Goal: Task Accomplishment & Management: Use online tool/utility

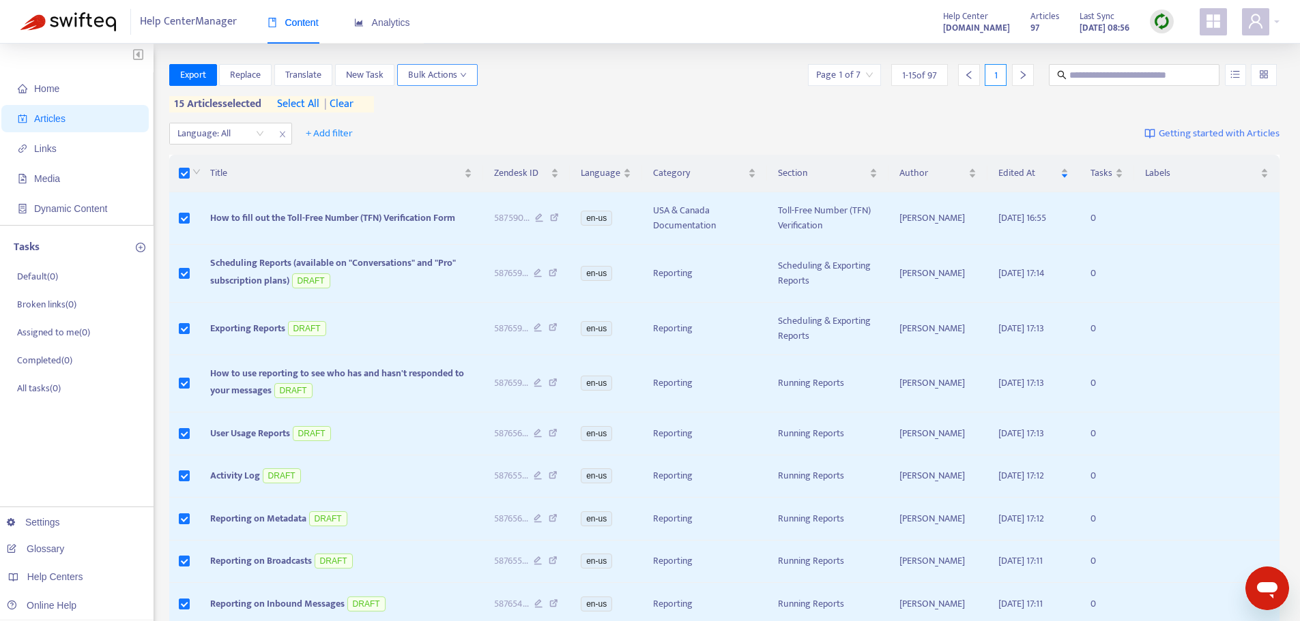
click at [464, 78] on icon "down" at bounding box center [463, 75] width 7 height 7
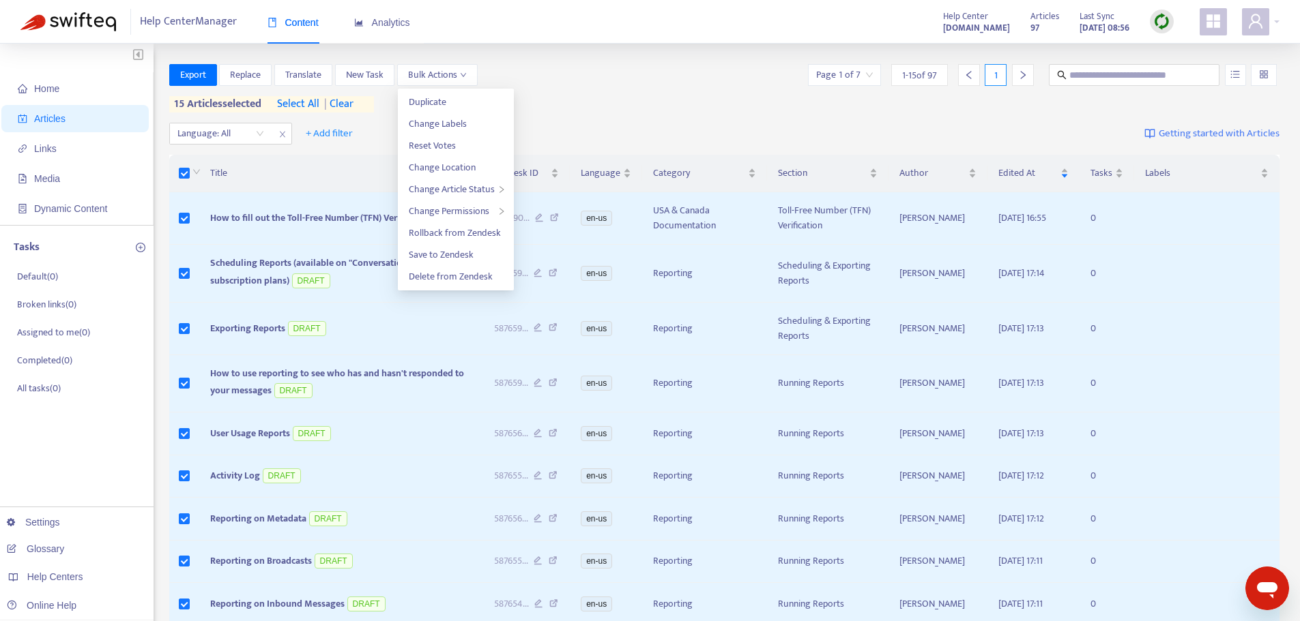
click at [578, 127] on div "Language: All + Add filter Getting started with Articles" at bounding box center [724, 134] width 1111 height 32
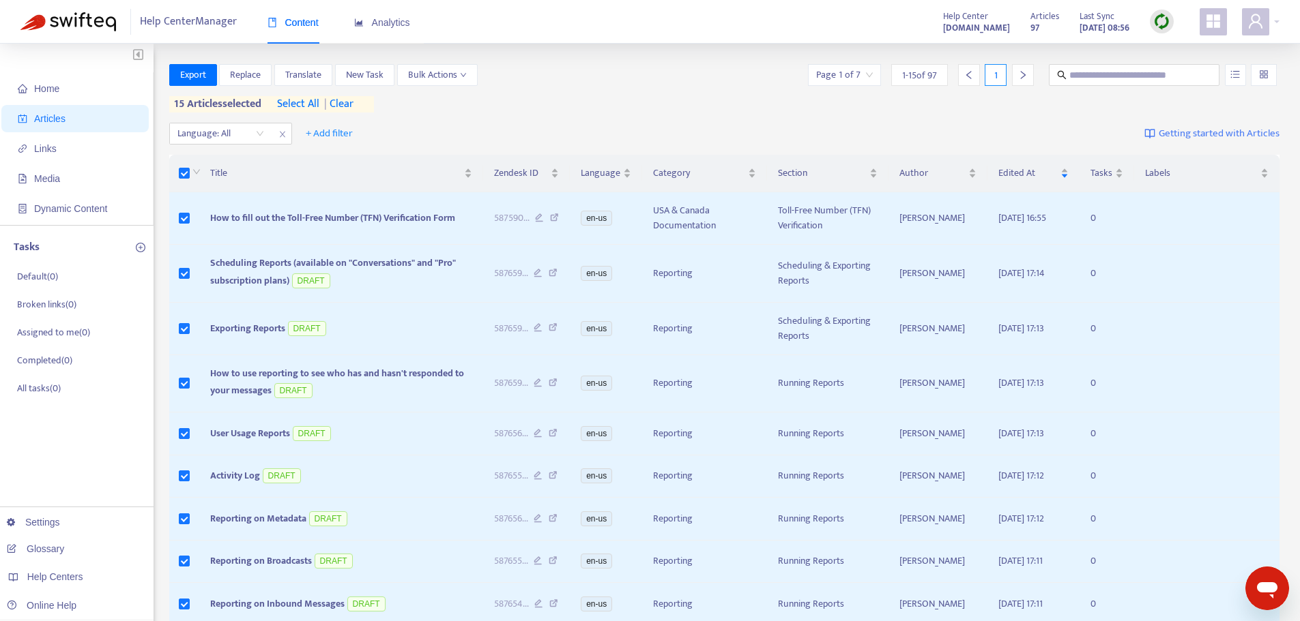
click at [297, 104] on span "select all" at bounding box center [298, 104] width 42 height 16
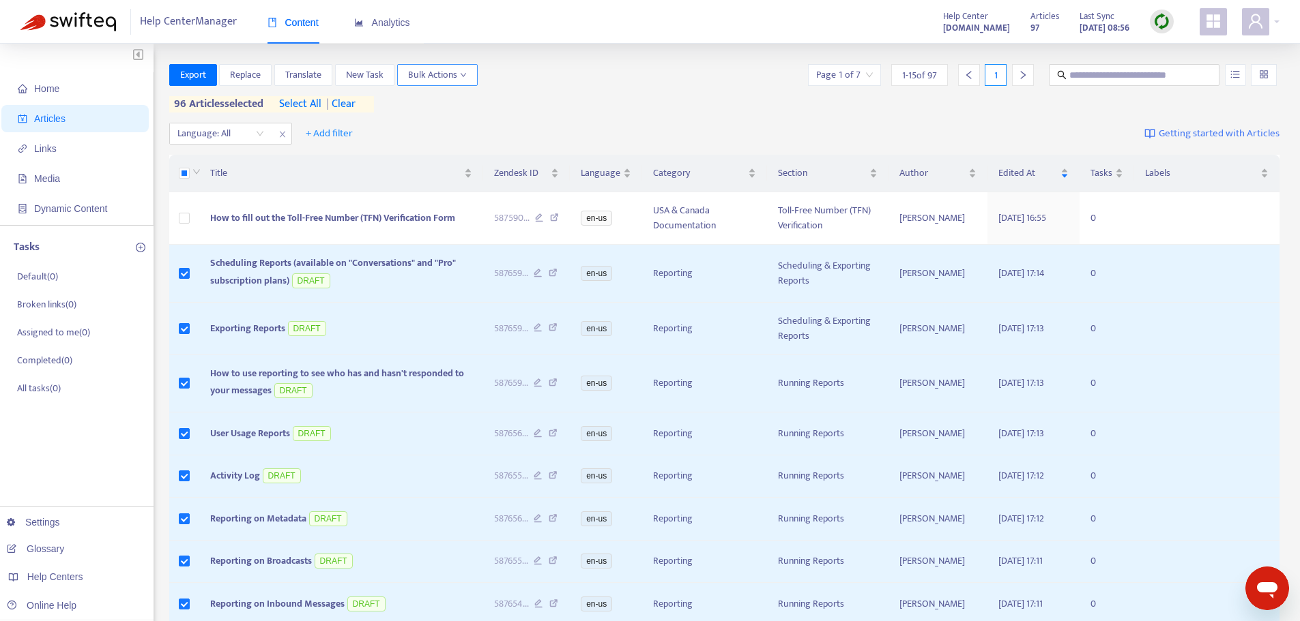
click at [462, 74] on icon "down" at bounding box center [462, 75] width 5 height 4
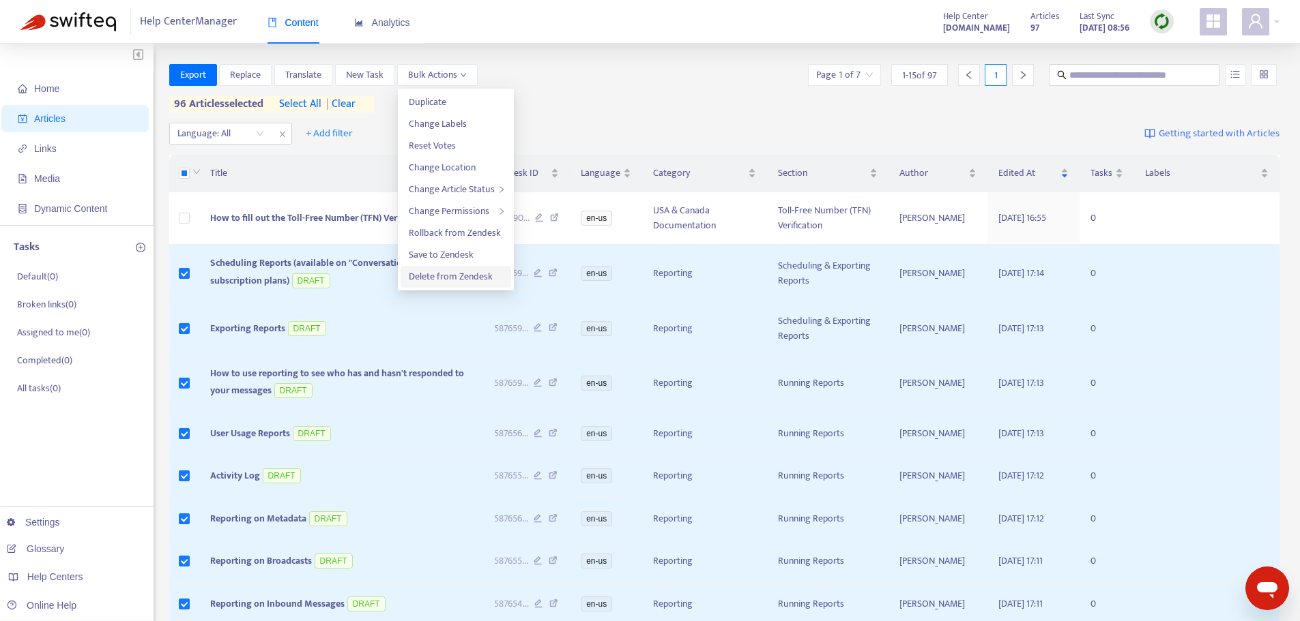
click at [439, 276] on span "Delete from Zendesk" at bounding box center [451, 277] width 84 height 16
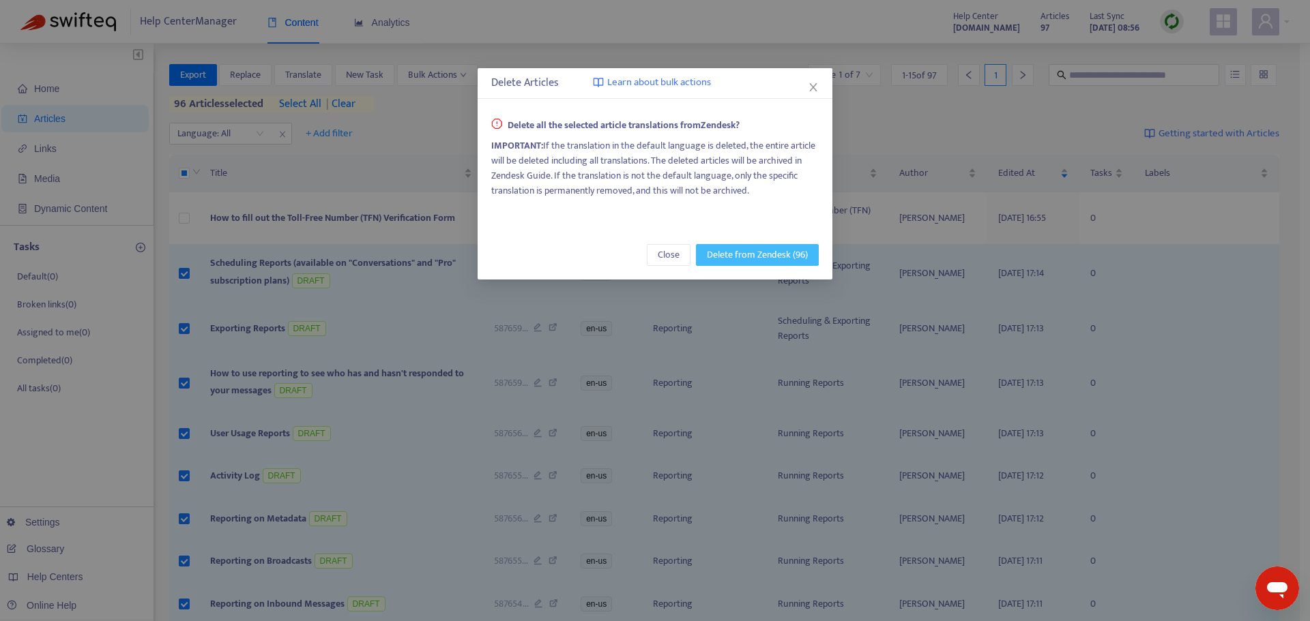
click at [761, 261] on span "Delete from Zendesk (96)" at bounding box center [757, 255] width 101 height 15
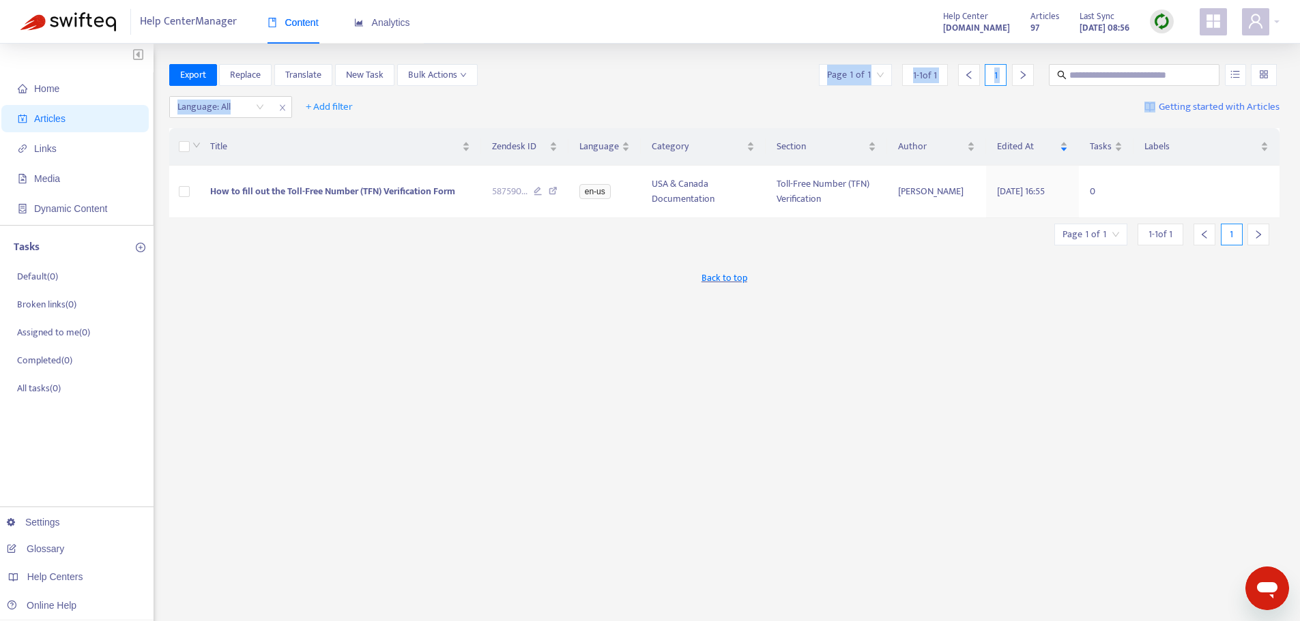
click at [607, 90] on div "Export Replace Translate New Task Bulk Actions Page 1 of 1 1 - 1 of 1 1 Languag…" at bounding box center [724, 463] width 1111 height 798
click at [607, 90] on div "Export Replace Translate New Task Bulk Actions Page 1 of 1 1 - 1 of 1 1" at bounding box center [724, 77] width 1111 height 27
click at [1271, 25] on div at bounding box center [1261, 21] width 38 height 27
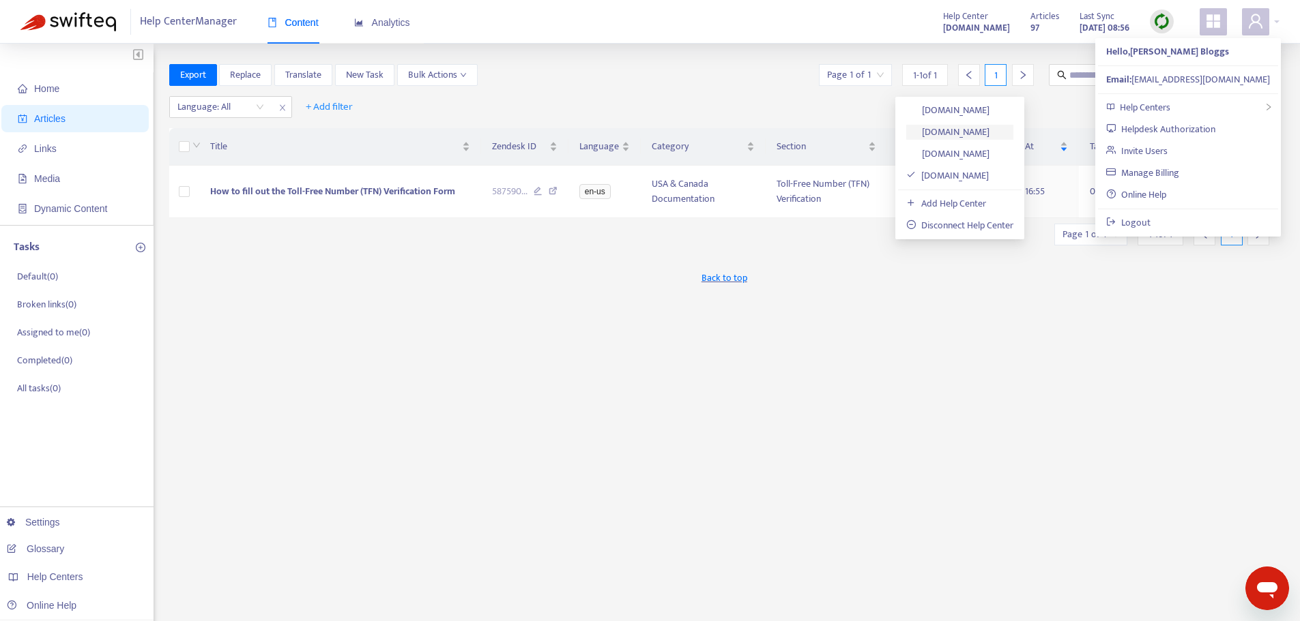
click at [982, 135] on link "[DOMAIN_NAME]" at bounding box center [947, 132] width 83 height 16
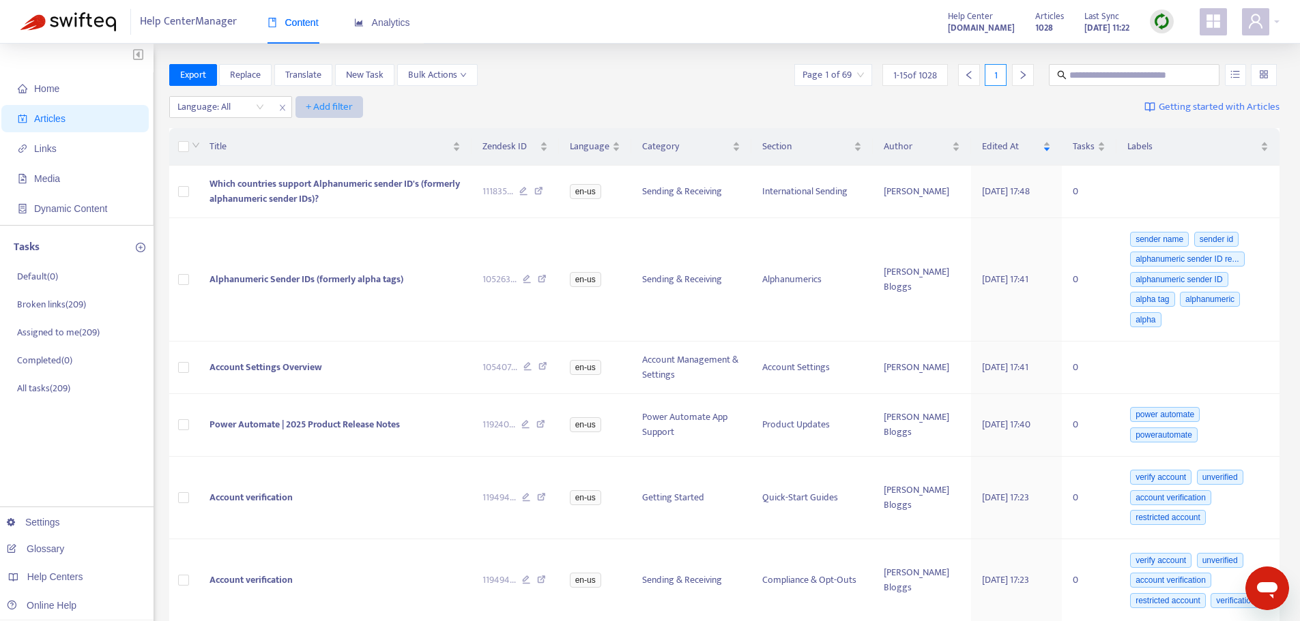
click at [321, 99] on span "+ Add filter" at bounding box center [329, 107] width 47 height 16
click at [340, 176] on span "Category" at bounding box center [348, 178] width 85 height 15
click at [382, 106] on div "Category: All" at bounding box center [347, 107] width 102 height 20
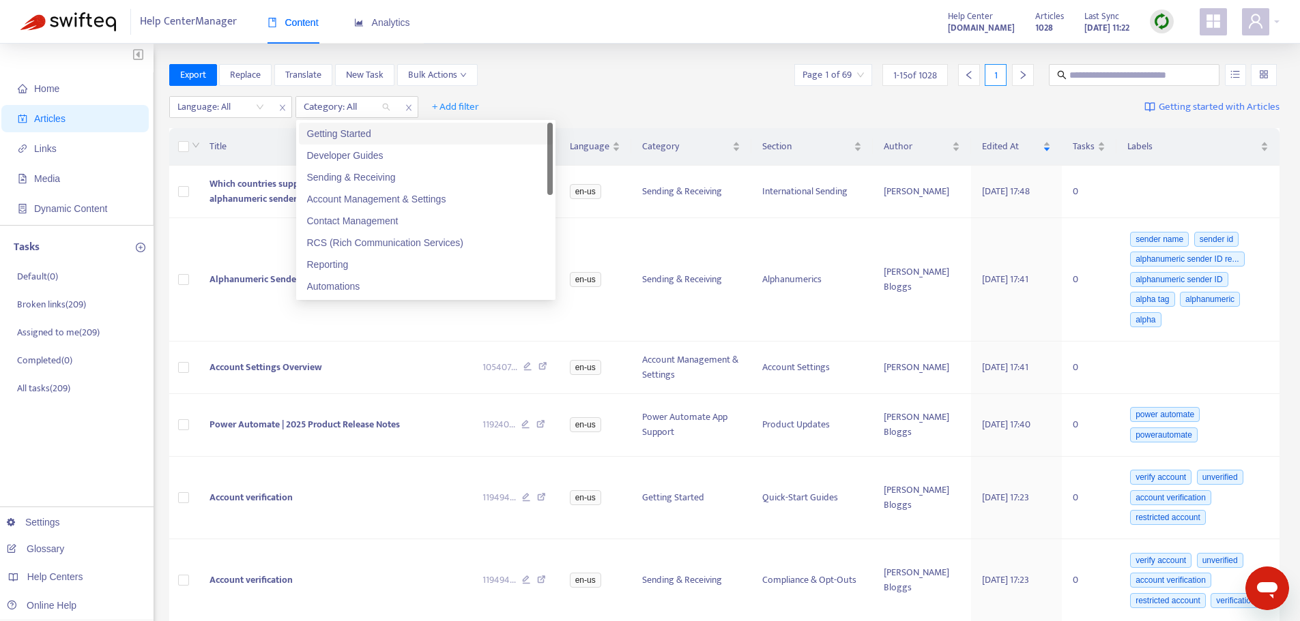
click at [355, 134] on div "Getting Started" at bounding box center [425, 133] width 237 height 15
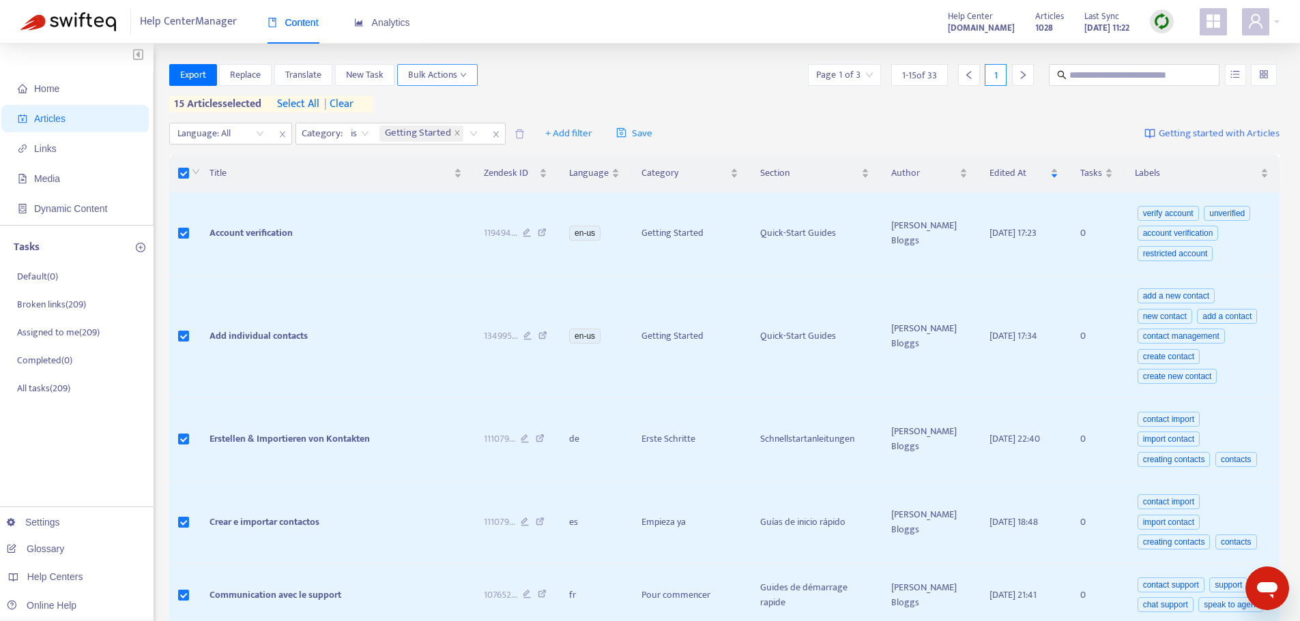
click at [445, 76] on span "Bulk Actions" at bounding box center [437, 75] width 59 height 15
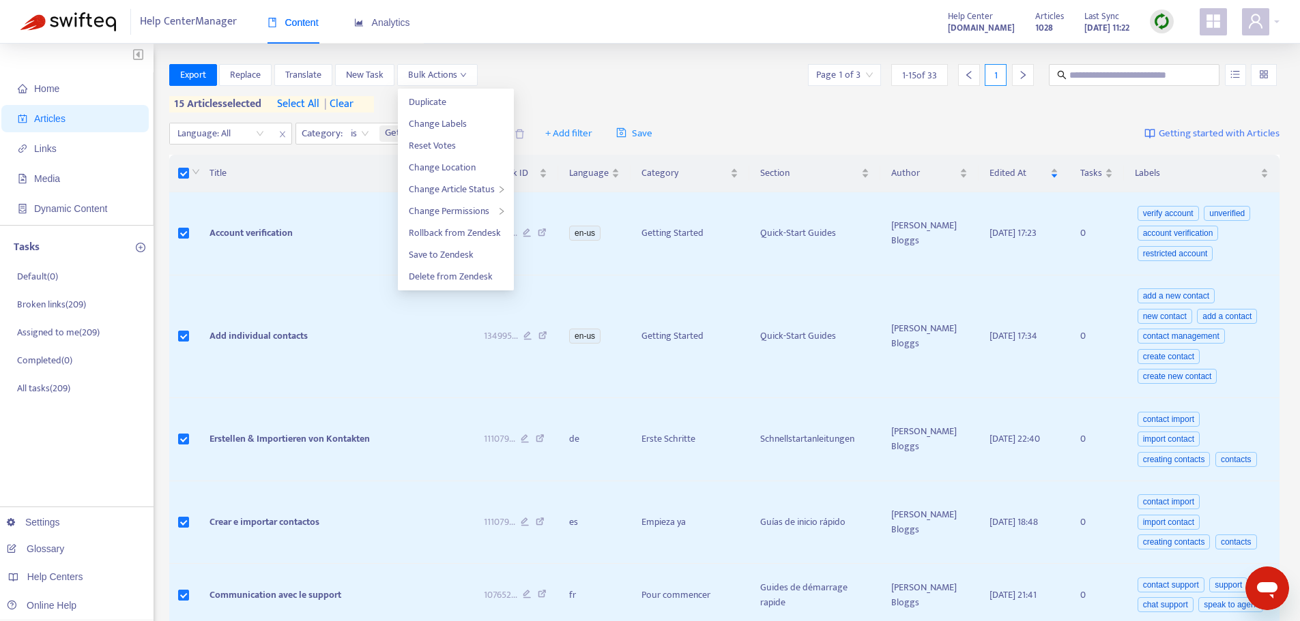
click at [304, 108] on span "select all" at bounding box center [298, 104] width 42 height 16
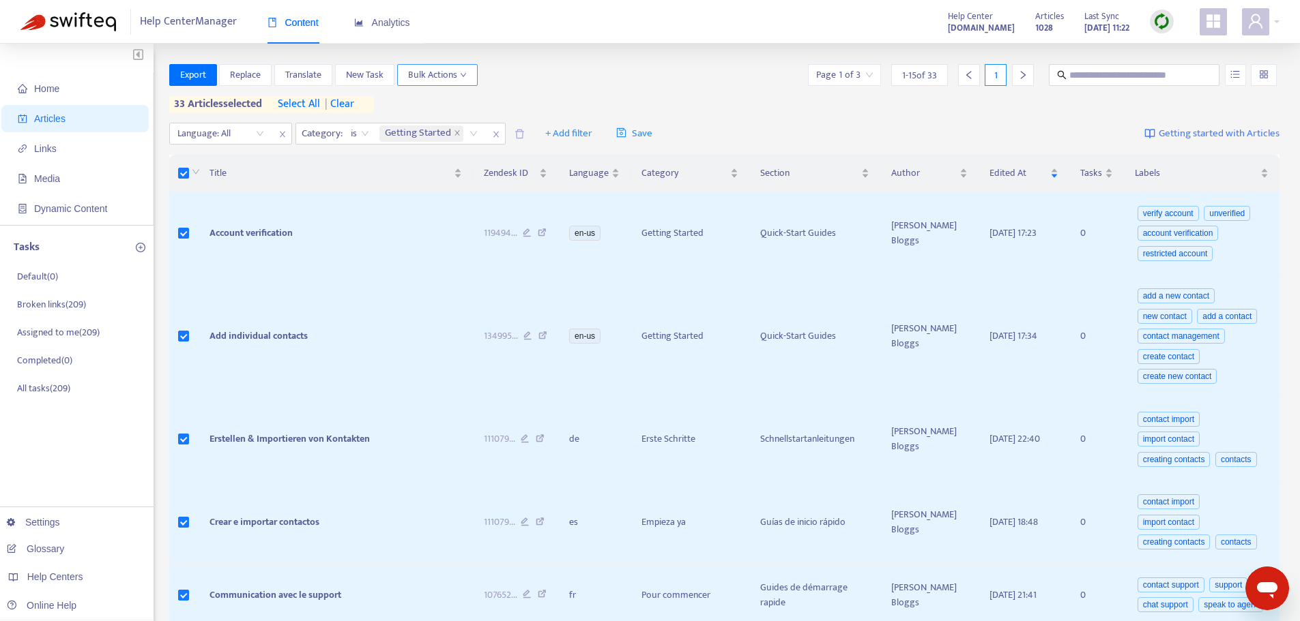
click at [463, 78] on span "Bulk Actions" at bounding box center [437, 75] width 59 height 15
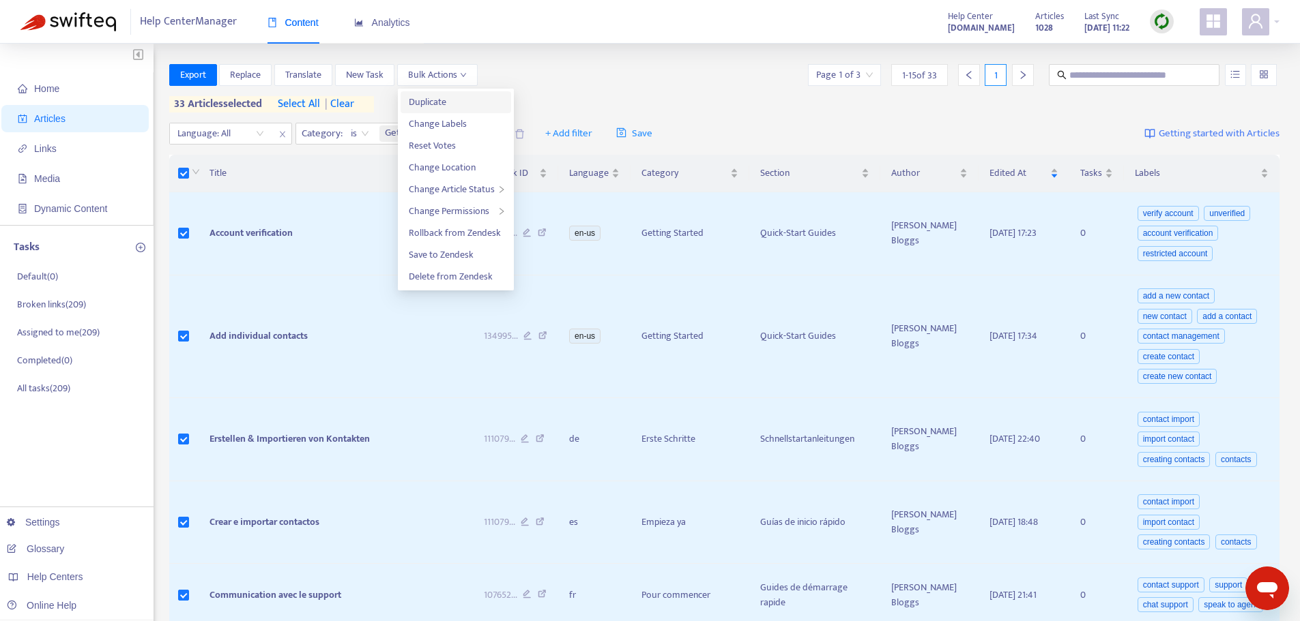
click at [456, 100] on span "Duplicate" at bounding box center [456, 102] width 94 height 15
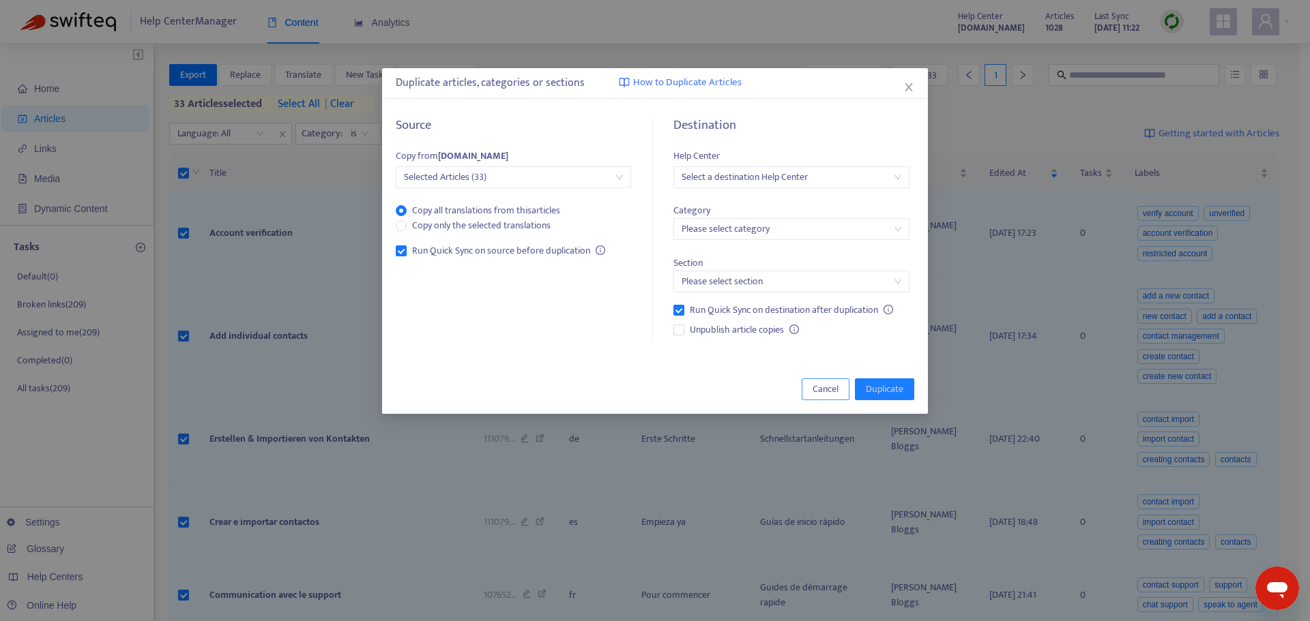
click at [815, 383] on span "Cancel" at bounding box center [825, 389] width 26 height 15
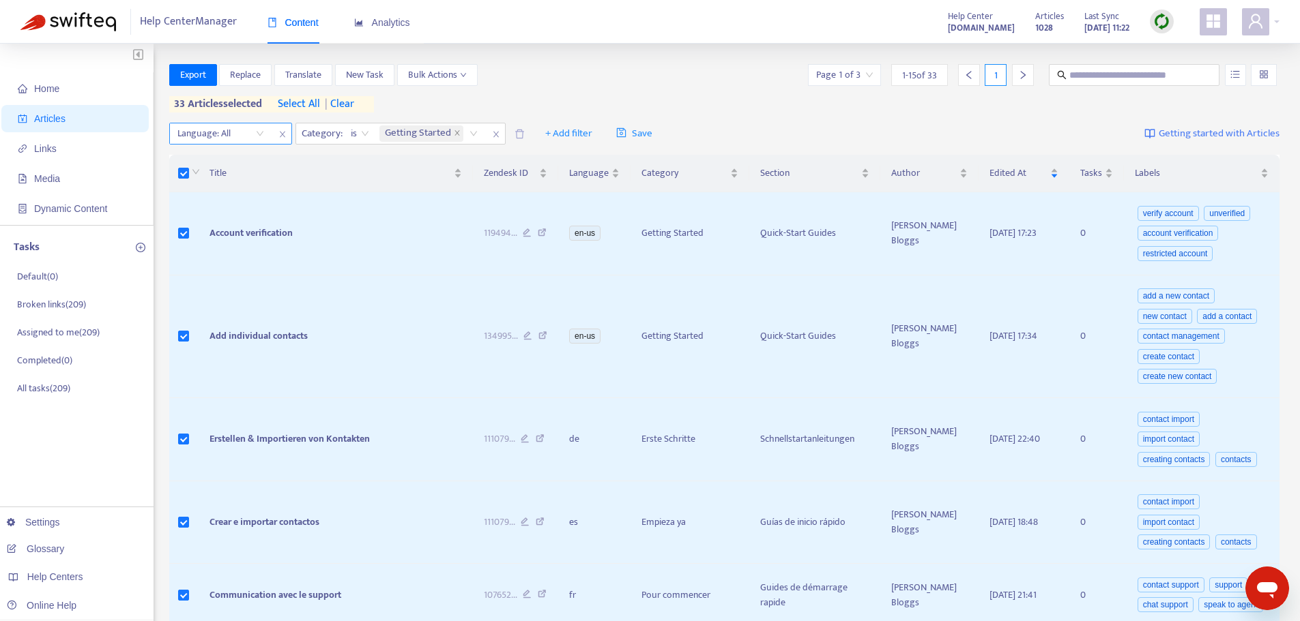
click at [283, 134] on icon "close" at bounding box center [282, 134] width 8 height 8
click at [426, 133] on span "+ Add filter" at bounding box center [442, 134] width 47 height 16
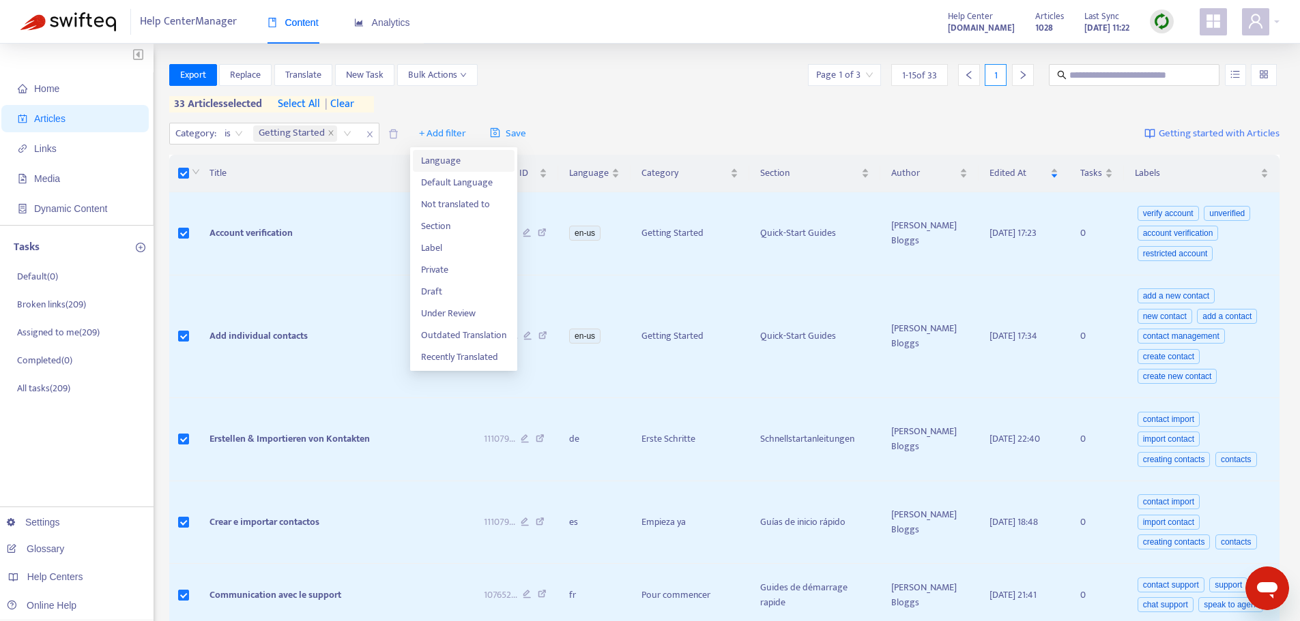
click at [431, 166] on span "Language" at bounding box center [463, 160] width 85 height 15
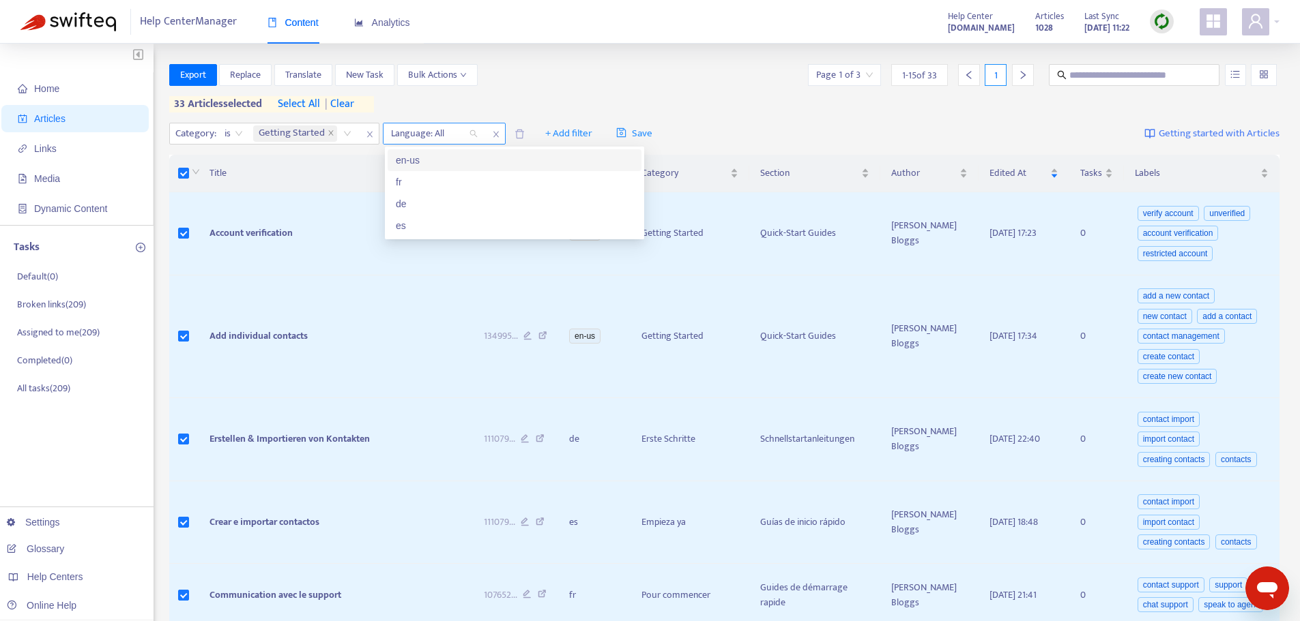
click at [473, 134] on div "Language: All" at bounding box center [434, 133] width 102 height 20
click at [432, 160] on div "en-us" at bounding box center [514, 160] width 237 height 15
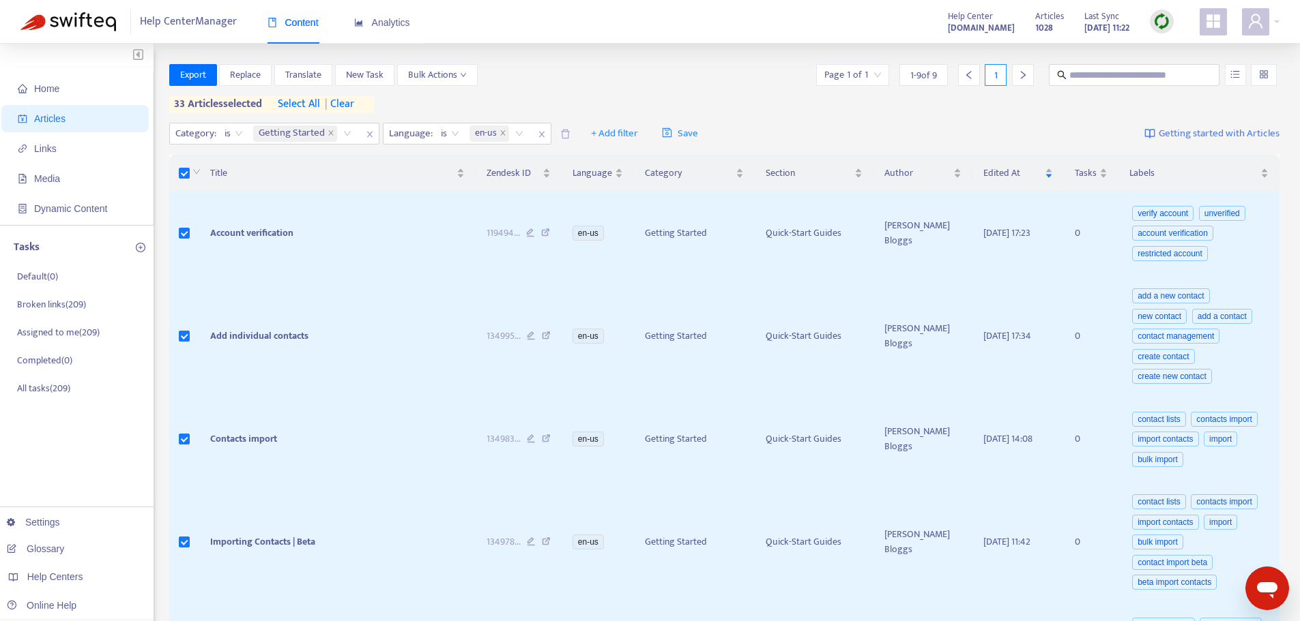
click at [562, 85] on div "Export Replace Translate New Task Bulk Actions Page 1 of 1 1 - 9 of 9 1" at bounding box center [724, 75] width 1111 height 22
click at [354, 102] on span "| clear" at bounding box center [337, 104] width 34 height 16
click at [305, 104] on span "select all" at bounding box center [294, 104] width 42 height 16
click at [463, 76] on icon "down" at bounding box center [463, 75] width 7 height 7
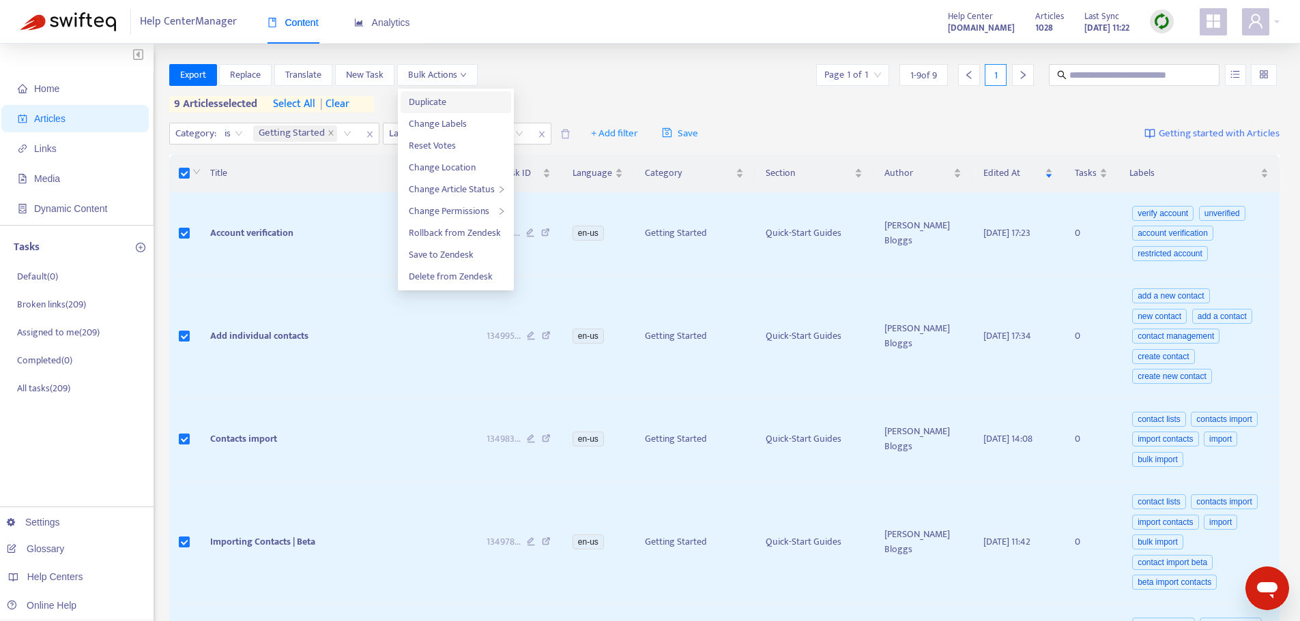
click at [437, 97] on span "Duplicate" at bounding box center [428, 102] width 38 height 16
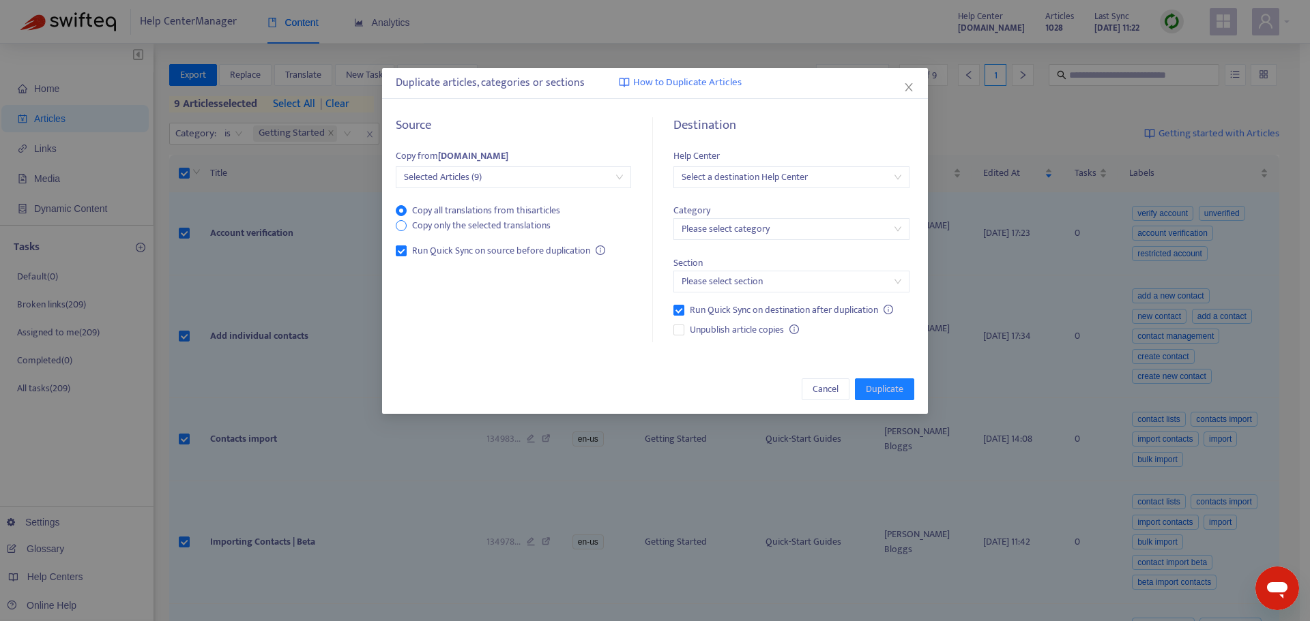
click at [437, 225] on span "Copy only the selected translations" at bounding box center [481, 225] width 149 height 15
click at [813, 179] on input "search" at bounding box center [790, 177] width 219 height 20
click at [746, 268] on div "[DOMAIN_NAME]" at bounding box center [802, 270] width 237 height 15
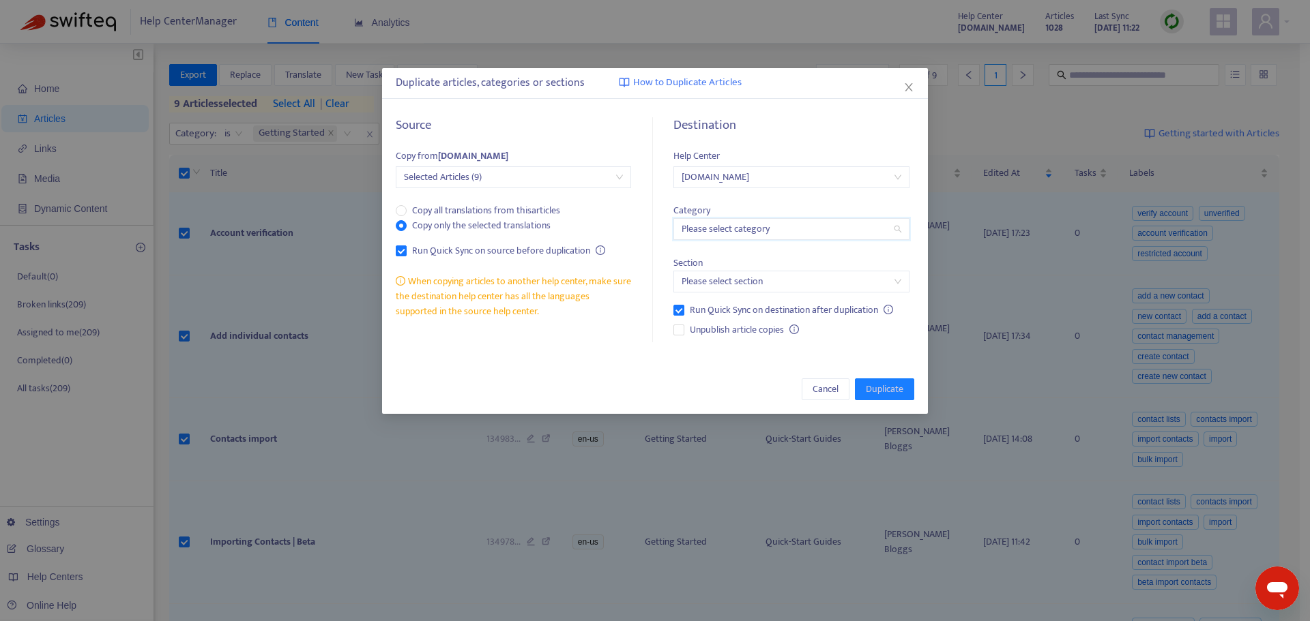
click at [801, 233] on input "search" at bounding box center [790, 229] width 219 height 20
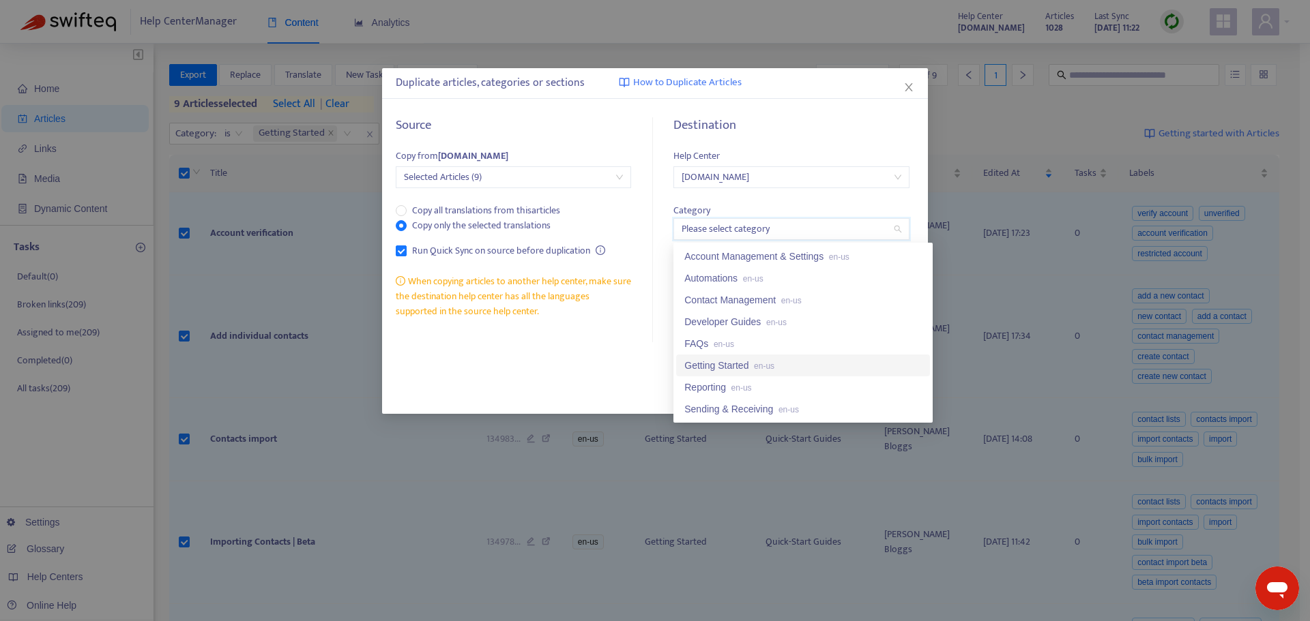
click at [747, 366] on div "Getting Started en-us" at bounding box center [802, 365] width 237 height 15
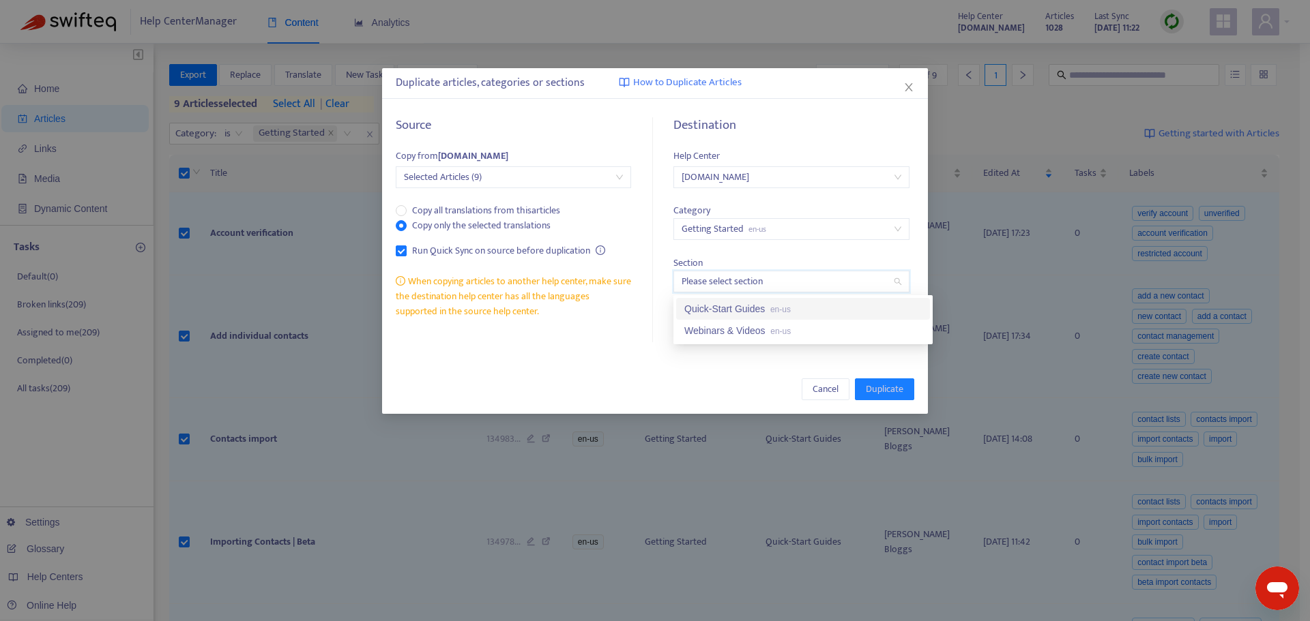
click at [878, 281] on input "search" at bounding box center [790, 282] width 219 height 20
click at [750, 312] on div "Quick-Start Guides en-us" at bounding box center [802, 309] width 237 height 15
click at [872, 386] on span "Duplicate" at bounding box center [885, 389] width 38 height 15
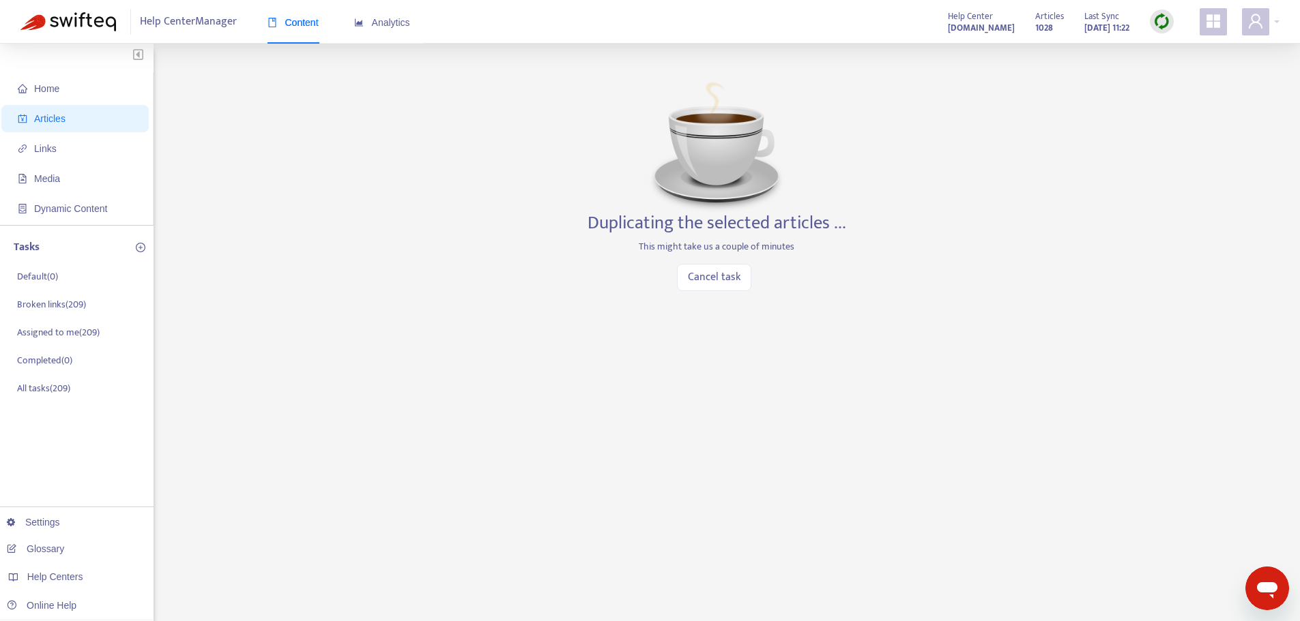
click at [338, 299] on div "Home Articles Links Media Dynamic Content Tasks Default ( 0 ) Broken links ( 20…" at bounding box center [649, 463] width 1259 height 798
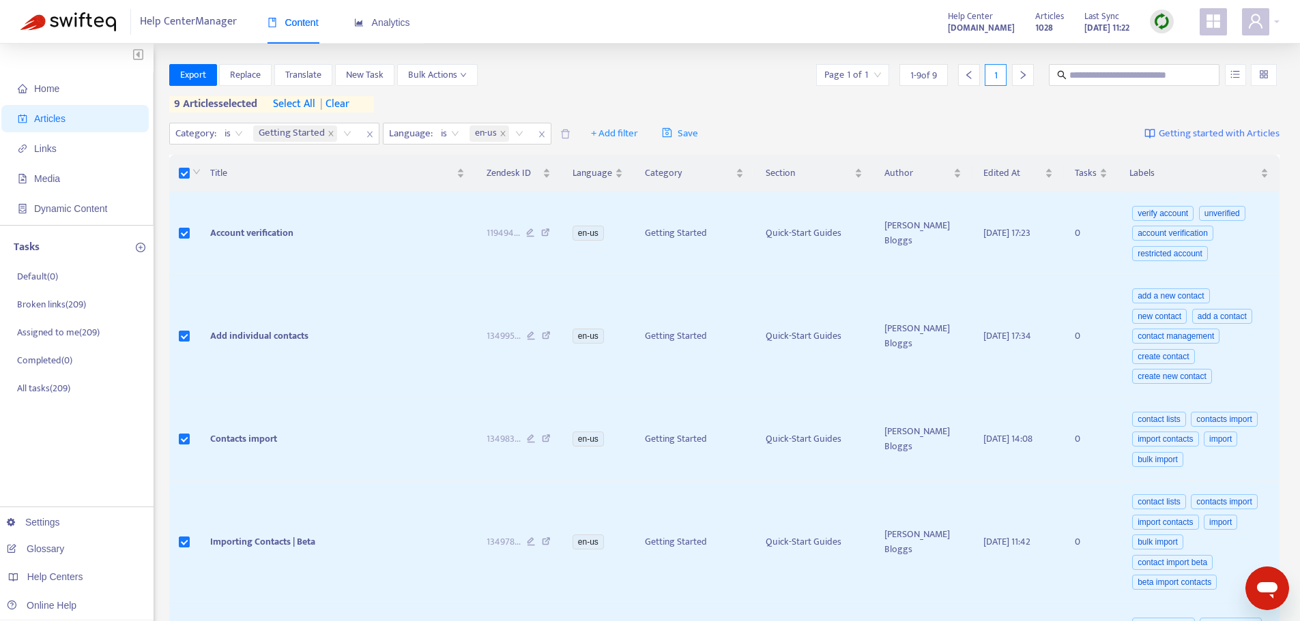
click at [347, 98] on span "| clear" at bounding box center [332, 104] width 34 height 16
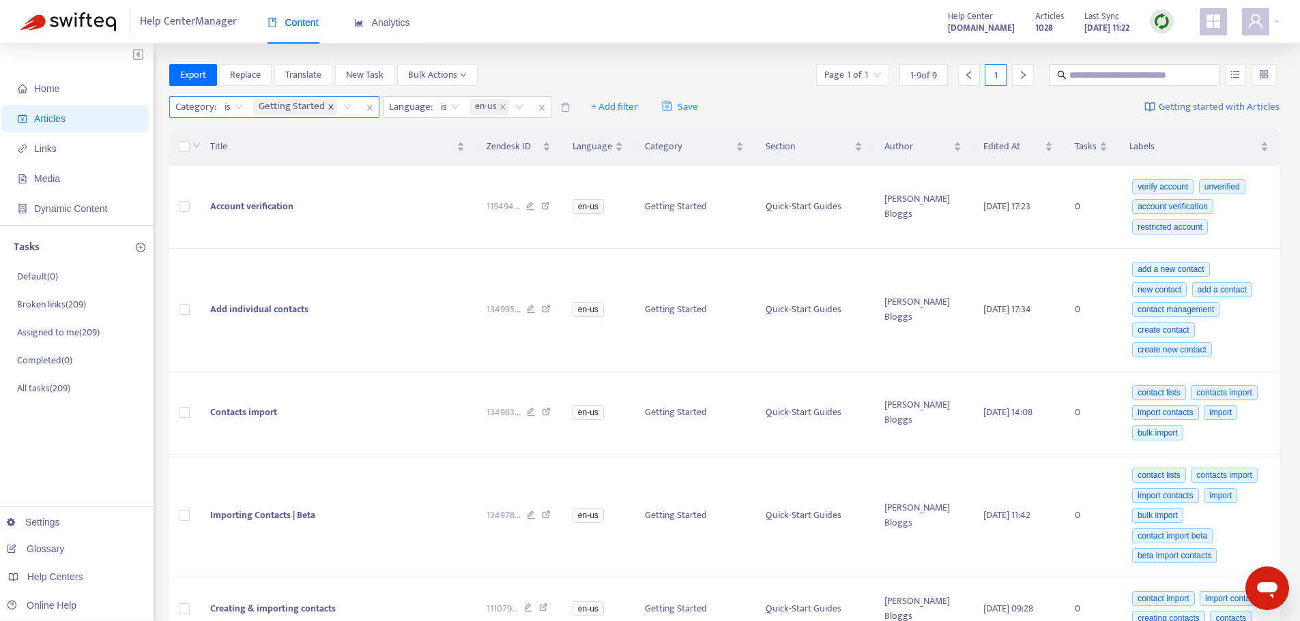
click at [333, 107] on icon "close" at bounding box center [330, 107] width 7 height 7
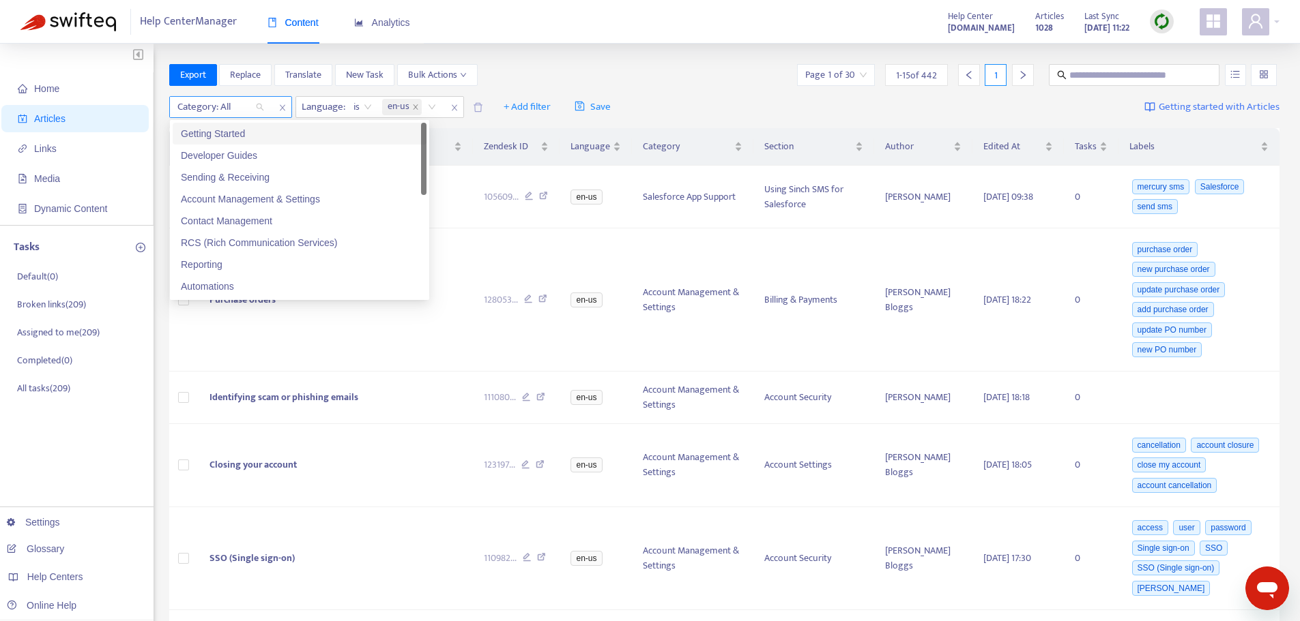
click at [259, 106] on div "Category: All" at bounding box center [221, 107] width 102 height 20
click at [245, 205] on div "Account Management & Settings" at bounding box center [299, 199] width 237 height 15
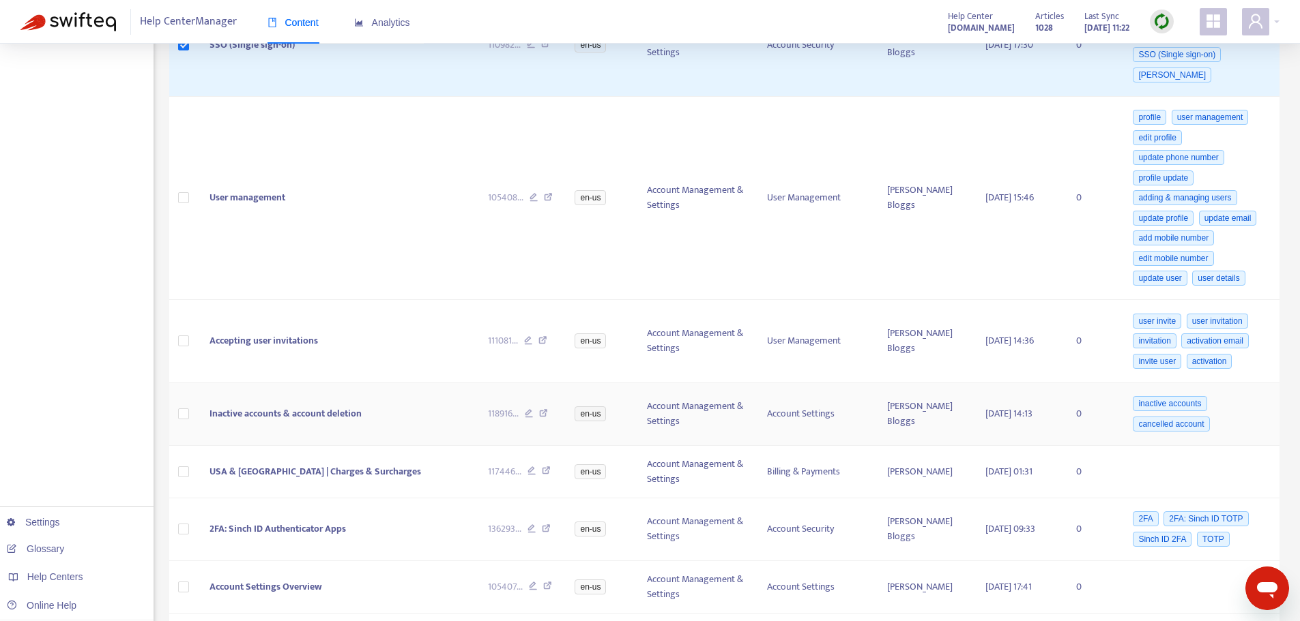
scroll to position [409, 0]
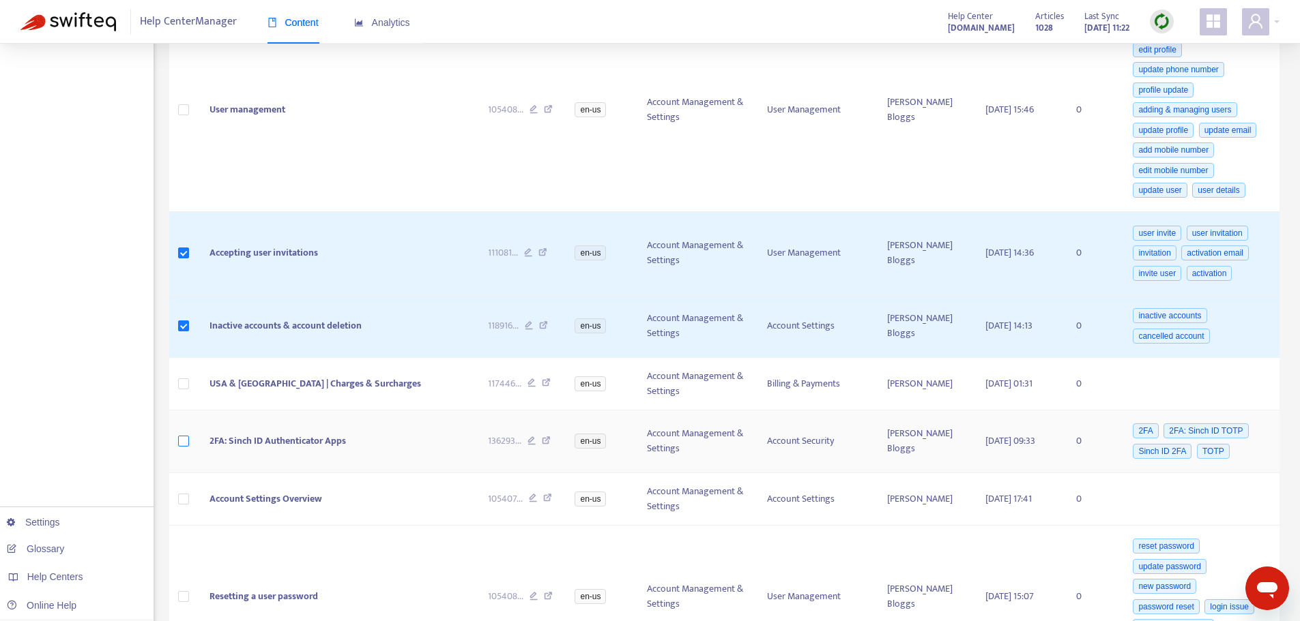
click at [184, 376] on tbody "Purchase orders 128053 ... en-us Account Management & Settings Billing & Paymen…" at bounding box center [724, 318] width 1111 height 1383
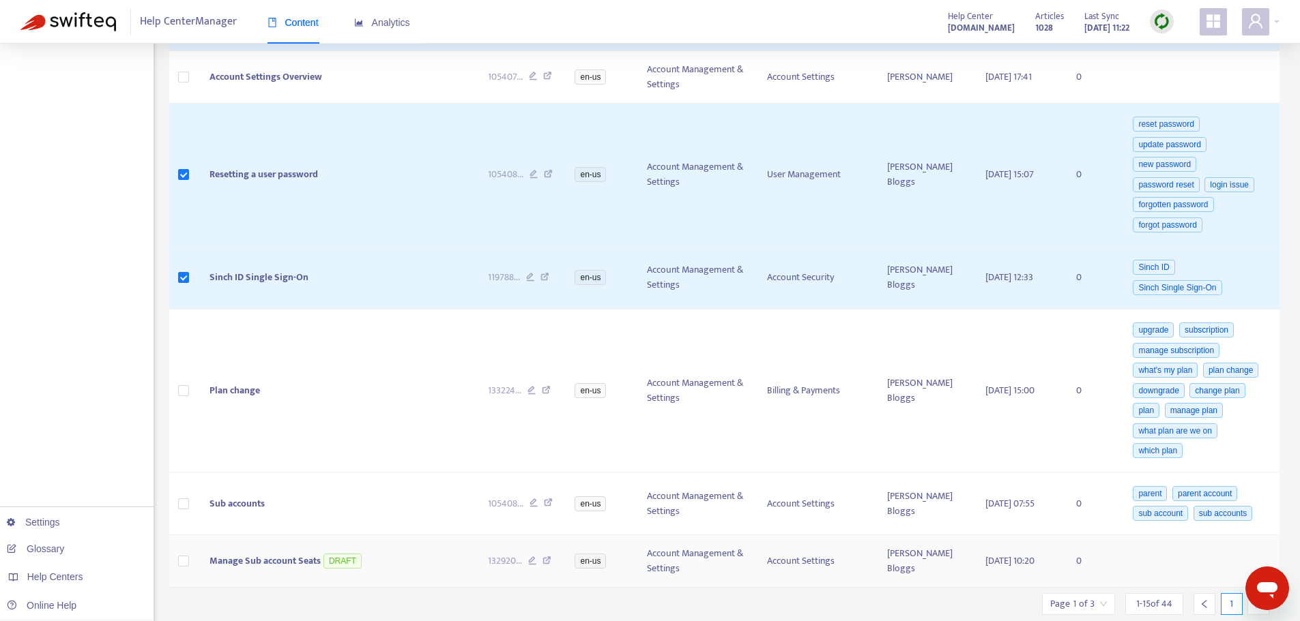
scroll to position [1011, 0]
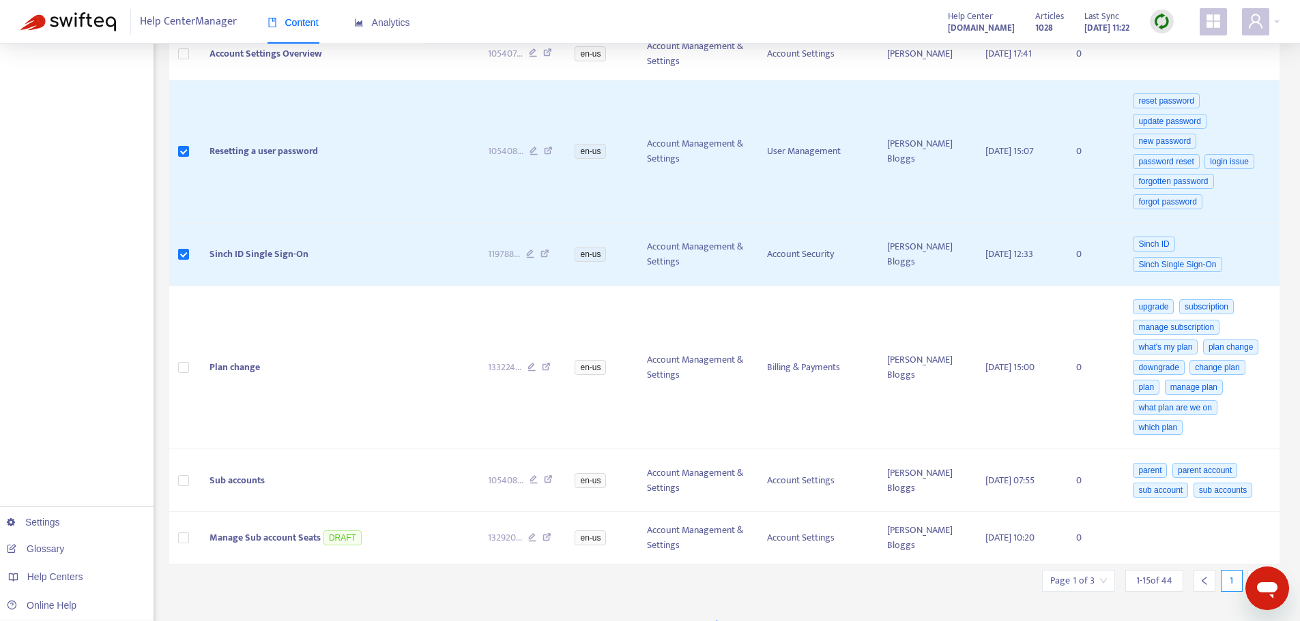
click at [1251, 570] on div at bounding box center [1258, 581] width 22 height 22
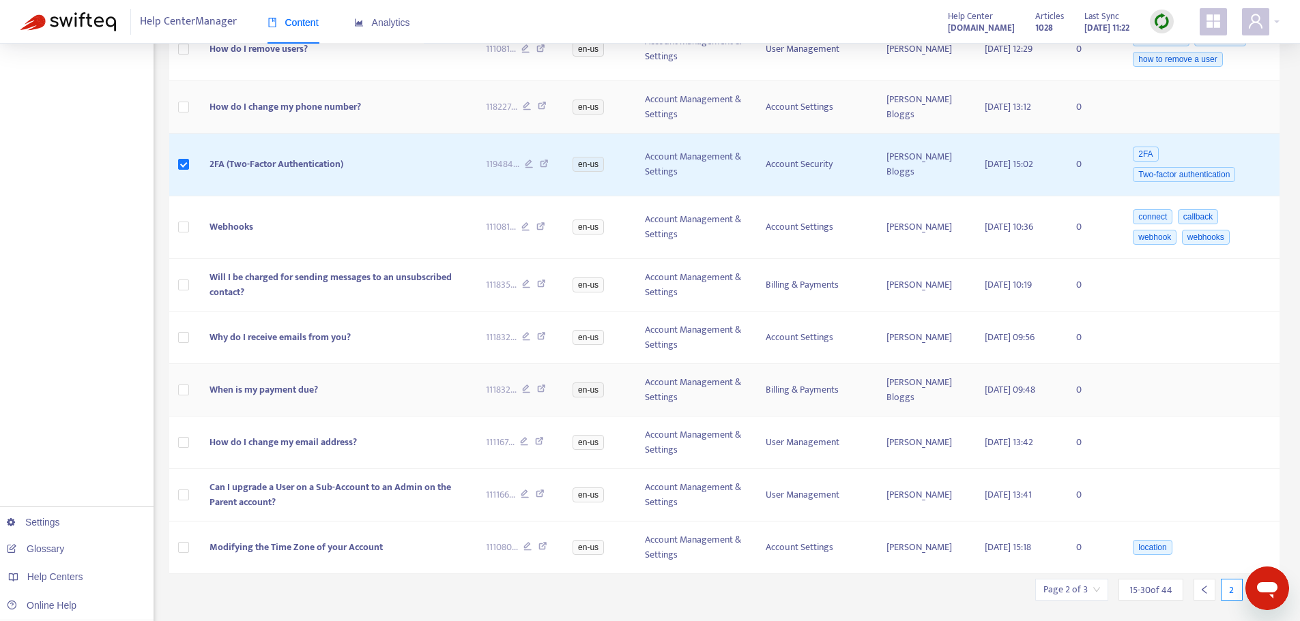
scroll to position [507, 0]
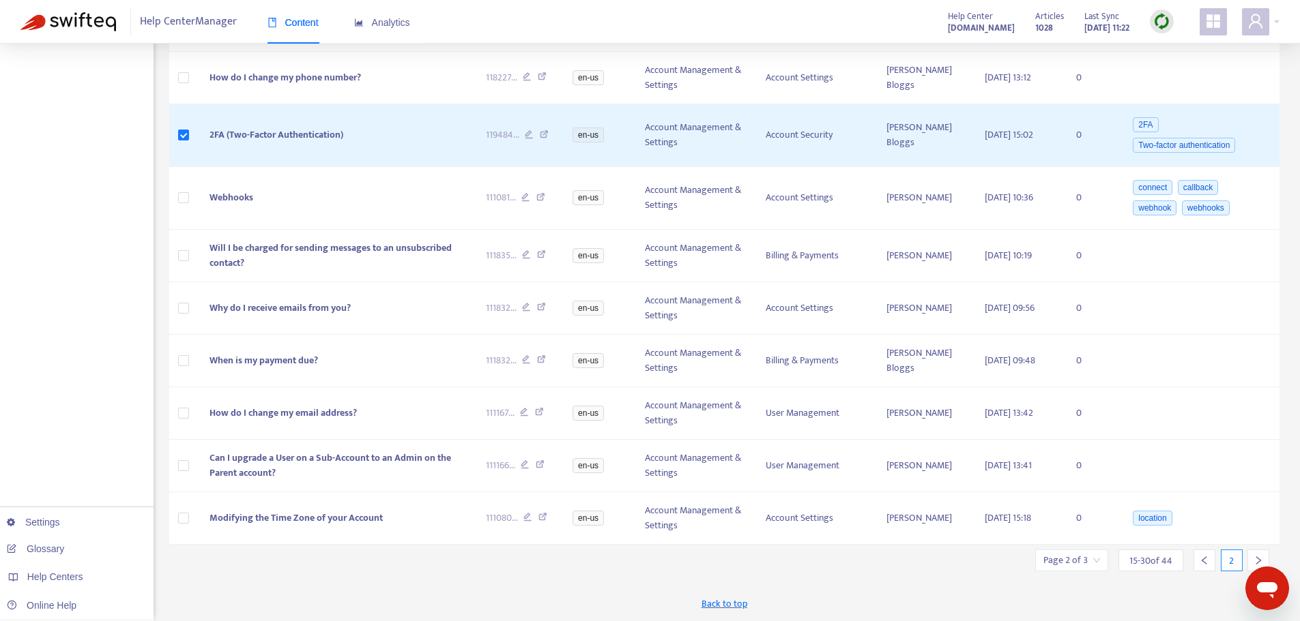
click at [1255, 557] on icon "right" at bounding box center [1258, 561] width 10 height 10
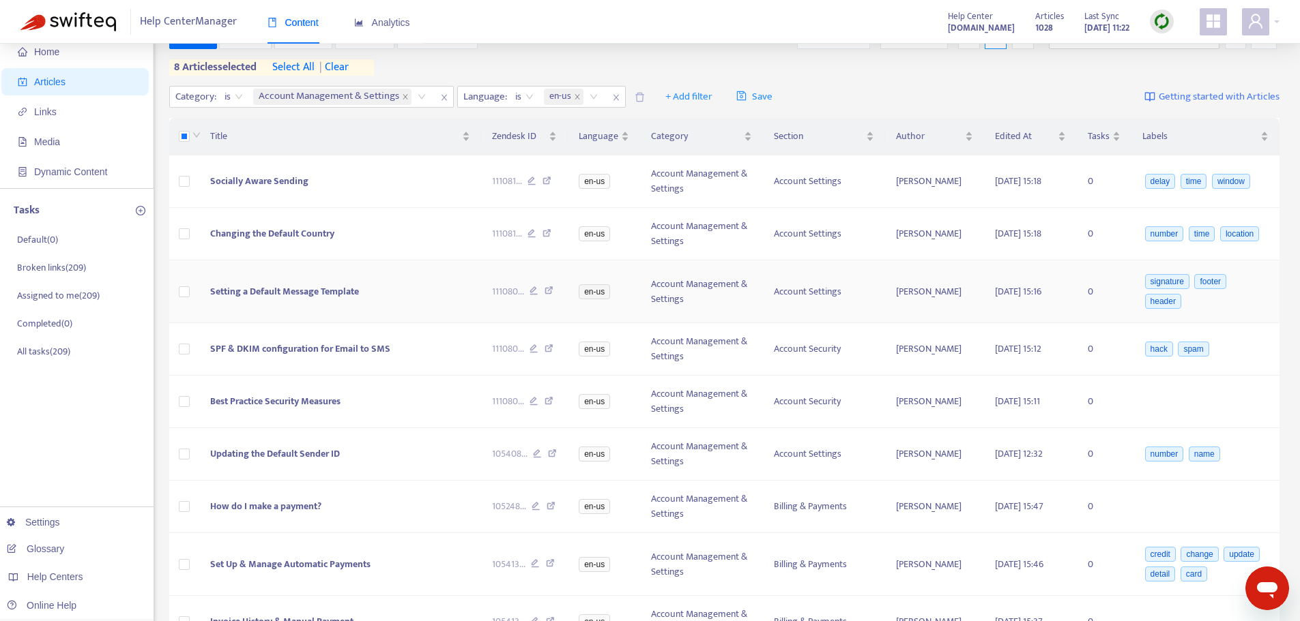
scroll to position [0, 0]
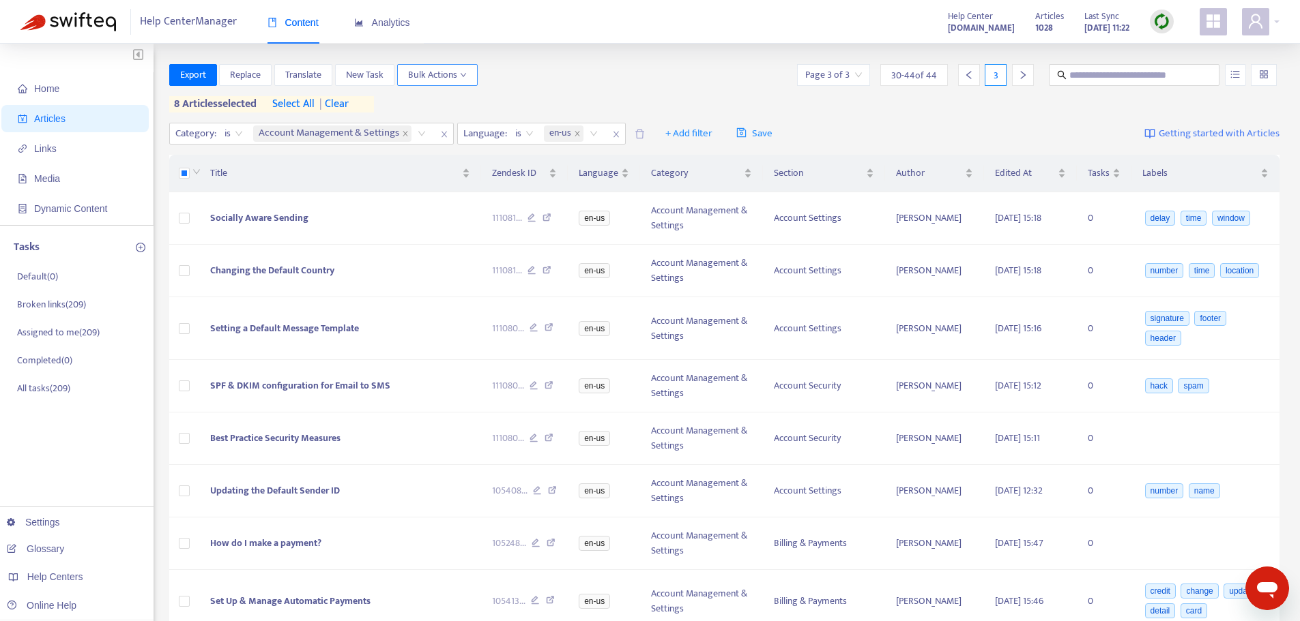
click at [454, 79] on span "Bulk Actions" at bounding box center [437, 75] width 59 height 15
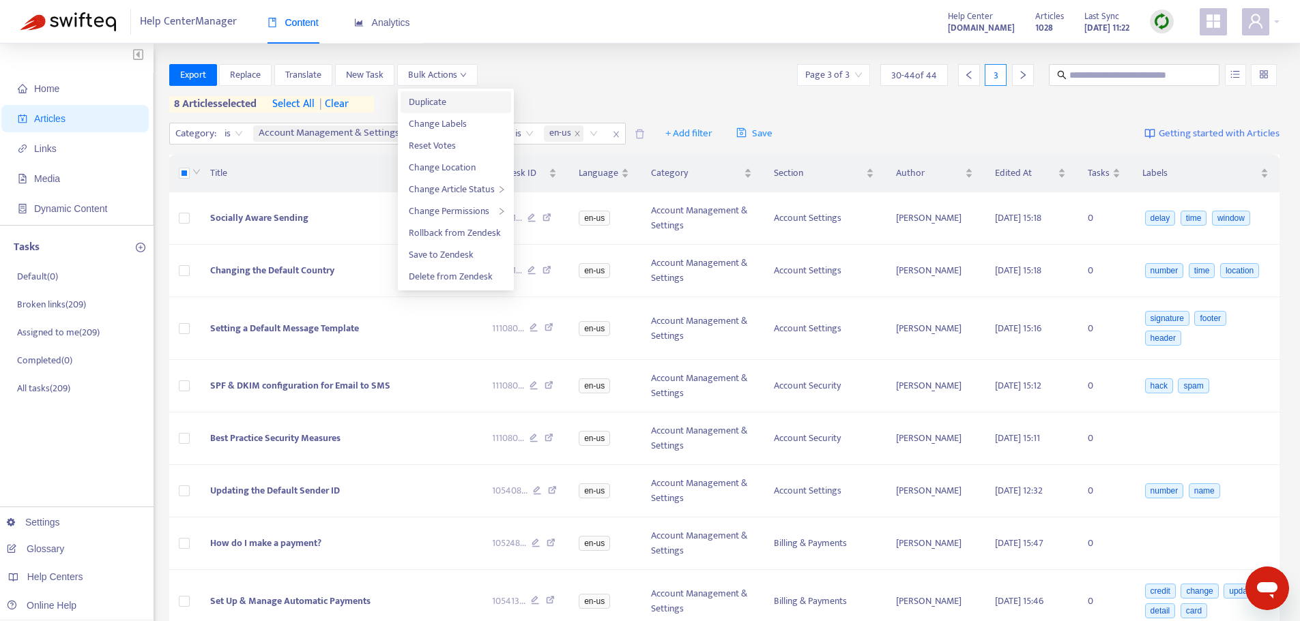
click at [449, 95] on span "Duplicate" at bounding box center [456, 102] width 94 height 15
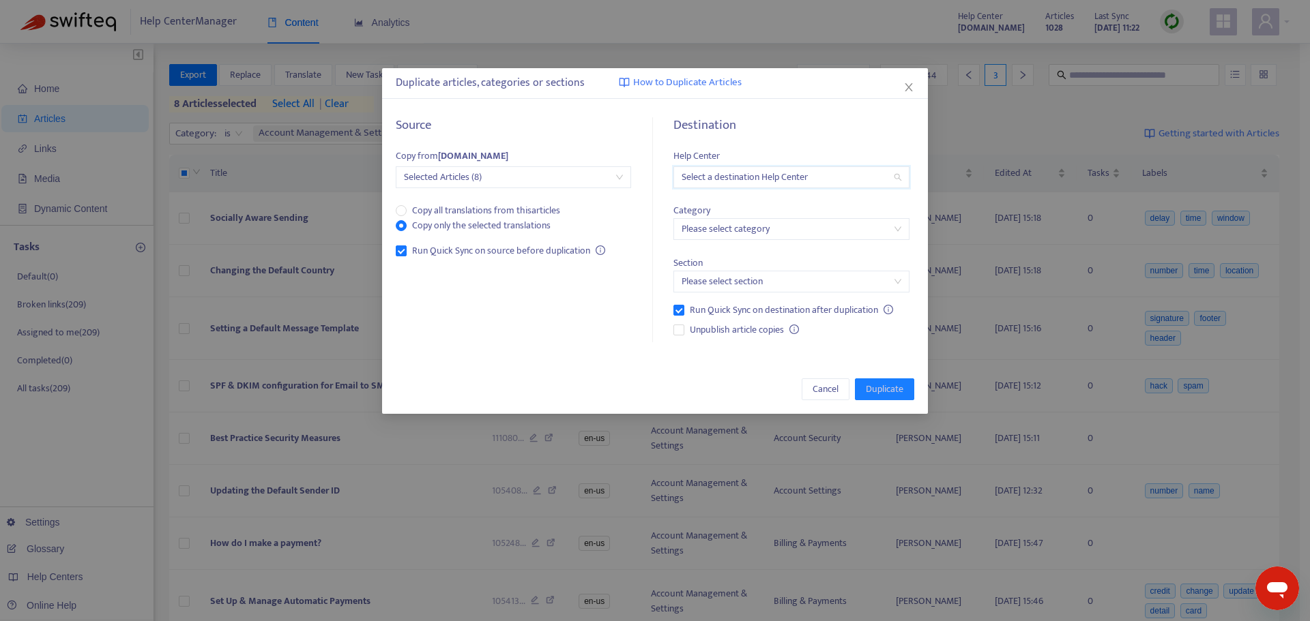
click at [862, 172] on input "search" at bounding box center [790, 177] width 219 height 20
click at [799, 224] on div "[DOMAIN_NAME]" at bounding box center [802, 226] width 237 height 15
click at [800, 222] on input "search" at bounding box center [790, 229] width 219 height 20
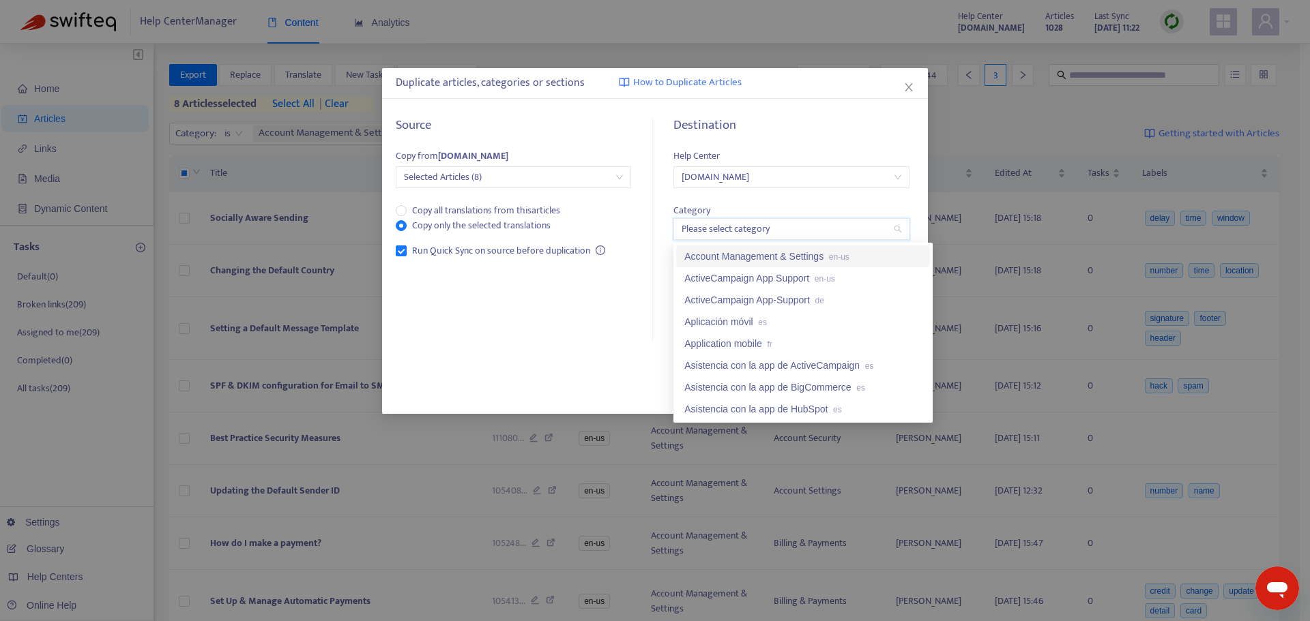
click at [794, 256] on div "Account Management & Settings en-us" at bounding box center [802, 256] width 237 height 15
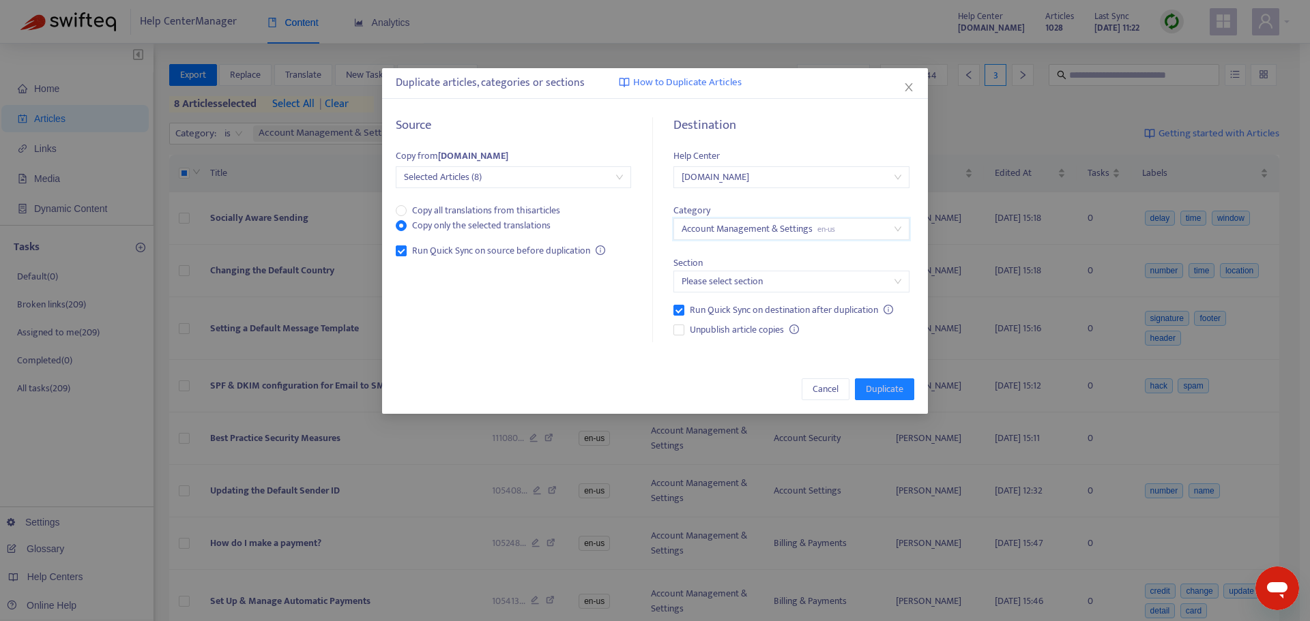
click at [797, 280] on input "search" at bounding box center [790, 282] width 219 height 20
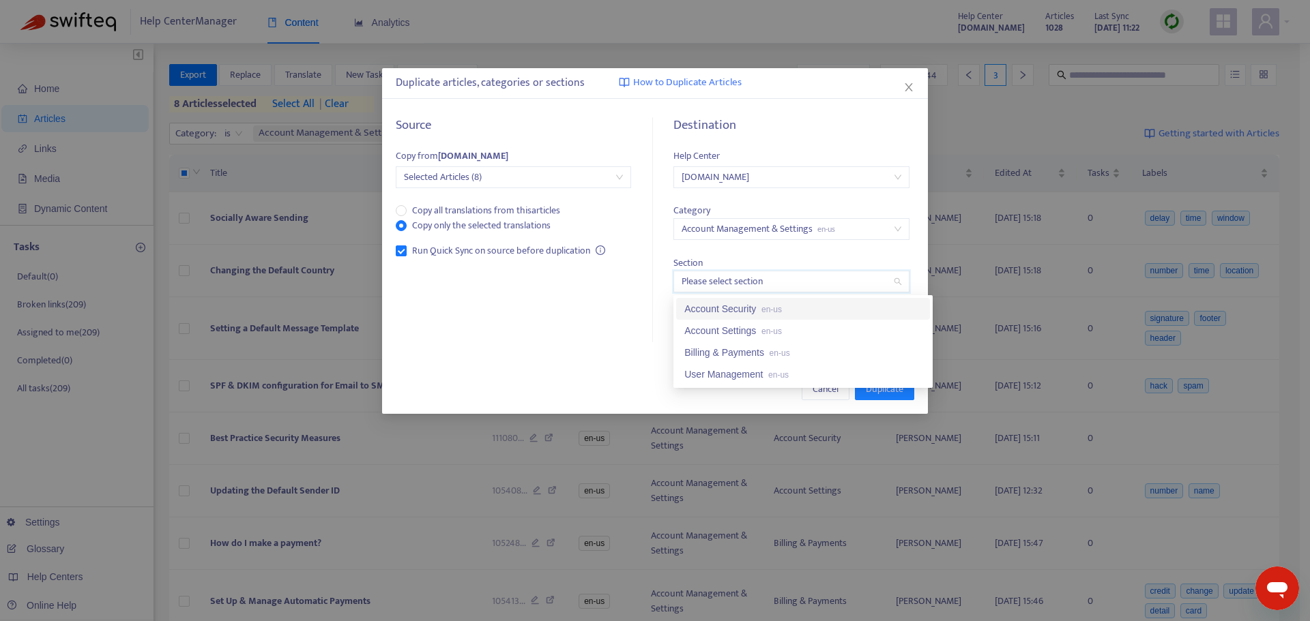
click at [797, 280] on input "search" at bounding box center [790, 282] width 219 height 20
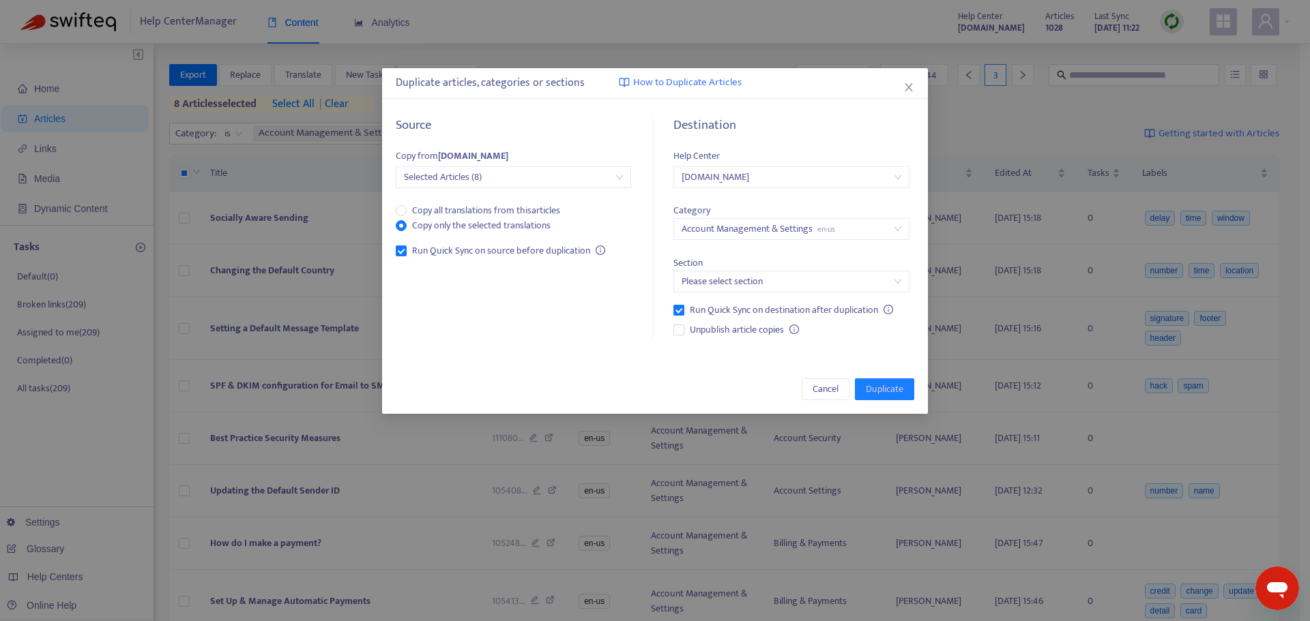
click at [795, 263] on div "Section Please select section" at bounding box center [790, 266] width 235 height 53
click at [784, 283] on input "search" at bounding box center [790, 282] width 219 height 20
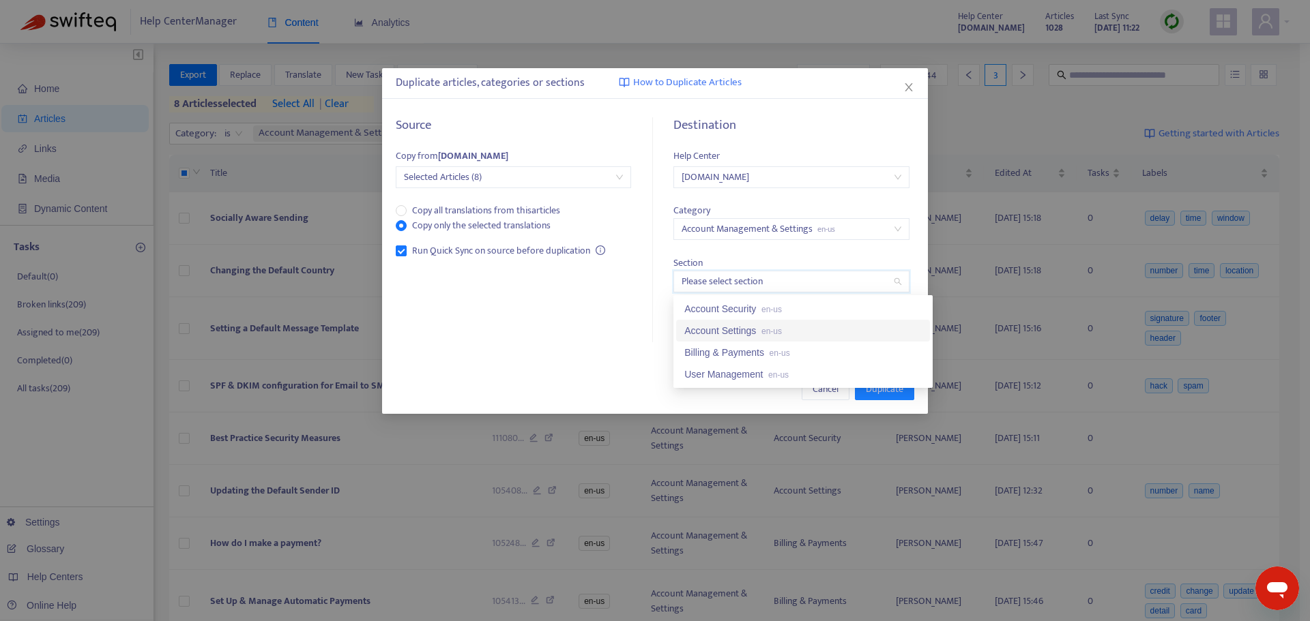
click at [746, 332] on div "Account Settings en-us" at bounding box center [802, 330] width 237 height 15
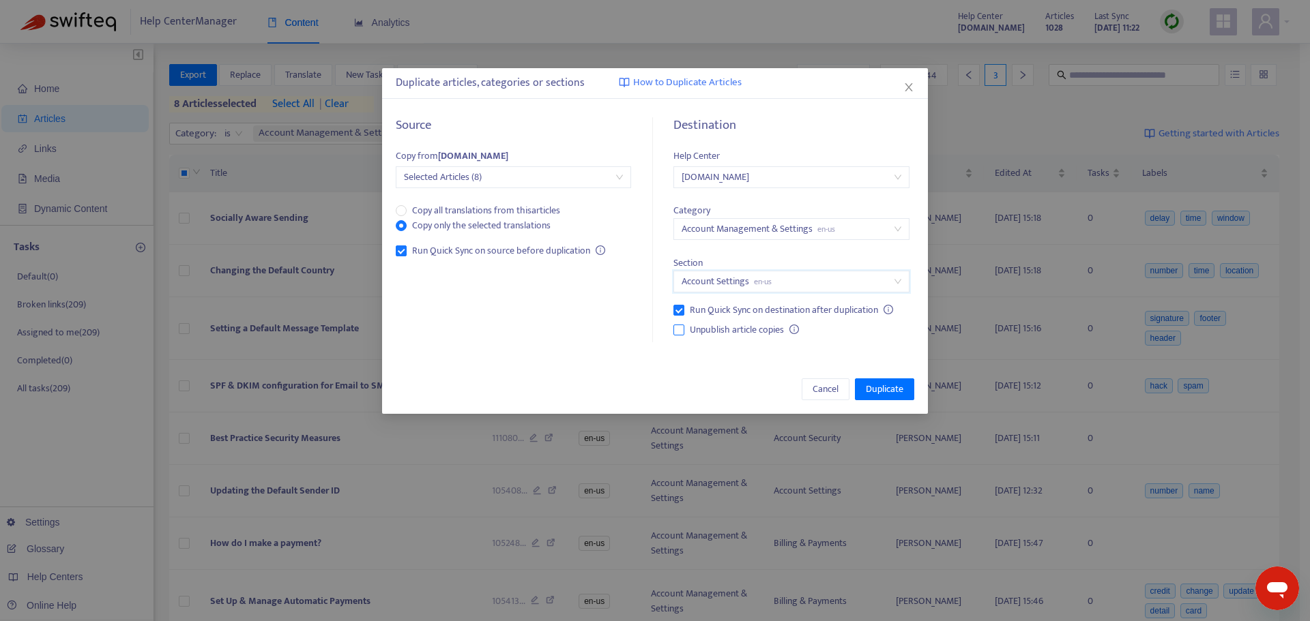
click at [744, 328] on span "Unpublish article copies" at bounding box center [736, 330] width 105 height 15
click at [890, 383] on span "Duplicate" at bounding box center [885, 389] width 38 height 15
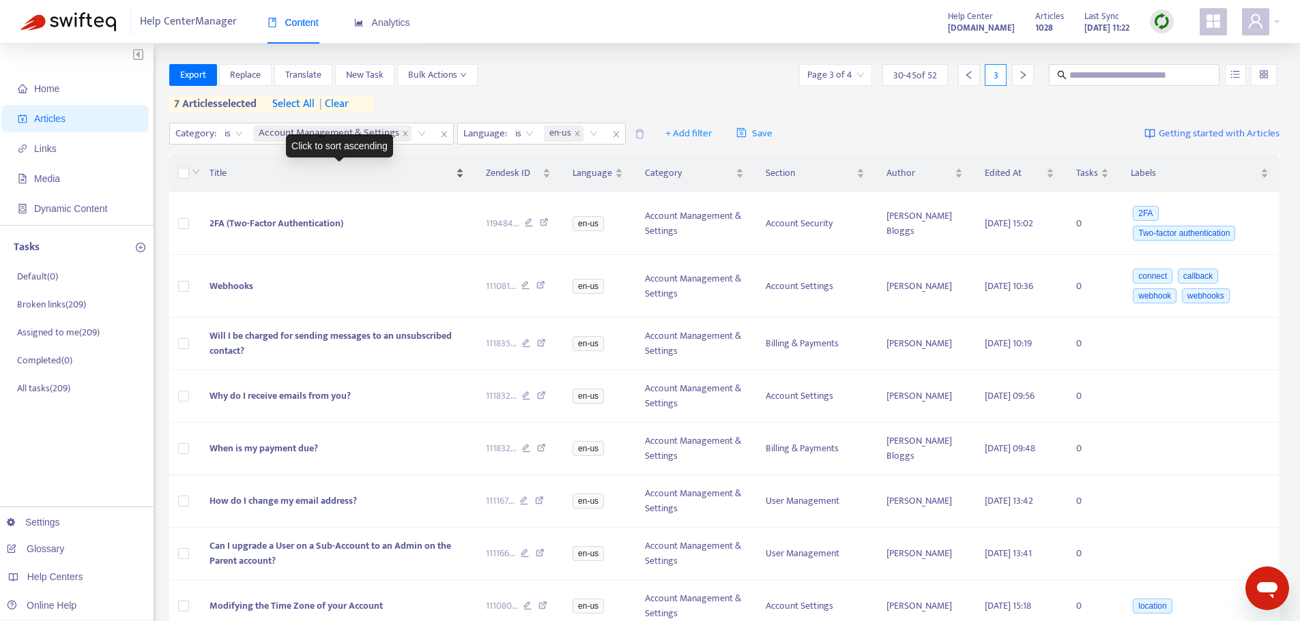
click at [302, 167] on span "Title" at bounding box center [330, 173] width 243 height 15
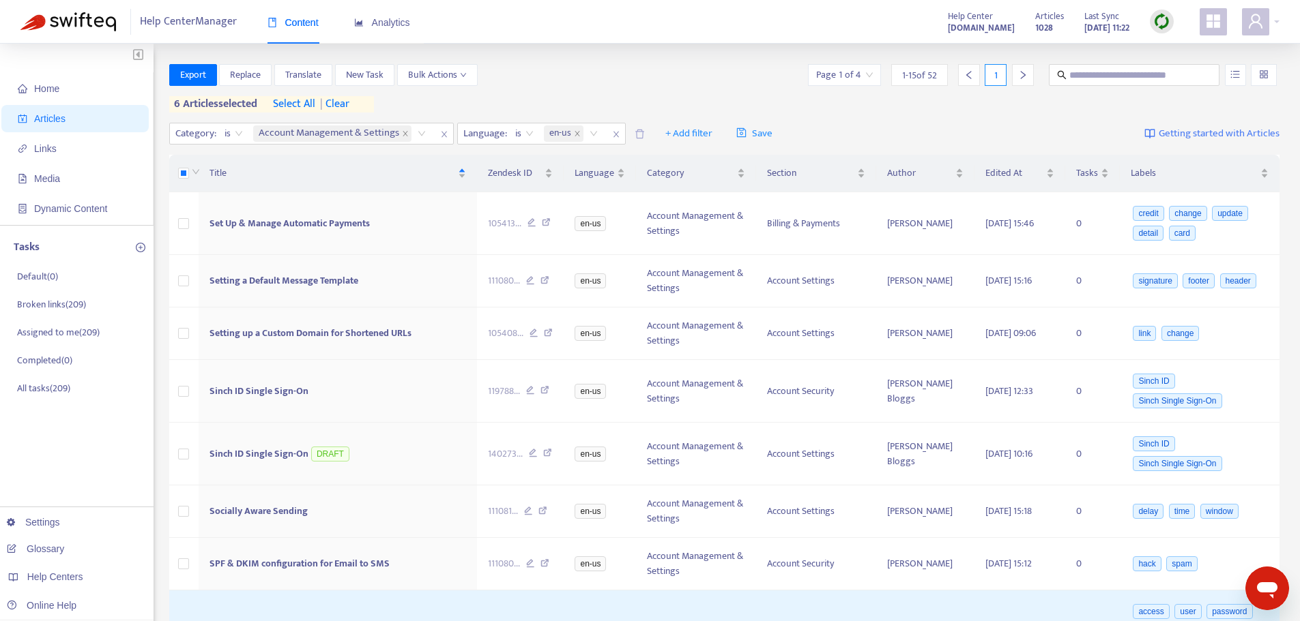
click at [602, 87] on div "Export Replace Translate New Task Bulk Actions Page 1 of 4 1 - 15 of 52 1 6 art…" at bounding box center [724, 88] width 1111 height 48
click at [403, 132] on icon "close" at bounding box center [405, 133] width 7 height 7
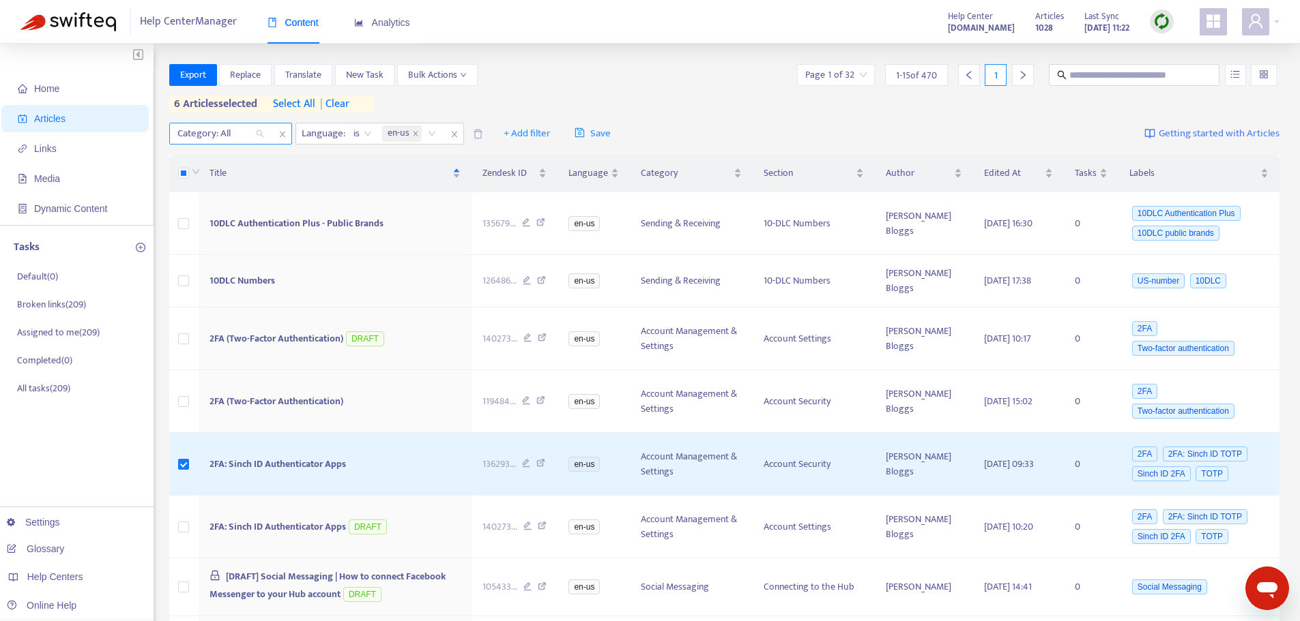
click at [257, 131] on div "Category: All" at bounding box center [221, 133] width 102 height 20
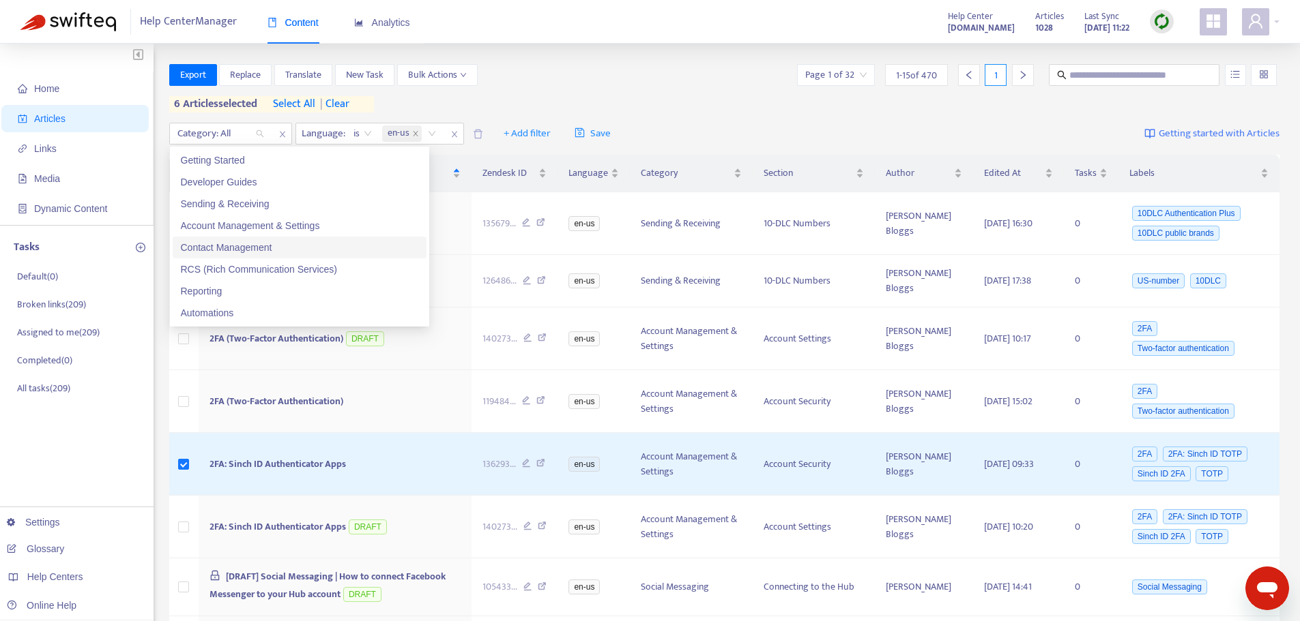
click at [239, 248] on div "Contact Management" at bounding box center [299, 247] width 237 height 15
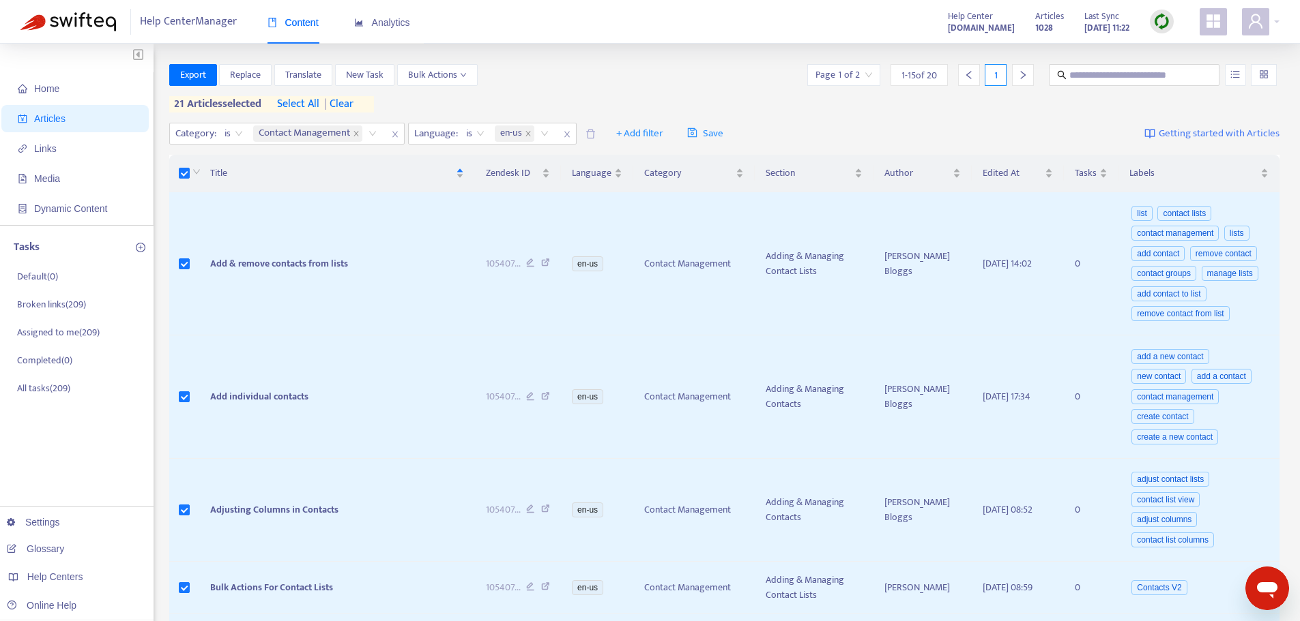
click at [283, 102] on span "select all" at bounding box center [298, 104] width 42 height 16
click at [458, 79] on span "Bulk Actions" at bounding box center [437, 75] width 59 height 15
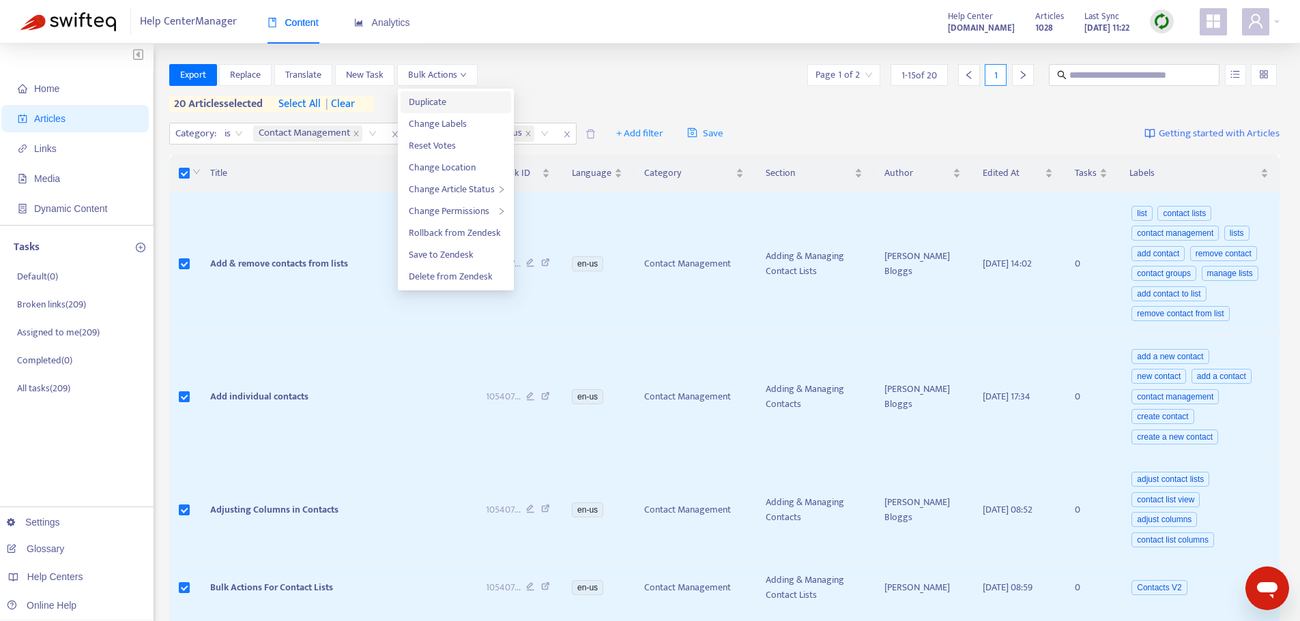
click at [451, 100] on span "Duplicate" at bounding box center [456, 102] width 94 height 15
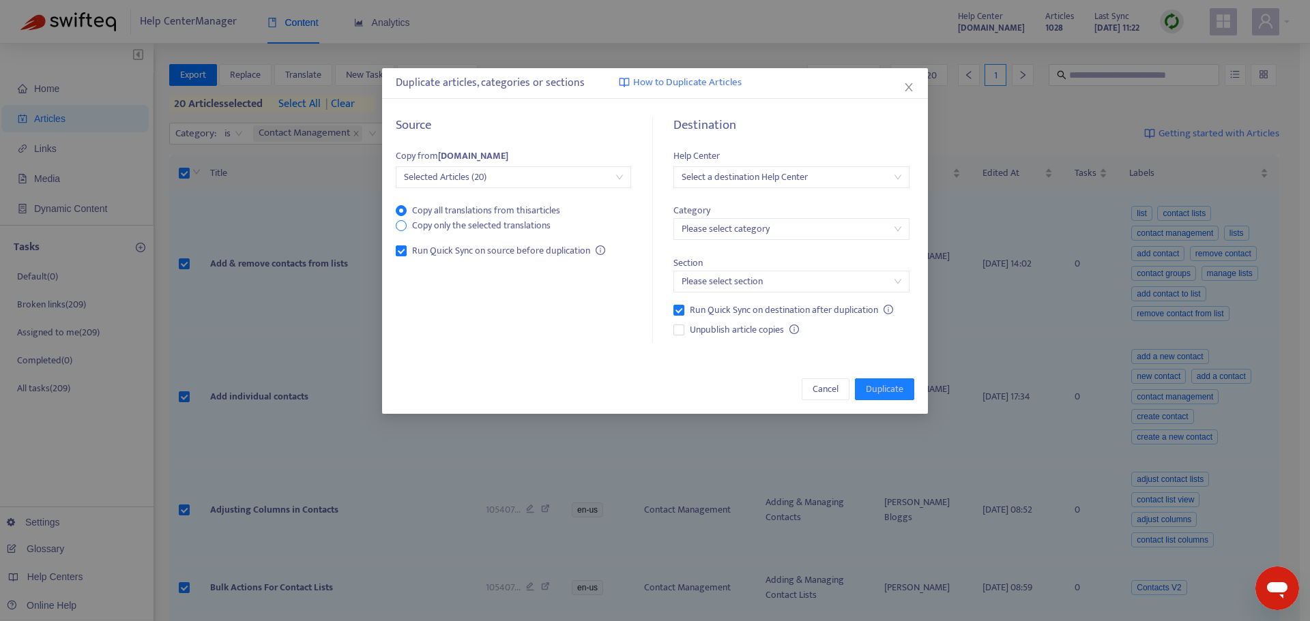
click at [437, 227] on span "Copy only the selected translations" at bounding box center [481, 225] width 149 height 15
click at [896, 173] on input "search" at bounding box center [790, 177] width 219 height 20
click at [750, 267] on div "[DOMAIN_NAME]" at bounding box center [802, 270] width 237 height 15
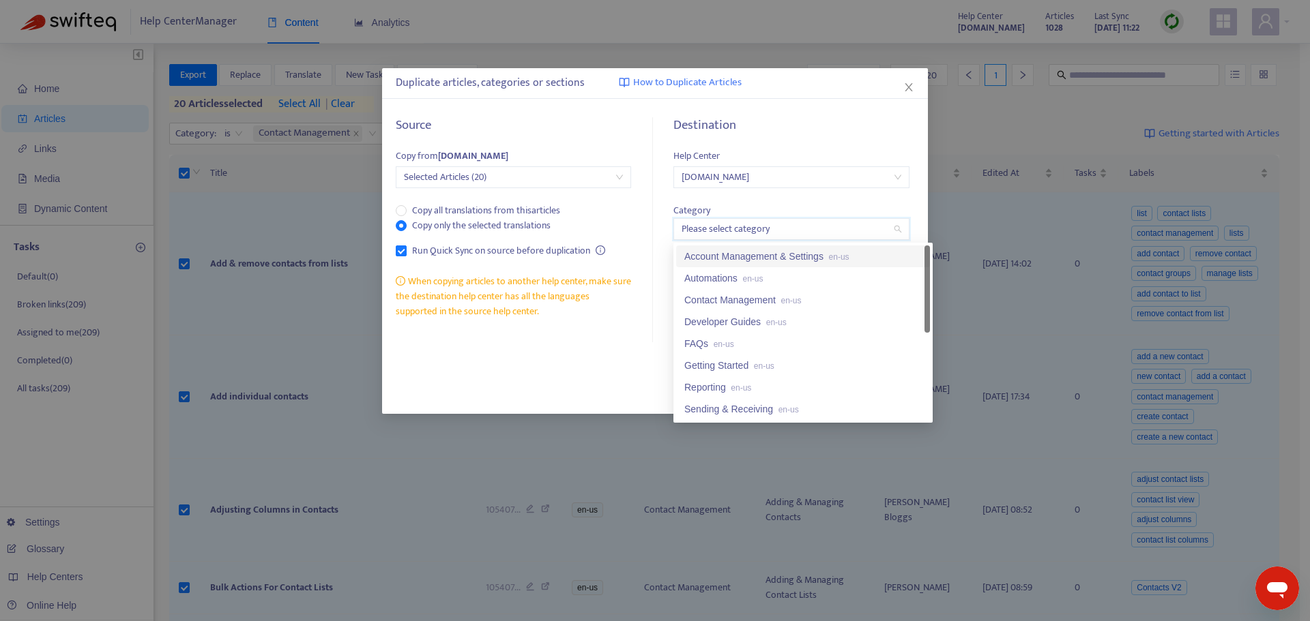
click at [738, 233] on input "search" at bounding box center [790, 229] width 219 height 20
click at [722, 304] on div "Contact Management en-us" at bounding box center [802, 300] width 237 height 15
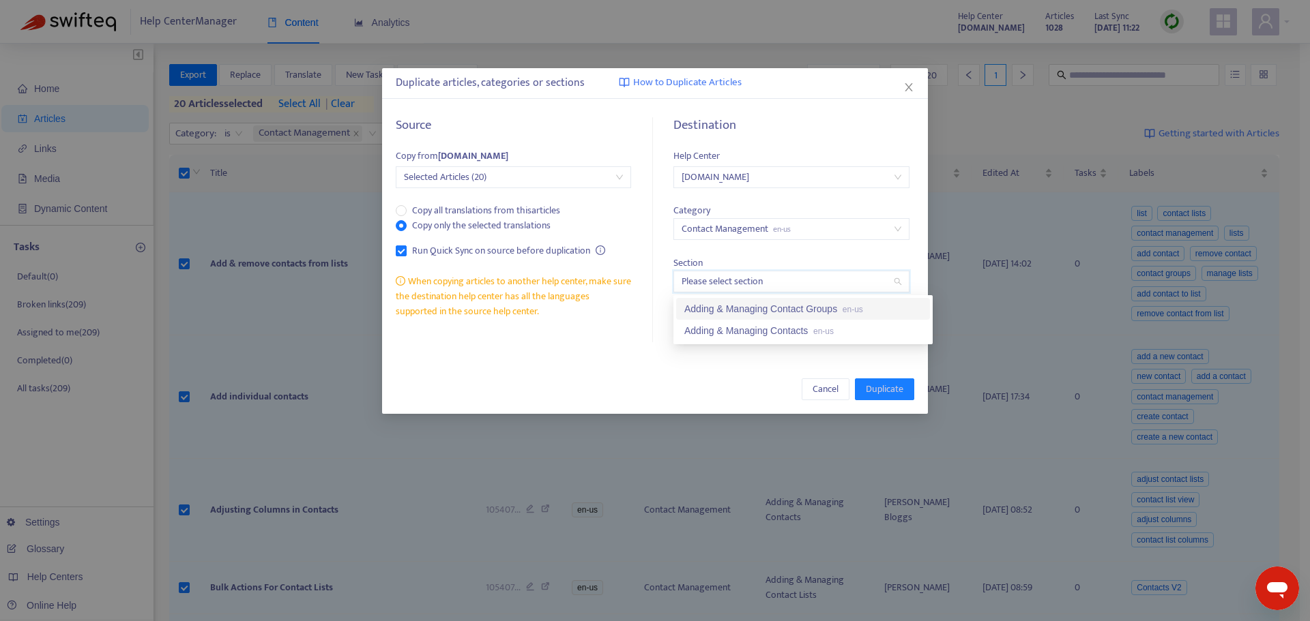
click at [720, 282] on input "search" at bounding box center [790, 282] width 219 height 20
click at [730, 329] on div "Adding & Managing Contacts en-us" at bounding box center [802, 330] width 237 height 15
click at [730, 329] on span "Unpublish article copies" at bounding box center [736, 330] width 105 height 15
click at [882, 387] on span "Duplicate" at bounding box center [885, 389] width 38 height 15
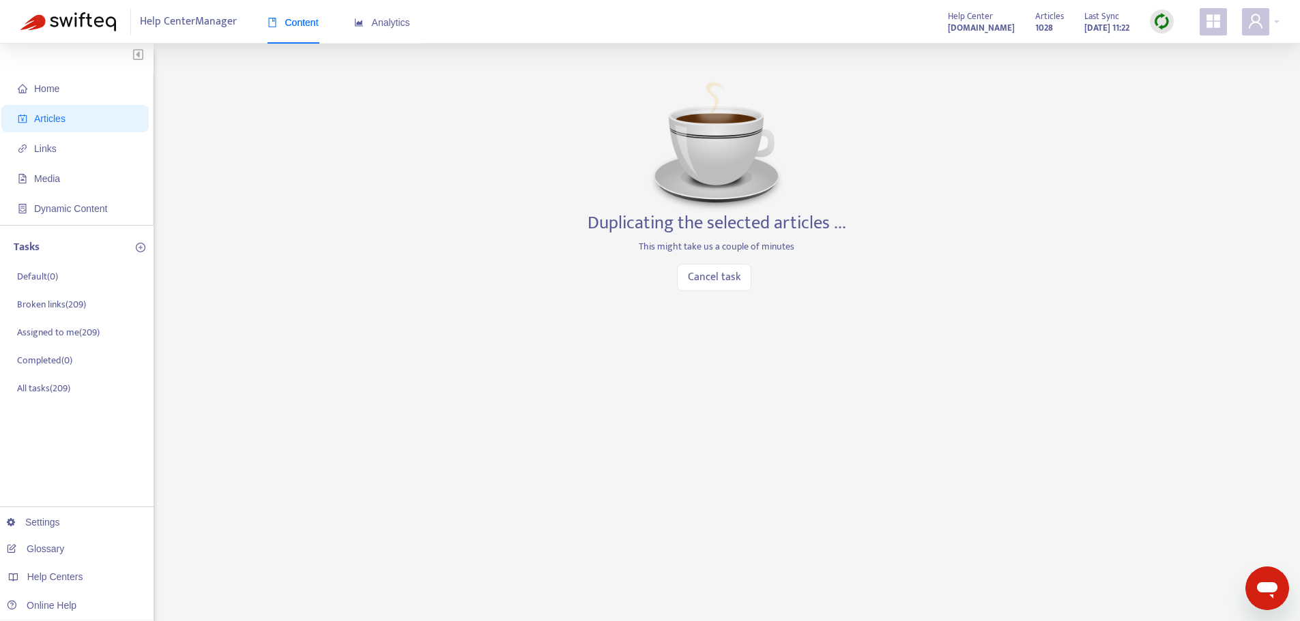
click at [484, 475] on div "Home Articles Links Media Dynamic Content Tasks Default ( 0 ) Broken links ( 20…" at bounding box center [649, 463] width 1259 height 798
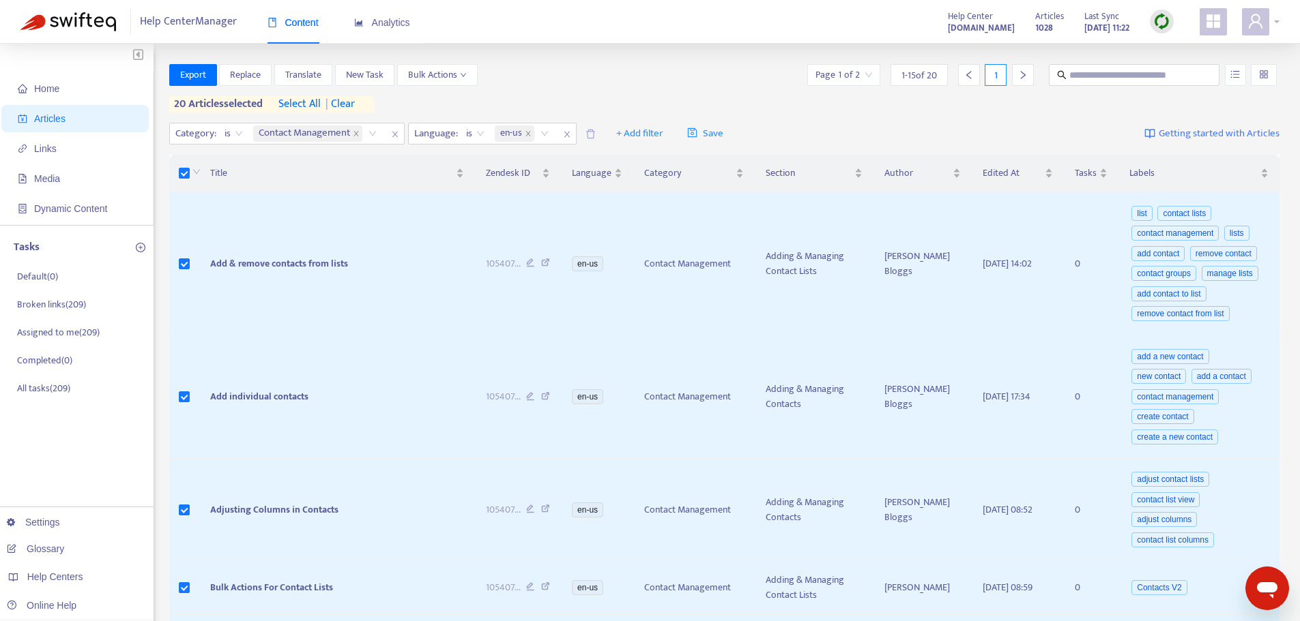
click at [1269, 17] on div at bounding box center [1261, 21] width 38 height 27
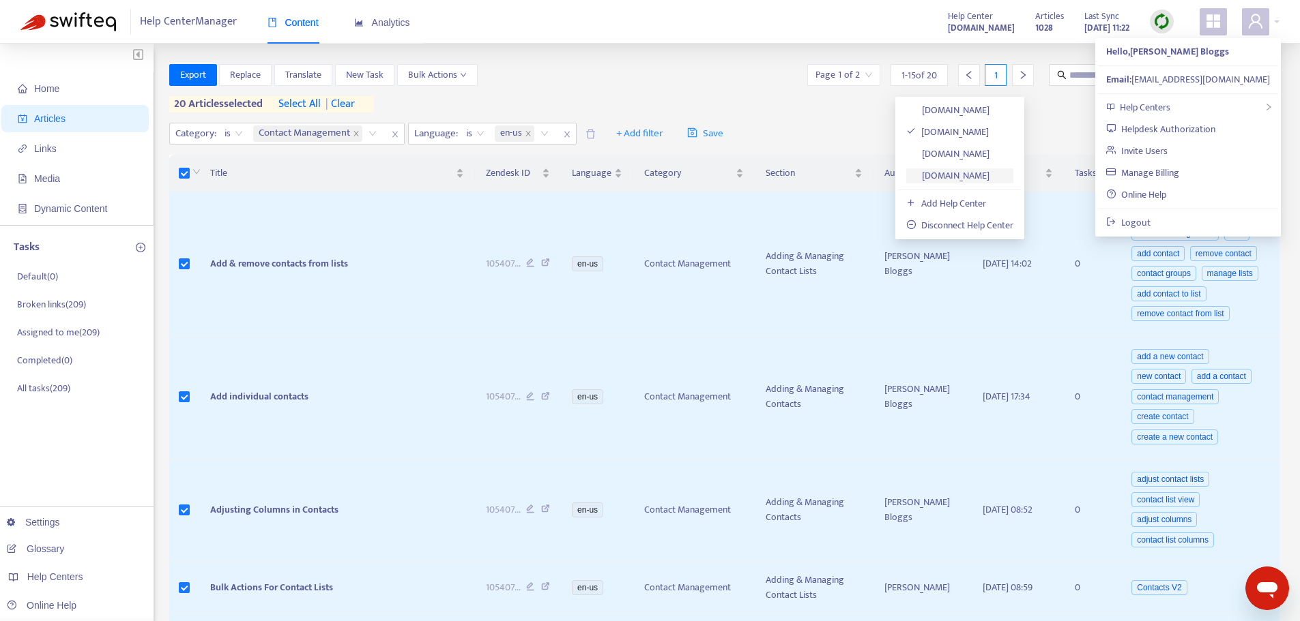
click at [966, 177] on link "[DOMAIN_NAME]" at bounding box center [947, 176] width 83 height 16
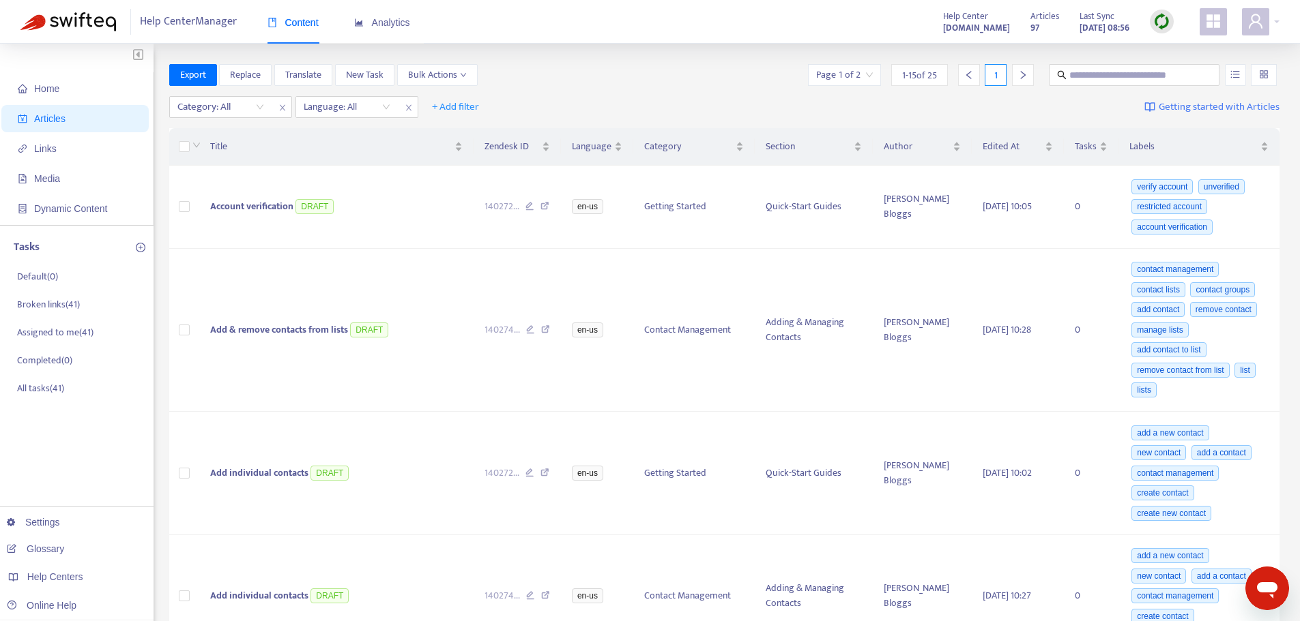
click at [1030, 20] on div "97" at bounding box center [1044, 23] width 29 height 7
click at [1030, 14] on span "Articles" at bounding box center [1044, 16] width 29 height 15
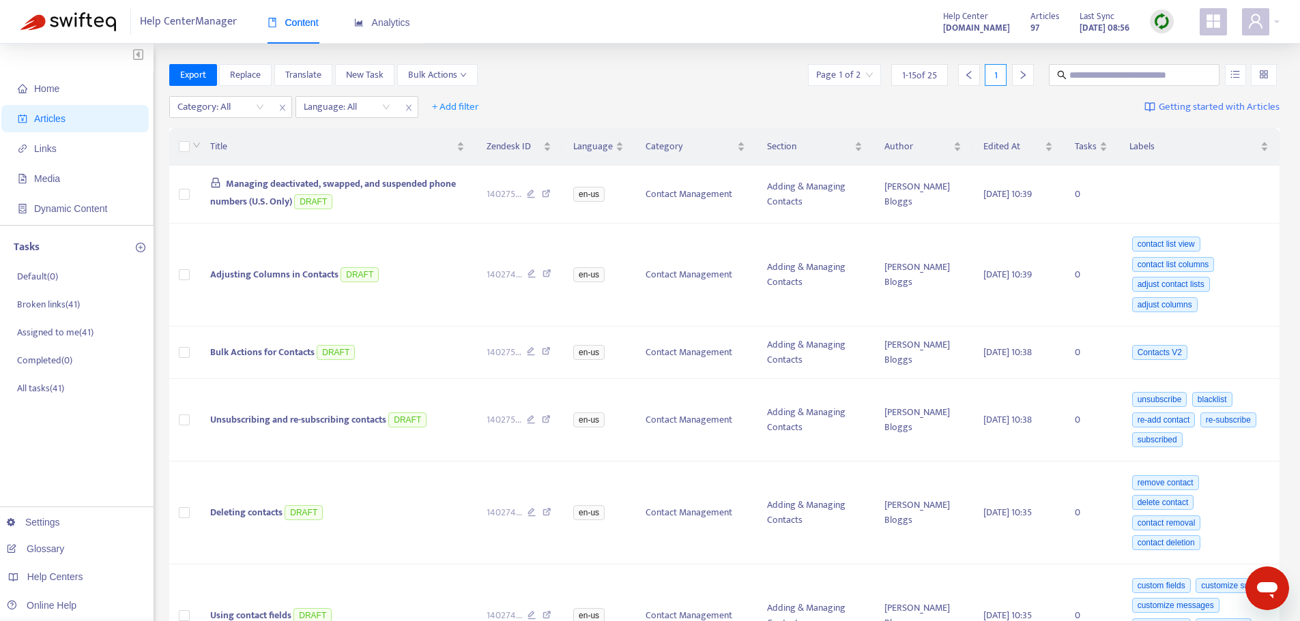
click at [1158, 23] on img at bounding box center [1161, 21] width 17 height 17
click at [1189, 50] on link "Quick Sync" at bounding box center [1189, 50] width 58 height 16
click at [249, 72] on span "Replace" at bounding box center [245, 75] width 31 height 15
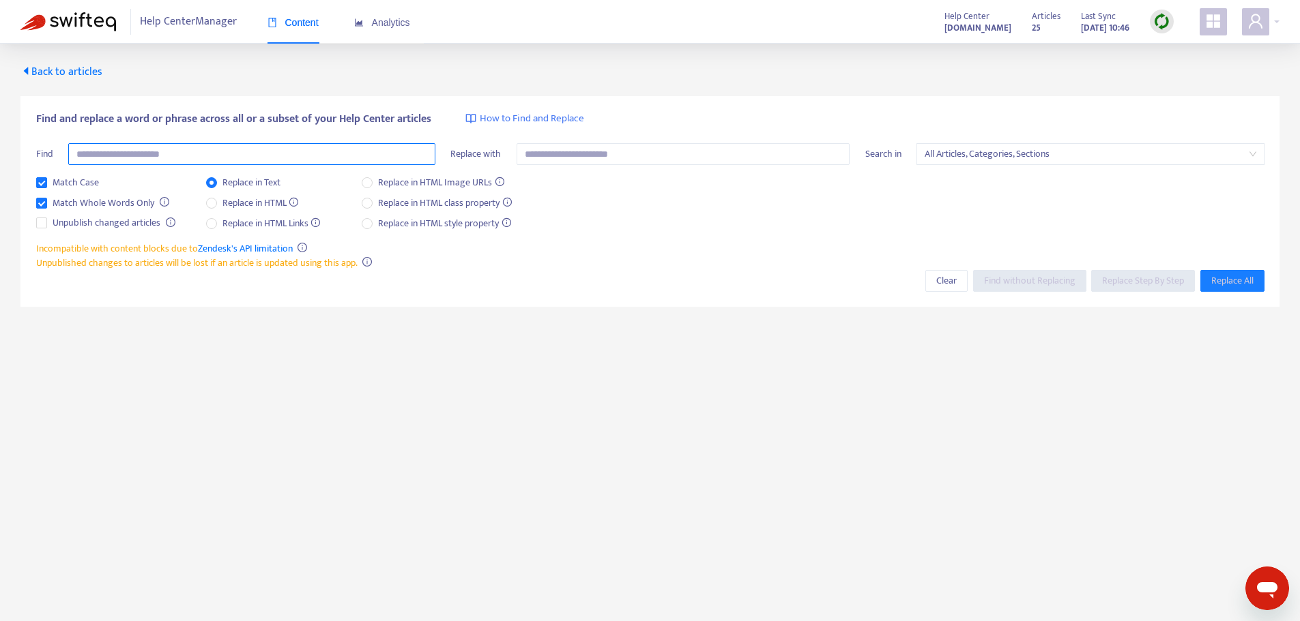
click at [137, 158] on input "text" at bounding box center [251, 154] width 367 height 22
type input "**********"
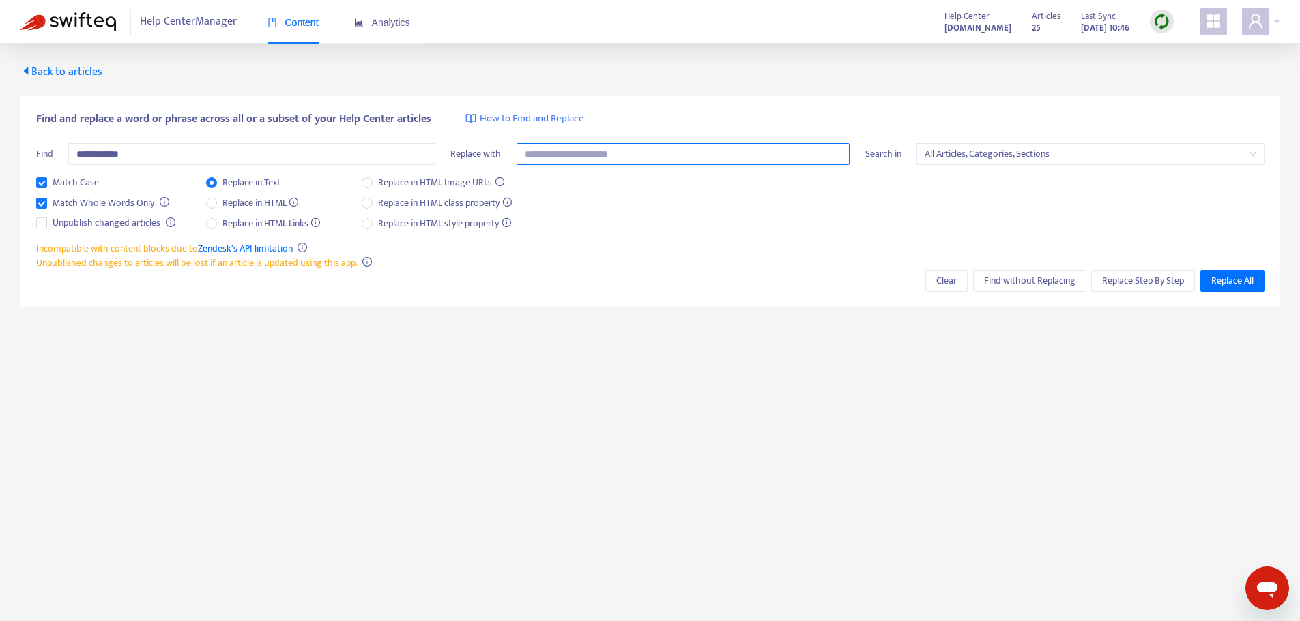
click at [575, 158] on input "text" at bounding box center [683, 154] width 334 height 22
type input "**********"
click at [1119, 280] on span "Replace Step By Step" at bounding box center [1143, 281] width 82 height 15
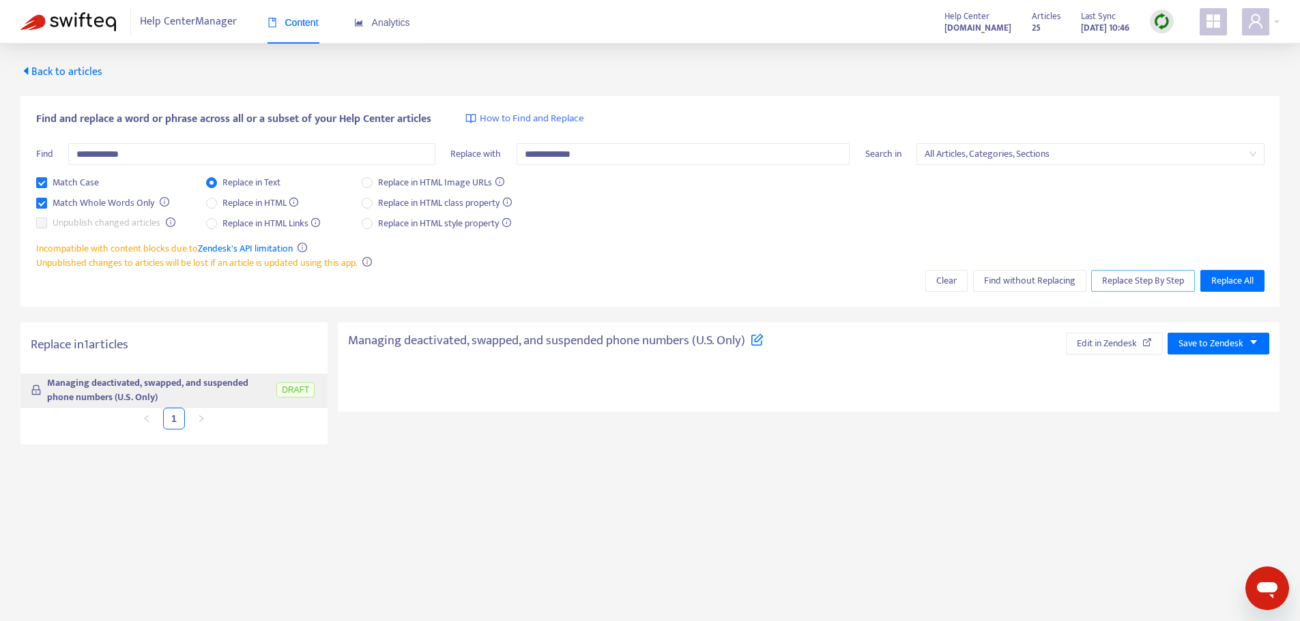
type textarea "**********"
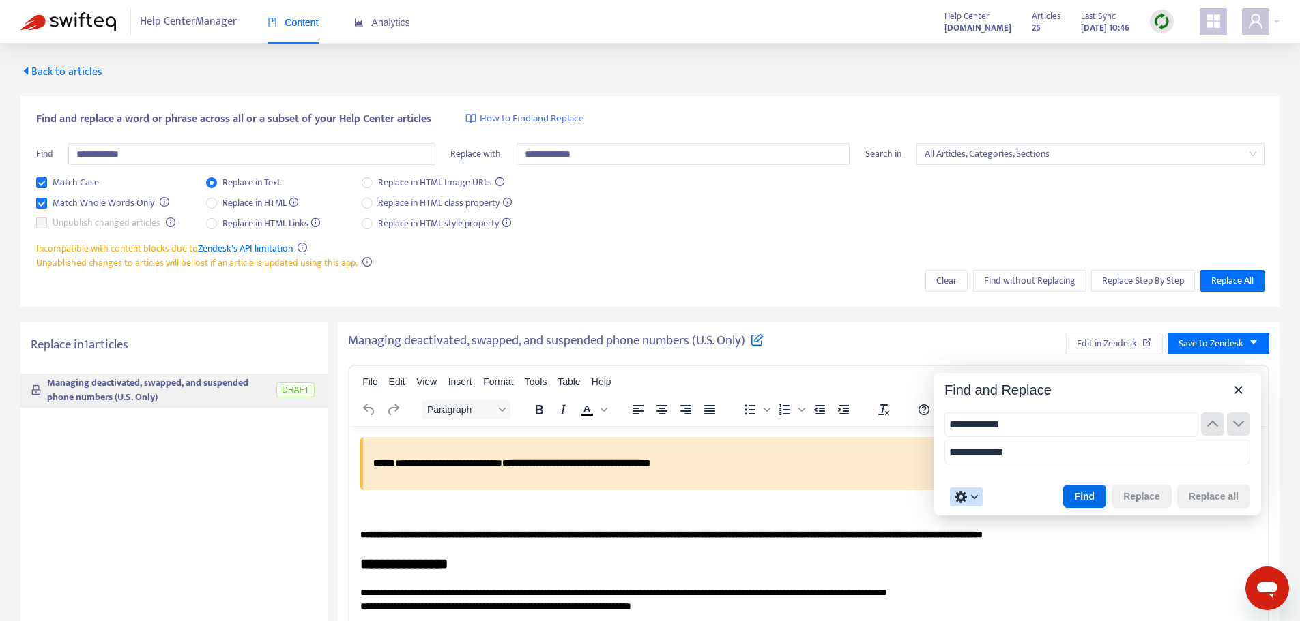
type input "**********"
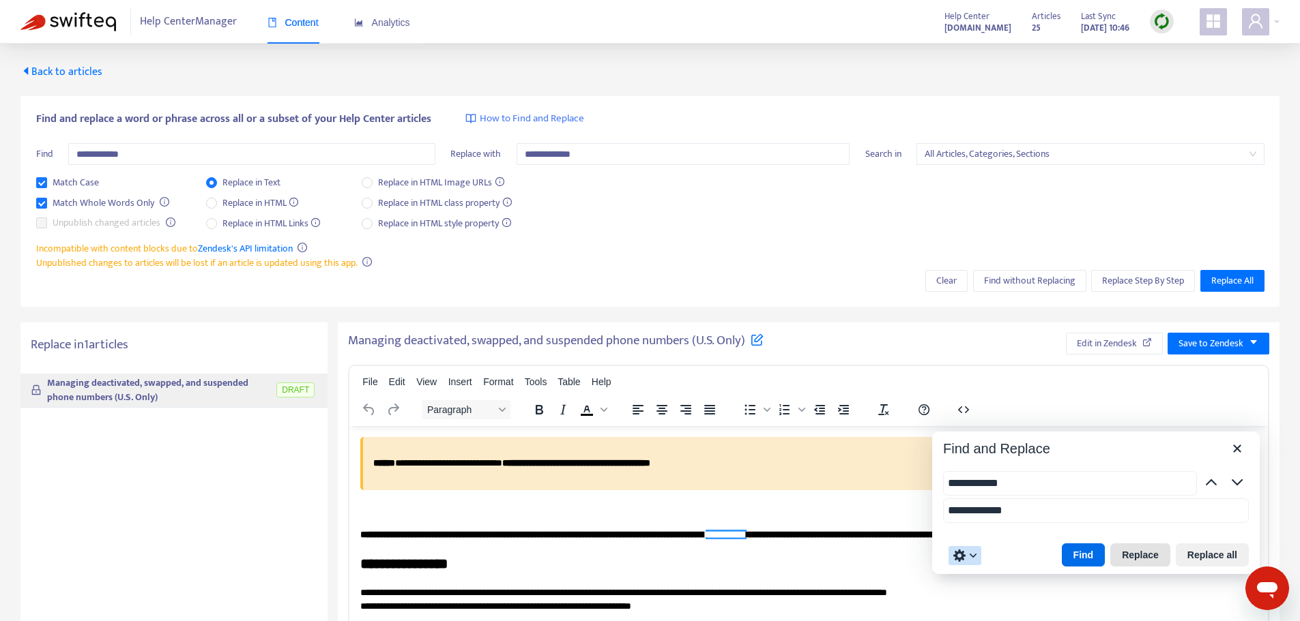
click at [1142, 548] on button "Replace" at bounding box center [1140, 555] width 60 height 23
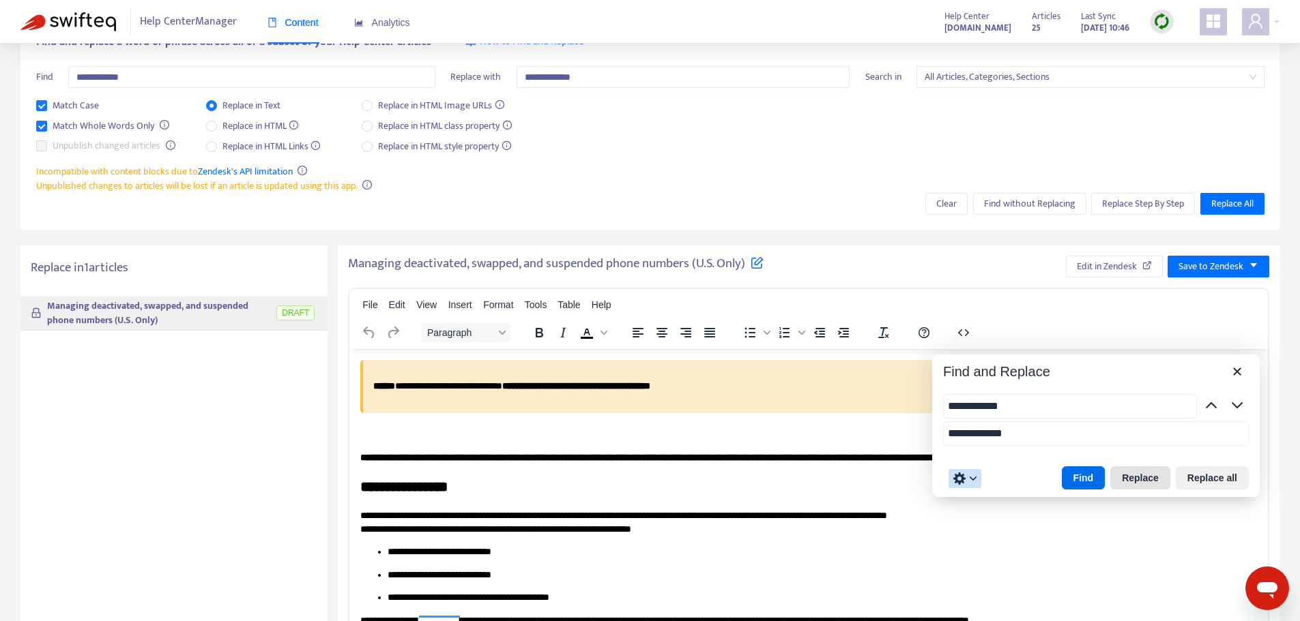
scroll to position [82, 0]
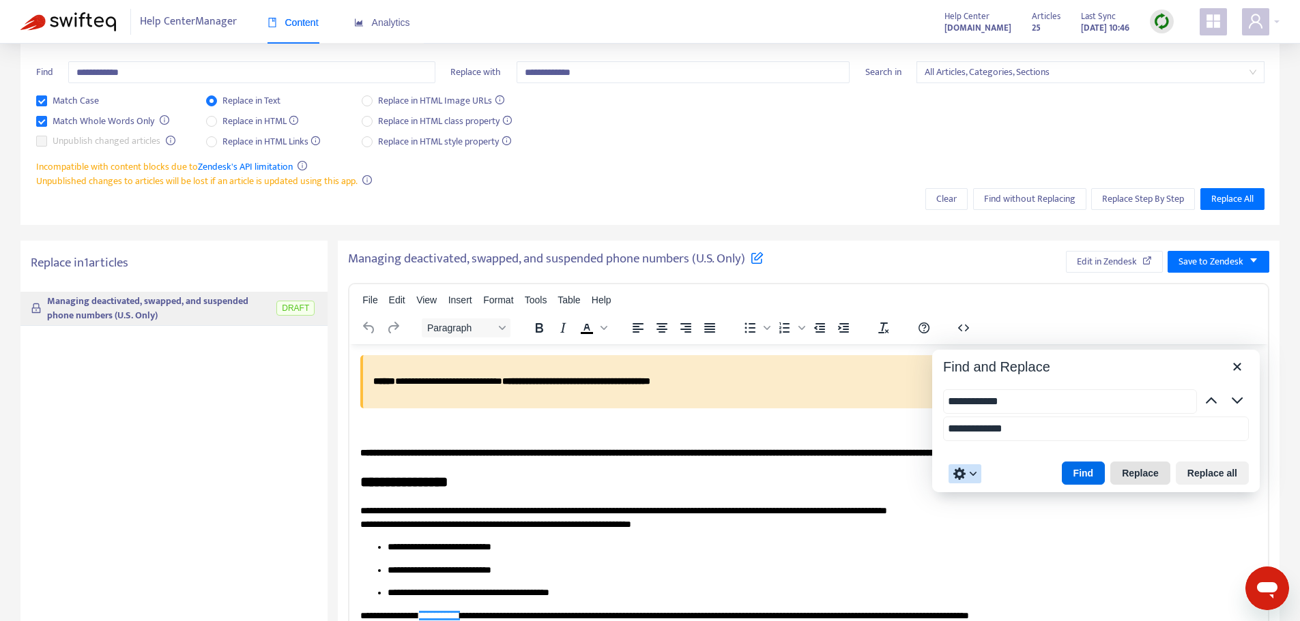
click at [1144, 473] on button "Replace" at bounding box center [1140, 473] width 60 height 23
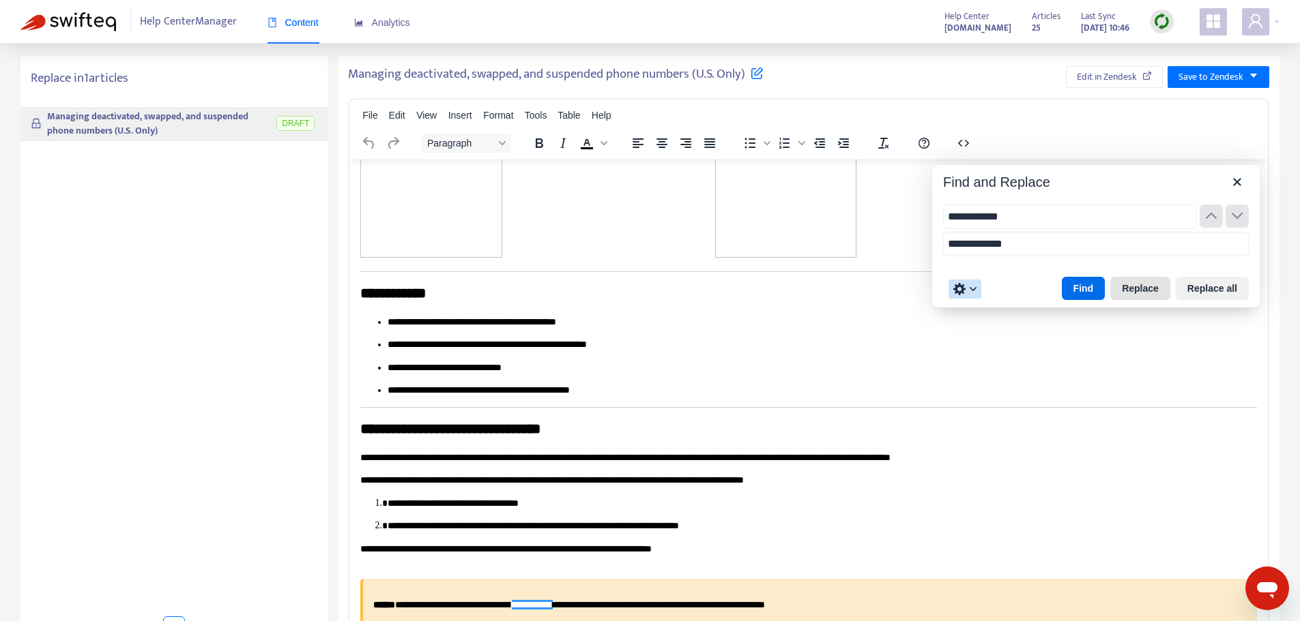
scroll to position [270, 0]
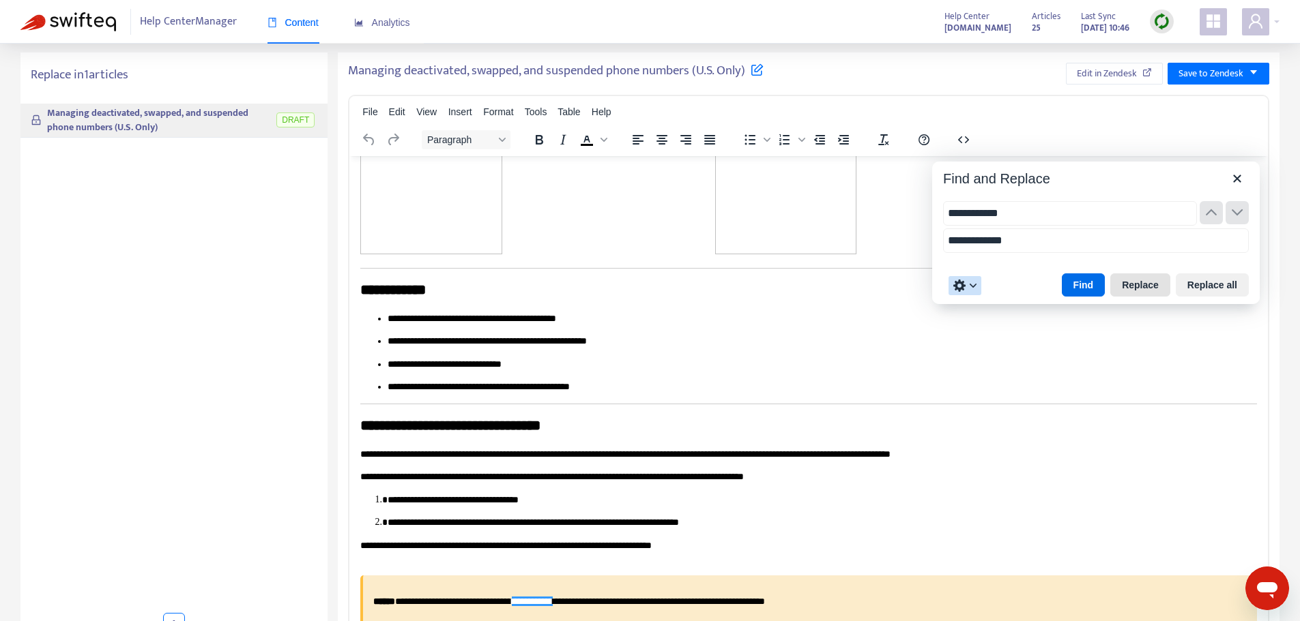
click at [1138, 288] on button "Replace" at bounding box center [1140, 285] width 60 height 23
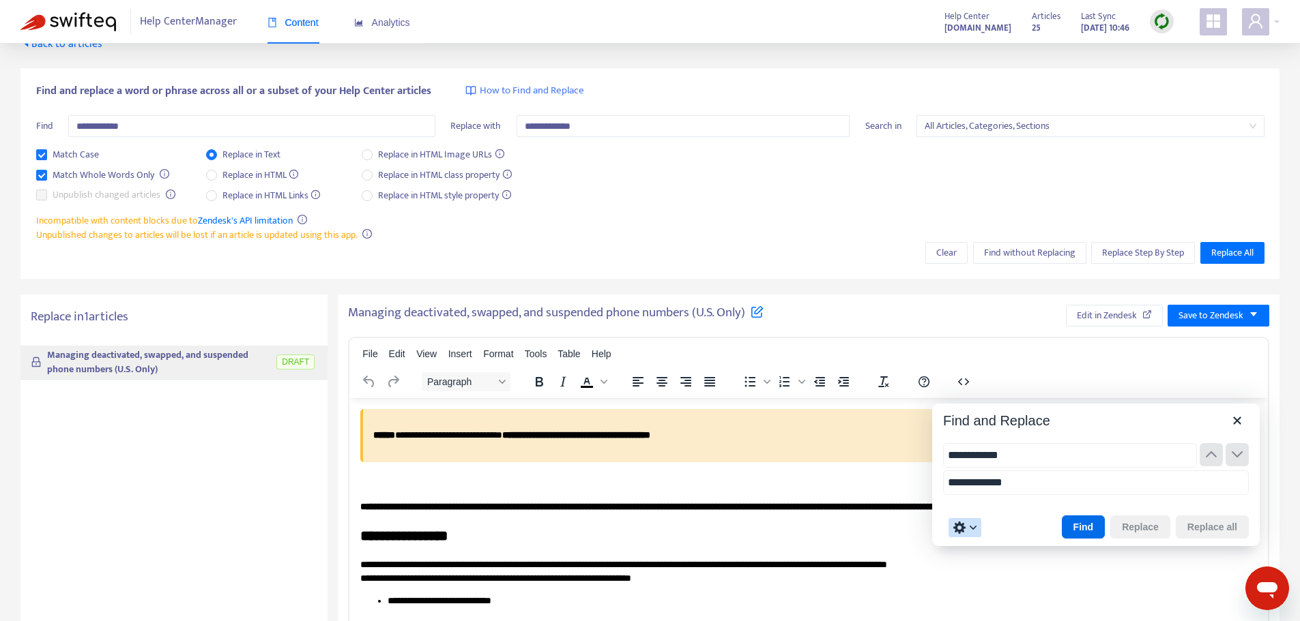
scroll to position [27, 0]
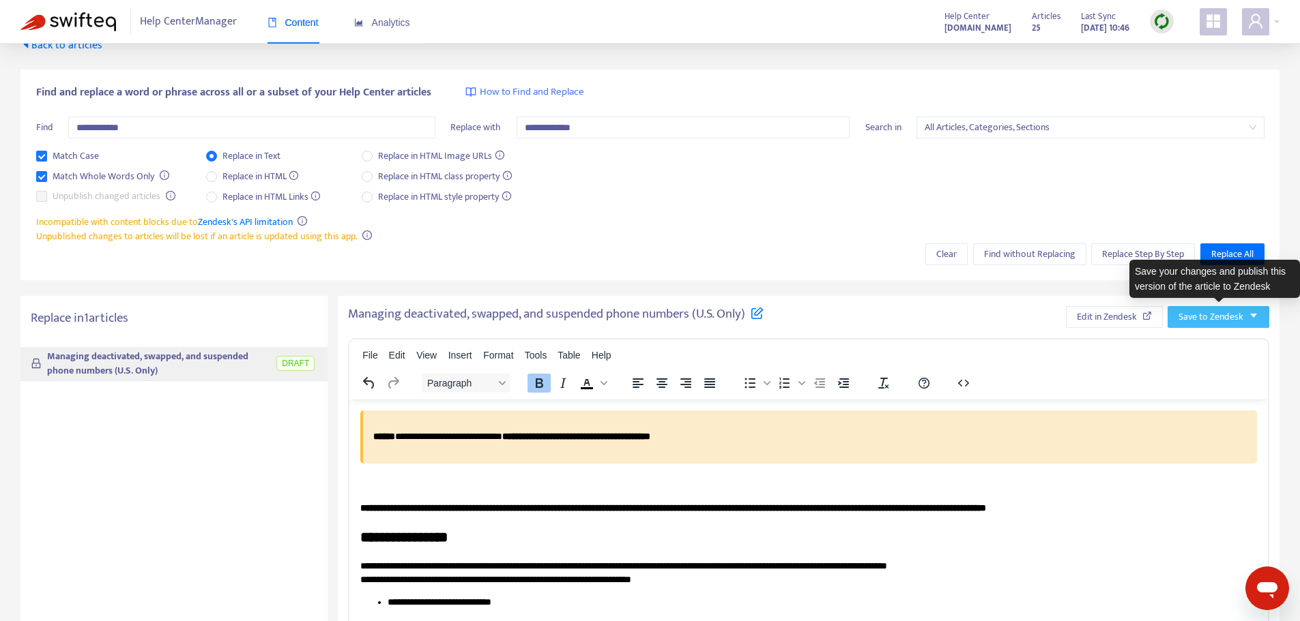
click at [1183, 317] on span "Save to Zendesk" at bounding box center [1210, 317] width 65 height 15
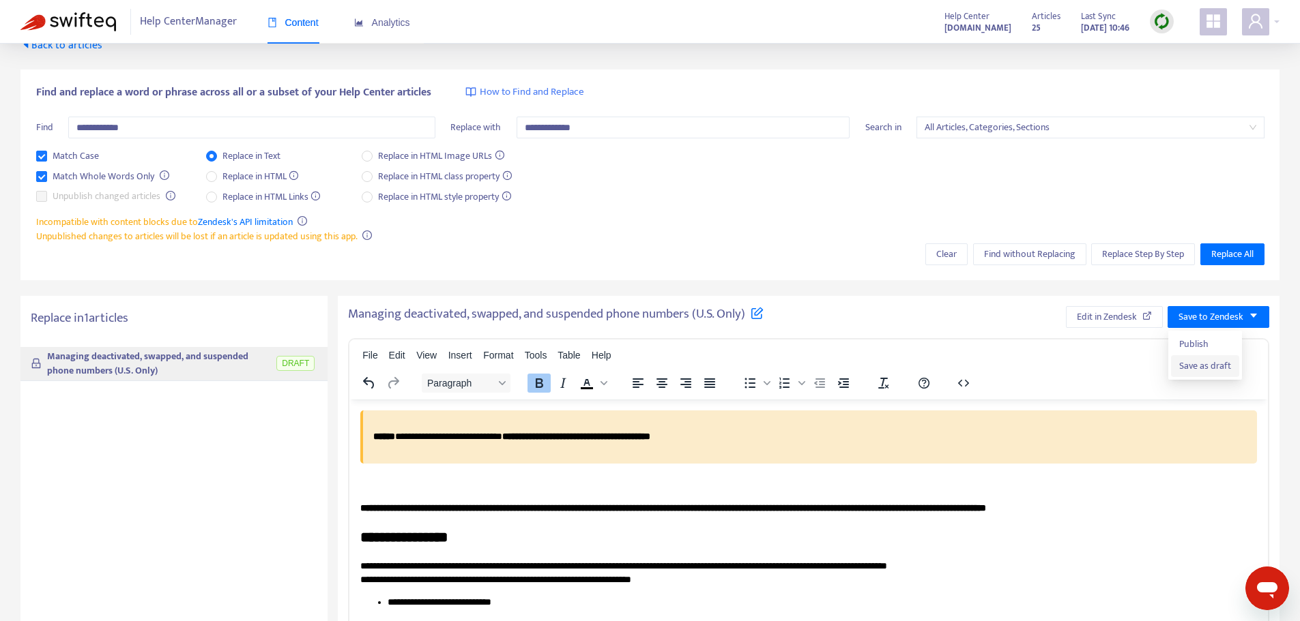
click at [1188, 366] on span "Save as draft" at bounding box center [1205, 366] width 52 height 15
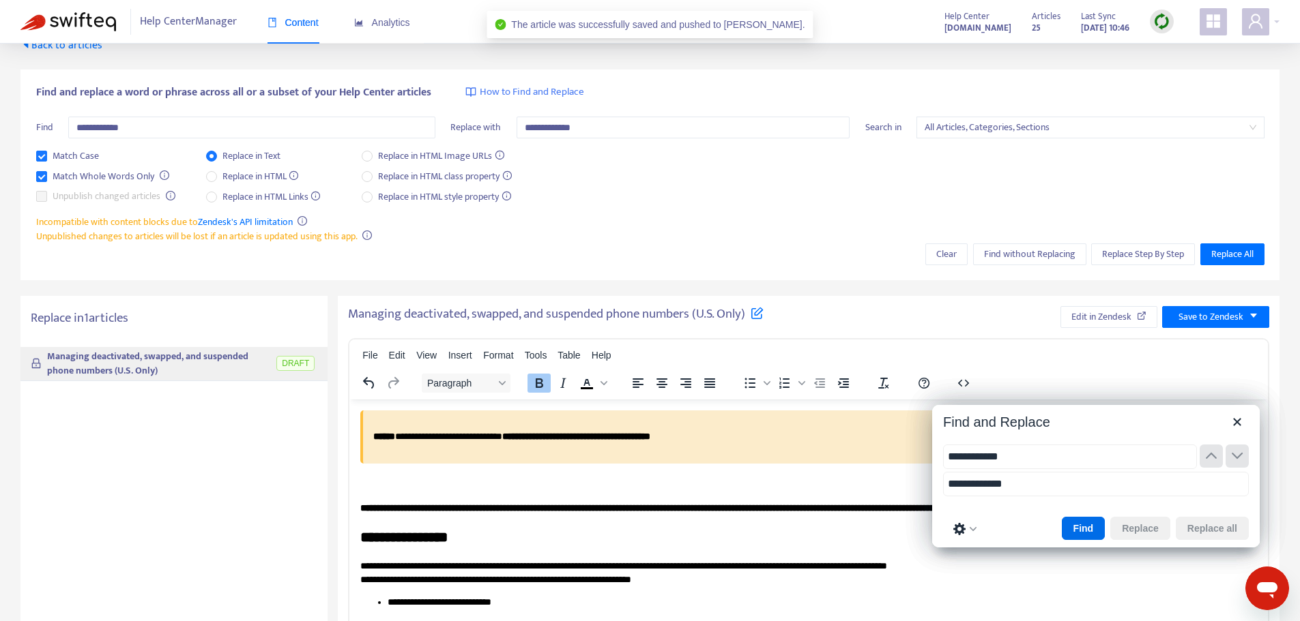
type input "**********"
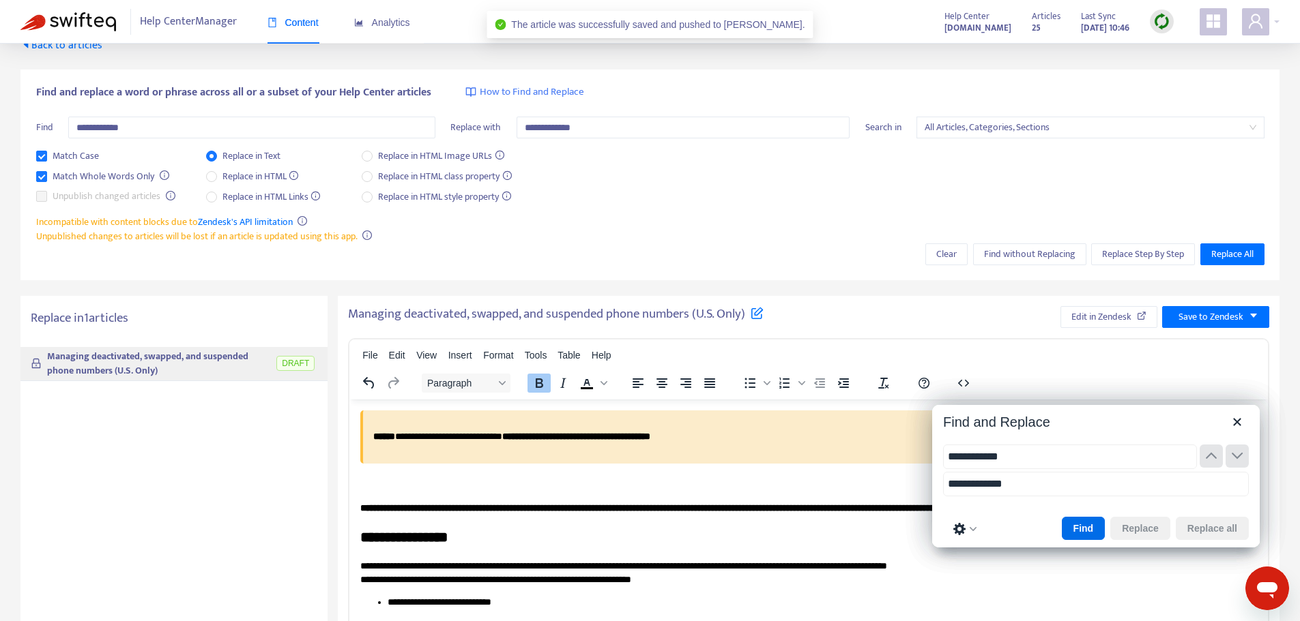
type input "**********"
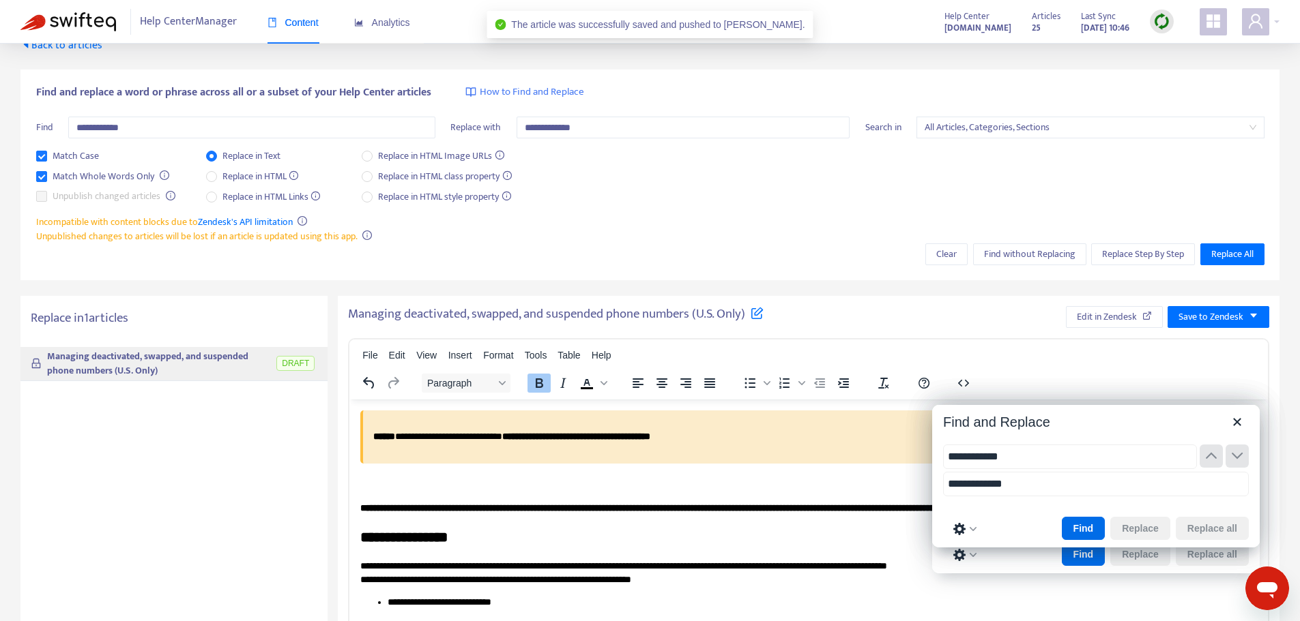
type input "**********"
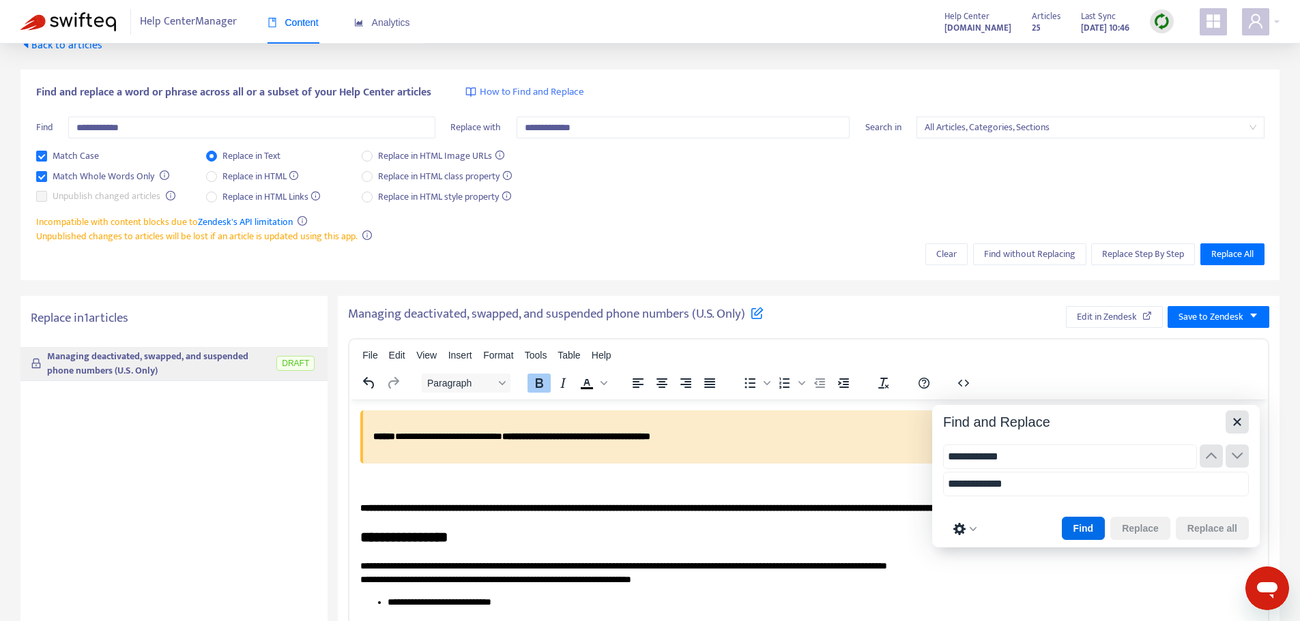
click at [1227, 422] on button "Close" at bounding box center [1236, 422] width 23 height 23
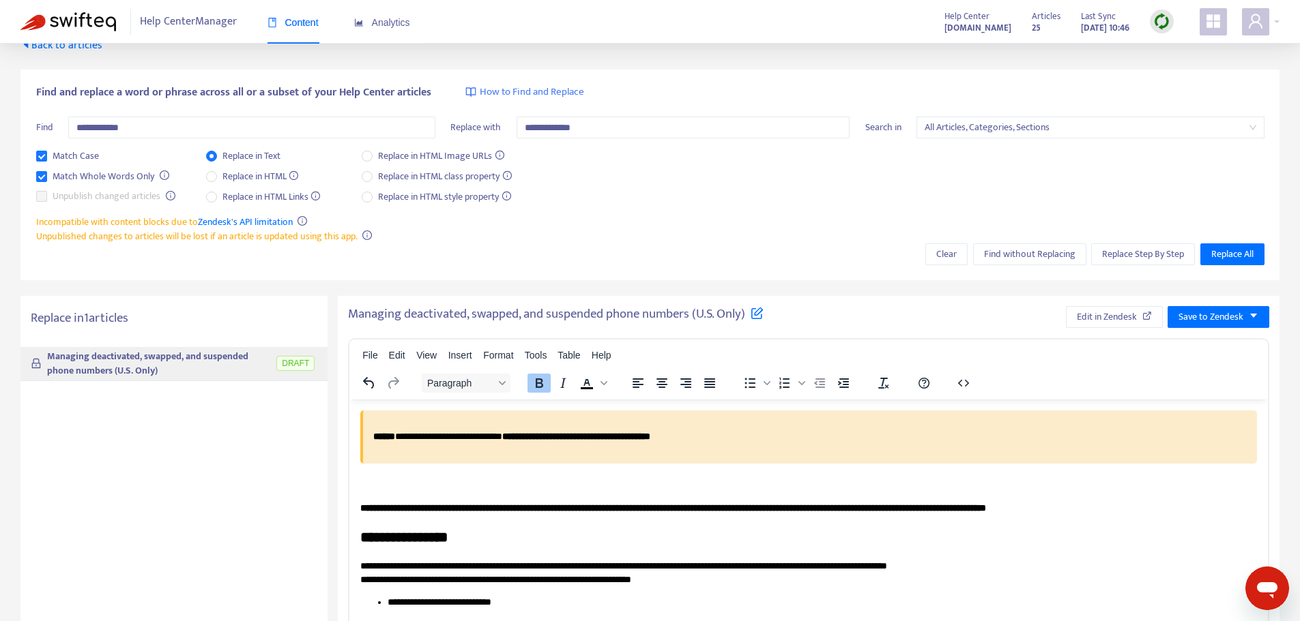
drag, startPoint x: 102, startPoint y: 130, endPoint x: 28, endPoint y: 134, distance: 74.5
click at [28, 134] on div "**********" at bounding box center [649, 175] width 1259 height 211
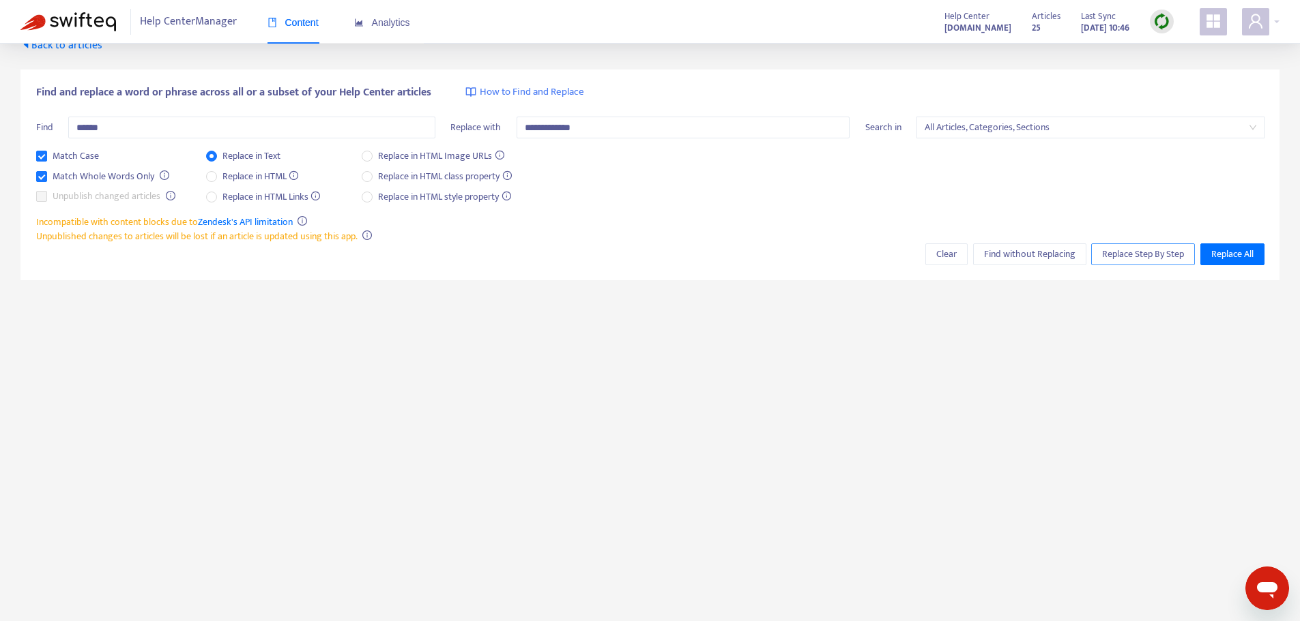
click at [1117, 252] on span "Replace Step By Step" at bounding box center [1143, 254] width 82 height 15
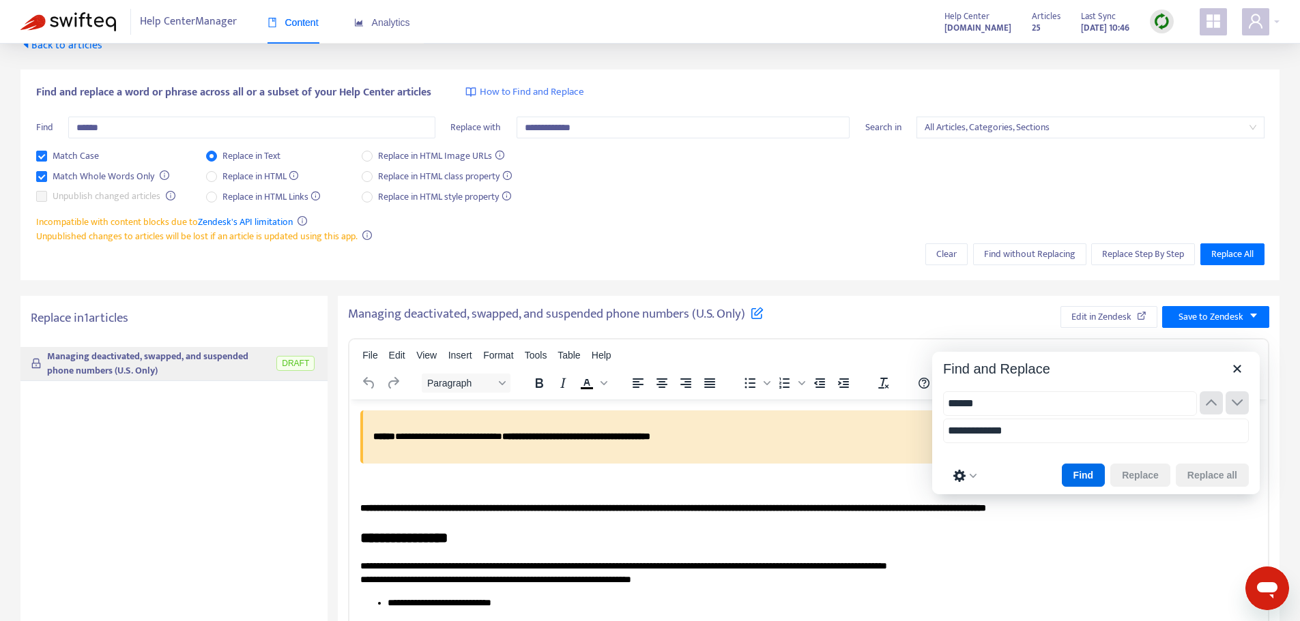
scroll to position [0, 0]
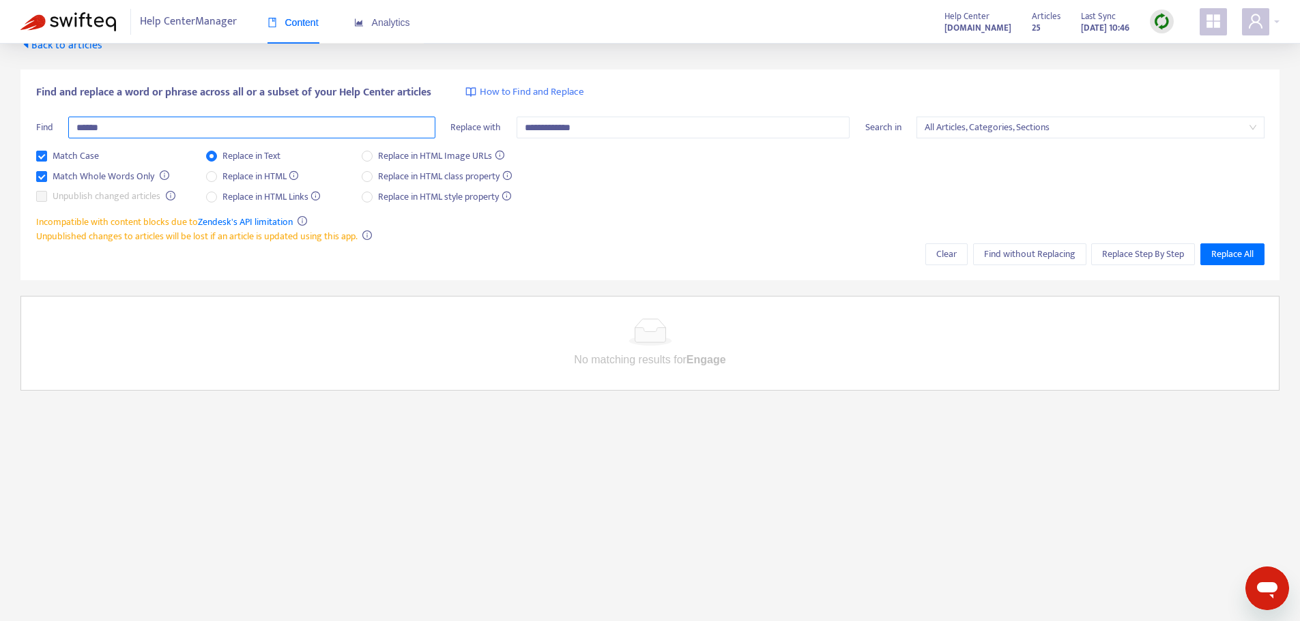
click at [83, 126] on input "******" at bounding box center [251, 128] width 367 height 22
click at [1134, 248] on span "Replace Step By Step" at bounding box center [1143, 254] width 82 height 15
click at [99, 128] on input "*****" at bounding box center [251, 128] width 367 height 22
type input "**********"
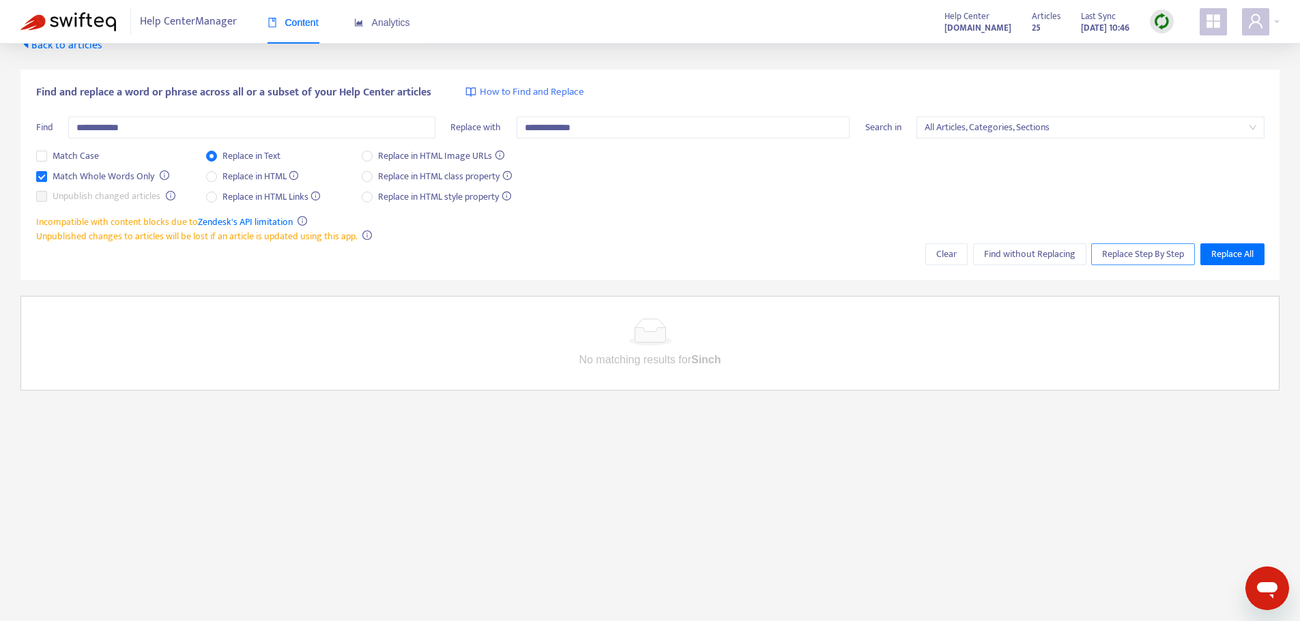
click at [1131, 252] on span "Replace Step By Step" at bounding box center [1143, 254] width 82 height 15
click at [1134, 254] on span "Replace Step By Step" at bounding box center [1143, 254] width 82 height 15
click at [1040, 248] on span "Find without Replacing" at bounding box center [1029, 254] width 91 height 15
click at [144, 91] on span "Find and replace a word or phrase across all or a subset of your Help Center ar…" at bounding box center [233, 93] width 395 height 16
click at [286, 29] on div "Content" at bounding box center [292, 22] width 51 height 15
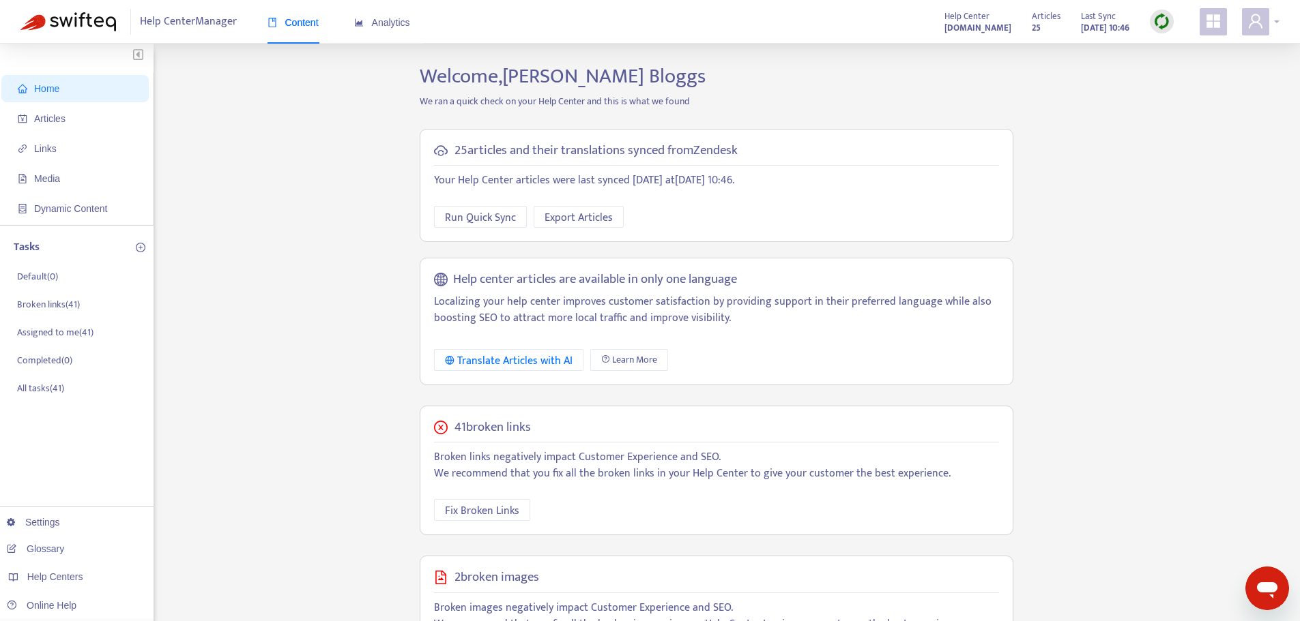
click at [1267, 20] on span at bounding box center [1255, 21] width 27 height 27
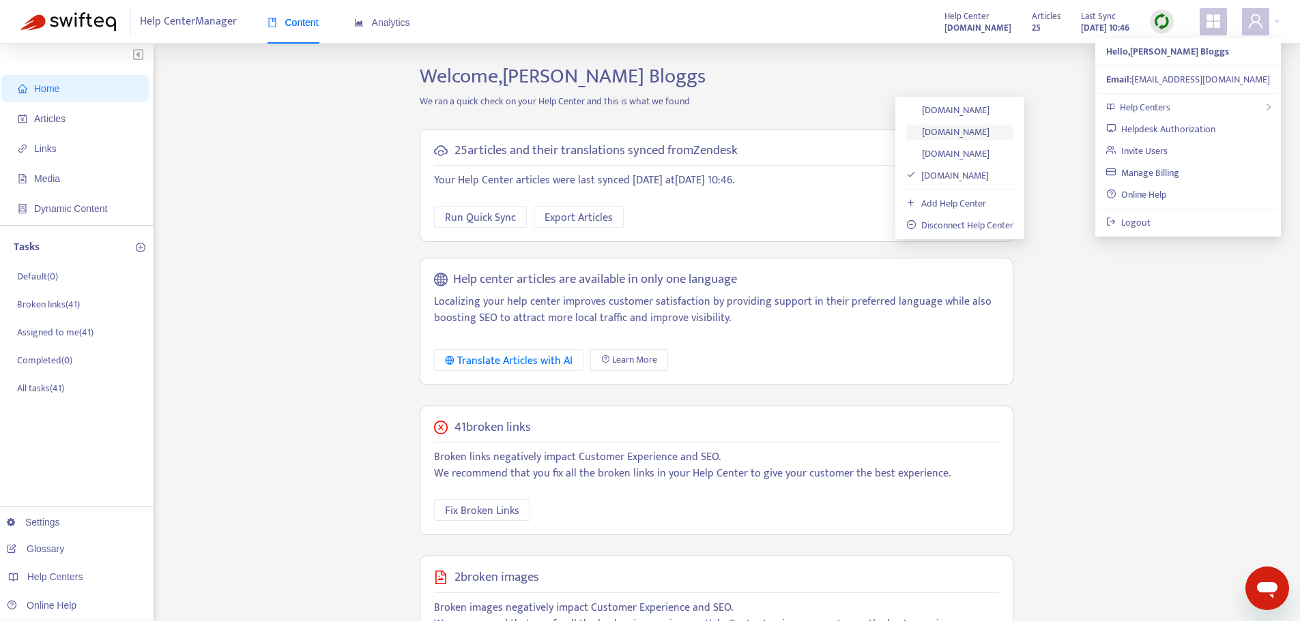
click at [963, 128] on link "[DOMAIN_NAME]" at bounding box center [947, 132] width 83 height 16
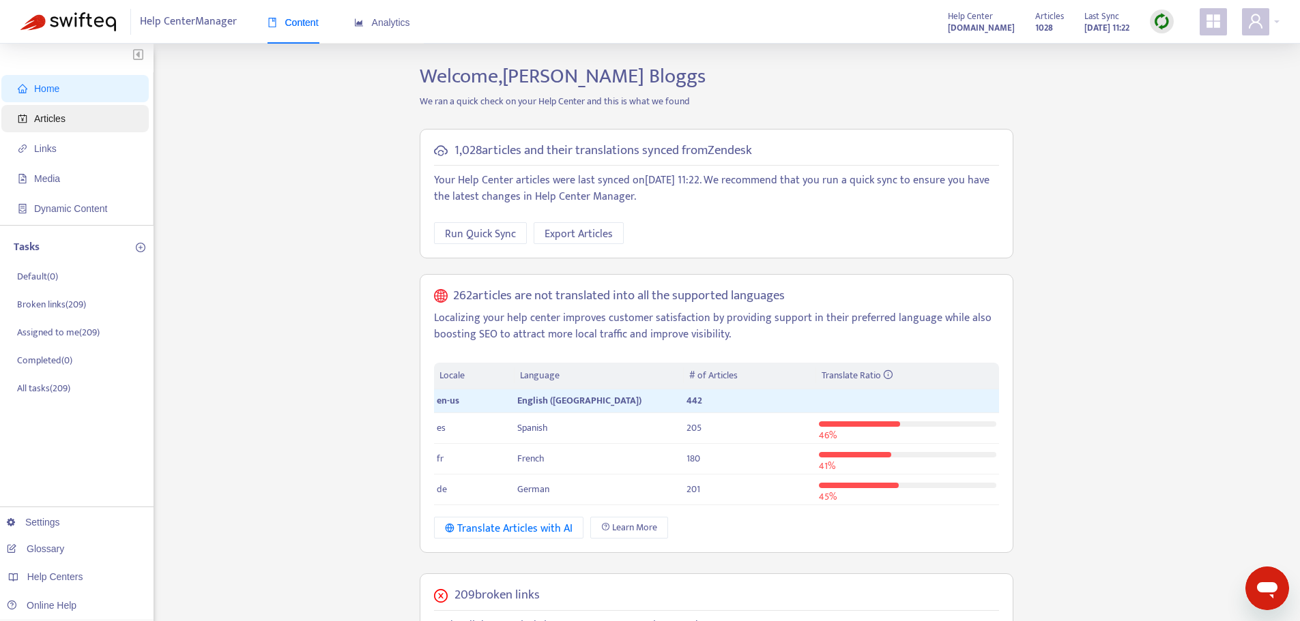
click at [49, 117] on span "Articles" at bounding box center [49, 118] width 31 height 11
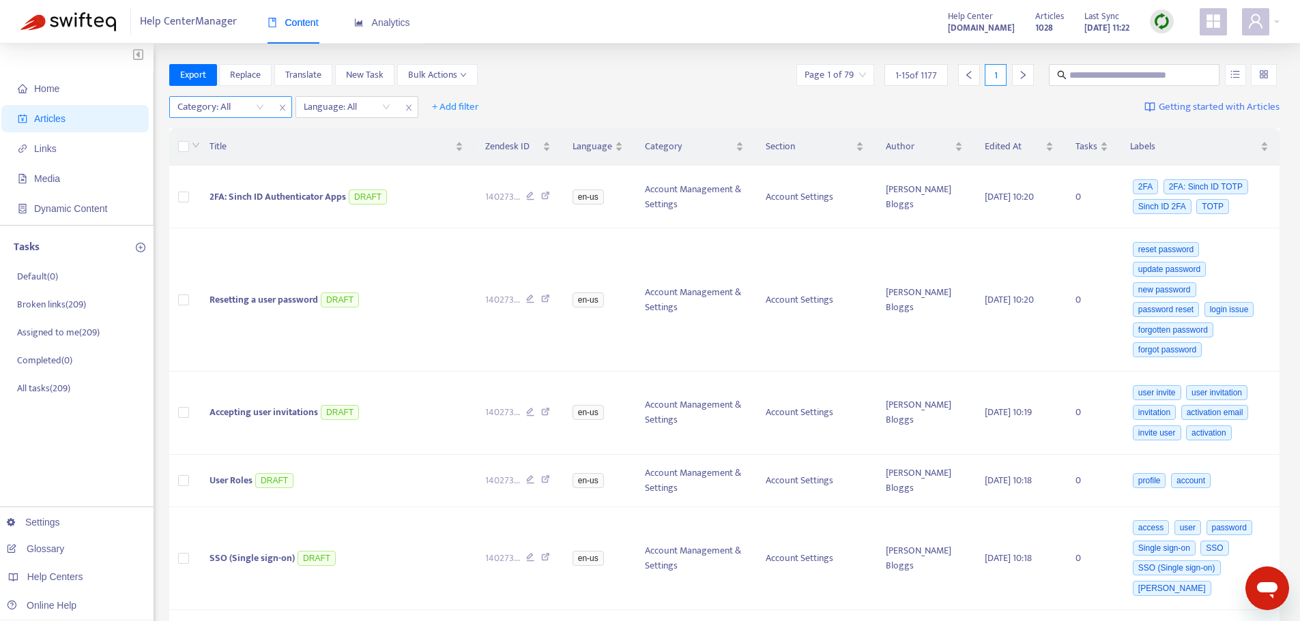
click at [259, 108] on div "Category: All" at bounding box center [221, 107] width 102 height 20
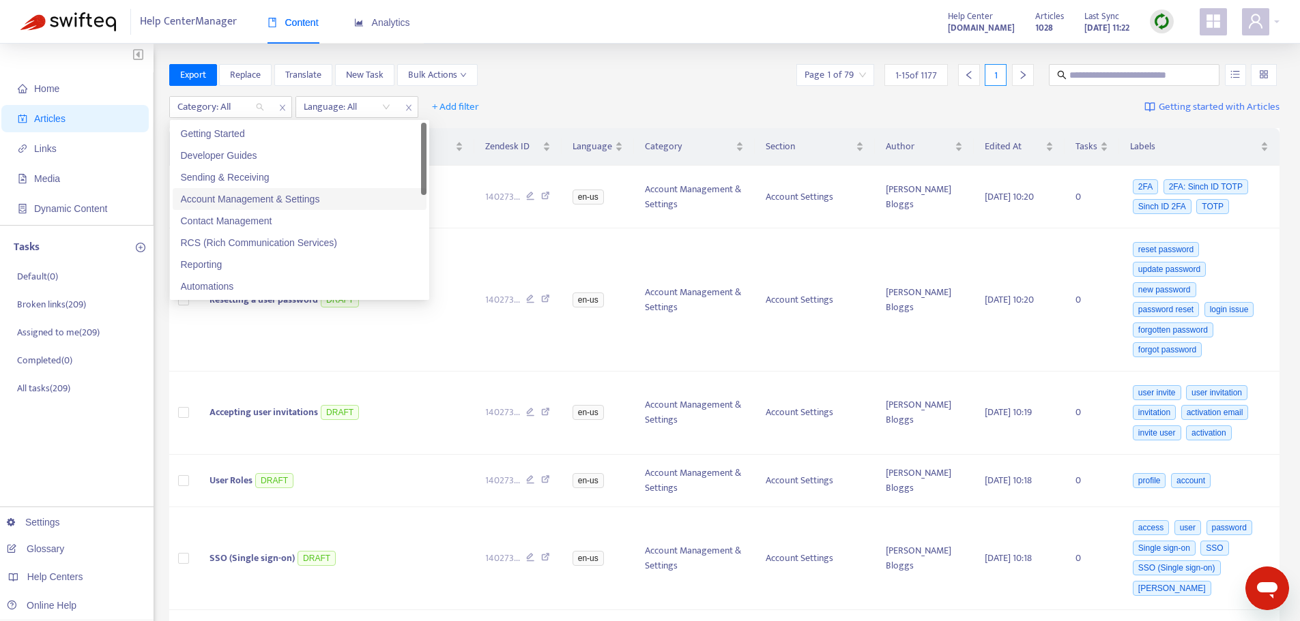
click at [217, 201] on div "Account Management & Settings" at bounding box center [299, 199] width 237 height 15
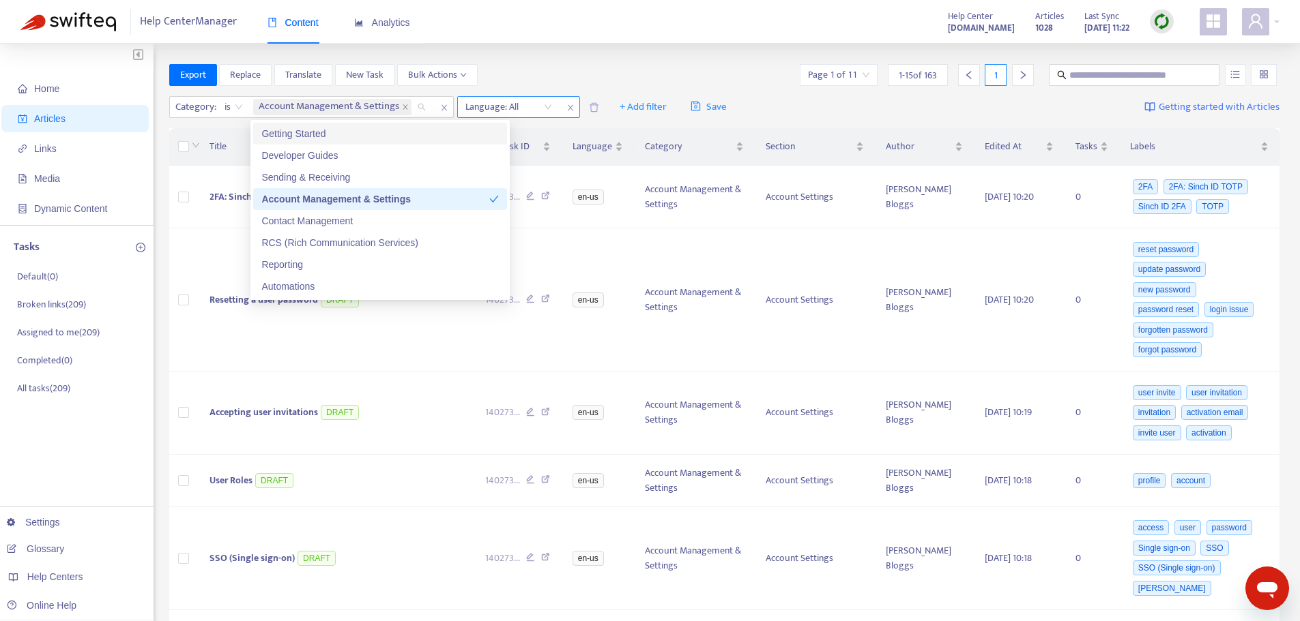
click at [549, 106] on div "Language: All" at bounding box center [509, 107] width 102 height 20
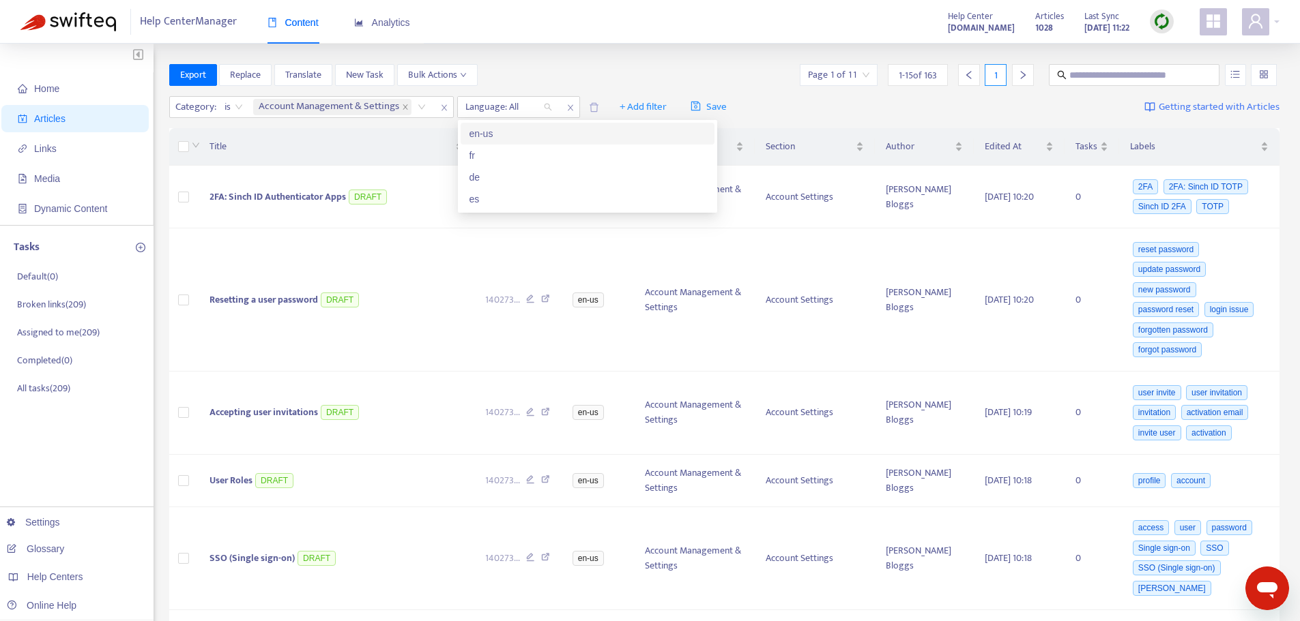
click at [497, 136] on div "en-us" at bounding box center [587, 133] width 237 height 15
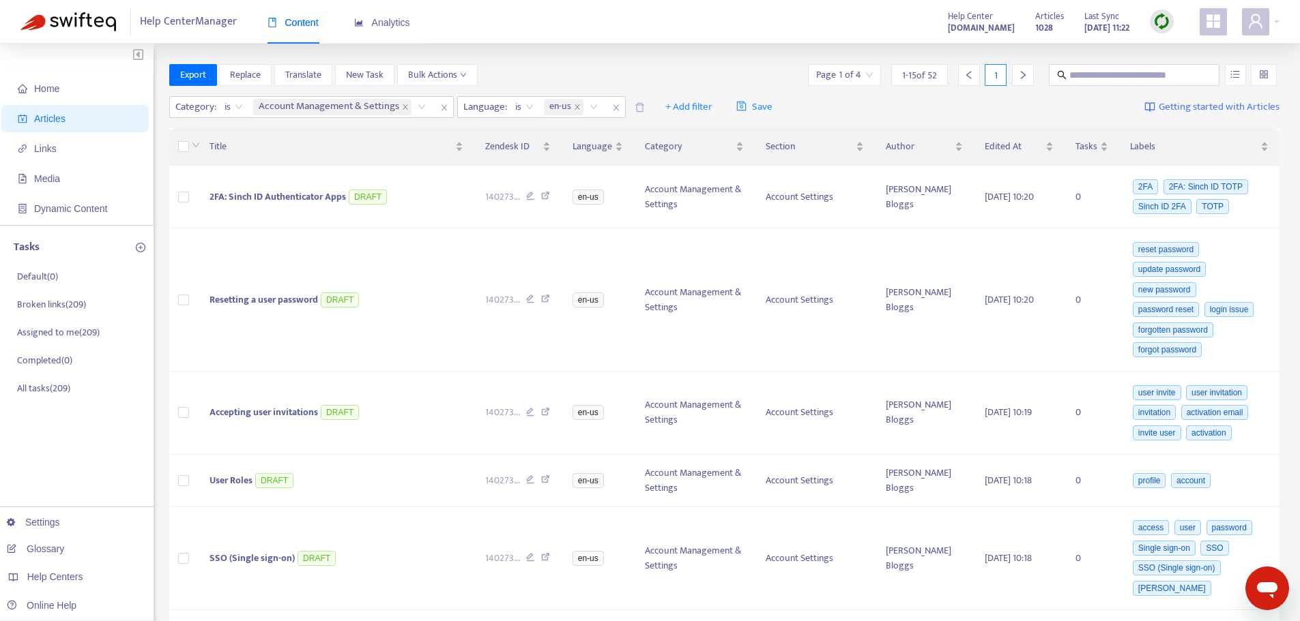
click at [645, 72] on div "Export Replace Translate New Task Bulk Actions Page 1 of 4 1 - 15 of 52 1" at bounding box center [724, 75] width 1111 height 22
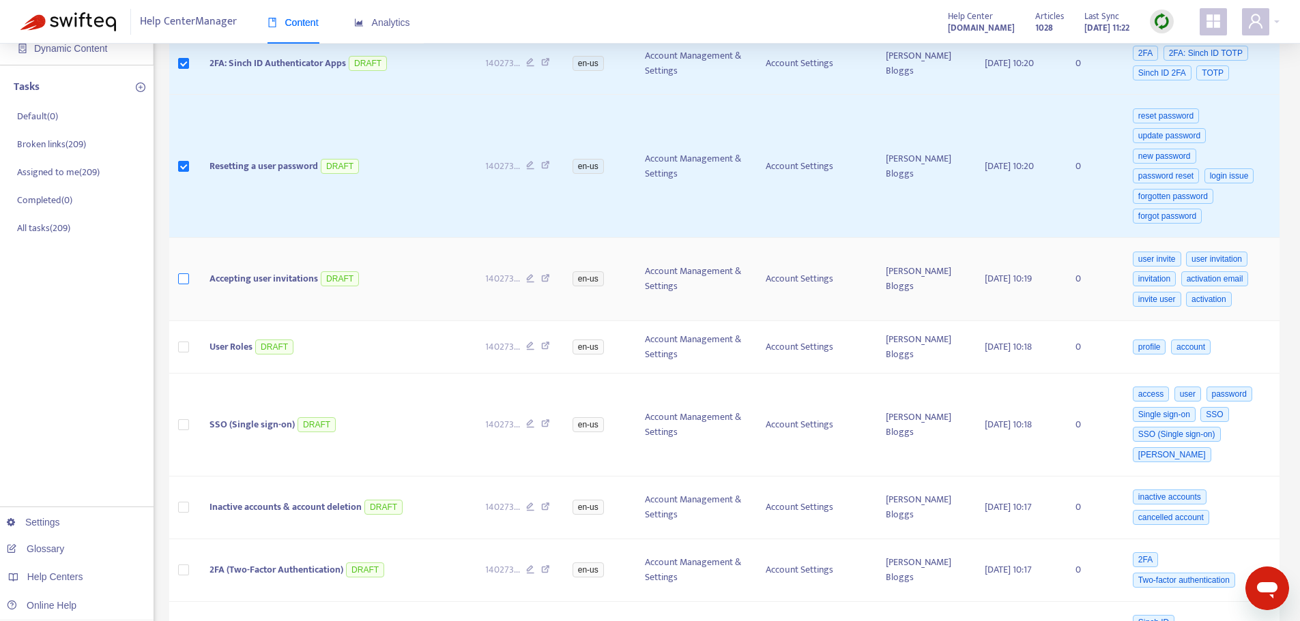
scroll to position [136, 0]
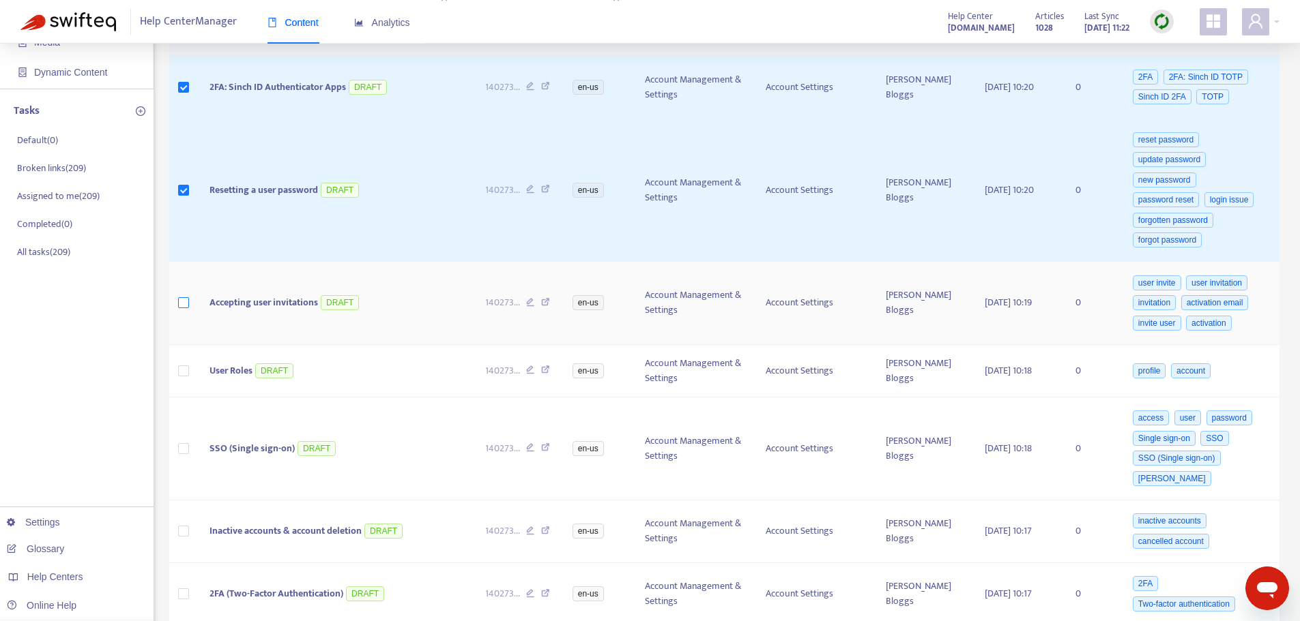
click at [183, 239] on td at bounding box center [184, 190] width 30 height 143
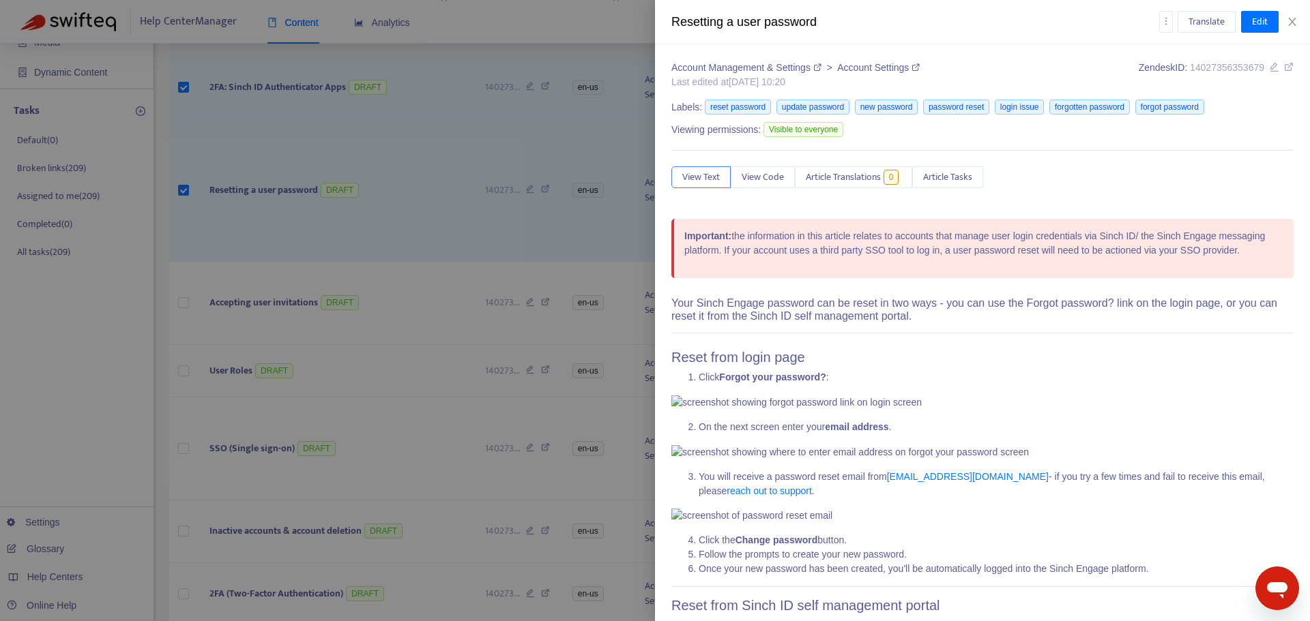
click at [188, 250] on div at bounding box center [655, 310] width 1310 height 621
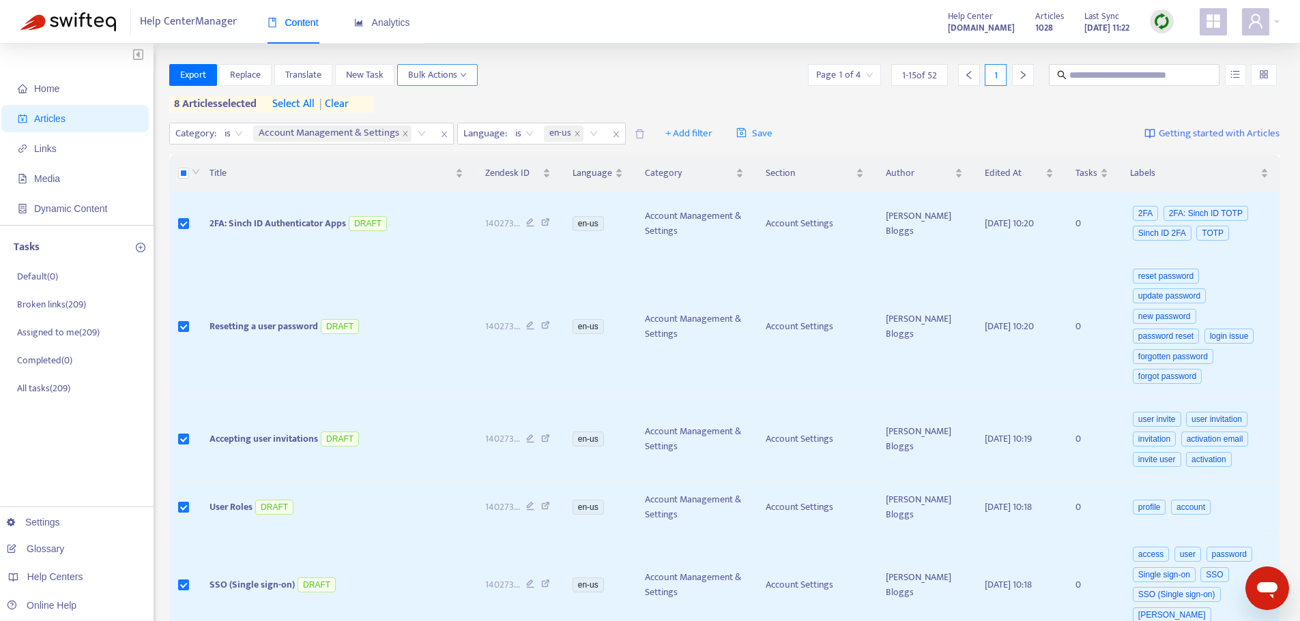
click at [459, 78] on span "Bulk Actions" at bounding box center [437, 75] width 59 height 15
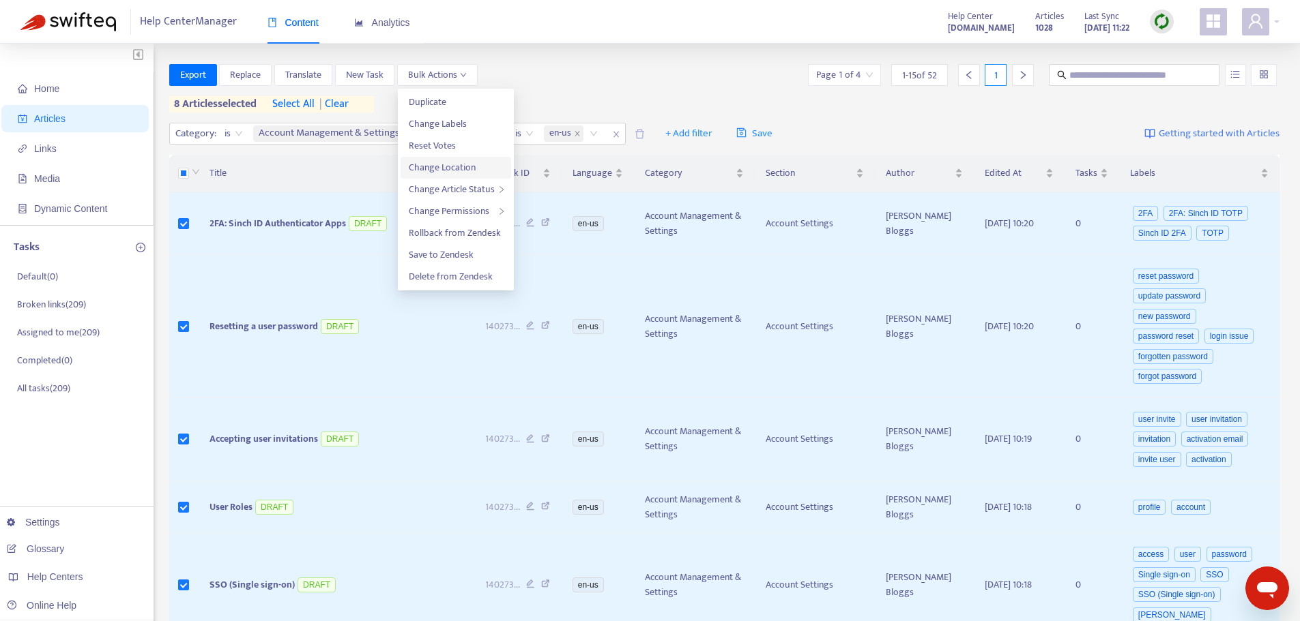
click at [445, 168] on span "Change Location" at bounding box center [442, 168] width 67 height 16
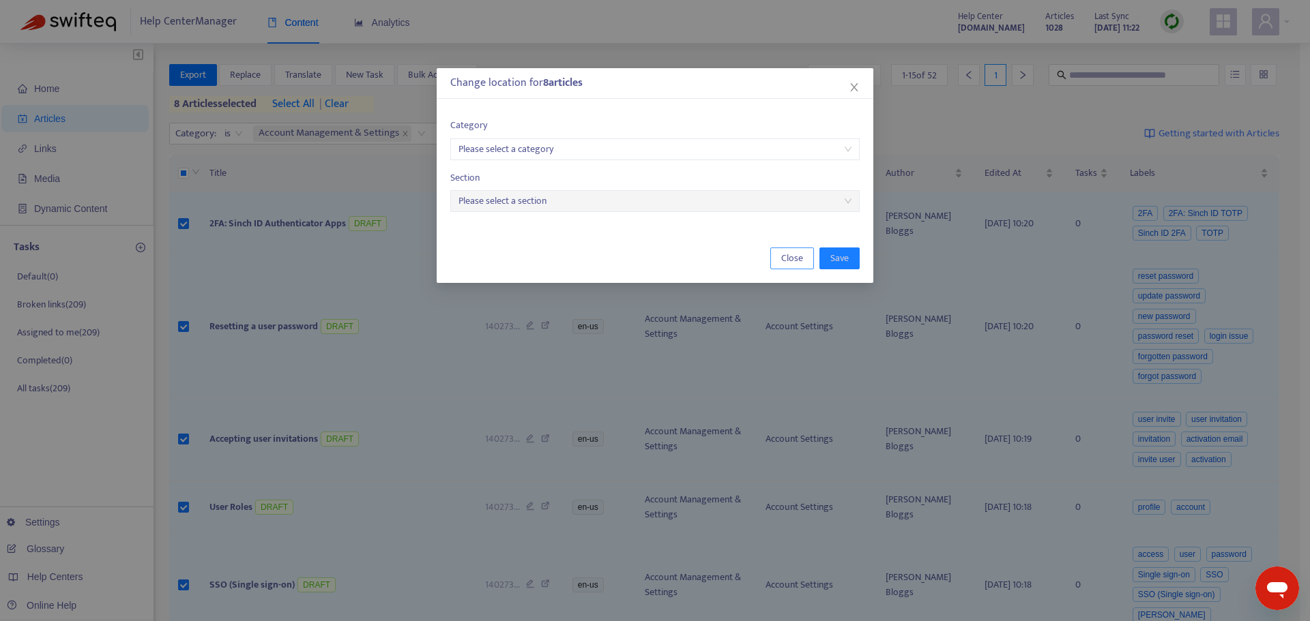
click at [798, 260] on span "Close" at bounding box center [792, 258] width 22 height 15
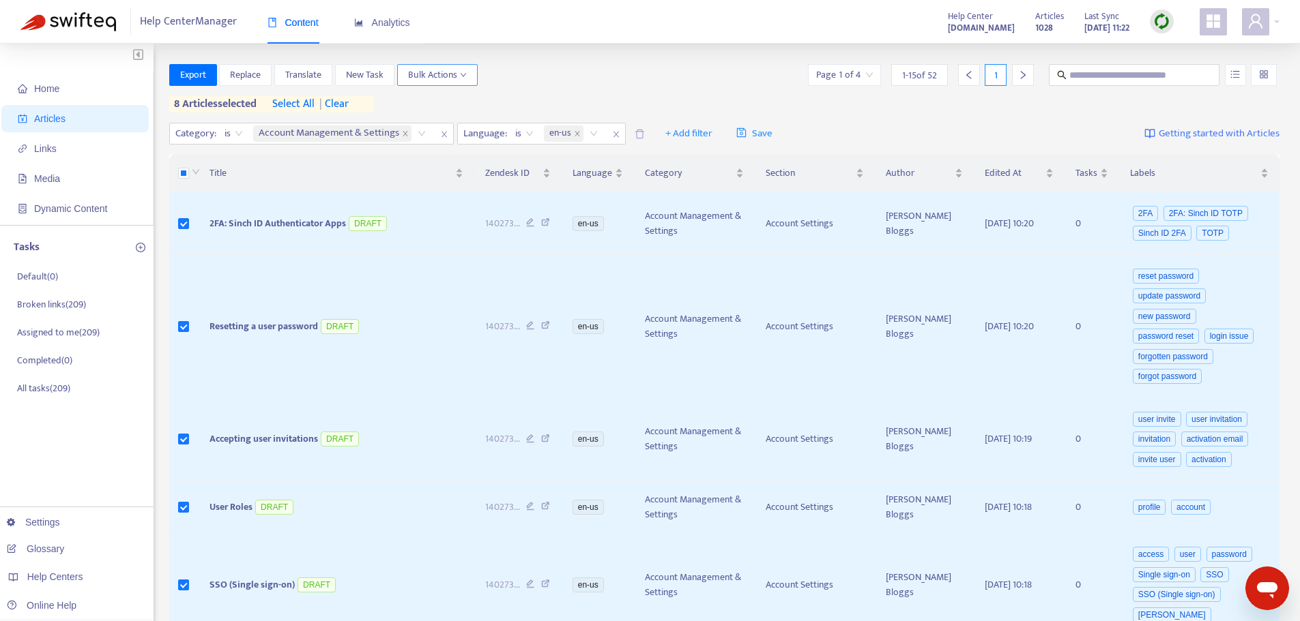
click at [465, 77] on icon "down" at bounding box center [463, 75] width 7 height 7
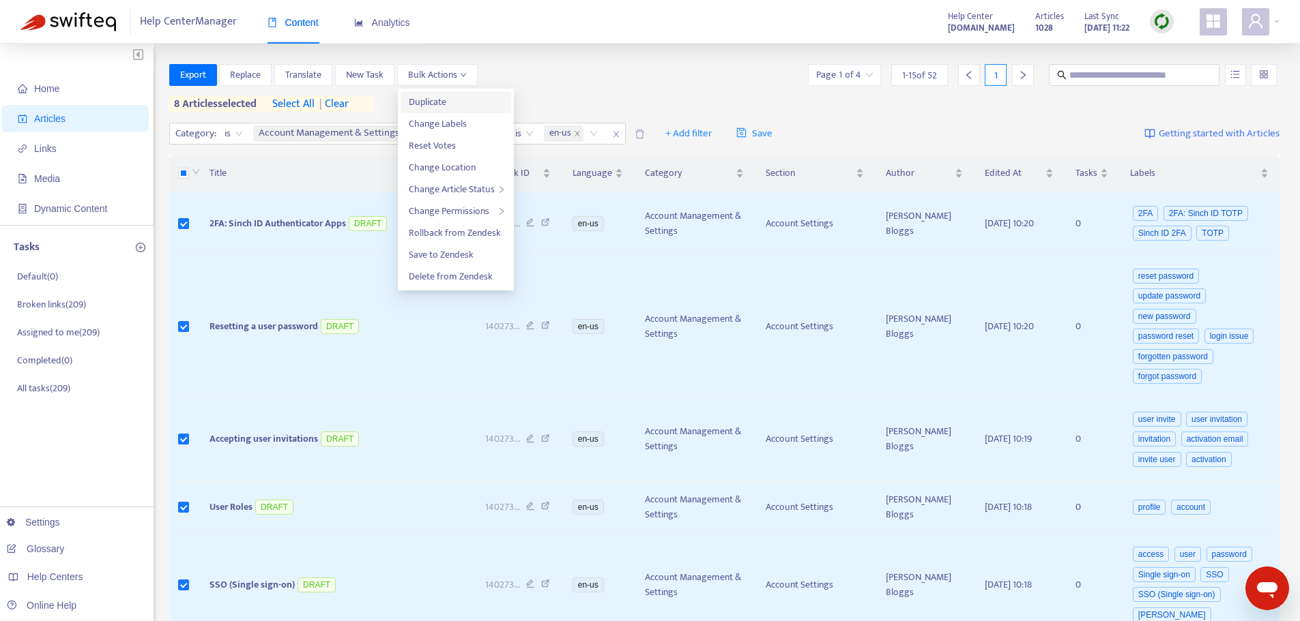
click at [447, 104] on span "Duplicate" at bounding box center [456, 102] width 94 height 15
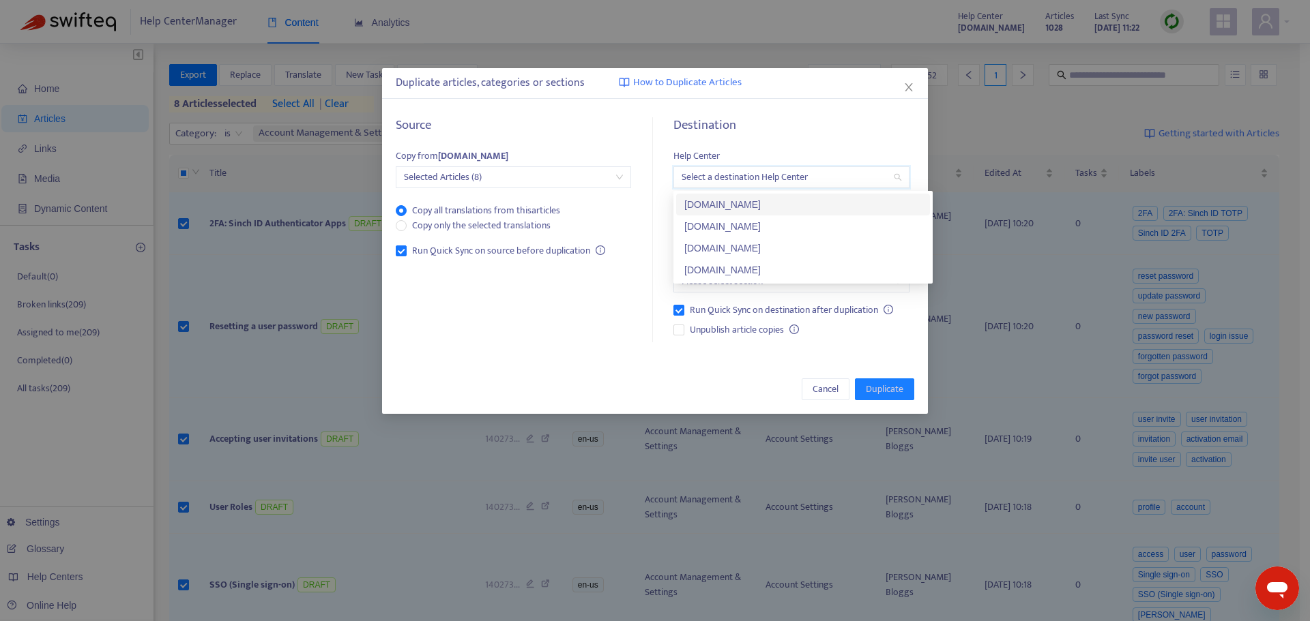
click at [824, 185] on input "search" at bounding box center [790, 177] width 219 height 20
click at [754, 274] on div "[DOMAIN_NAME]" at bounding box center [802, 270] width 237 height 15
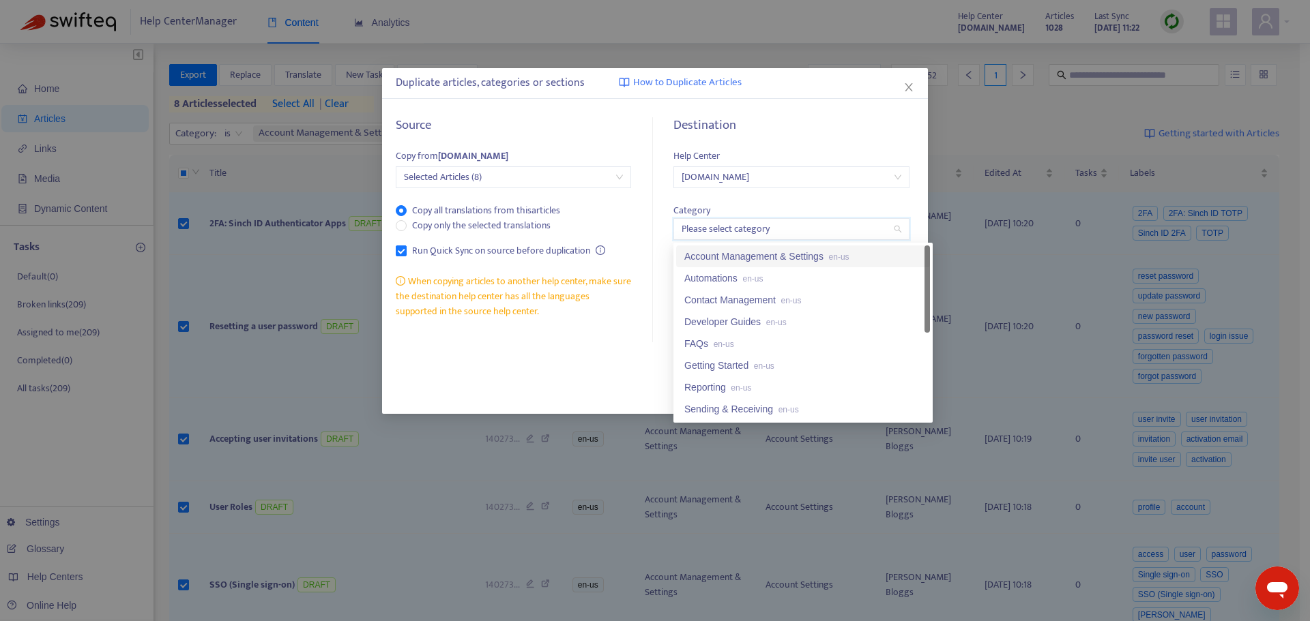
click at [746, 230] on input "search" at bounding box center [790, 229] width 219 height 20
click at [740, 254] on div "Account Management & Settings en-us" at bounding box center [802, 256] width 237 height 15
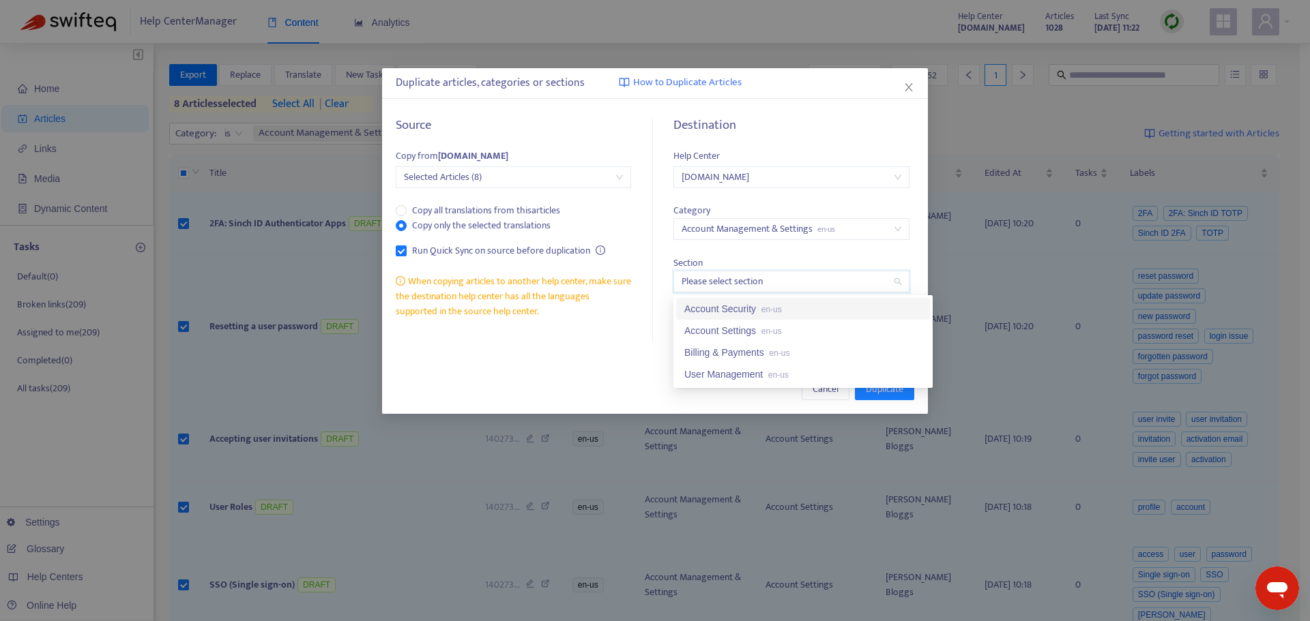
click at [767, 284] on input "search" at bounding box center [790, 282] width 219 height 20
click at [746, 336] on div "Account Settings en-us" at bounding box center [802, 330] width 237 height 15
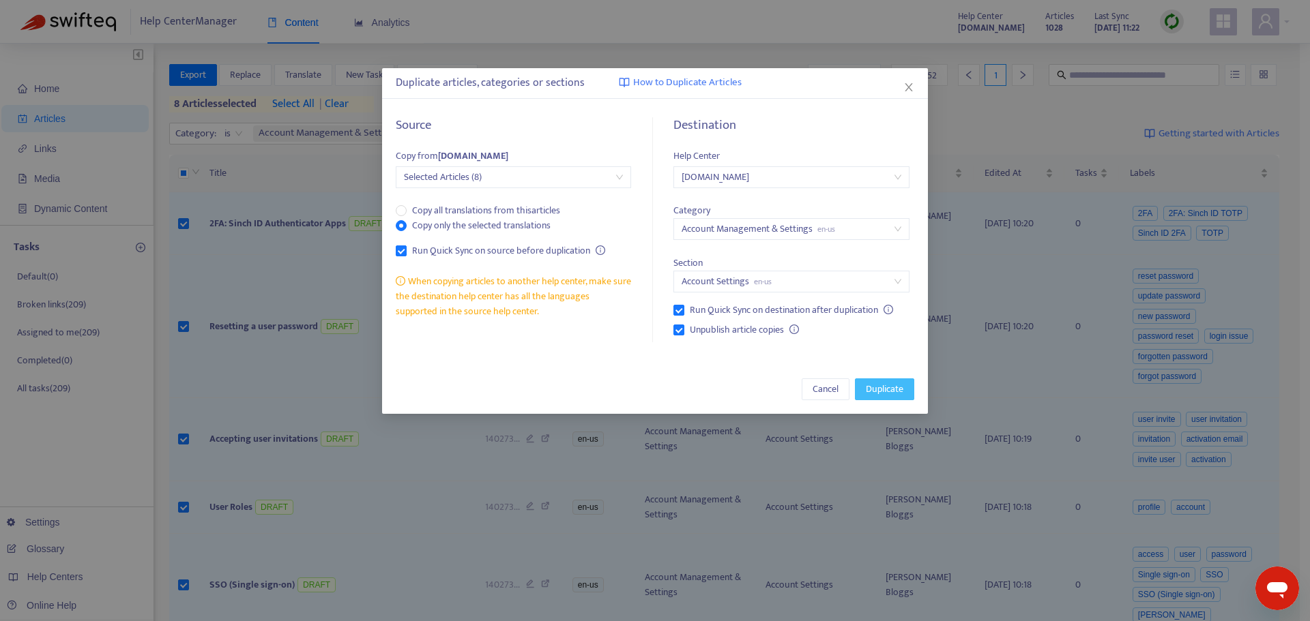
click at [879, 396] on span "Duplicate" at bounding box center [885, 389] width 38 height 15
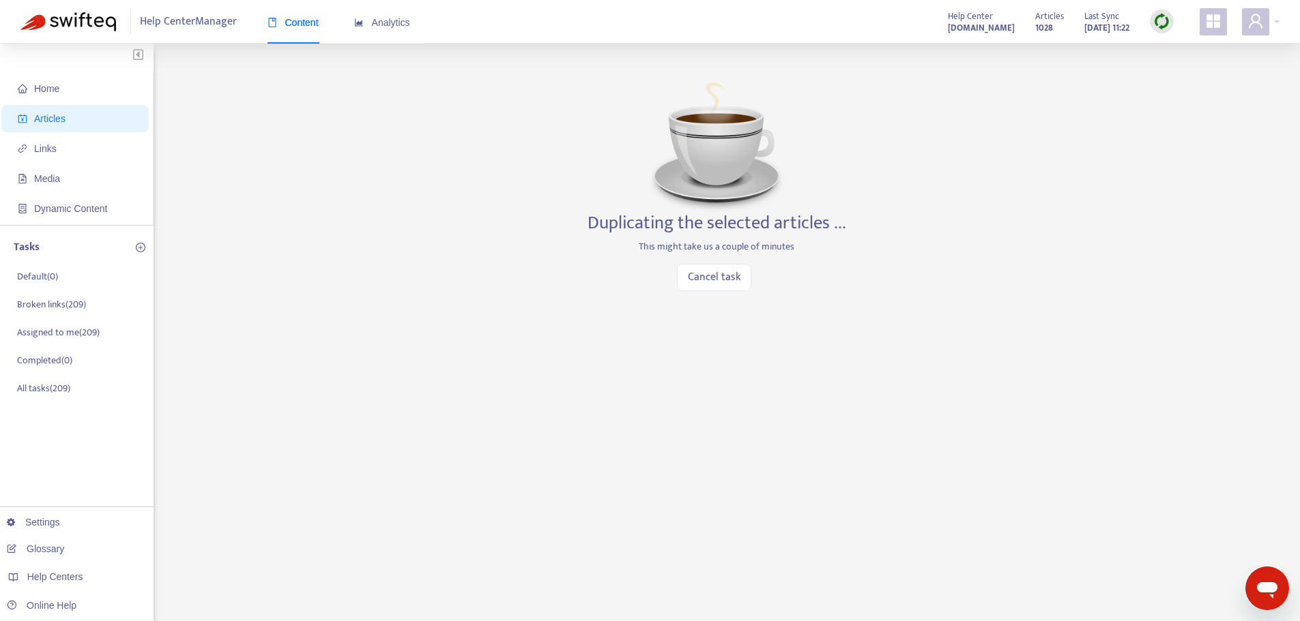
click at [473, 311] on div "Home Articles Links Media Dynamic Content Tasks Default ( 0 ) Broken links ( 20…" at bounding box center [649, 463] width 1259 height 798
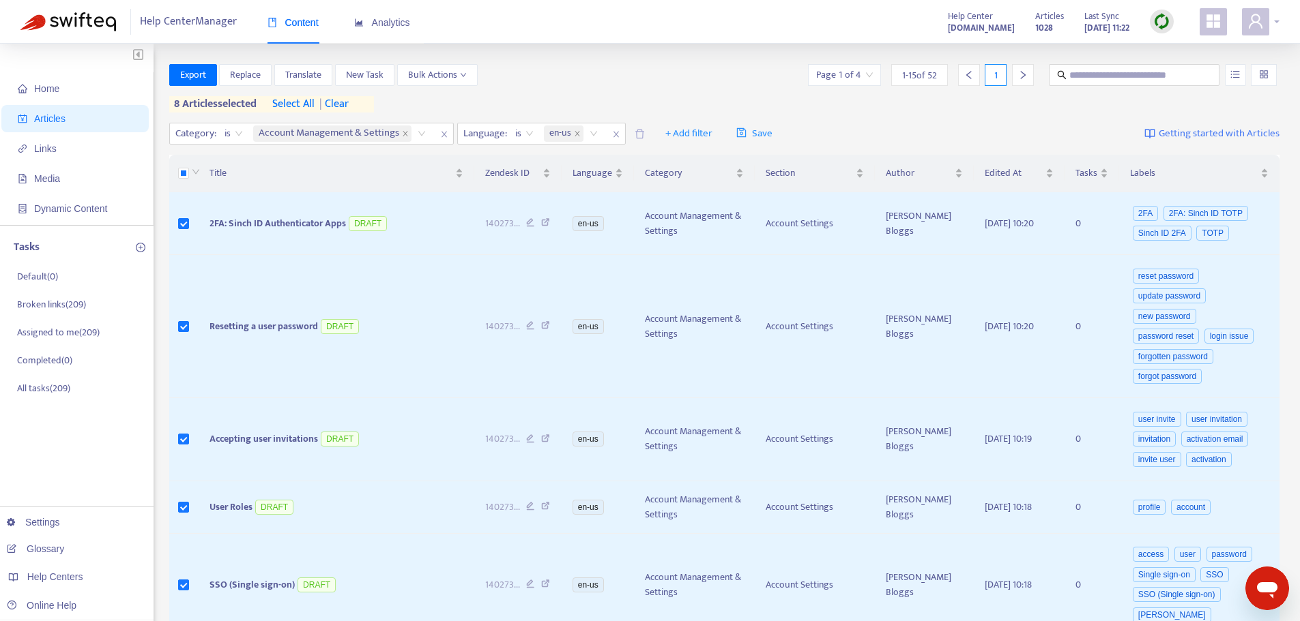
click at [1269, 23] on div at bounding box center [1261, 21] width 38 height 27
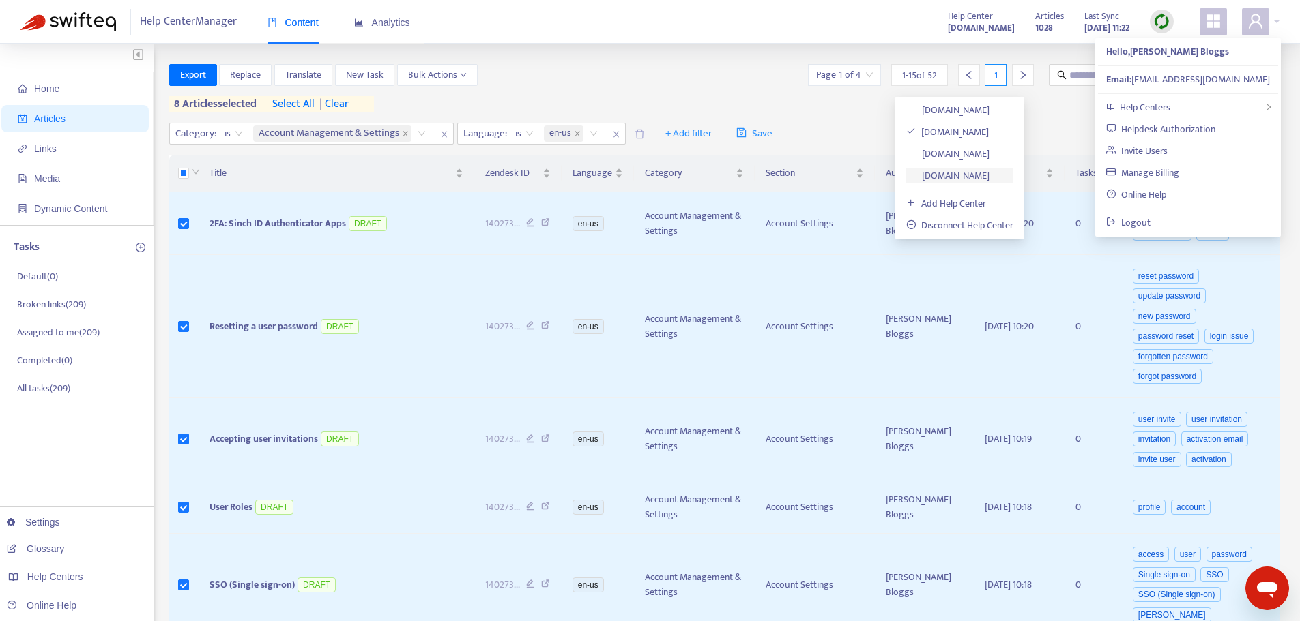
click at [974, 174] on link "[DOMAIN_NAME]" at bounding box center [947, 176] width 83 height 16
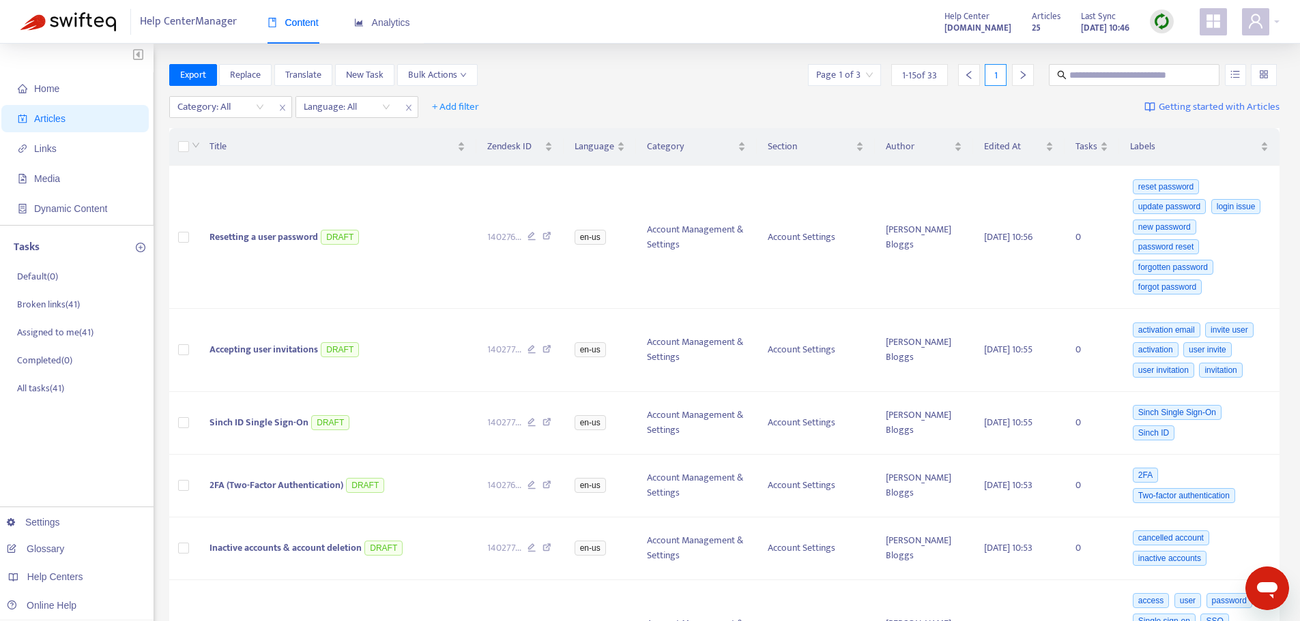
click at [664, 93] on div "Category: All Language: All + Add filter Getting started with Articles" at bounding box center [724, 107] width 1111 height 32
click at [1161, 27] on img at bounding box center [1161, 21] width 17 height 17
click at [1203, 45] on link "Quick Sync" at bounding box center [1189, 50] width 58 height 16
click at [261, 72] on span "Replace" at bounding box center [245, 75] width 31 height 15
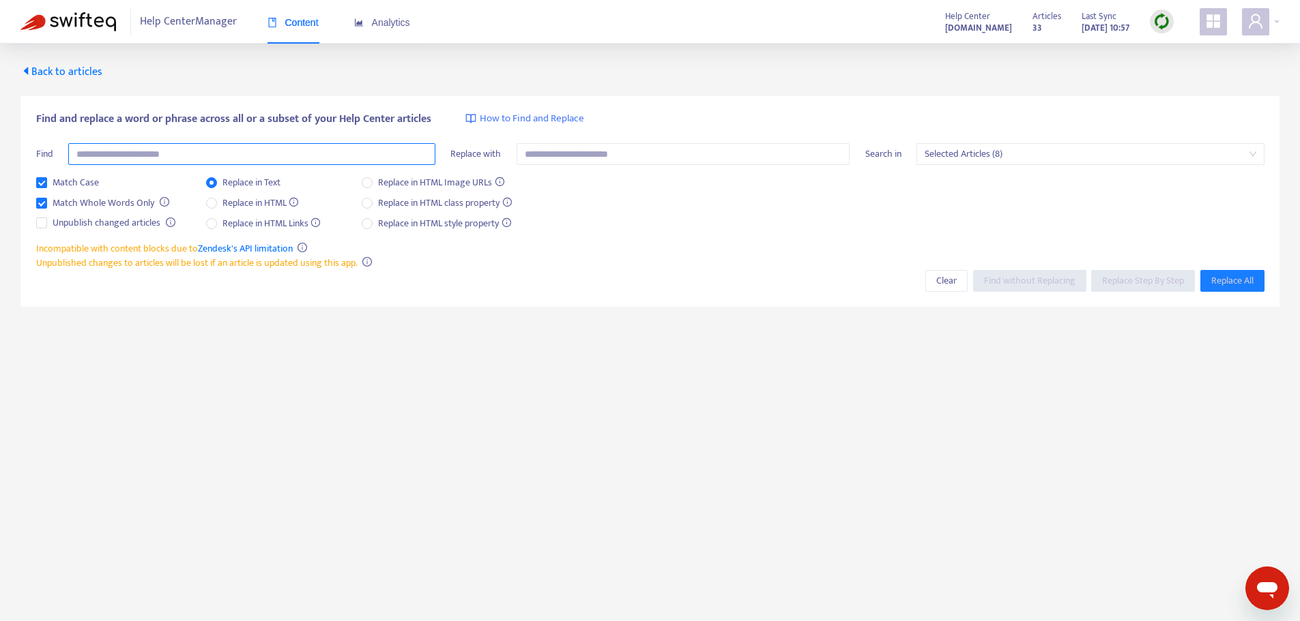
click at [237, 157] on input "text" at bounding box center [251, 154] width 367 height 22
type input "**********"
type input "*"
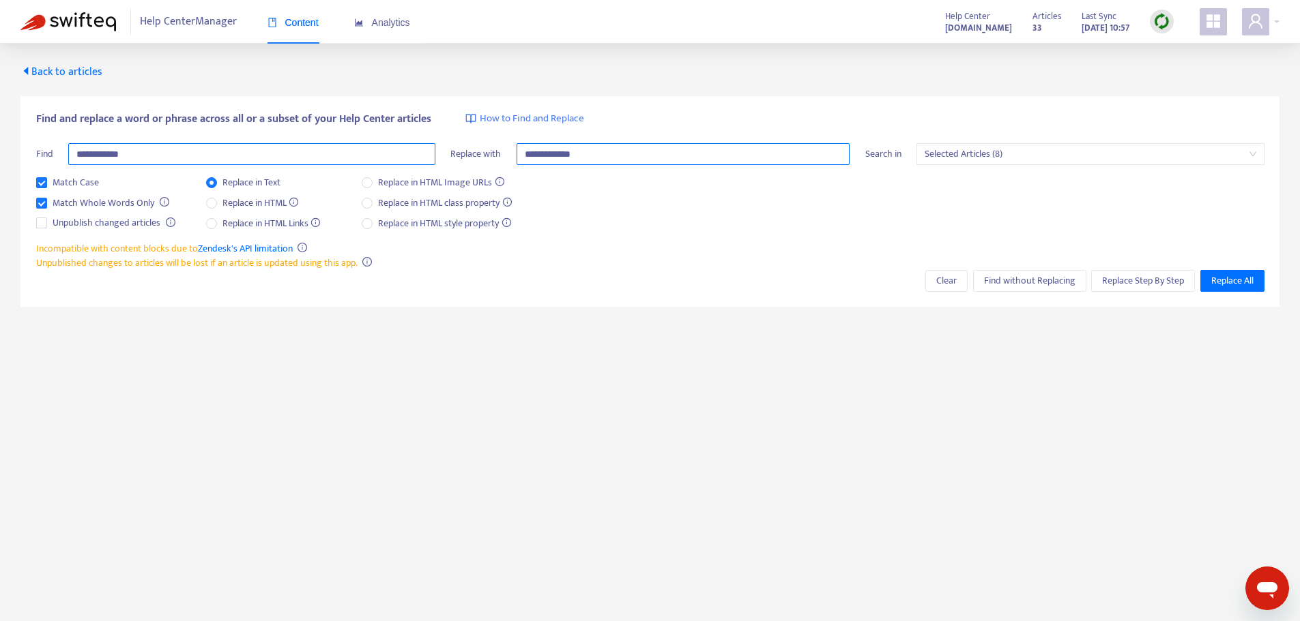
type input "**********"
drag, startPoint x: 80, startPoint y: 151, endPoint x: 71, endPoint y: 155, distance: 9.8
click at [71, 155] on input "**********" at bounding box center [251, 154] width 367 height 22
click at [102, 159] on input "**********" at bounding box center [251, 154] width 367 height 22
click at [1034, 153] on span "Selected Articles (8)" at bounding box center [1090, 154] width 332 height 20
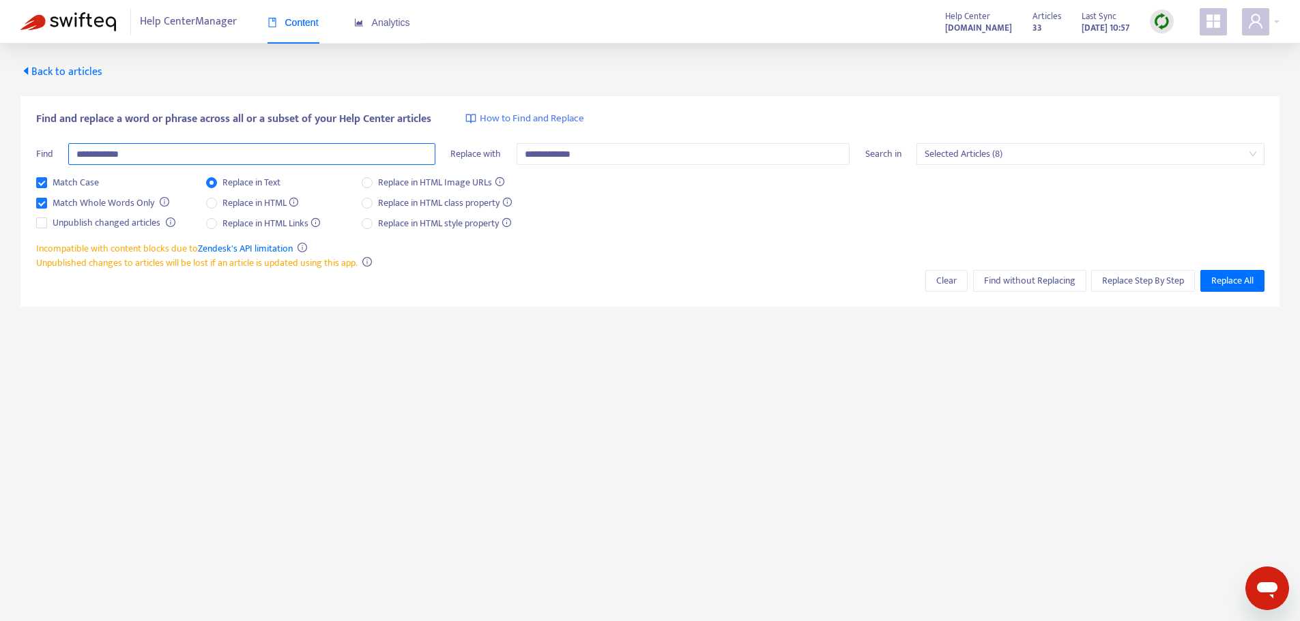
type input "**********"
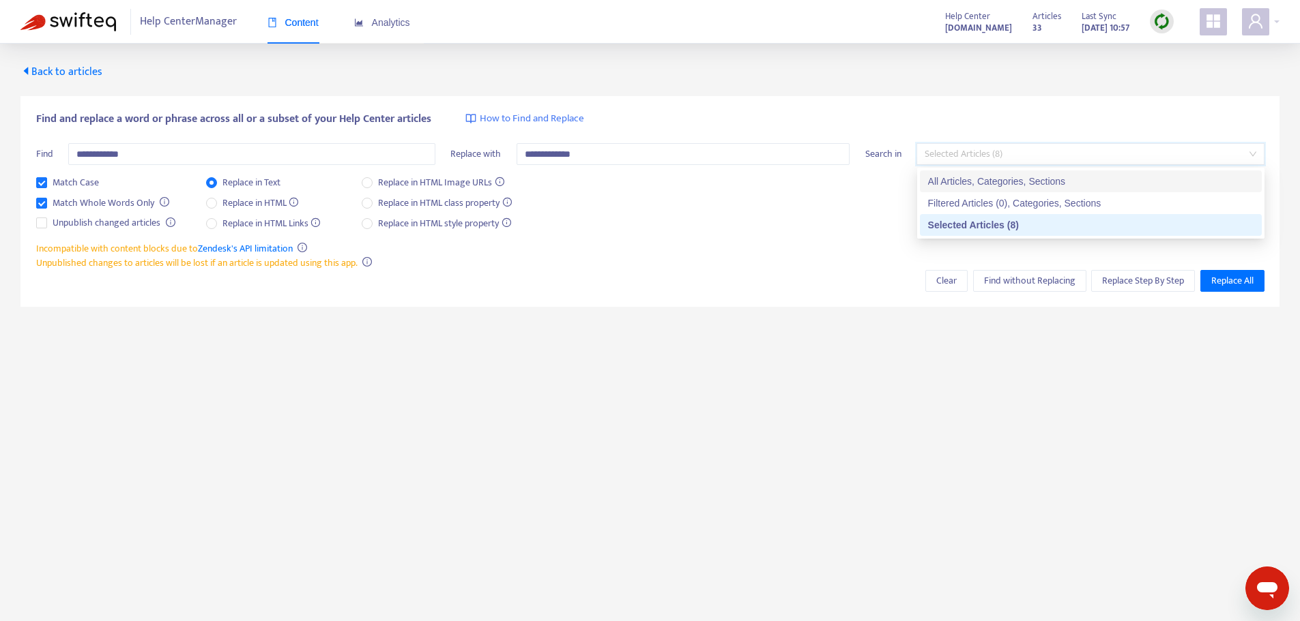
click at [1017, 180] on div "All Articles, Categories, Sections" at bounding box center [1090, 181] width 325 height 15
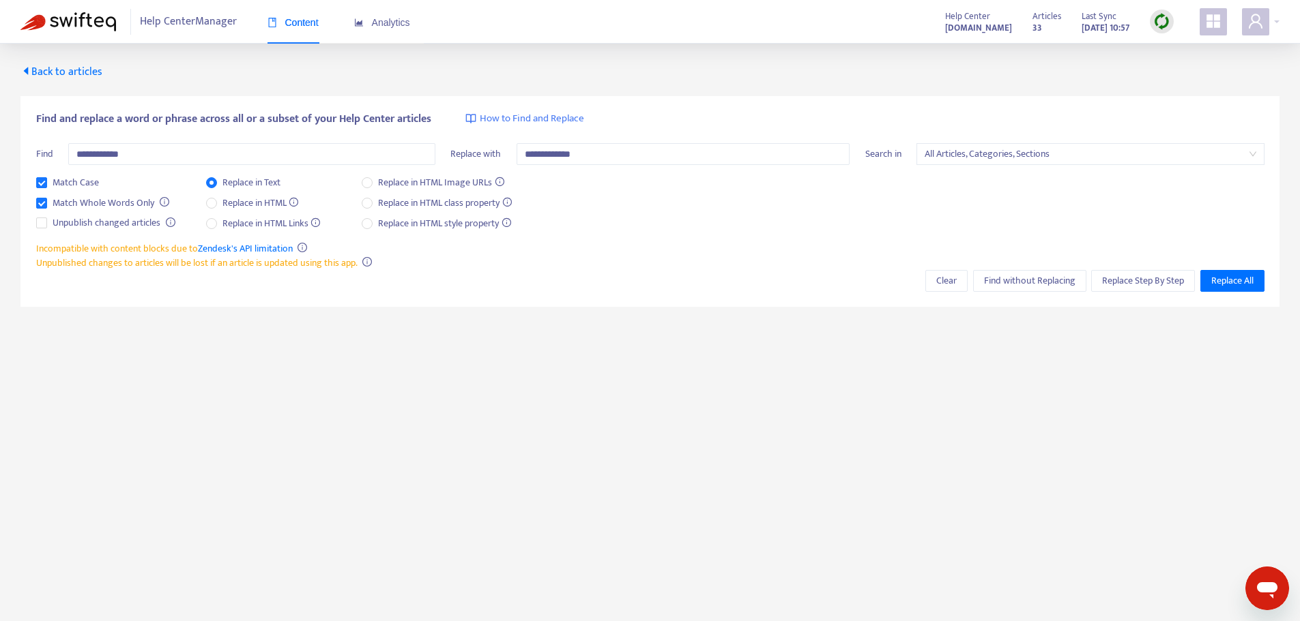
click at [865, 203] on div "Match Case Match Whole Words Only Unpublish changed articles Replace in Text Re…" at bounding box center [650, 208] width 1228 height 66
click at [1119, 281] on span "Replace Step By Step" at bounding box center [1143, 281] width 82 height 15
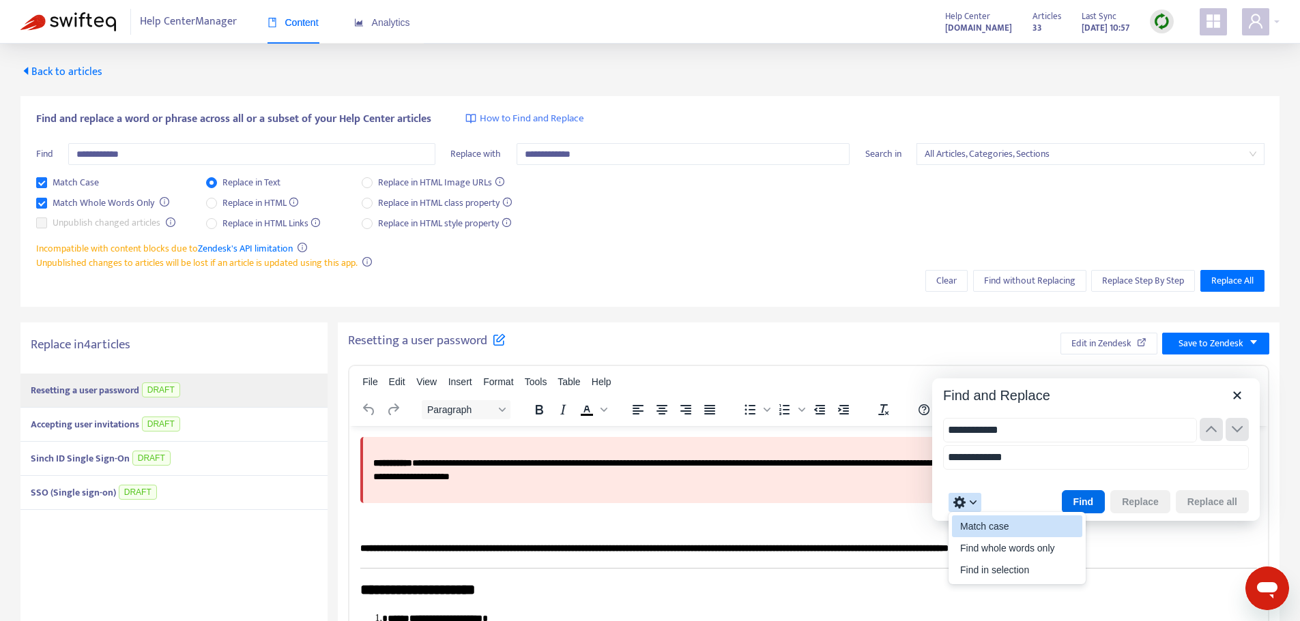
type input "**********"
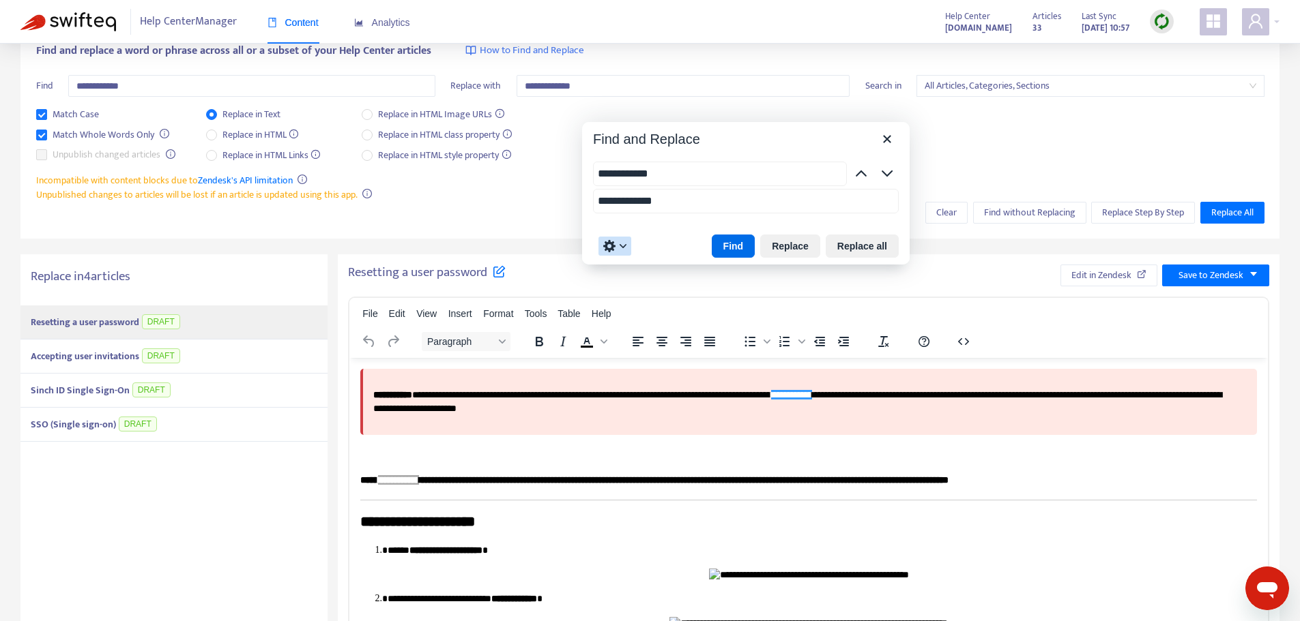
drag, startPoint x: 1063, startPoint y: 381, endPoint x: 714, endPoint y: 136, distance: 426.2
click at [784, 238] on button "Replace" at bounding box center [790, 246] width 60 height 23
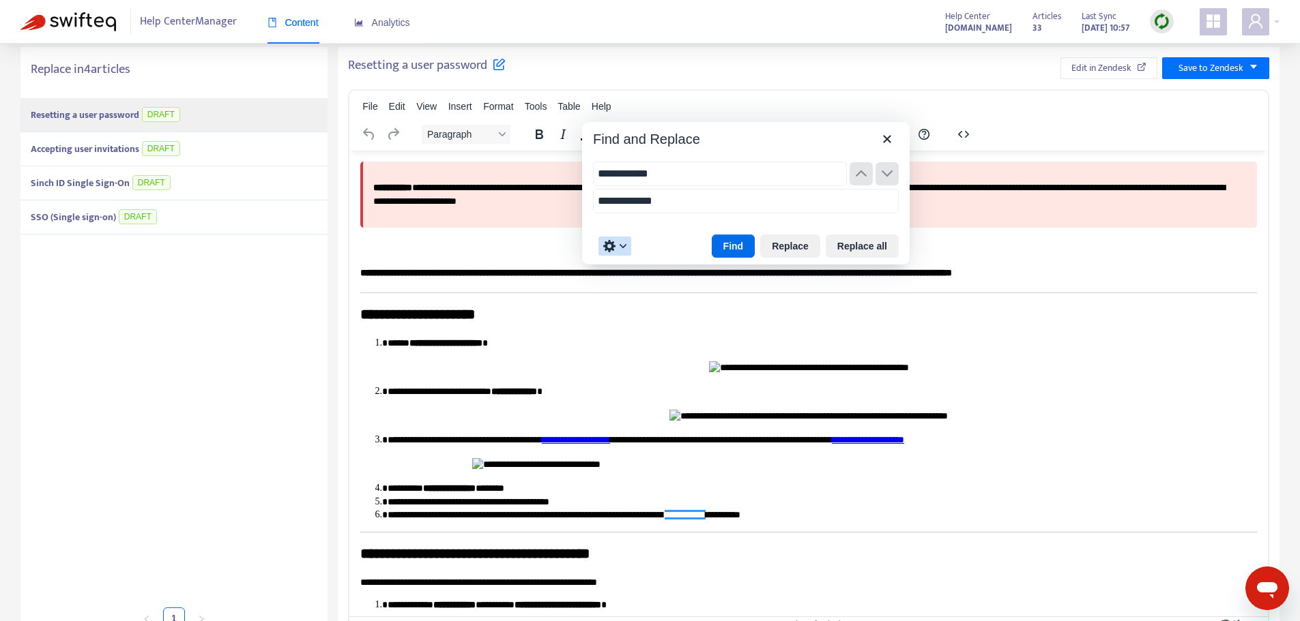
scroll to position [299, 0]
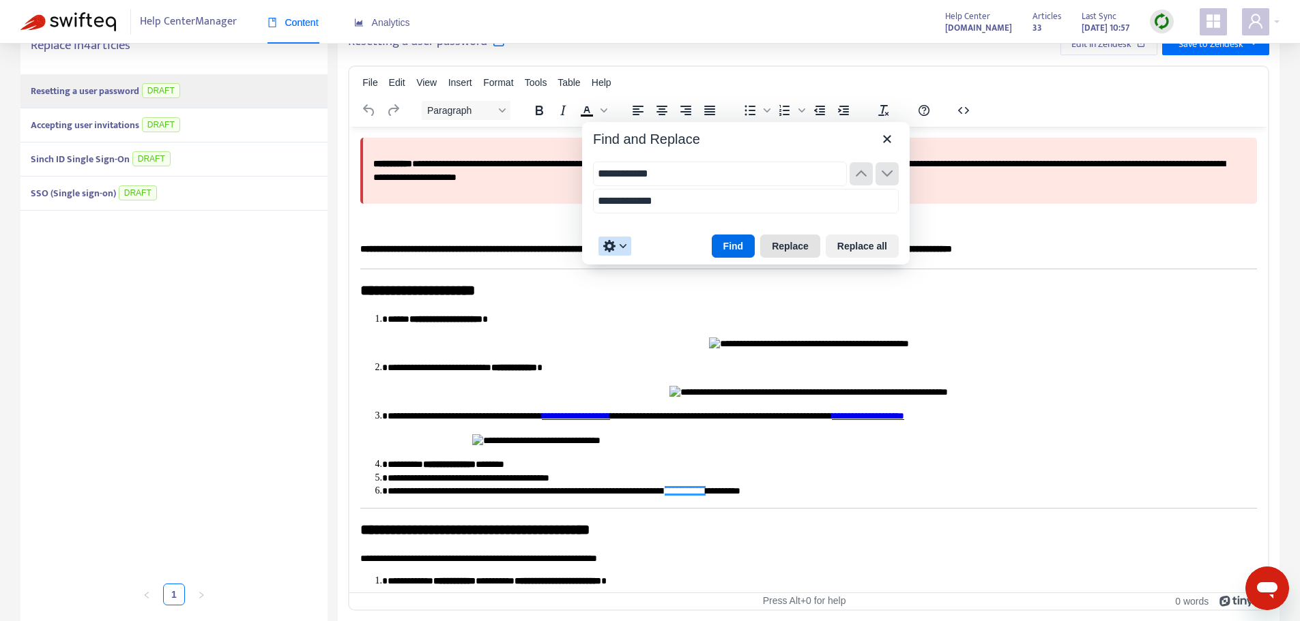
click at [791, 242] on button "Replace" at bounding box center [790, 246] width 60 height 23
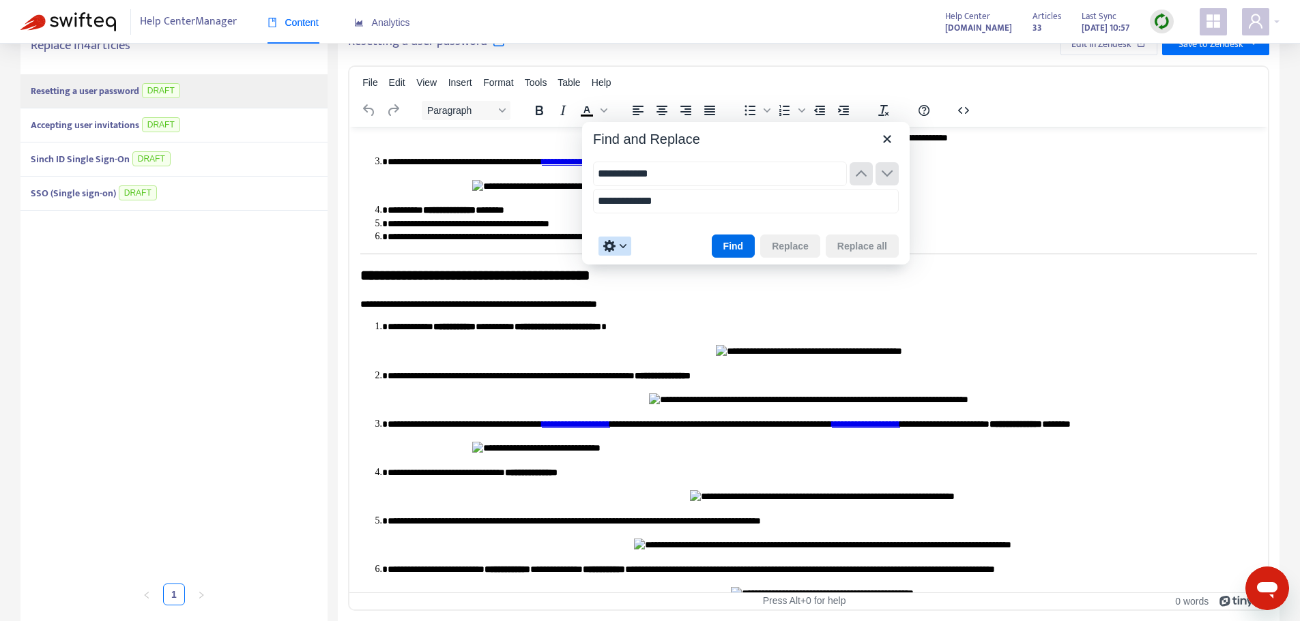
scroll to position [275, 0]
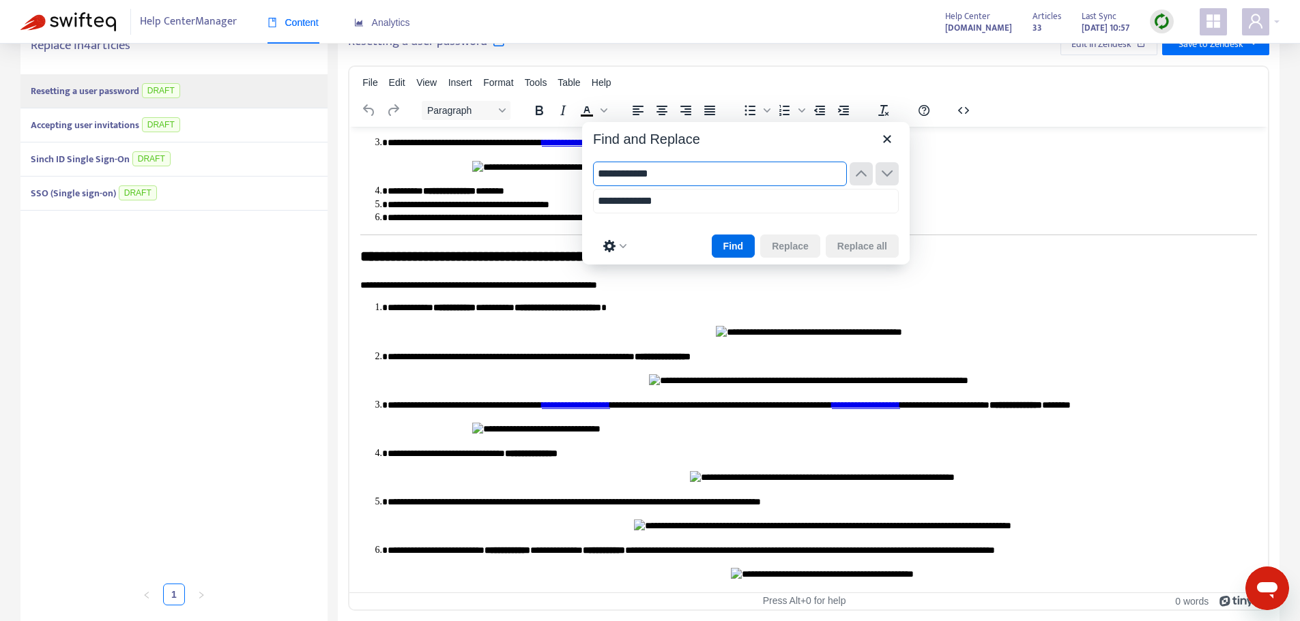
drag, startPoint x: 626, startPoint y: 173, endPoint x: 591, endPoint y: 175, distance: 34.9
click at [591, 175] on div "**********" at bounding box center [745, 189] width 327 height 76
click at [747, 242] on button "Find" at bounding box center [734, 246] width 44 height 23
click at [781, 247] on button "Replace" at bounding box center [790, 246] width 60 height 23
type input "******"
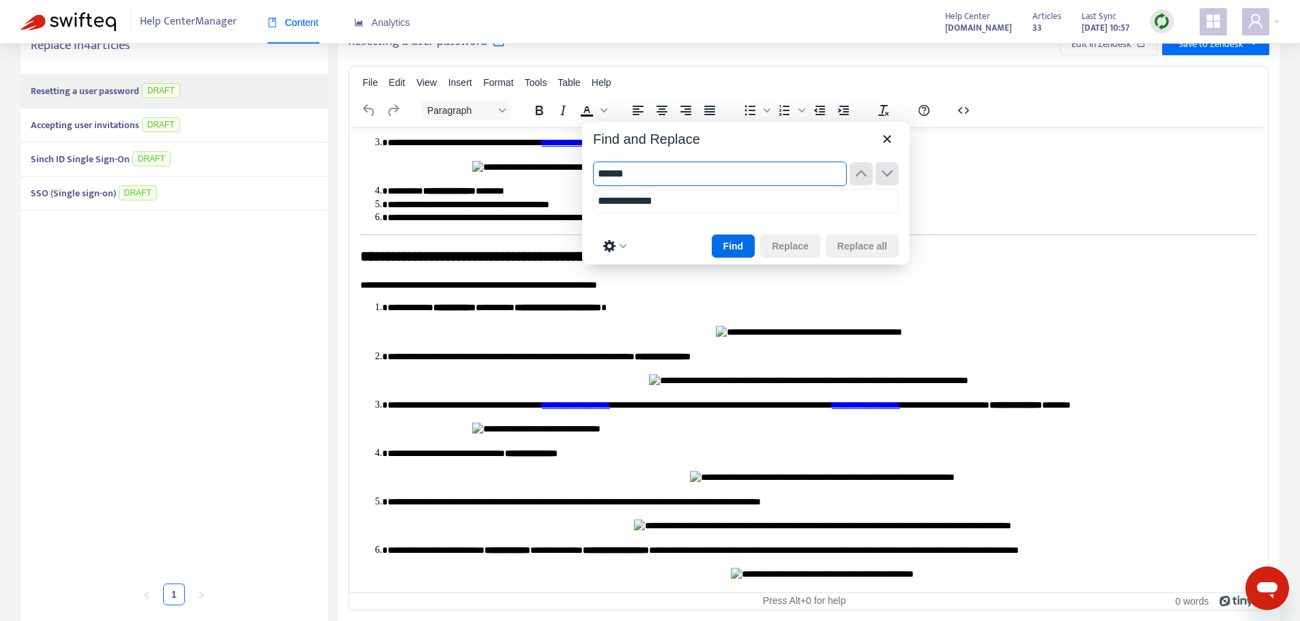
click at [673, 239] on div "Find Replace Replace all" at bounding box center [745, 246] width 327 height 38
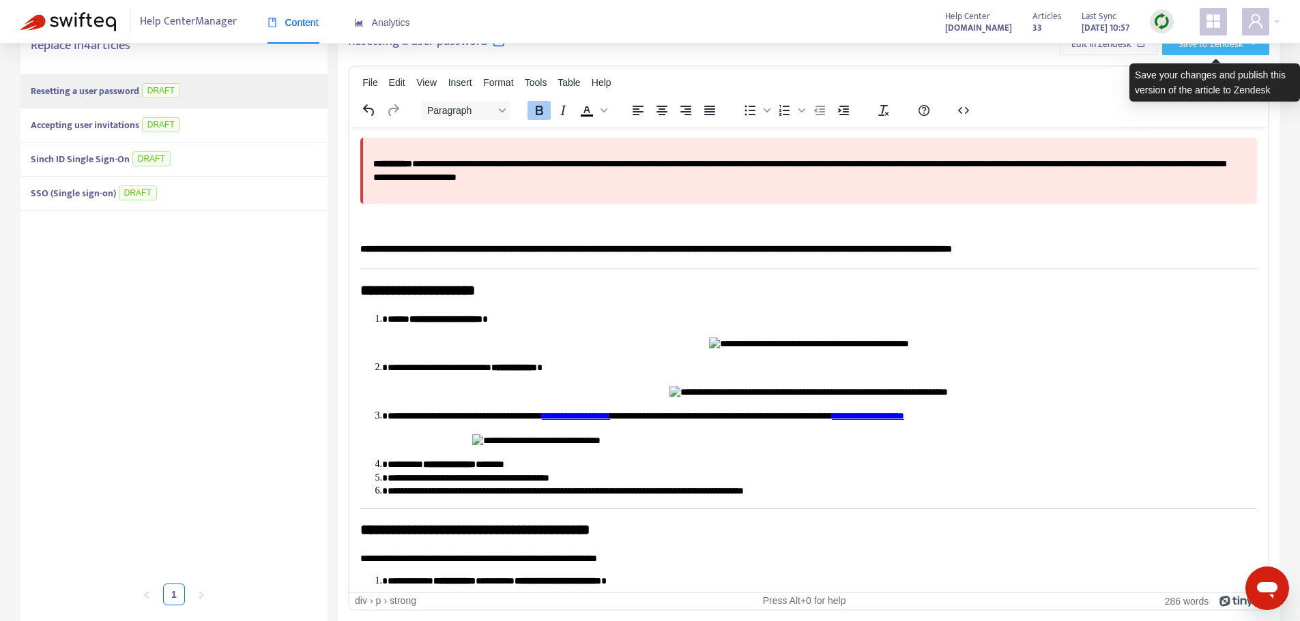
click at [1203, 51] on span "Save to Zendesk" at bounding box center [1210, 44] width 65 height 15
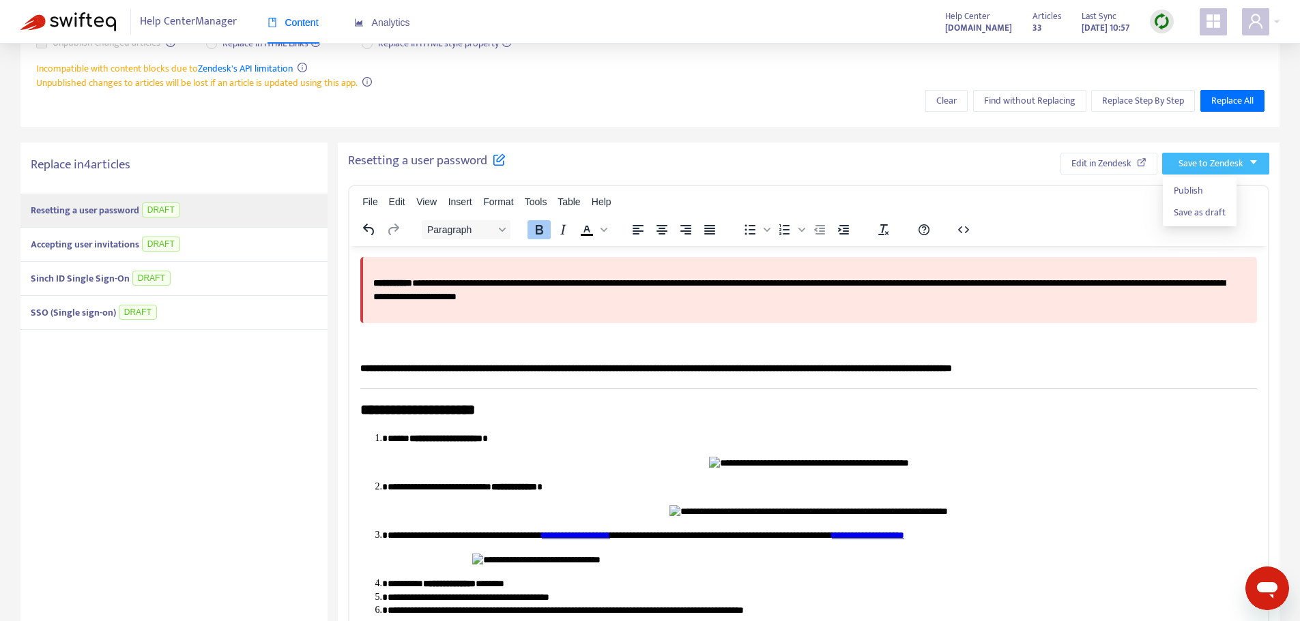
scroll to position [163, 0]
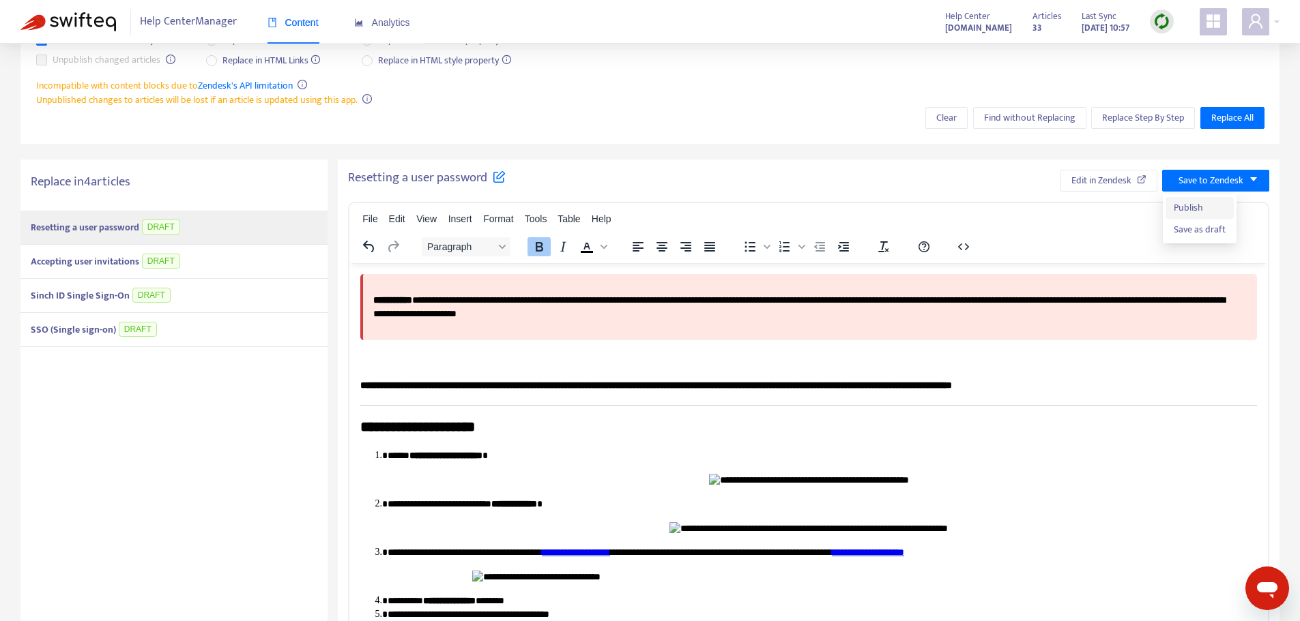
click at [1197, 210] on span "Publish" at bounding box center [1199, 208] width 52 height 15
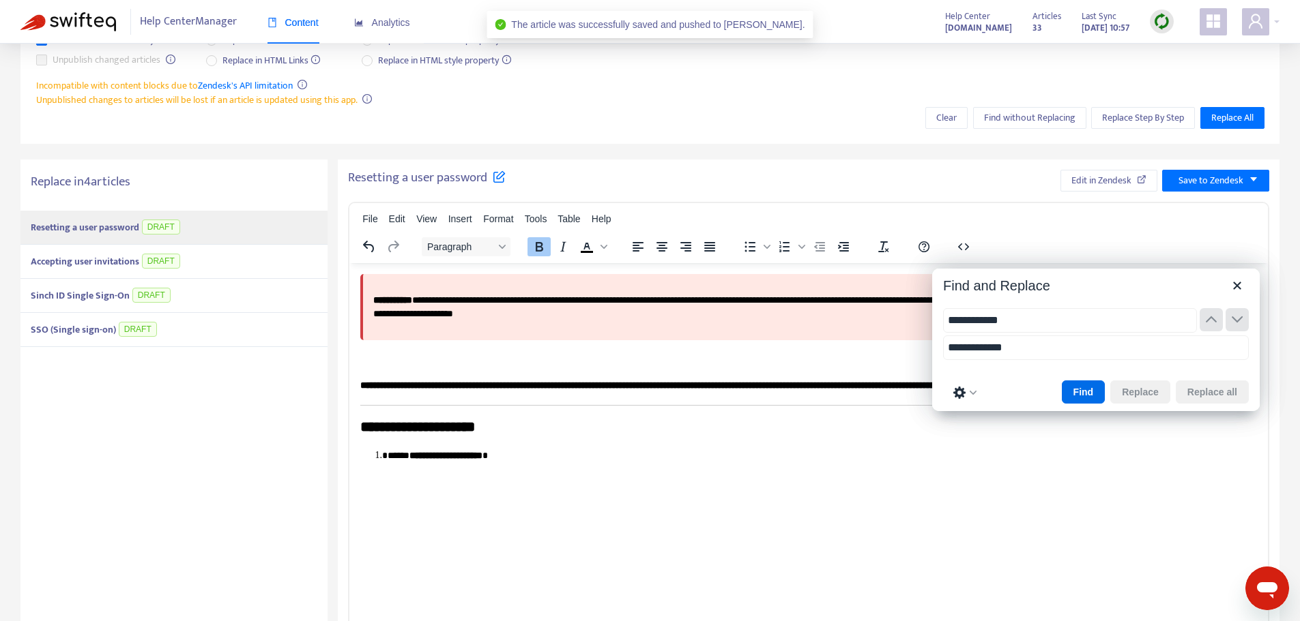
type input "**********"
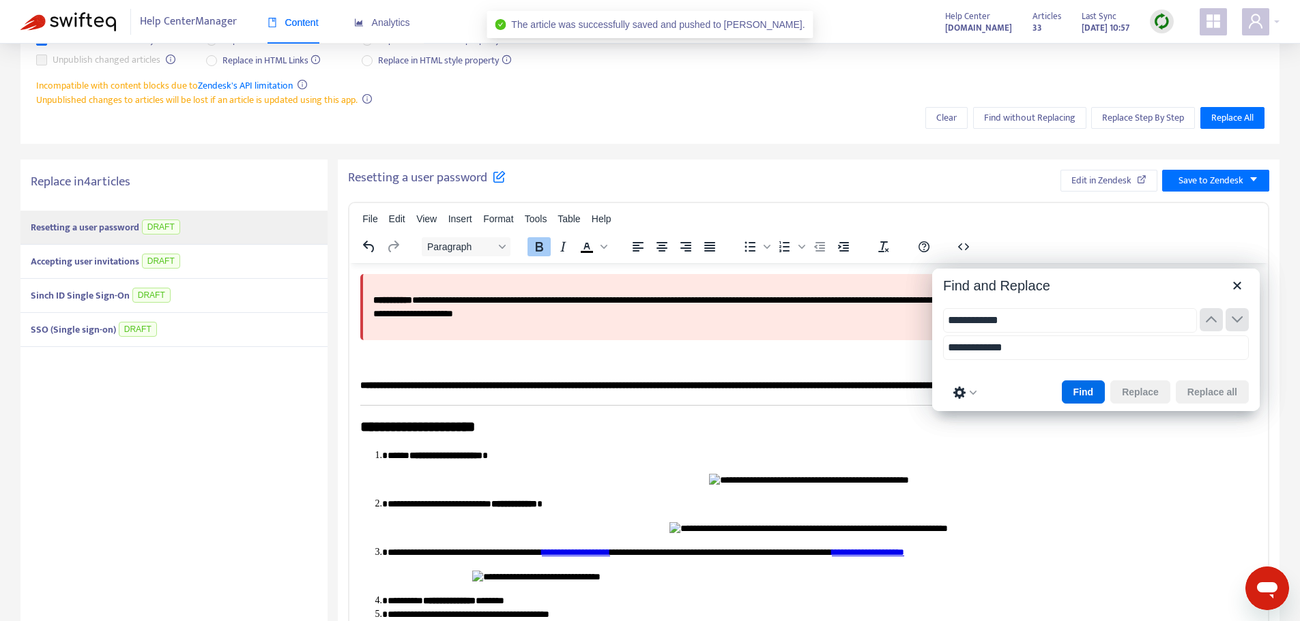
type input "**********"
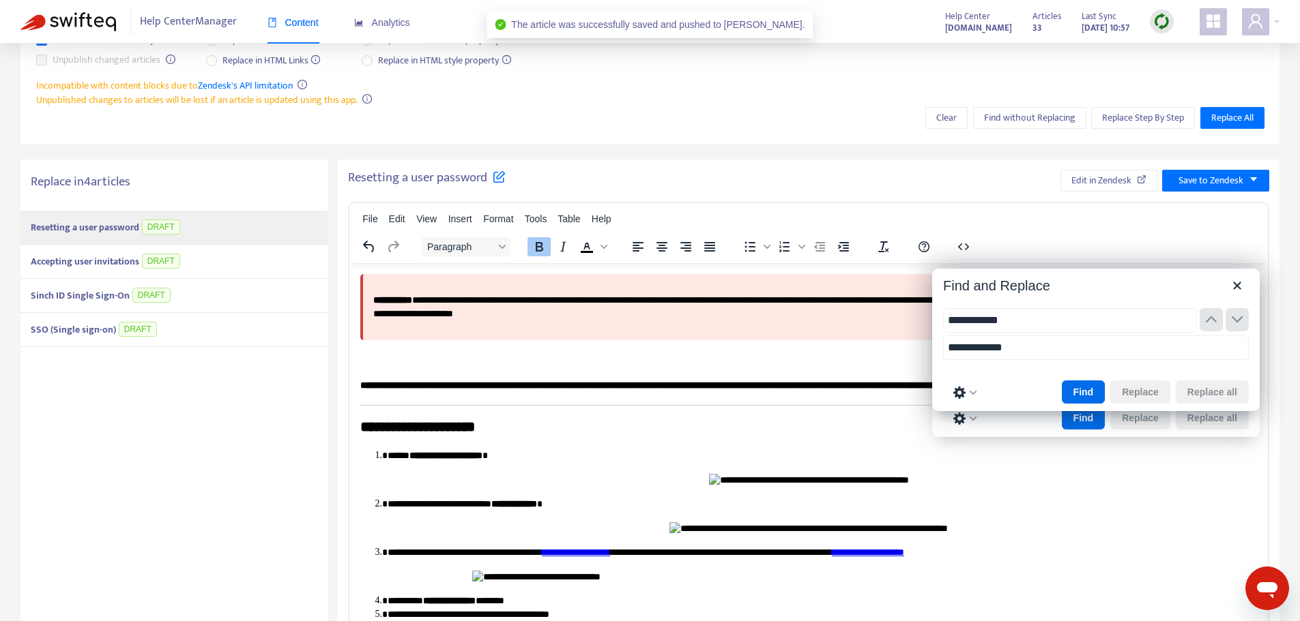
type input "**********"
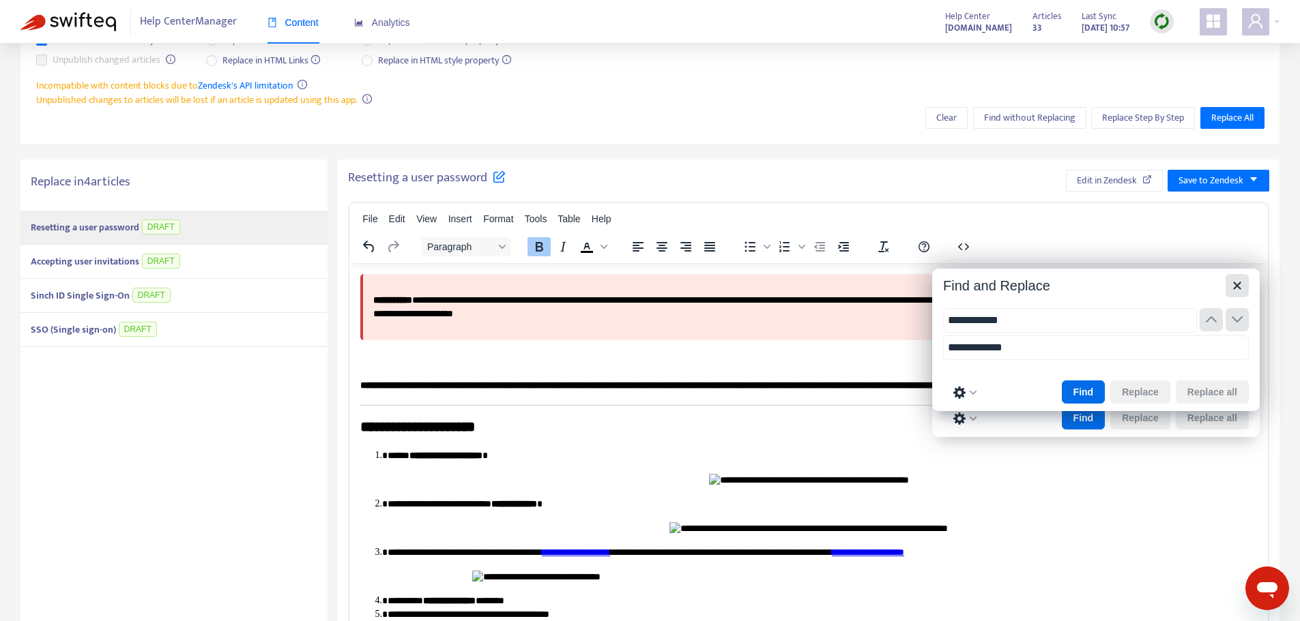
click at [1231, 288] on icon "Close" at bounding box center [1237, 286] width 16 height 16
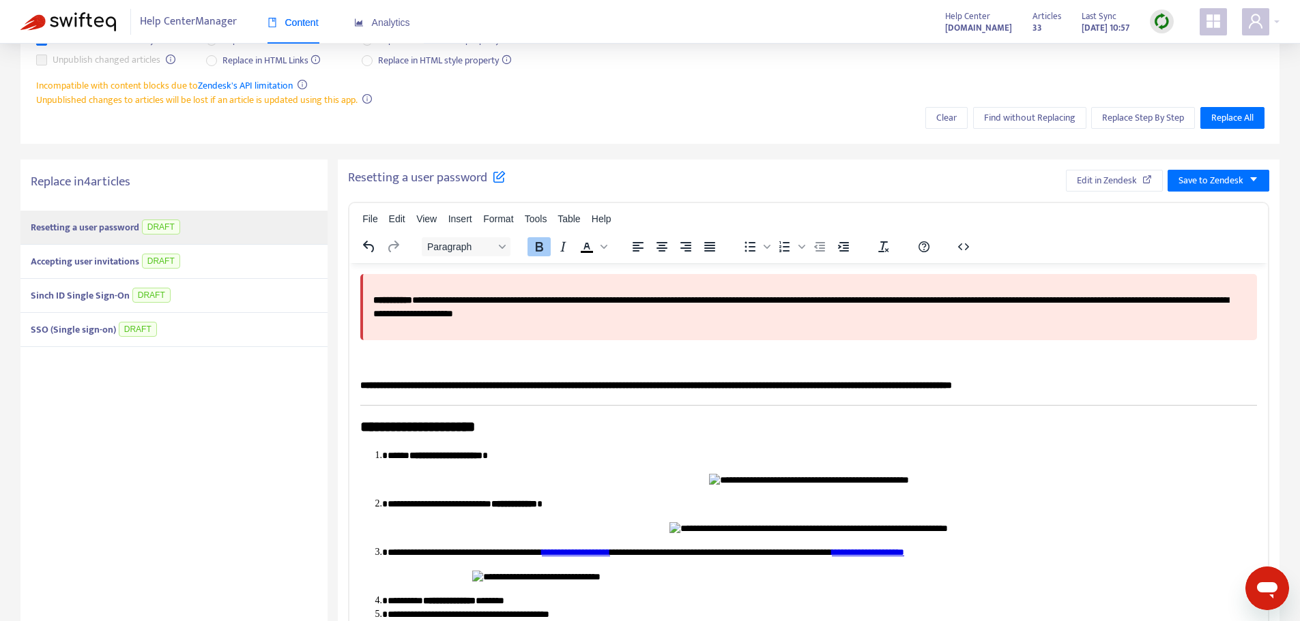
click at [208, 264] on div "Accepting user invitations DRAFT" at bounding box center [173, 262] width 307 height 34
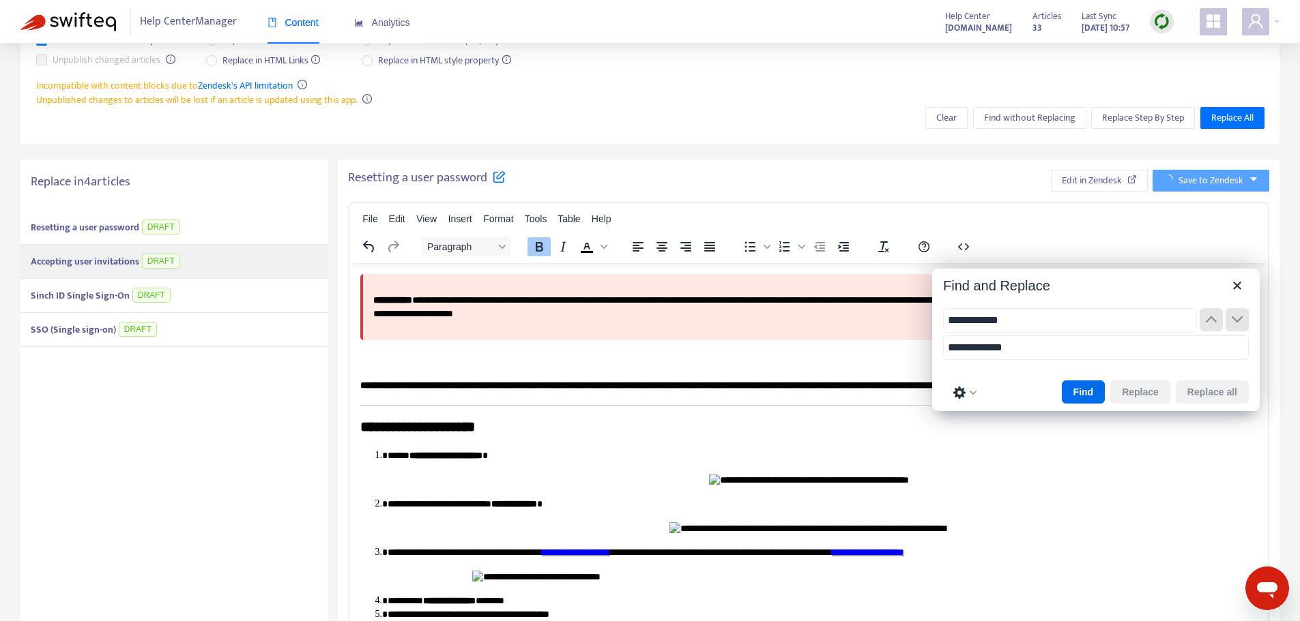
type input "**********"
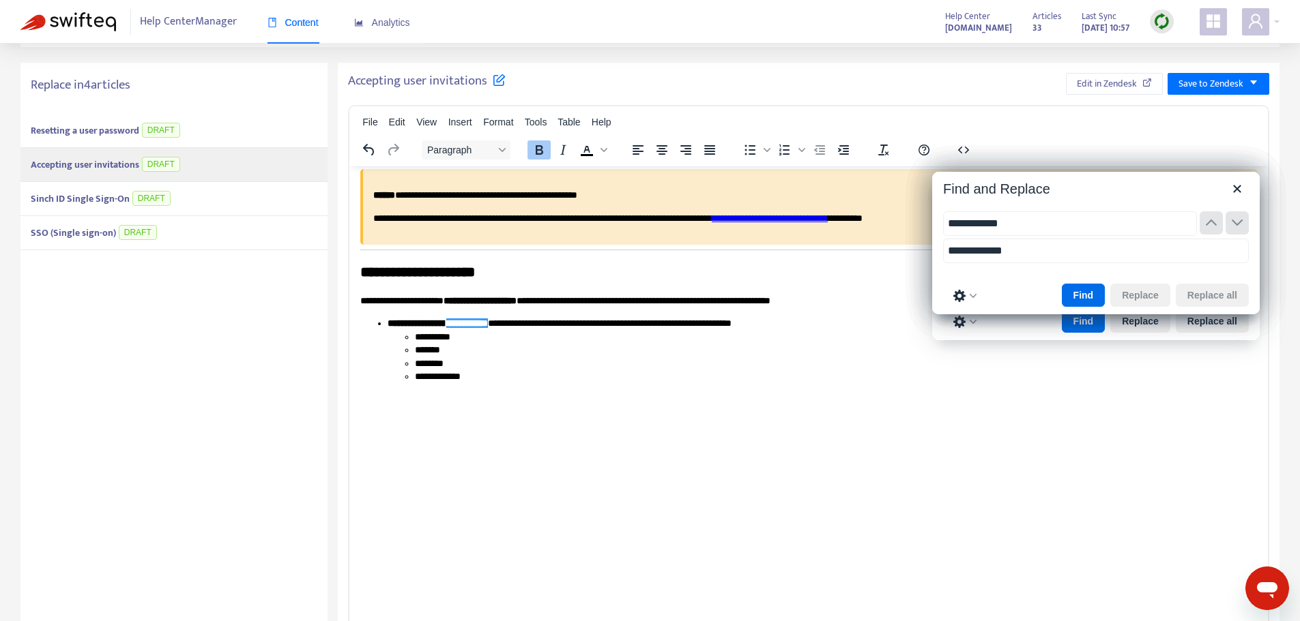
scroll to position [271, 0]
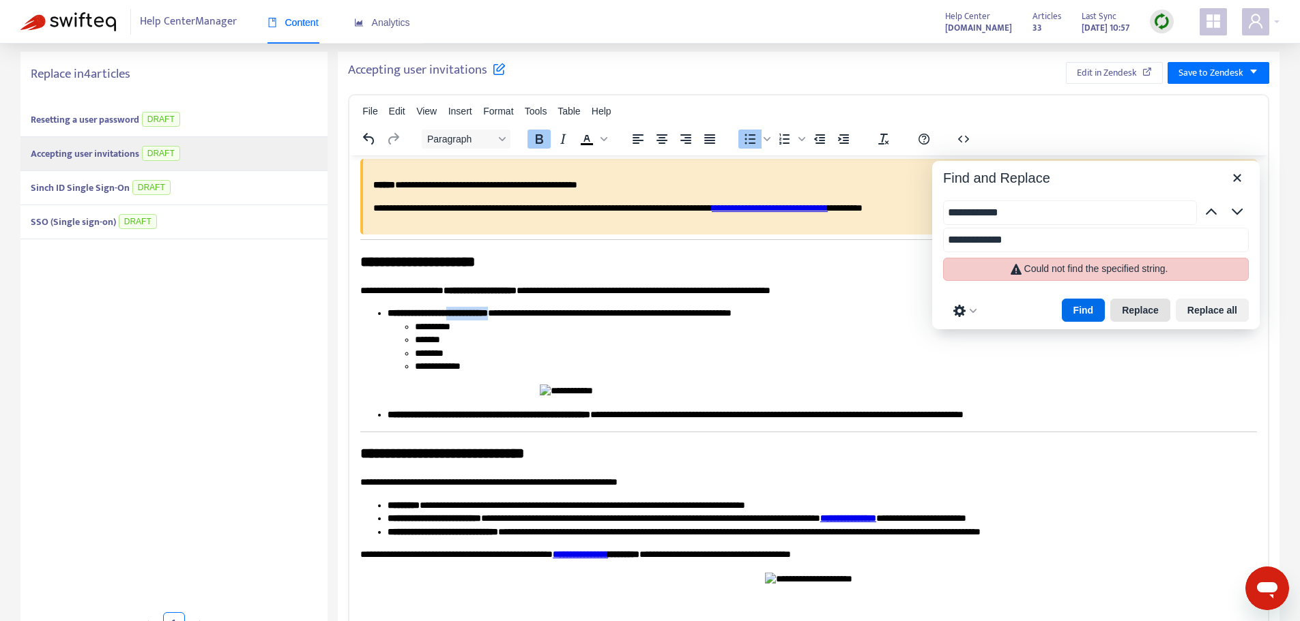
click at [1139, 308] on button "Replace" at bounding box center [1140, 310] width 60 height 23
click at [1235, 182] on icon "Close" at bounding box center [1237, 178] width 16 height 16
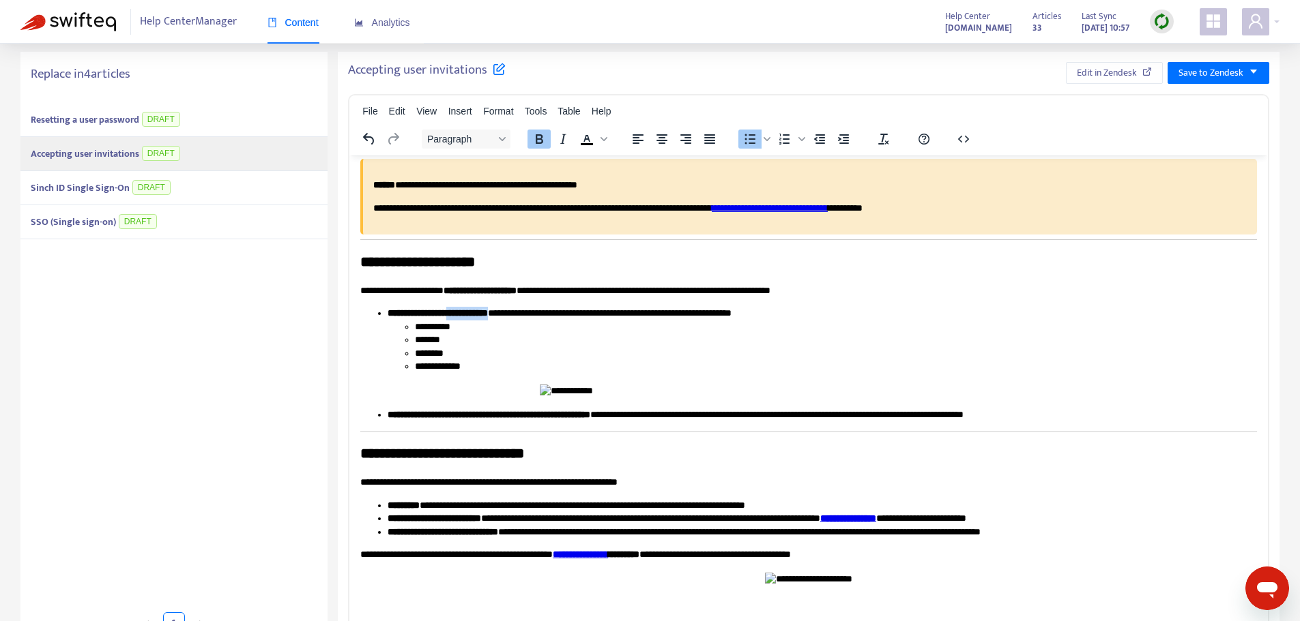
click at [488, 312] on strong "**********" at bounding box center [437, 313] width 100 height 10
click at [224, 148] on div "Accepting user invitations DRAFT" at bounding box center [173, 154] width 307 height 34
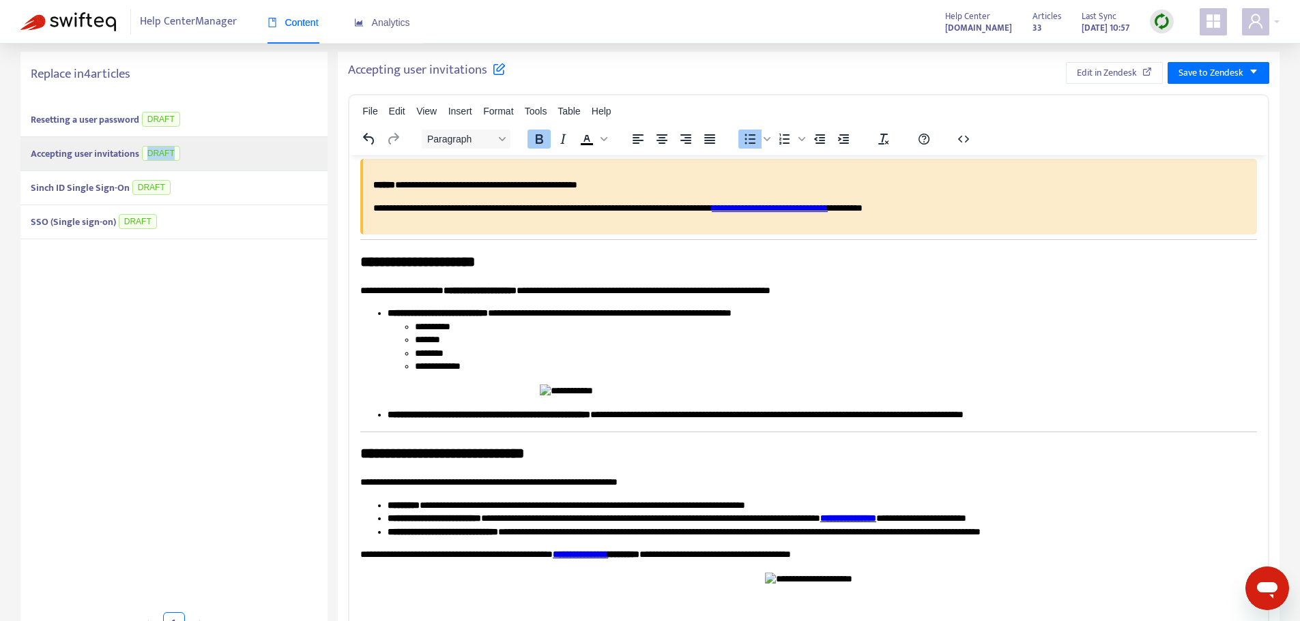
click at [224, 148] on div "Accepting user invitations DRAFT" at bounding box center [173, 154] width 307 height 34
click at [124, 318] on div "Resetting a user password DRAFT Accepting user invitations DRAFT Sinch ID Singl…" at bounding box center [173, 358] width 307 height 510
click at [87, 184] on strong "Sinch ID Single Sign-On" at bounding box center [80, 188] width 99 height 16
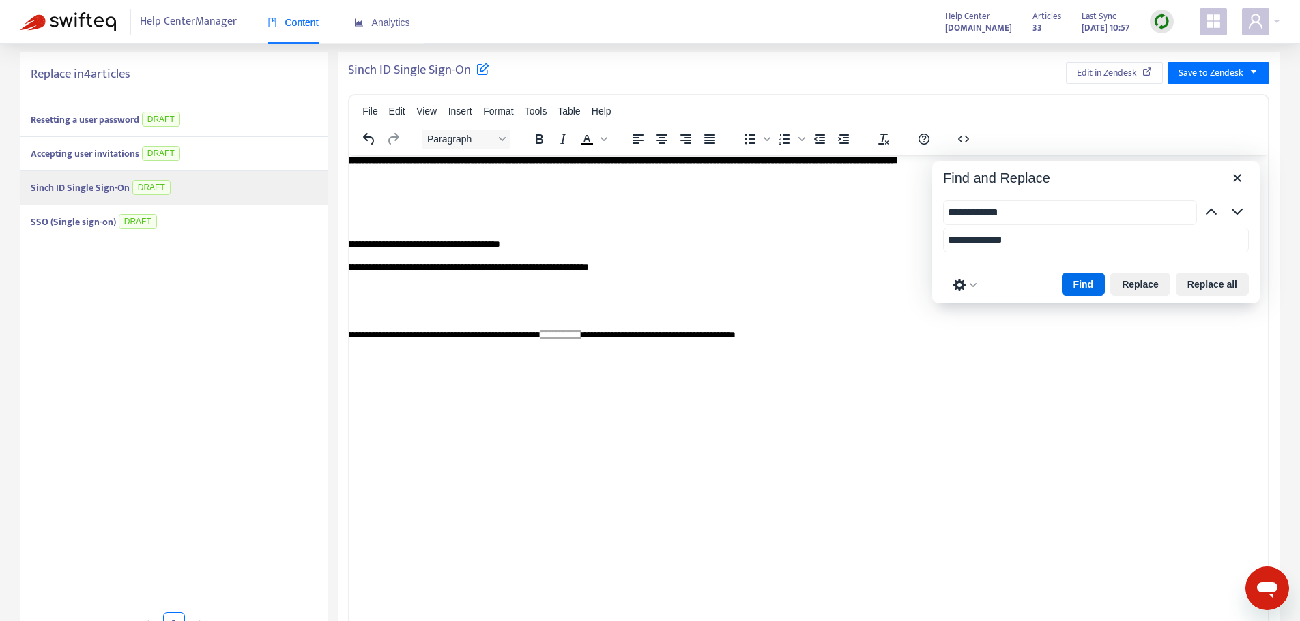
scroll to position [14, 0]
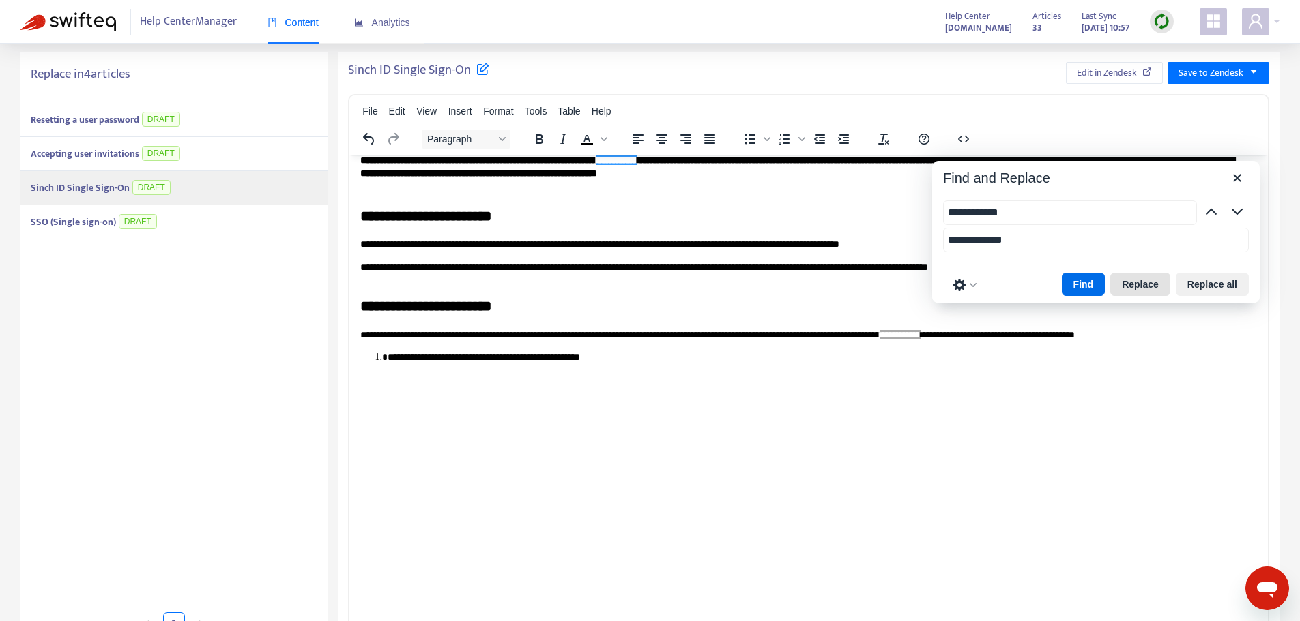
click at [1145, 278] on button "Replace" at bounding box center [1140, 284] width 60 height 23
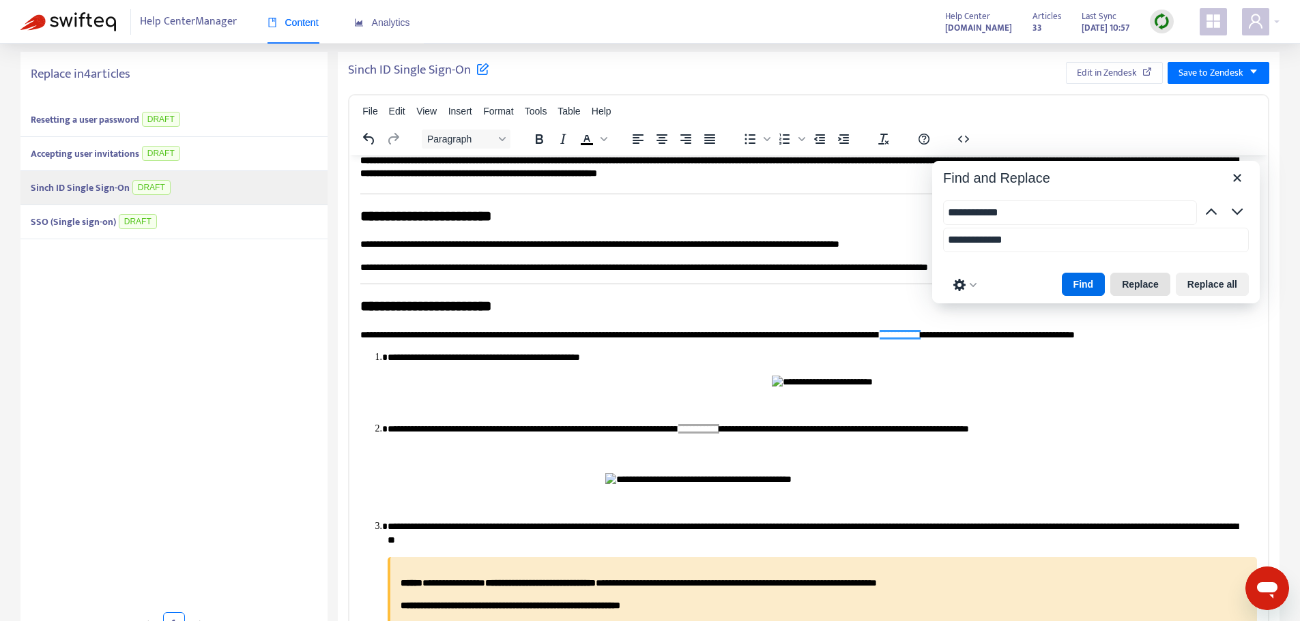
click at [1145, 278] on button "Replace" at bounding box center [1140, 284] width 60 height 23
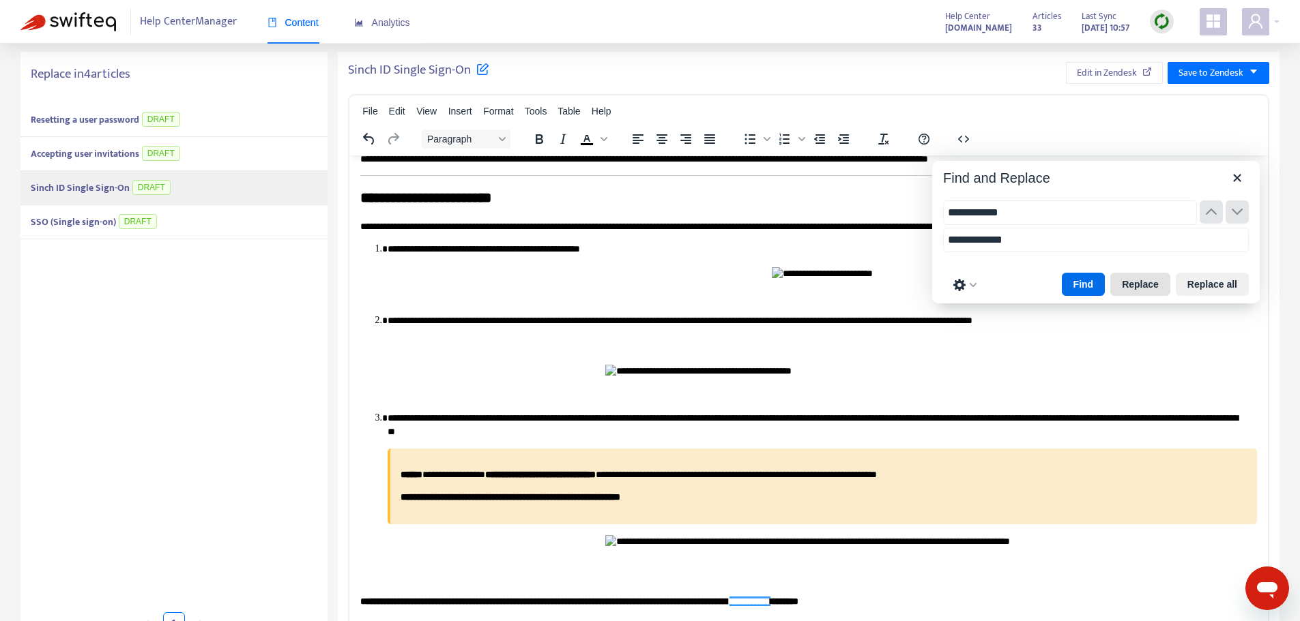
click at [1145, 278] on button "Replace" at bounding box center [1140, 284] width 60 height 23
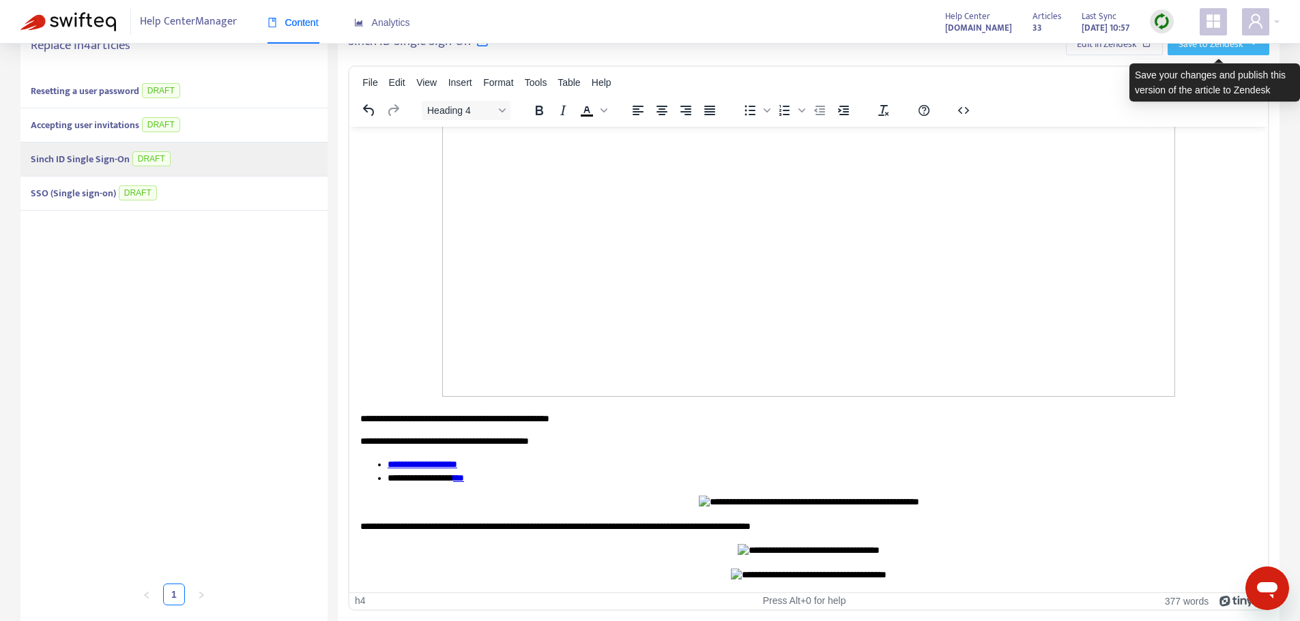
scroll to position [0, 0]
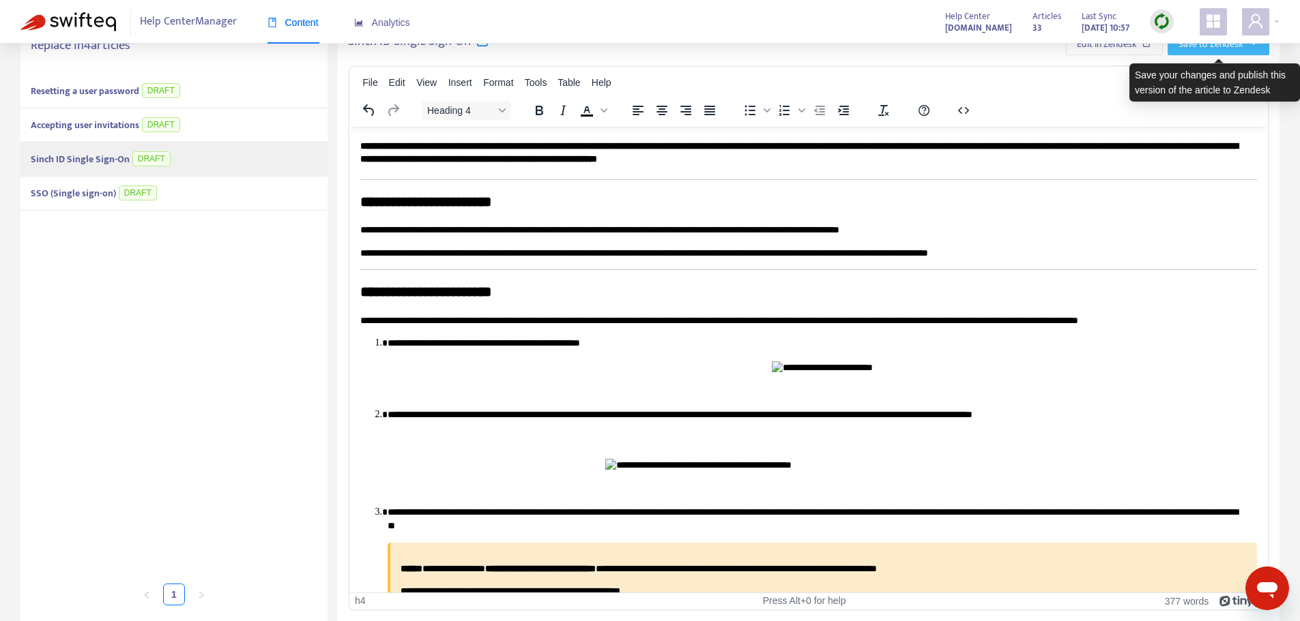
click at [1220, 50] on span "Save to Zendesk" at bounding box center [1210, 44] width 65 height 15
click at [1189, 74] on span "Publish" at bounding box center [1205, 71] width 52 height 15
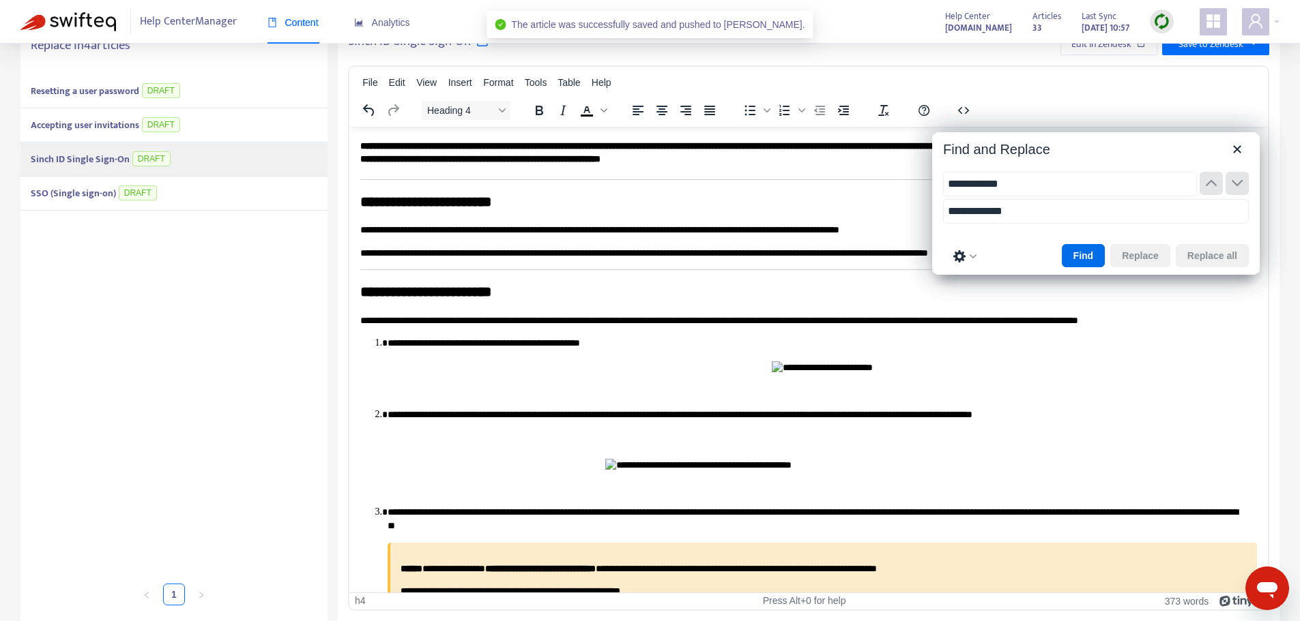
type input "**********"
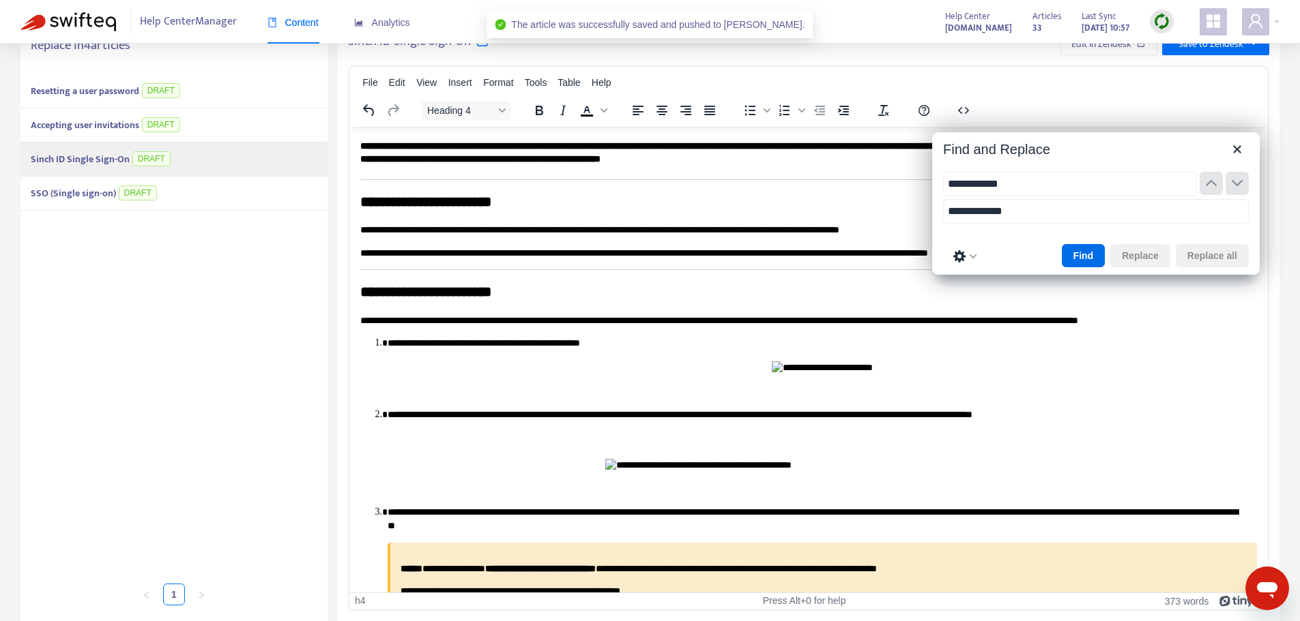
type input "**********"
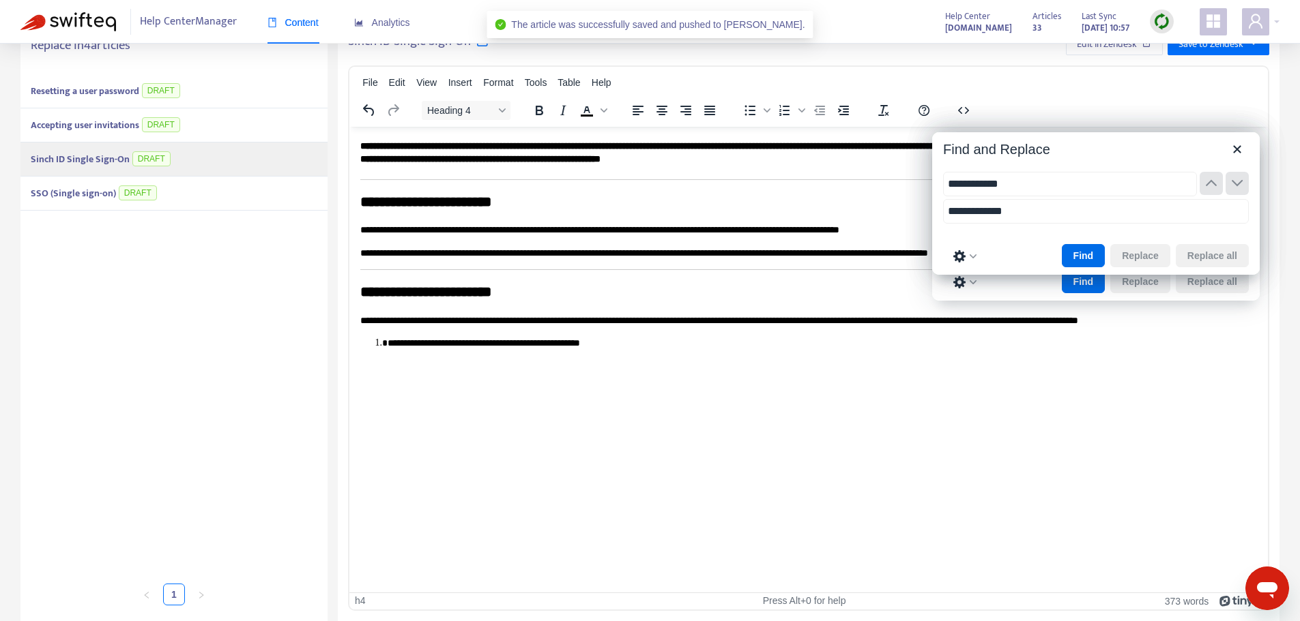
type input "**********"
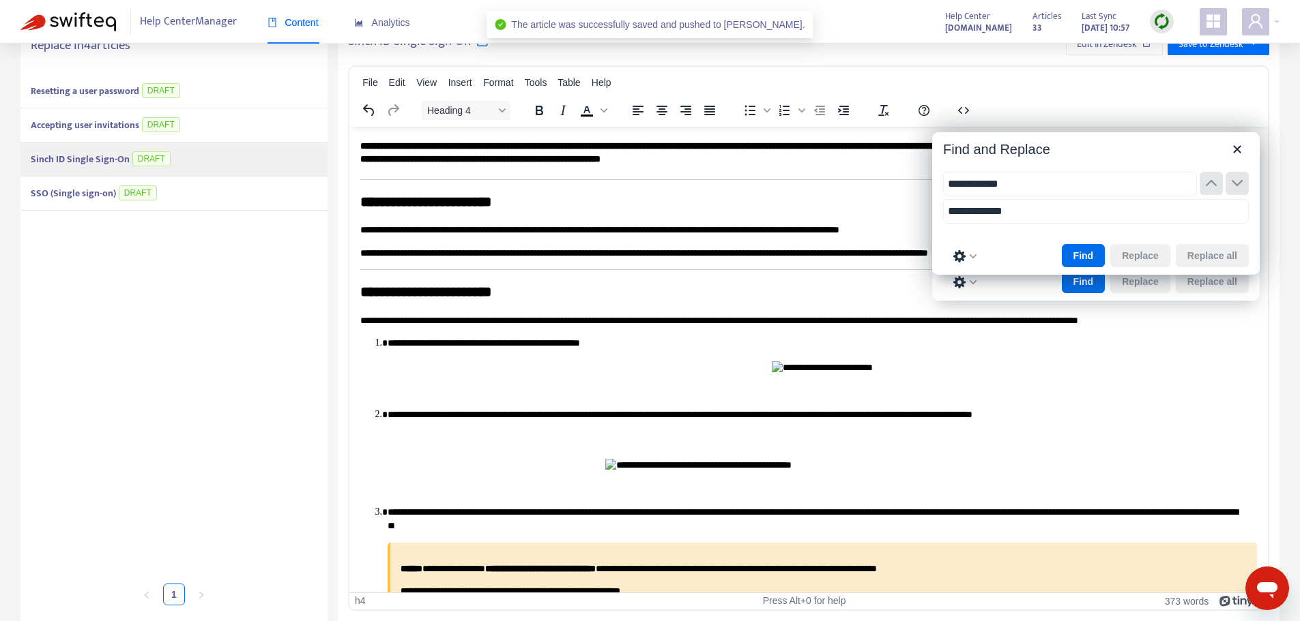
type input "**********"
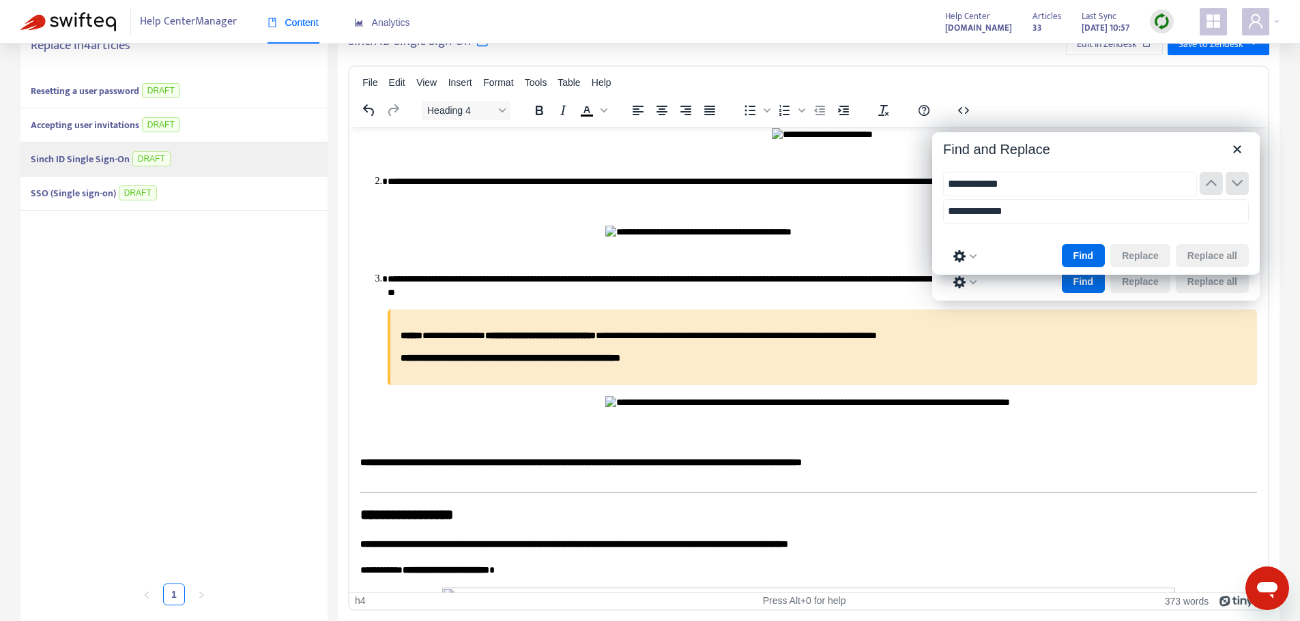
scroll to position [273, 0]
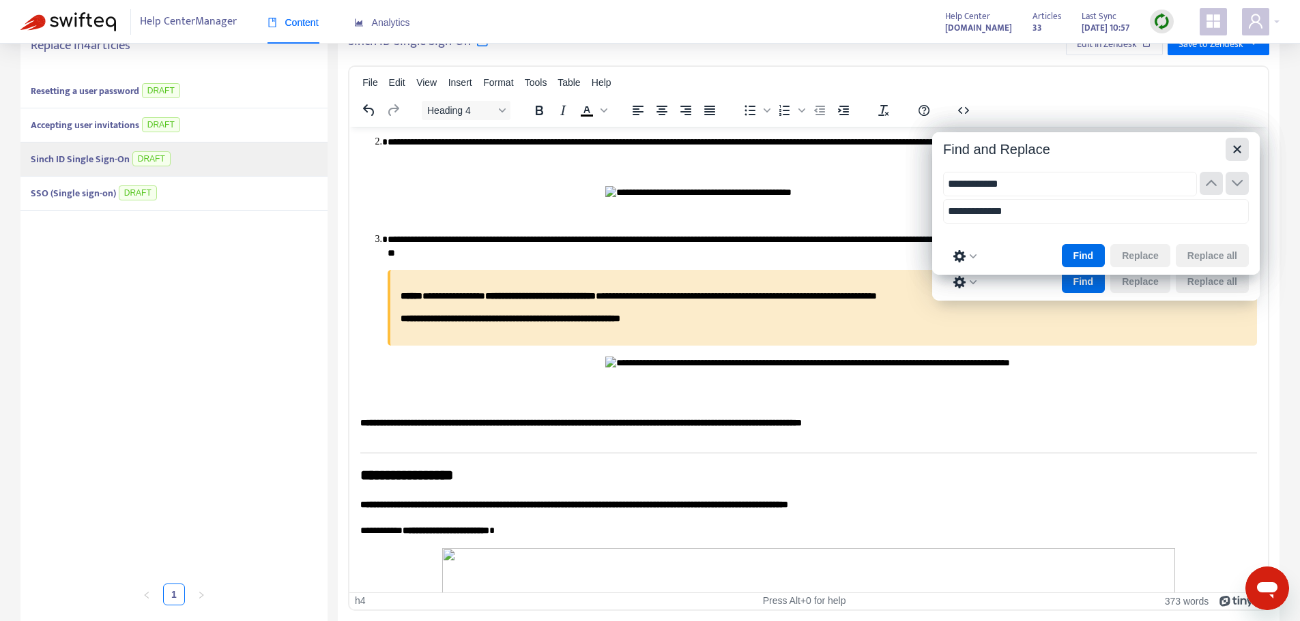
click at [1231, 146] on icon "Close" at bounding box center [1237, 149] width 16 height 16
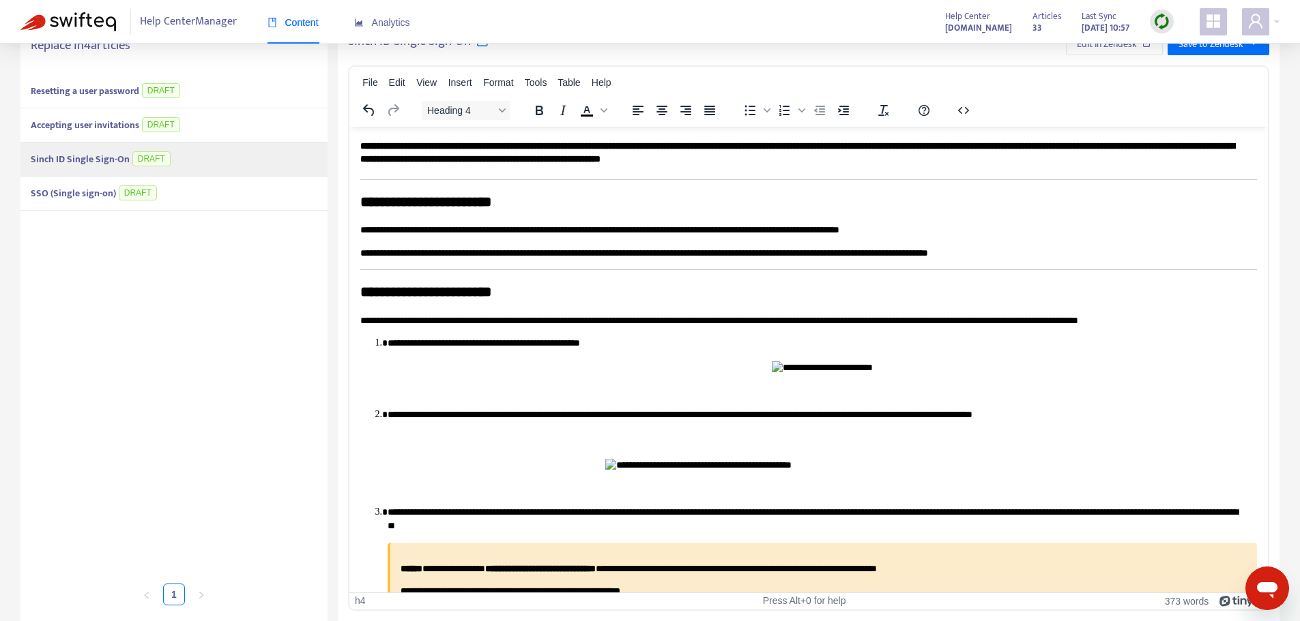
click at [202, 153] on div "Sinch ID Single Sign-On DRAFT" at bounding box center [173, 160] width 307 height 34
click at [178, 203] on div "SSO (Single sign-on) DRAFT" at bounding box center [173, 194] width 307 height 34
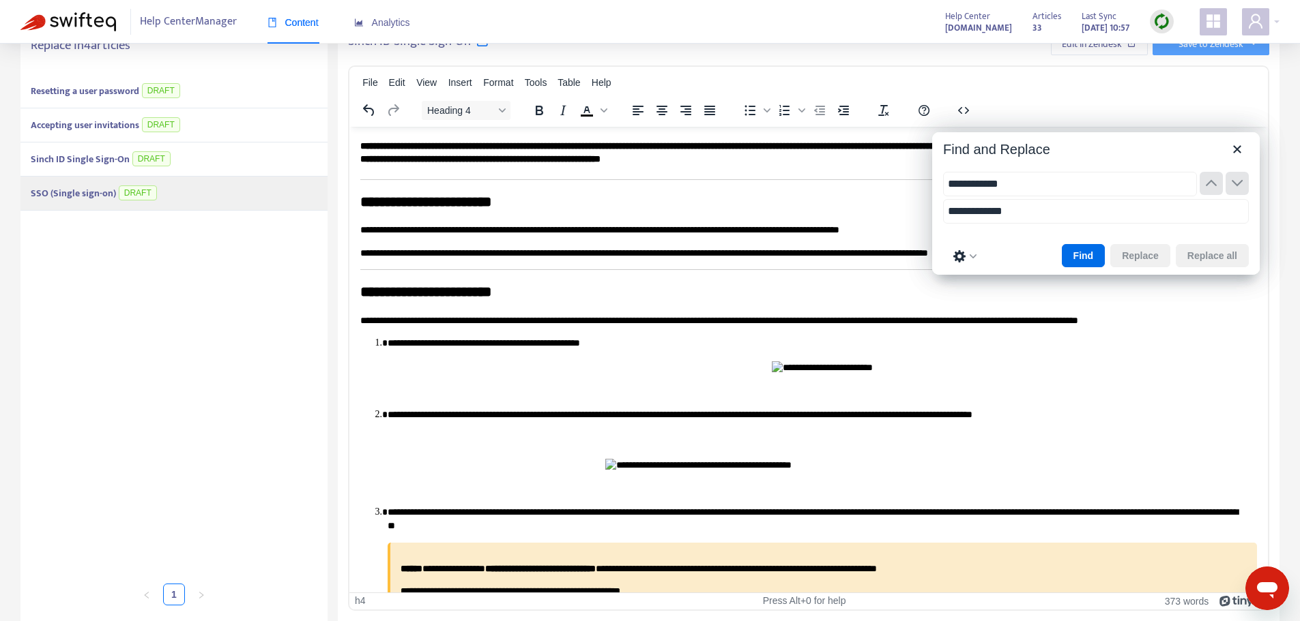
type input "**********"
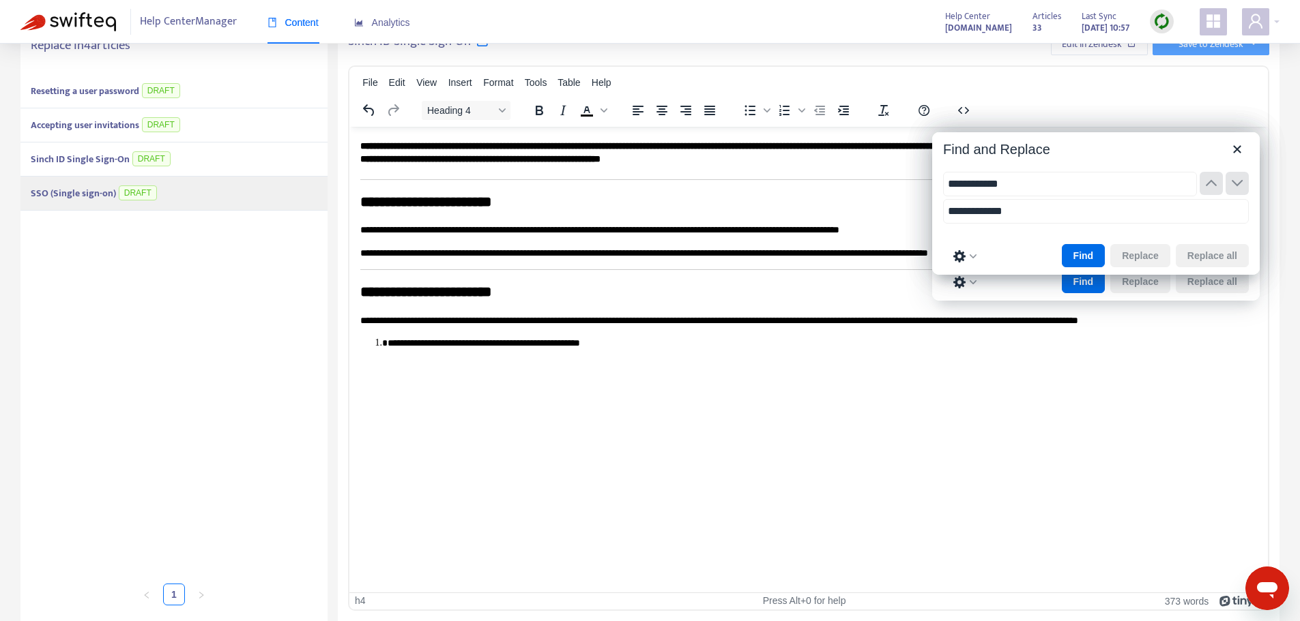
type input "**********"
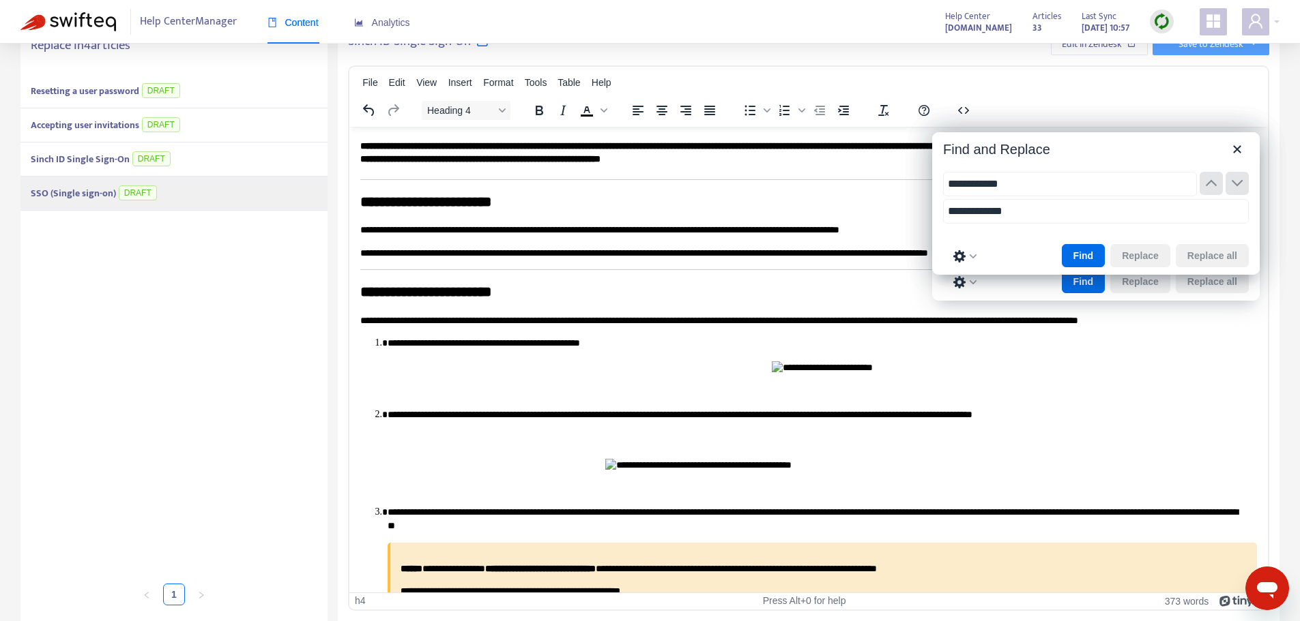
type input "**********"
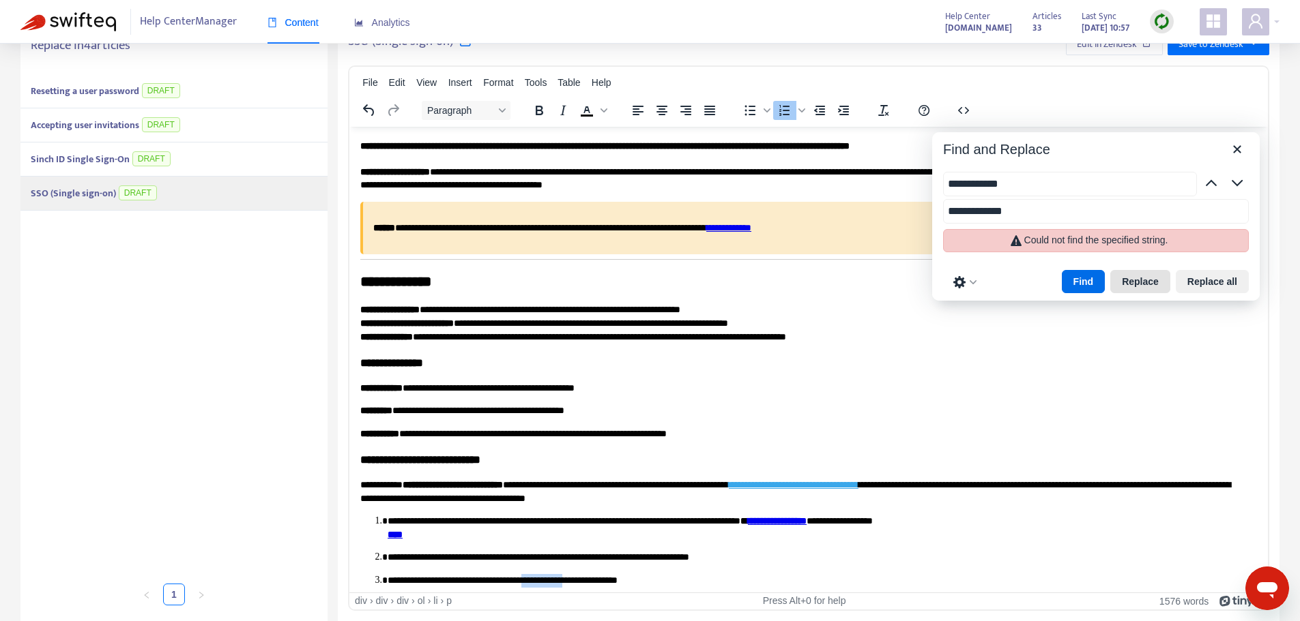
click at [1145, 283] on button "Replace" at bounding box center [1140, 281] width 60 height 23
click at [1036, 239] on div "Could not find the specified string." at bounding box center [1096, 240] width 144 height 12
click at [1010, 209] on input "**********" at bounding box center [1096, 211] width 306 height 25
click at [983, 177] on input "**********" at bounding box center [1070, 184] width 254 height 25
click at [964, 279] on icon "Preferences" at bounding box center [959, 282] width 16 height 16
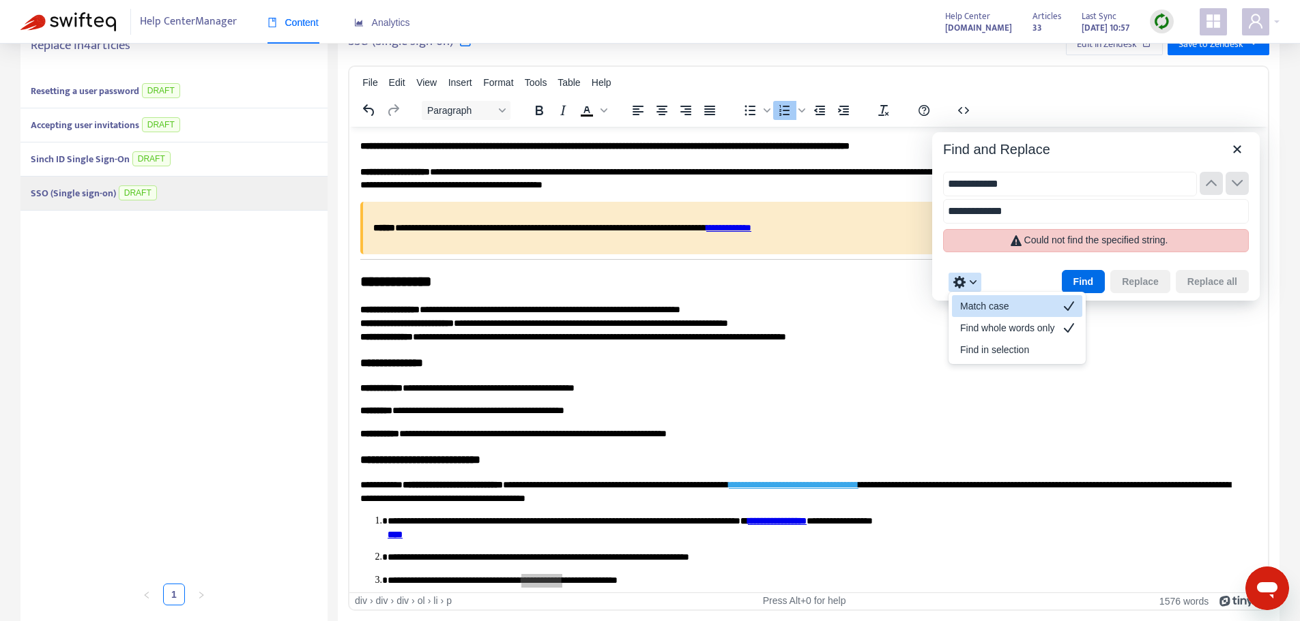
click at [964, 279] on icon "Preferences" at bounding box center [959, 282] width 16 height 16
click at [1234, 150] on icon "Close" at bounding box center [1237, 149] width 16 height 16
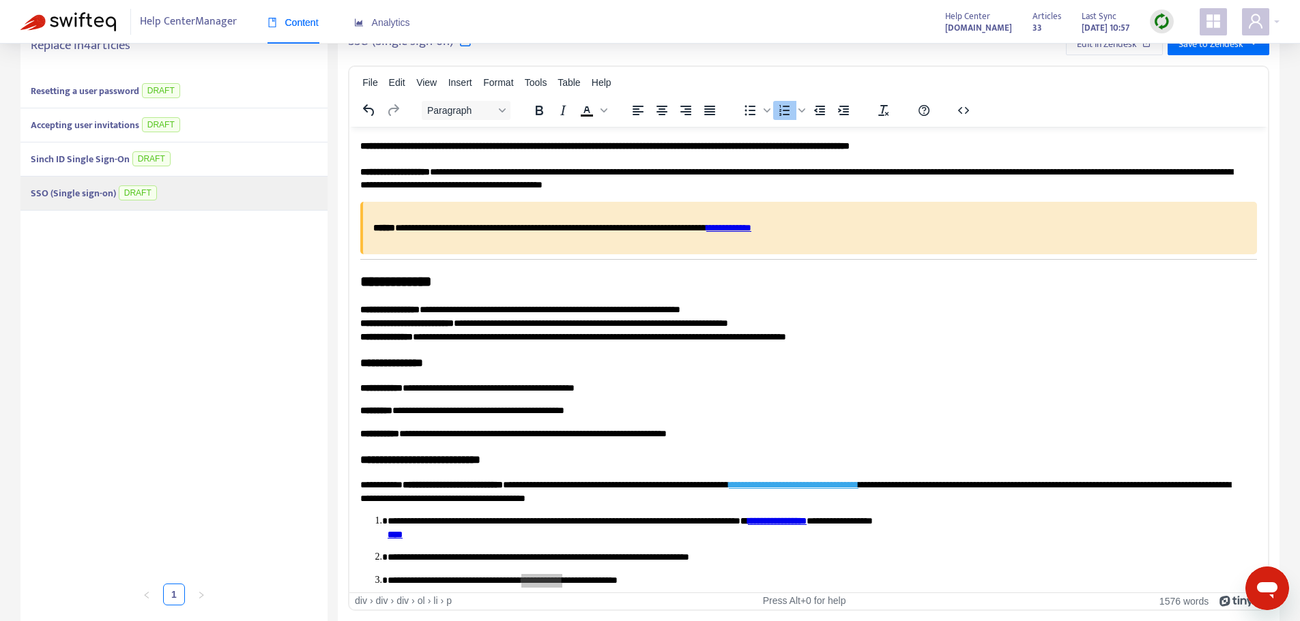
click at [48, 89] on strong "Resetting a user password" at bounding box center [85, 91] width 108 height 16
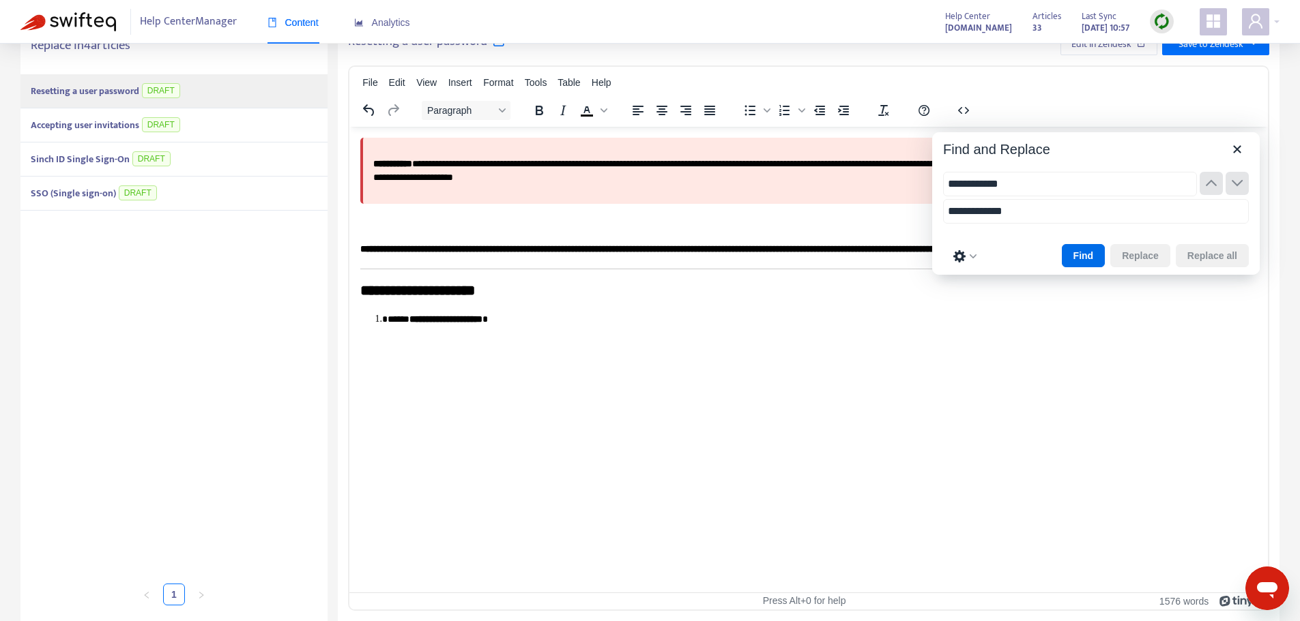
type input "**********"
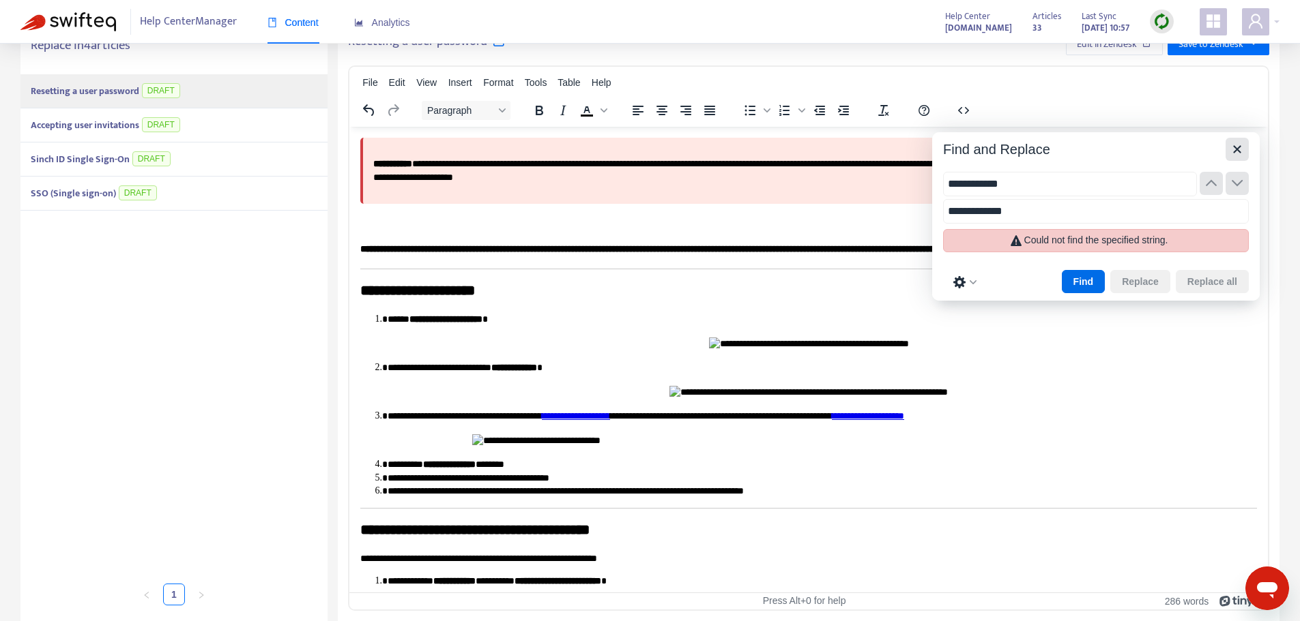
click at [1242, 153] on icon "Close" at bounding box center [1237, 149] width 16 height 16
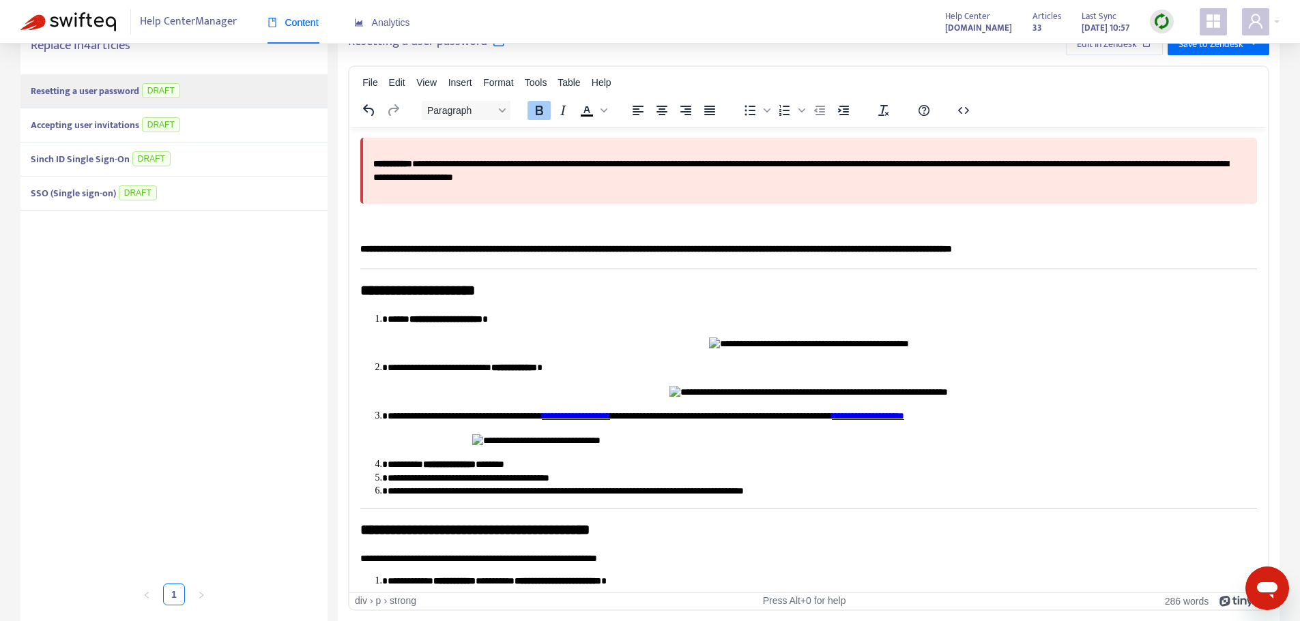
click at [227, 187] on div "SSO (Single sign-on) DRAFT" at bounding box center [173, 194] width 307 height 34
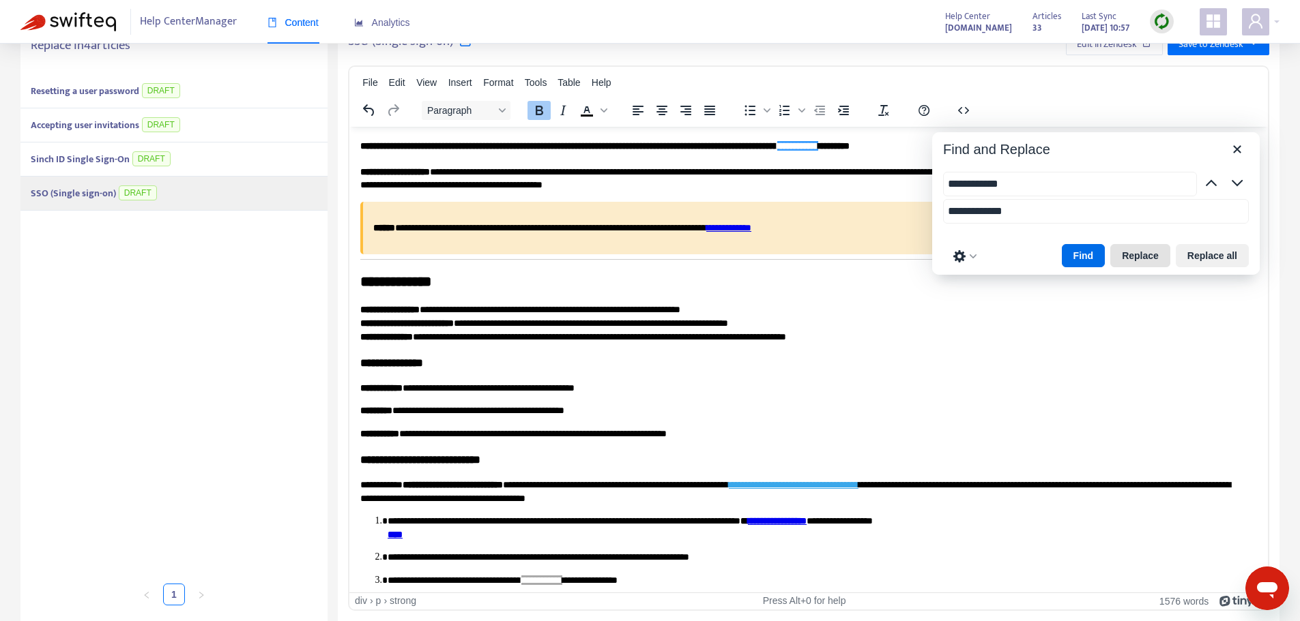
click at [1144, 254] on button "Replace" at bounding box center [1140, 255] width 60 height 23
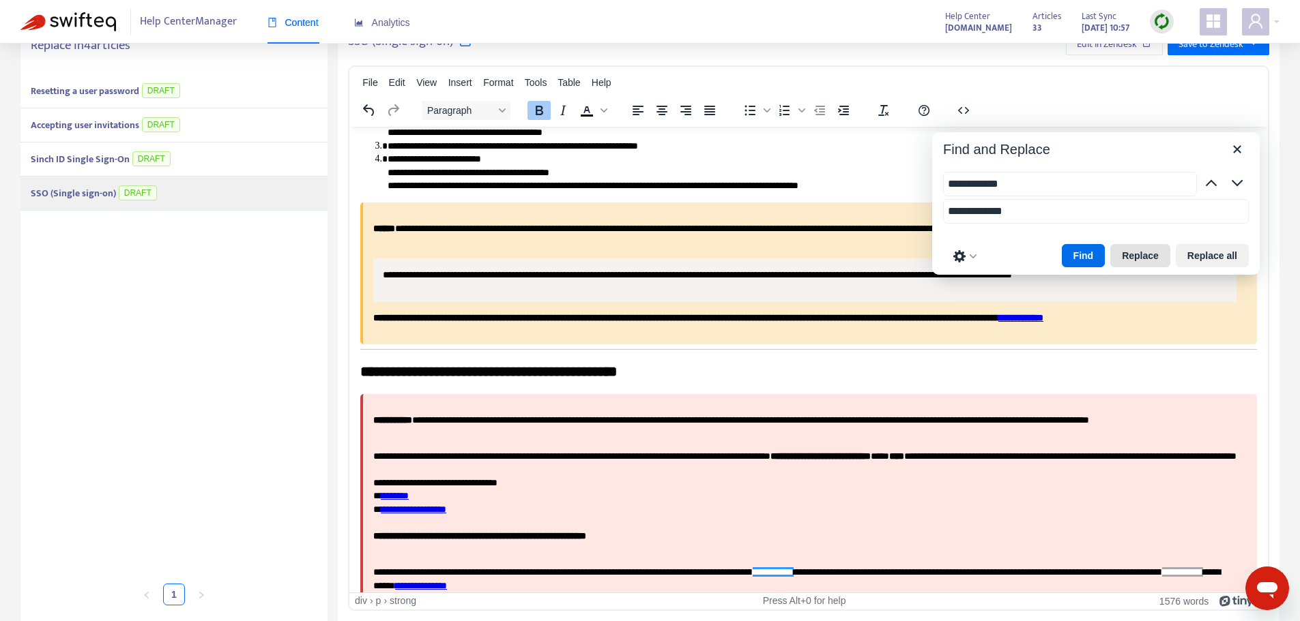
click at [1144, 254] on button "Replace" at bounding box center [1140, 255] width 60 height 23
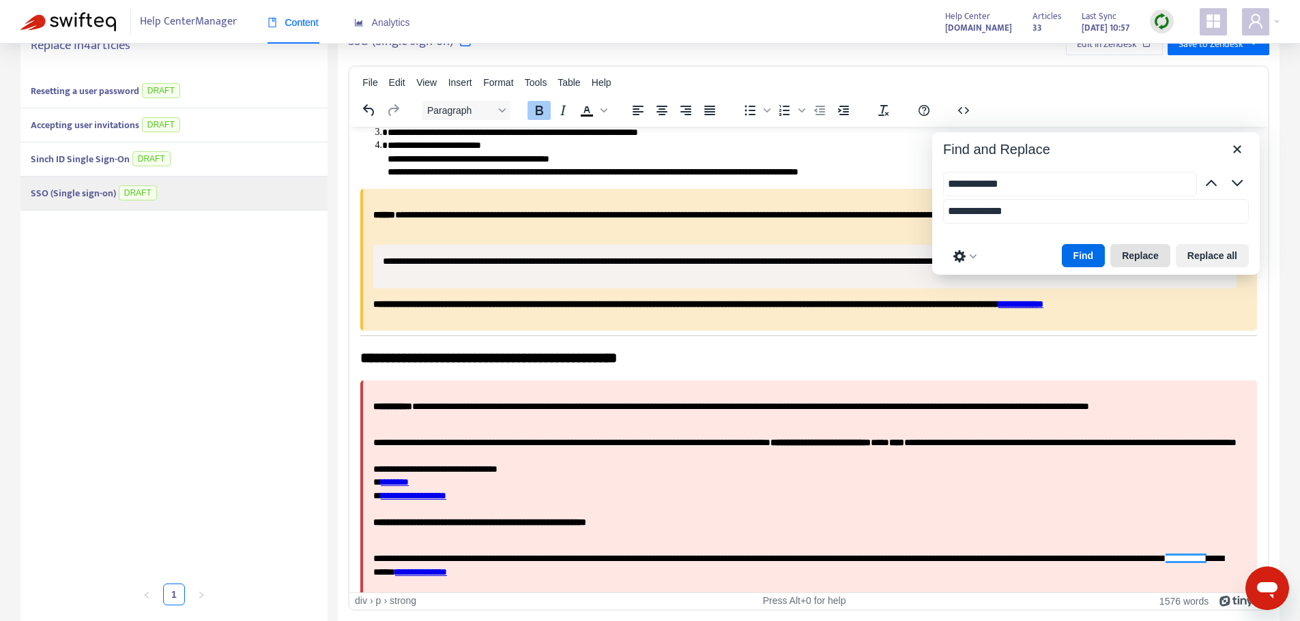
click at [1144, 254] on button "Replace" at bounding box center [1140, 255] width 60 height 23
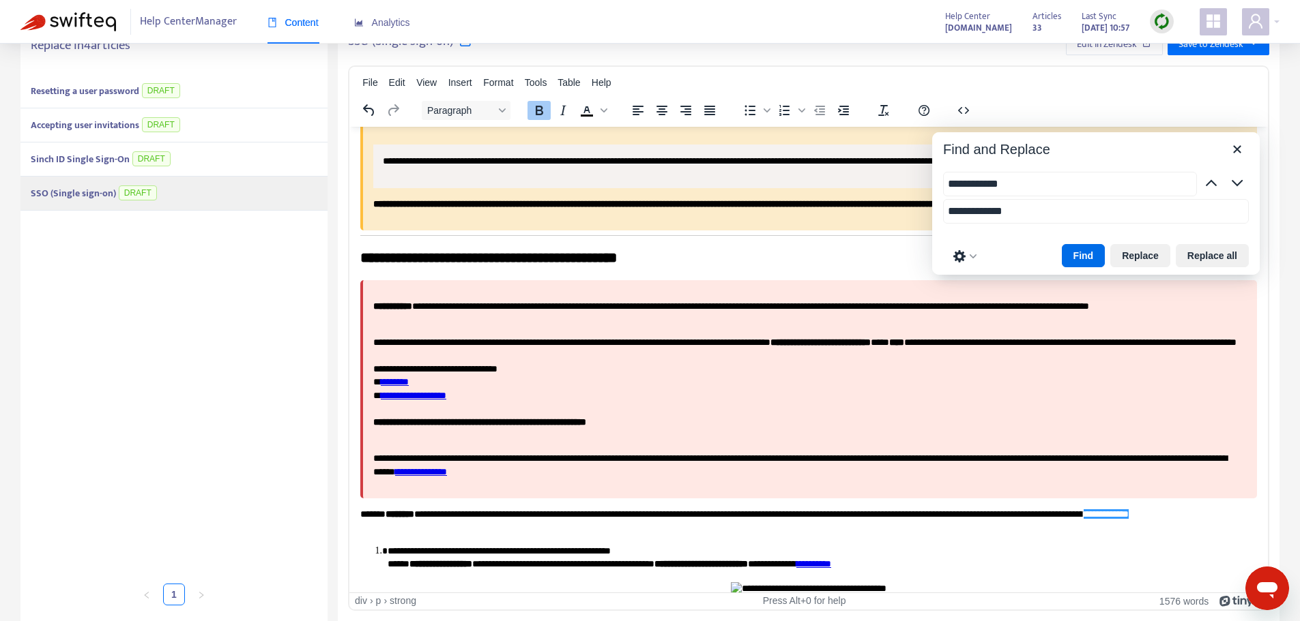
scroll to position [744, 0]
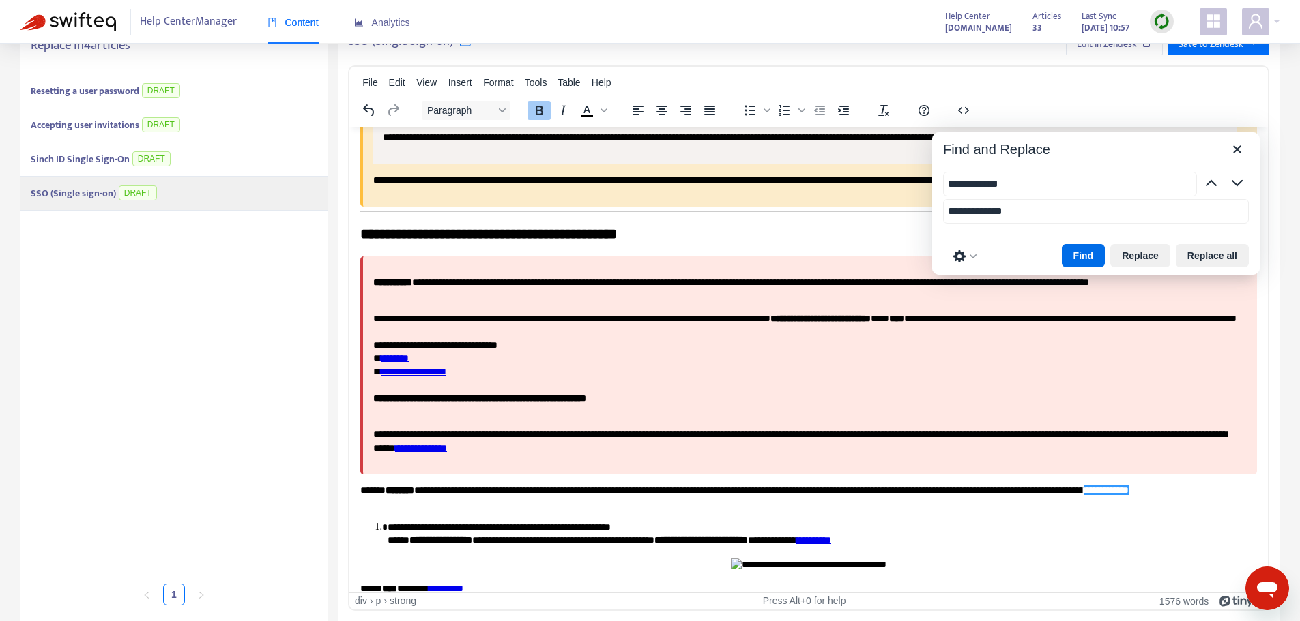
click at [1083, 495] on span "**********" at bounding box center [1105, 490] width 45 height 10
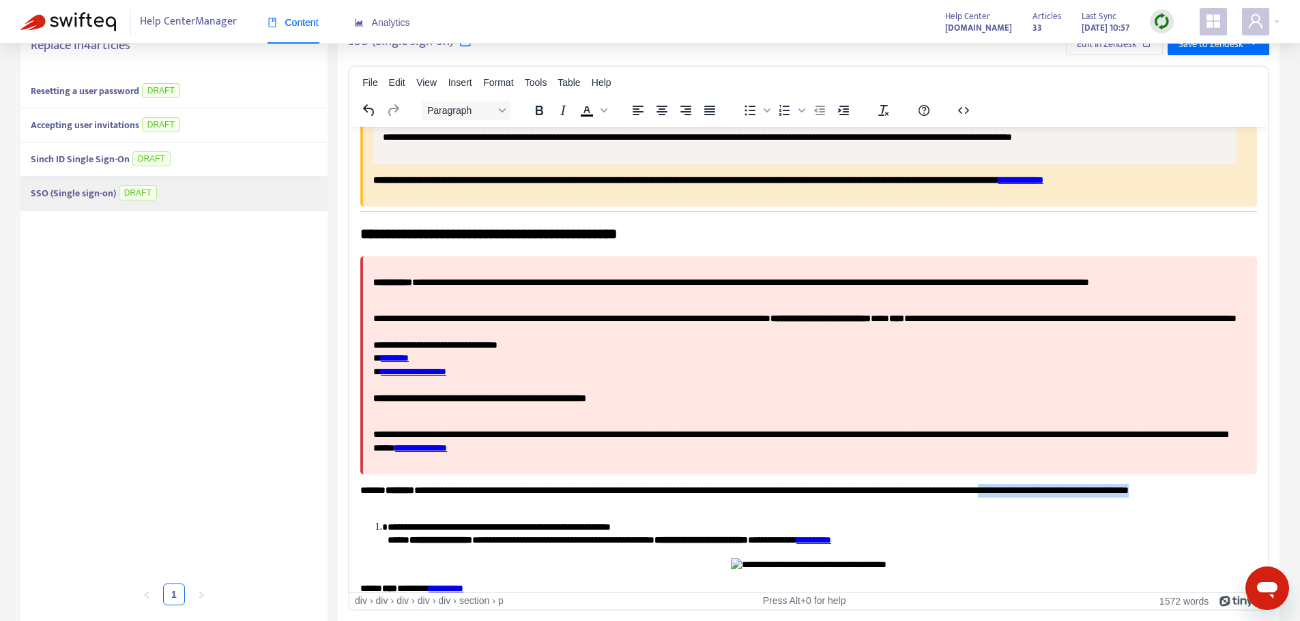
drag, startPoint x: 1143, startPoint y: 504, endPoint x: 1093, endPoint y: 519, distance: 52.7
click at [1093, 510] on p "**********" at bounding box center [803, 497] width 886 height 27
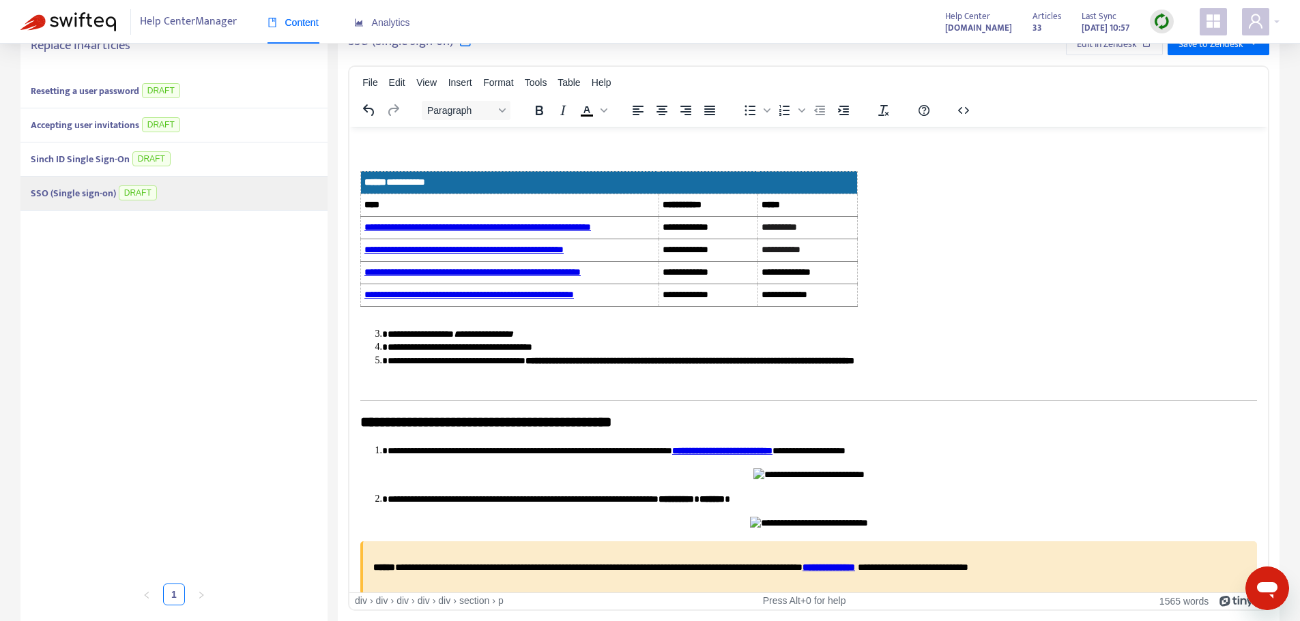
scroll to position [1699, 0]
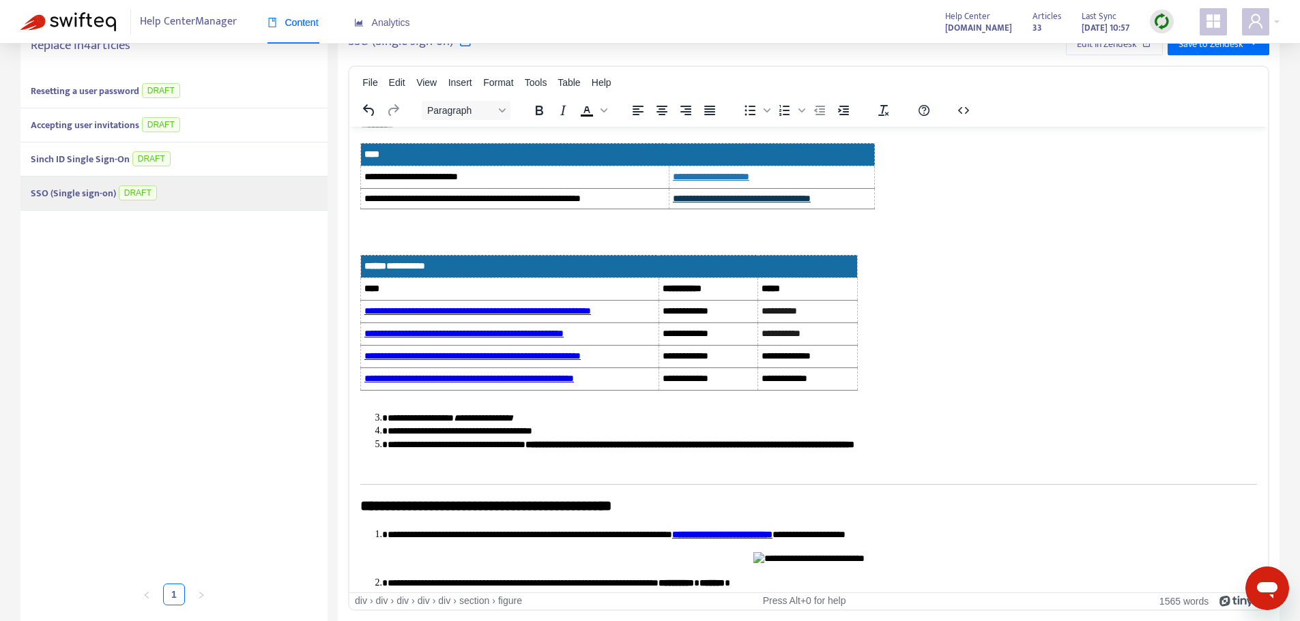
click at [1141, 369] on figure "**********" at bounding box center [808, 327] width 896 height 146
click at [545, 83] on span "Tools" at bounding box center [536, 82] width 23 height 11
click at [839, 70] on div "File Edit View Insert Format Tools Table Help" at bounding box center [808, 83] width 918 height 27
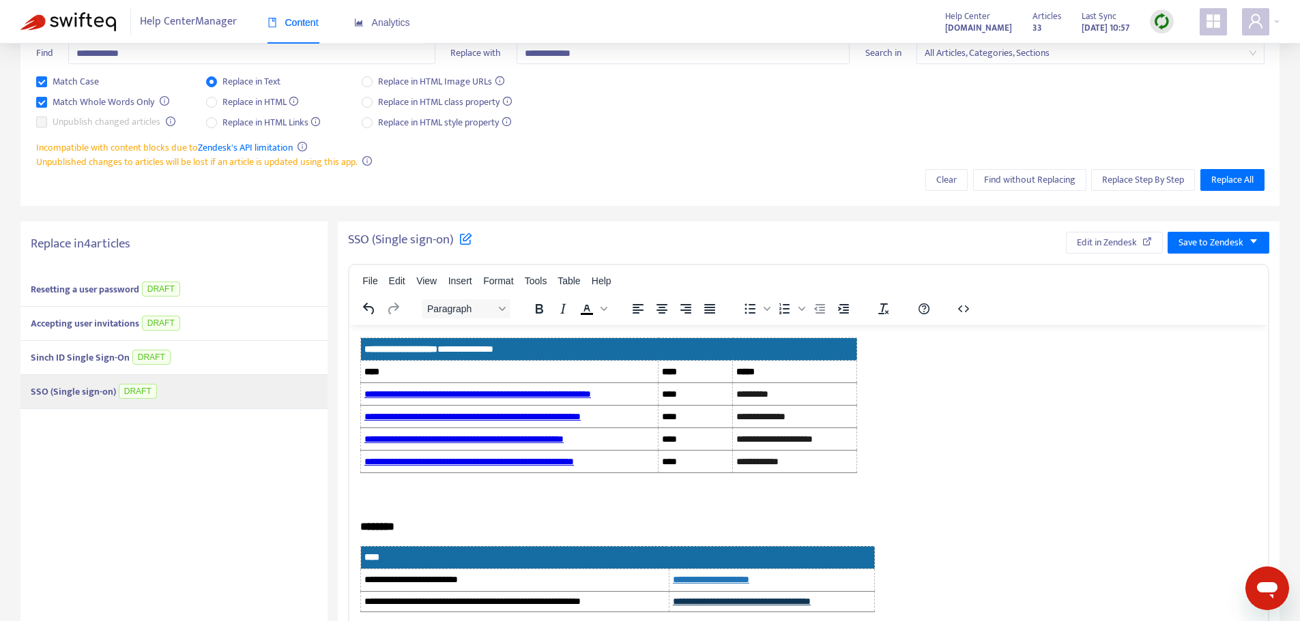
scroll to position [95, 0]
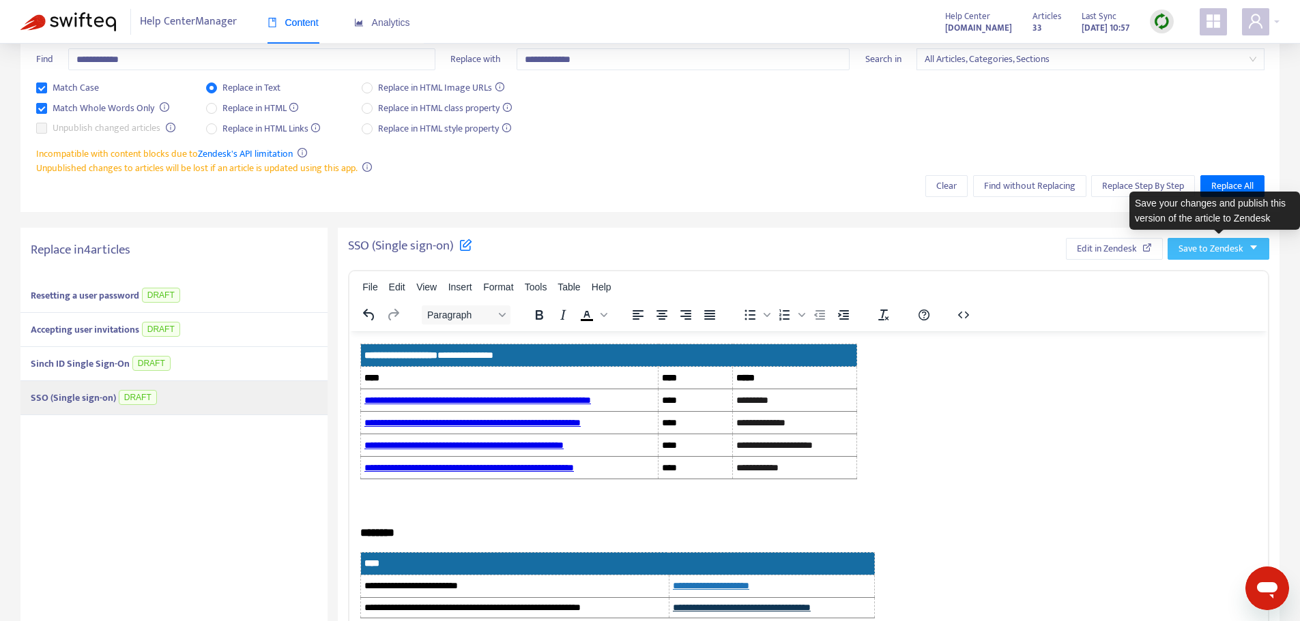
click at [1248, 244] on icon "caret-down" at bounding box center [1253, 248] width 10 height 10
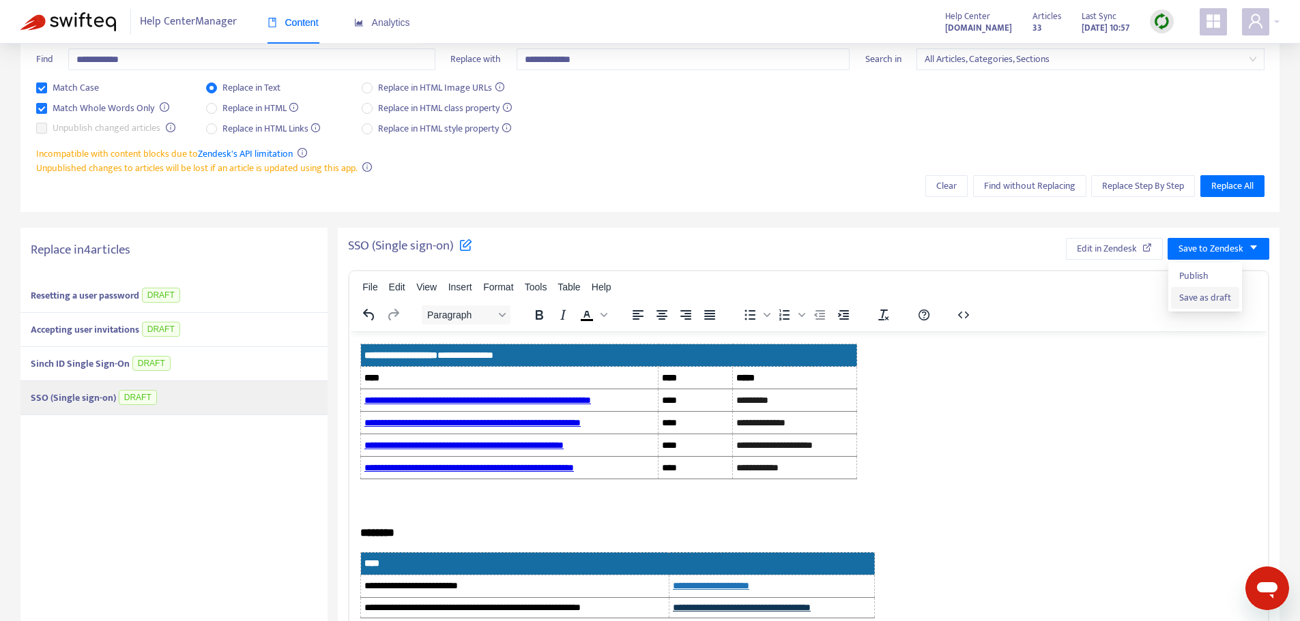
click at [1205, 296] on span "Save as draft" at bounding box center [1205, 298] width 52 height 15
click at [199, 365] on div "Sinch ID Single Sign-On DRAFT" at bounding box center [173, 364] width 307 height 34
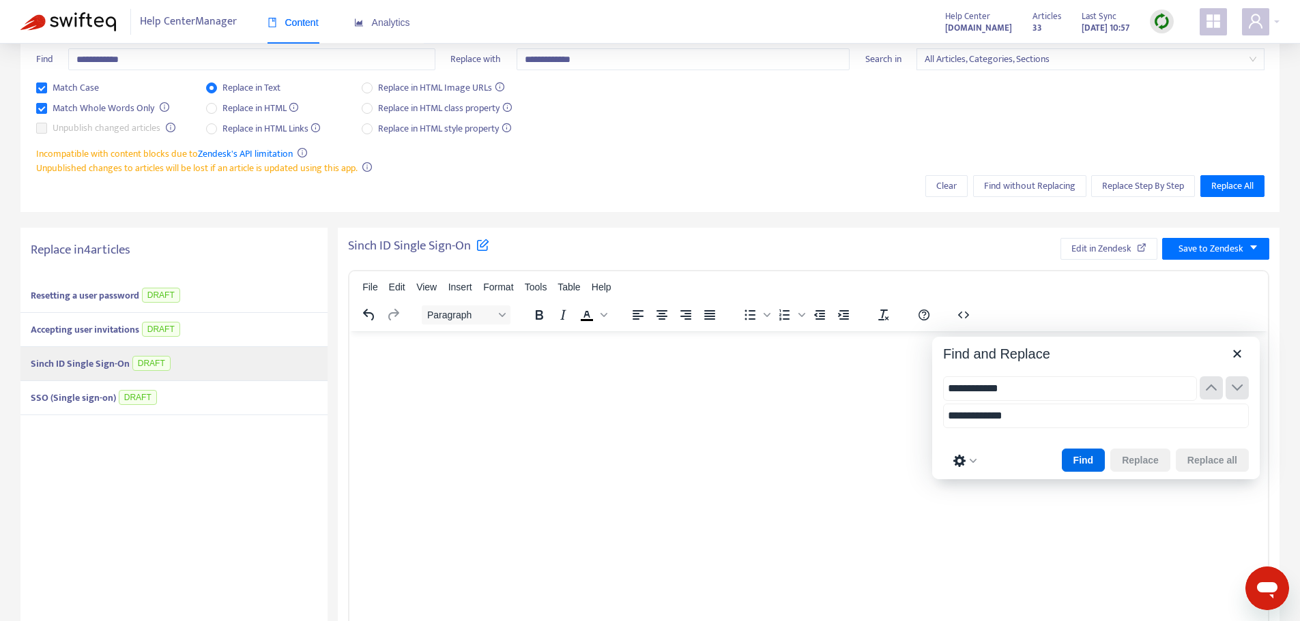
type input "**********"
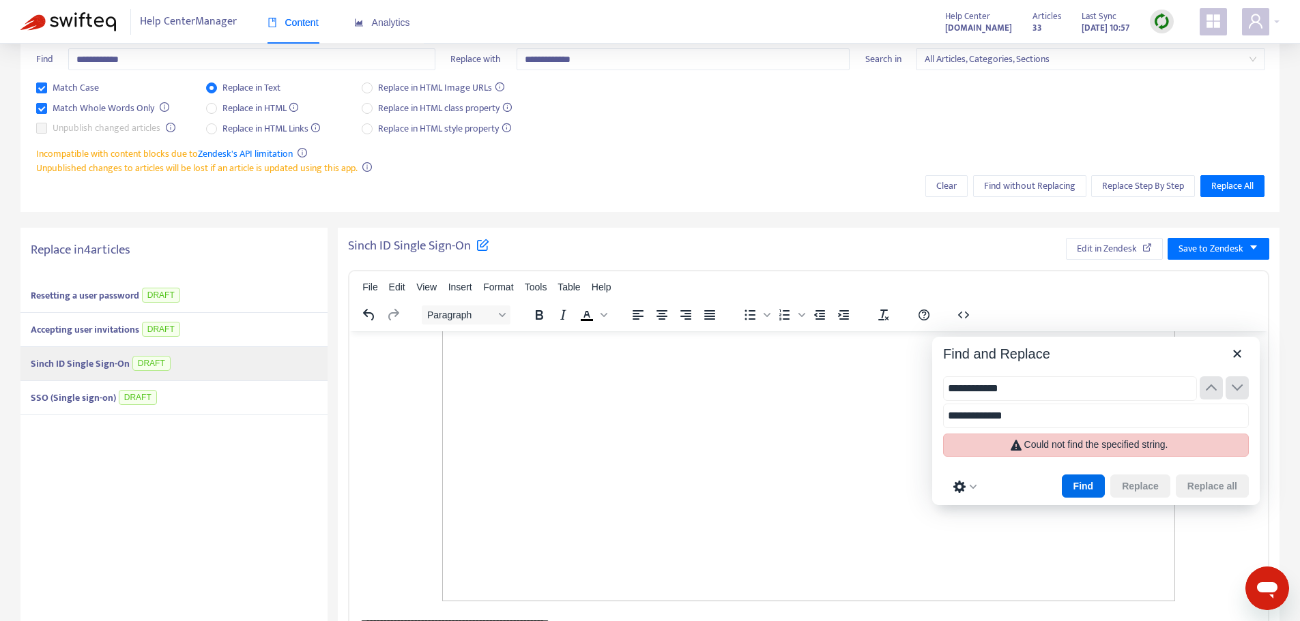
scroll to position [0, 0]
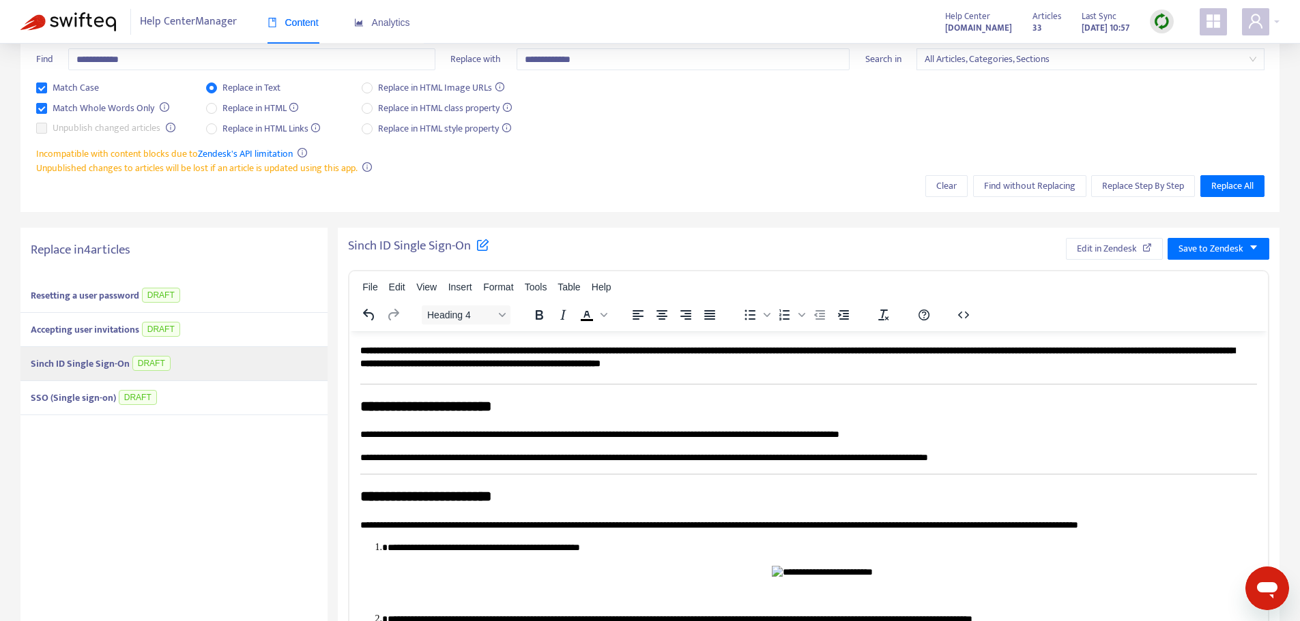
click at [204, 327] on div "Accepting user invitations DRAFT" at bounding box center [173, 330] width 307 height 34
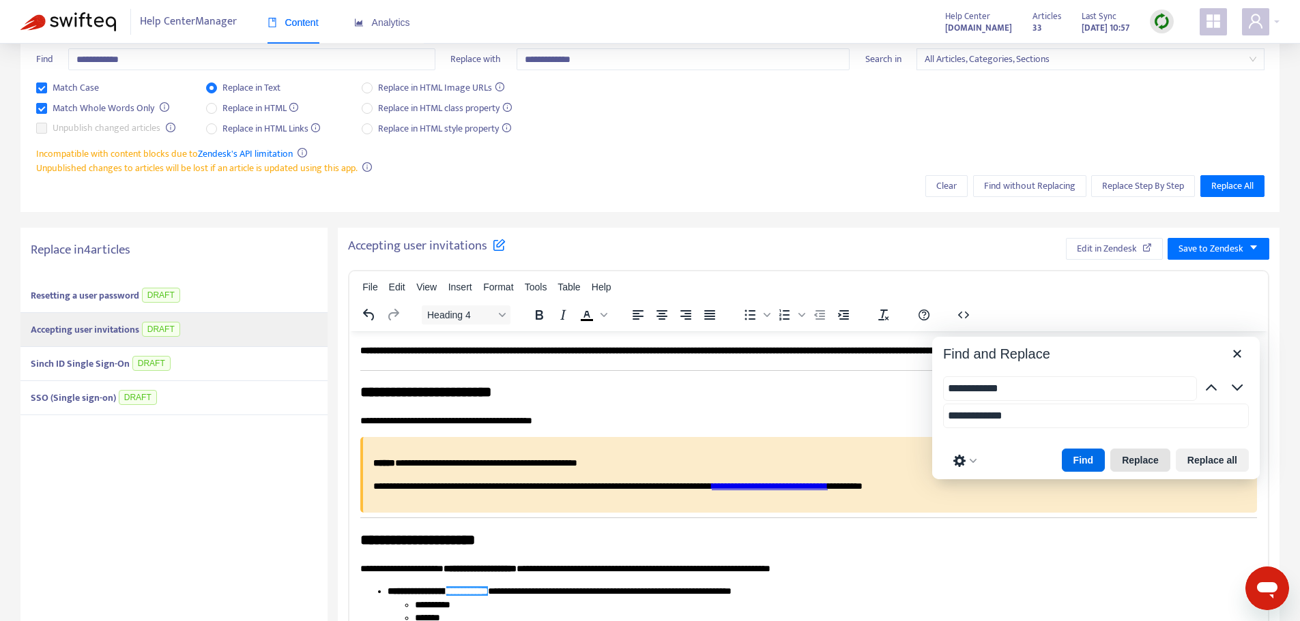
click at [1134, 465] on button "Replace" at bounding box center [1140, 460] width 60 height 23
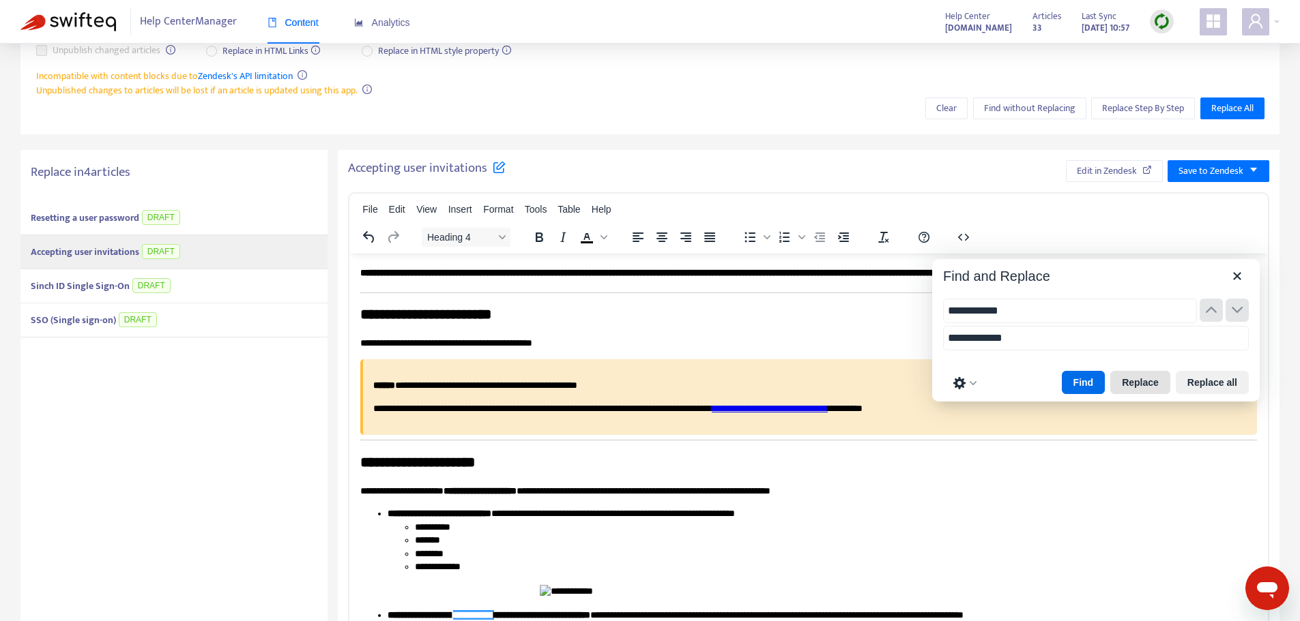
click at [1145, 389] on button "Replace" at bounding box center [1140, 382] width 60 height 23
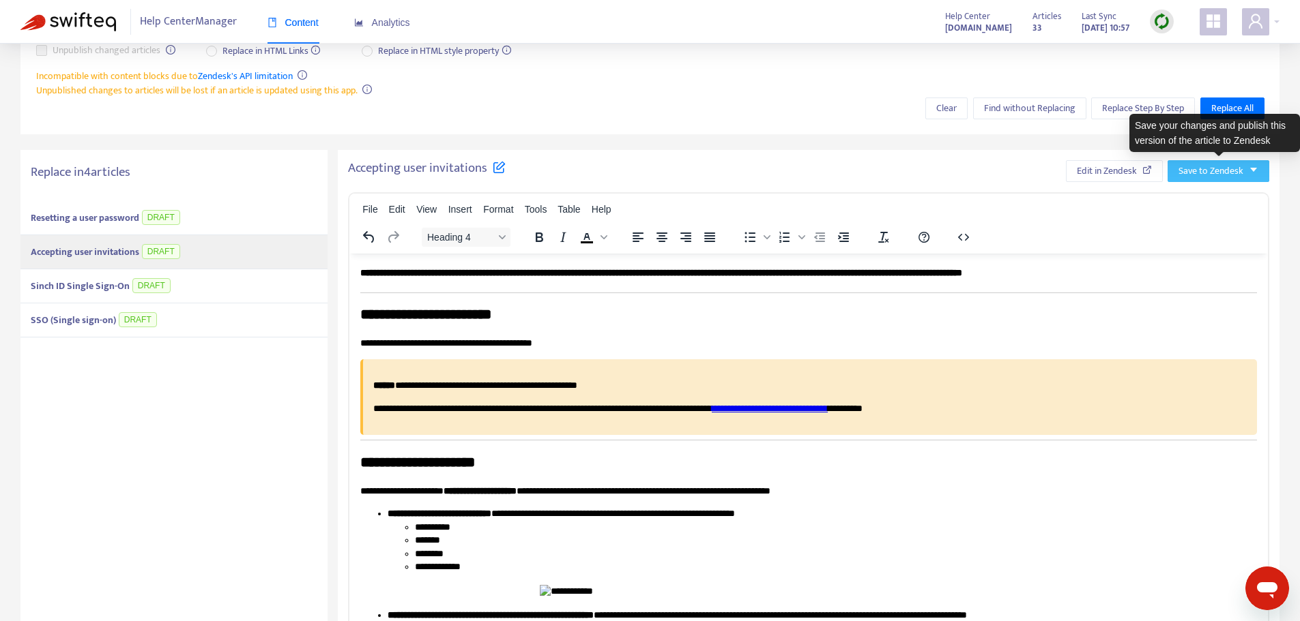
click at [1227, 175] on span "Save to Zendesk" at bounding box center [1210, 171] width 65 height 15
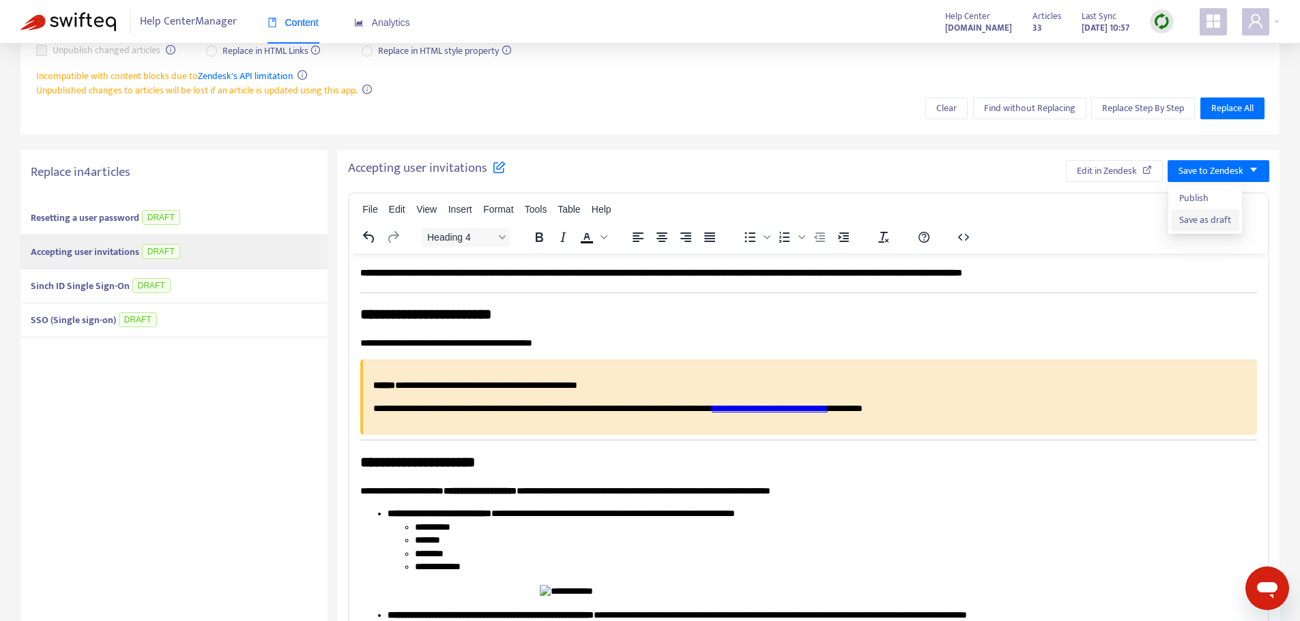
click at [1200, 218] on span "Save as draft" at bounding box center [1205, 220] width 52 height 15
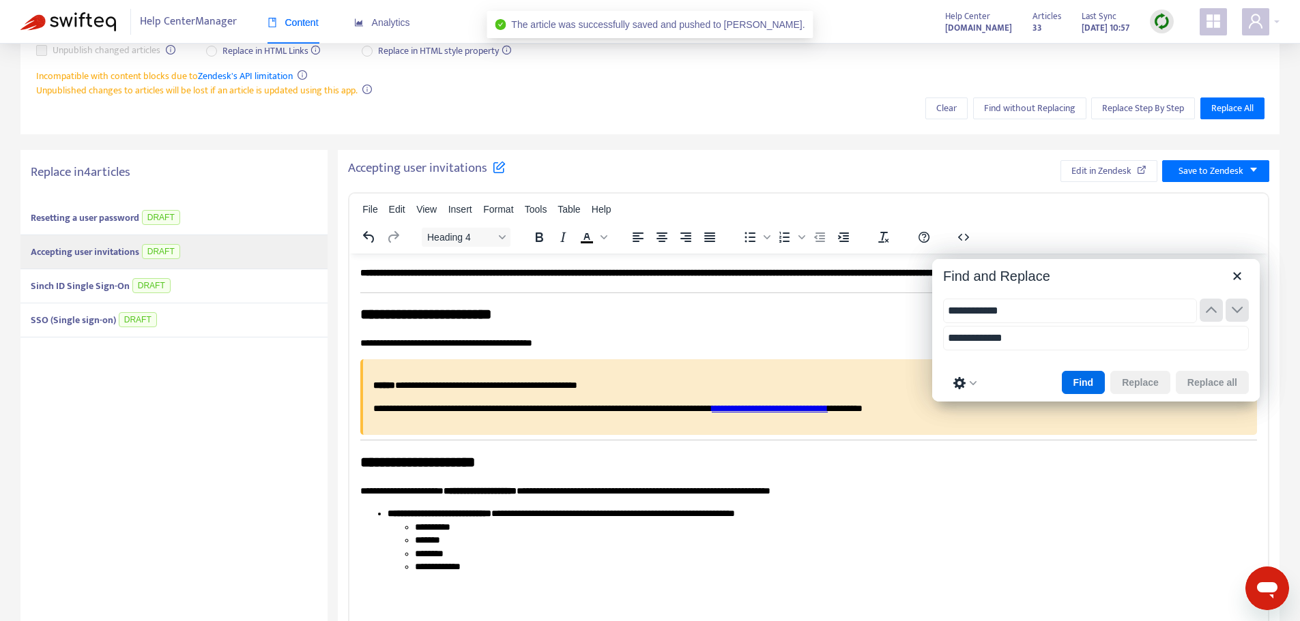
type input "**********"
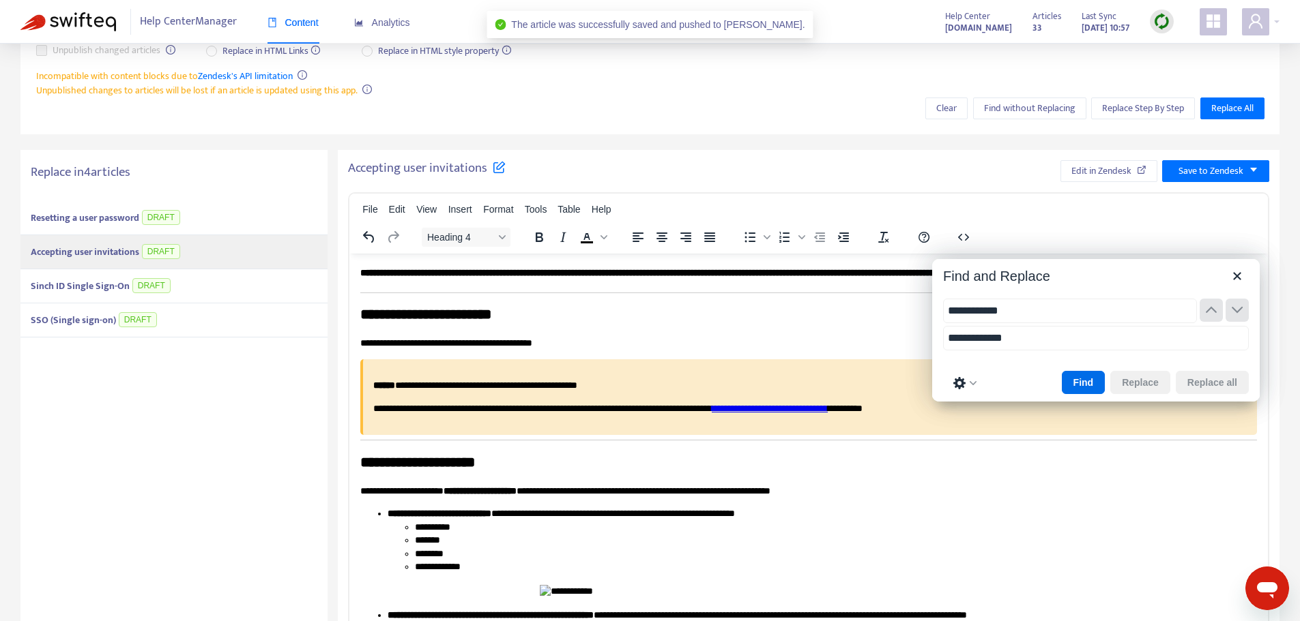
type input "**********"
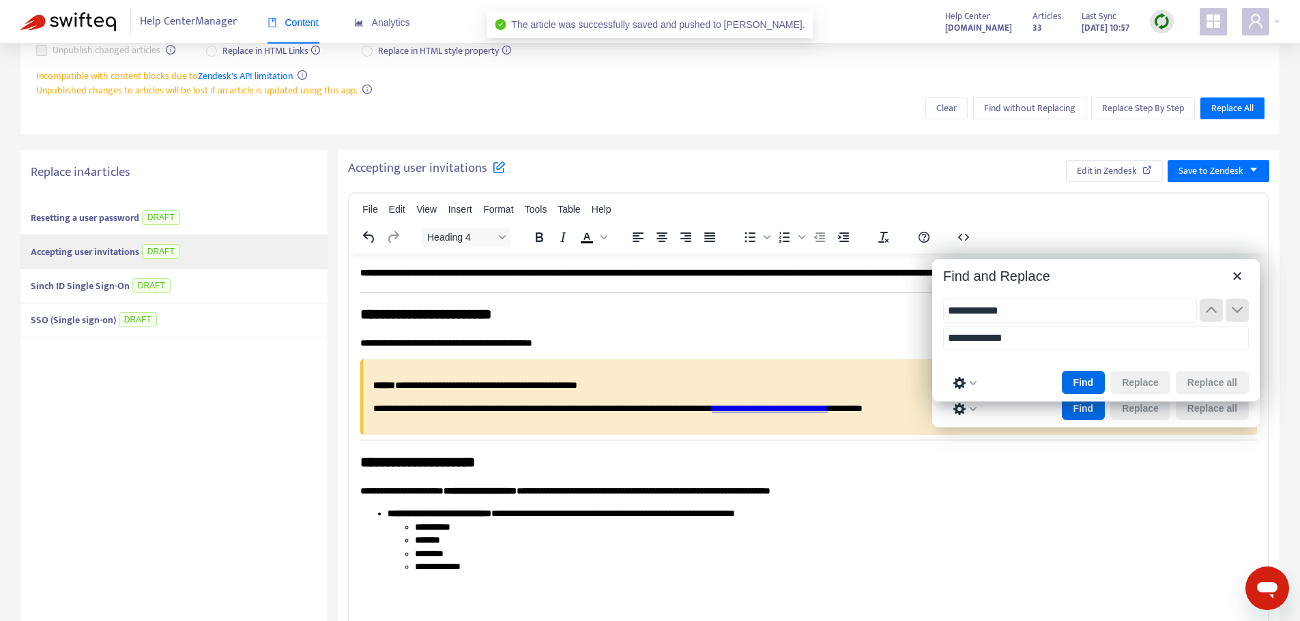
type input "**********"
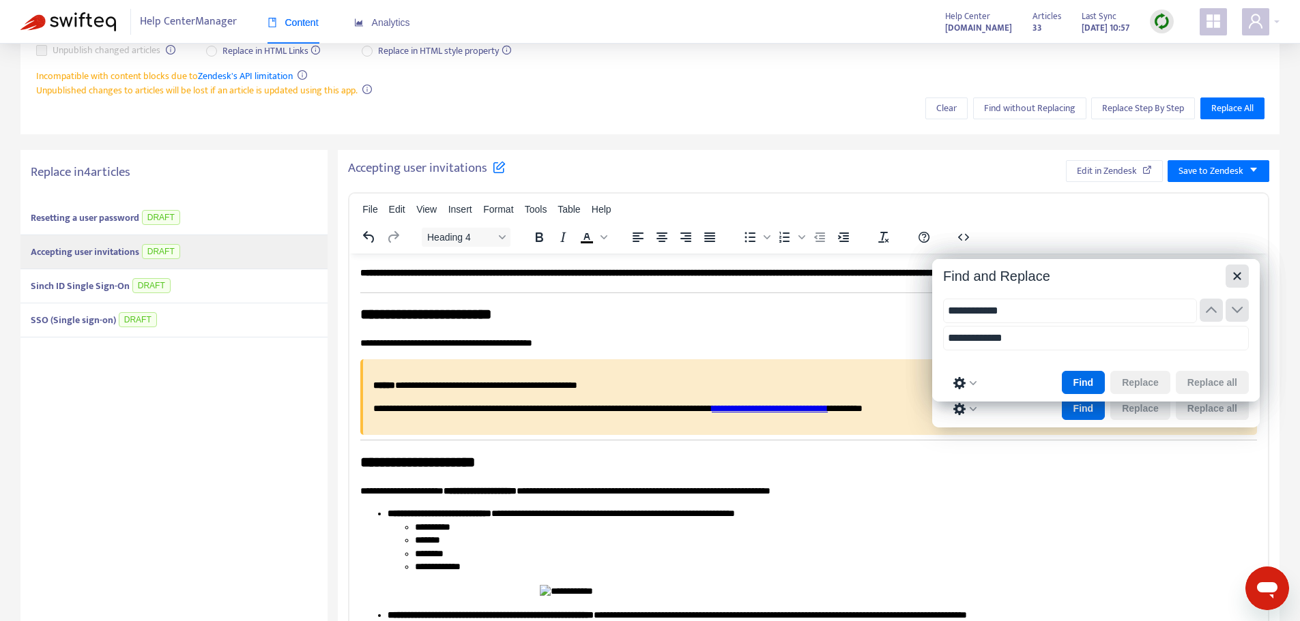
click at [1235, 278] on icon "Close" at bounding box center [1237, 276] width 8 height 8
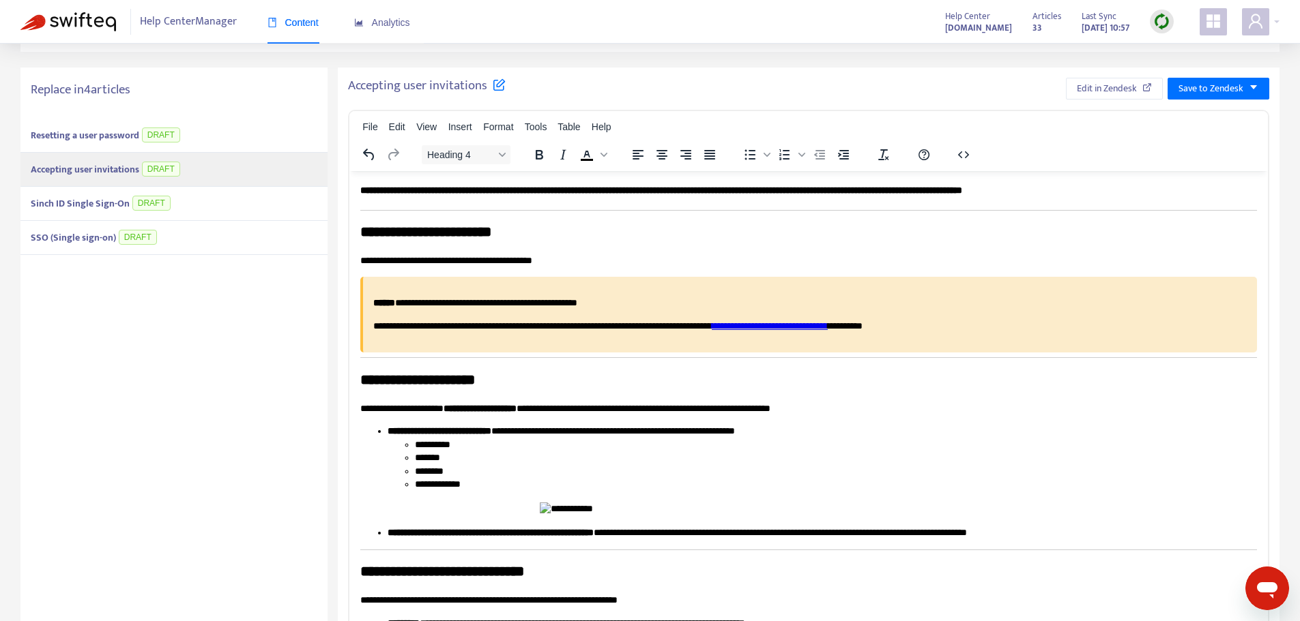
scroll to position [231, 0]
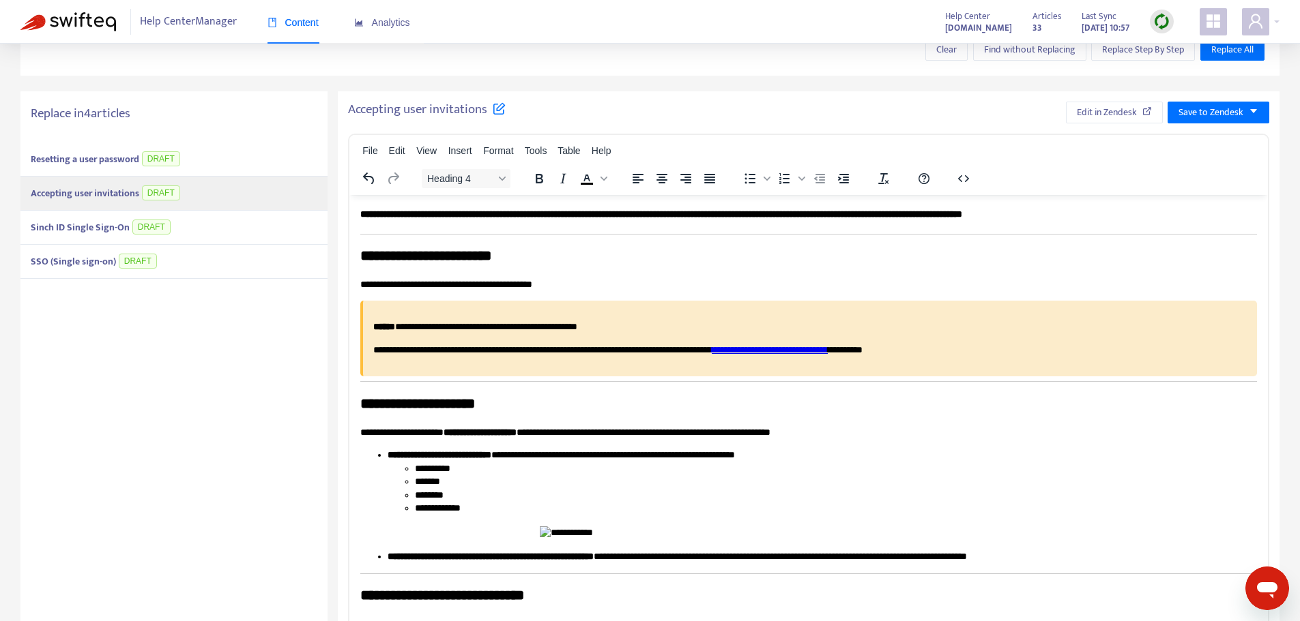
click at [201, 164] on div "Resetting a user password DRAFT" at bounding box center [173, 160] width 307 height 34
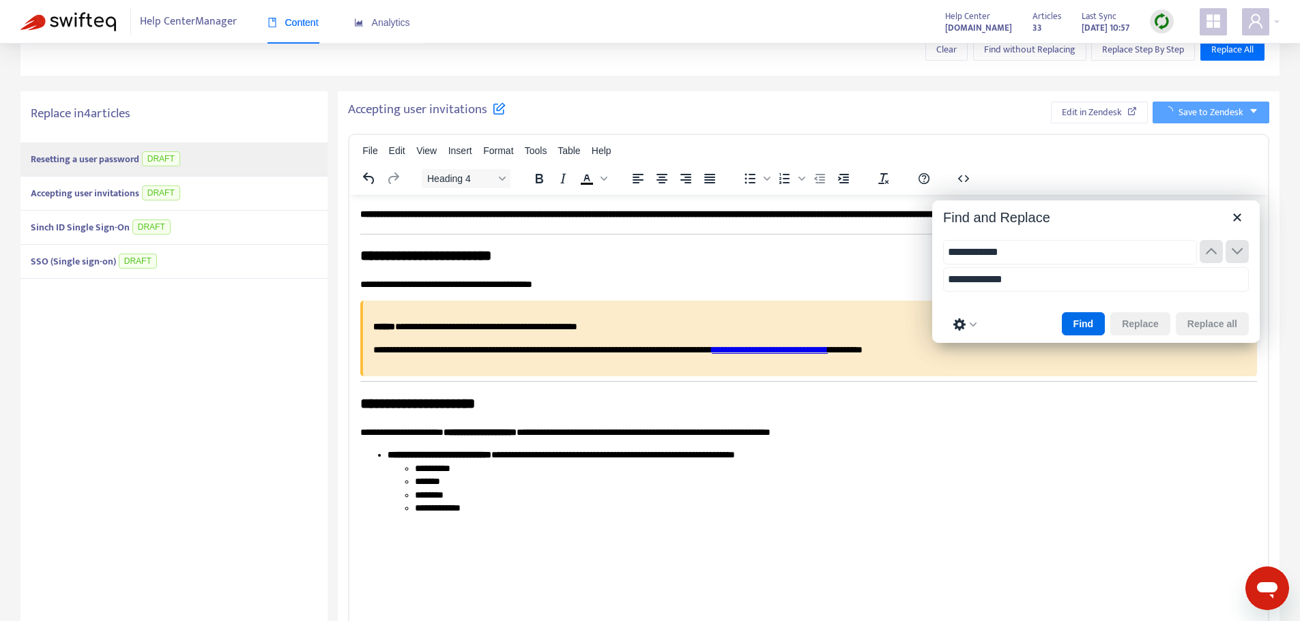
type input "**********"
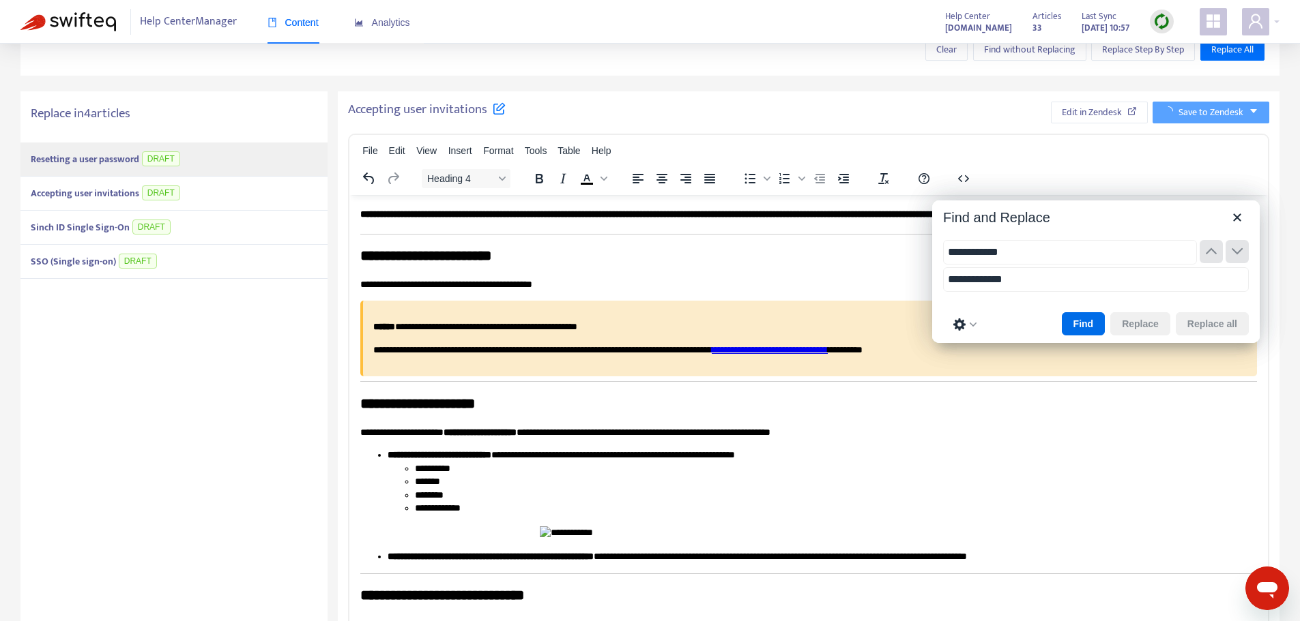
type input "**********"
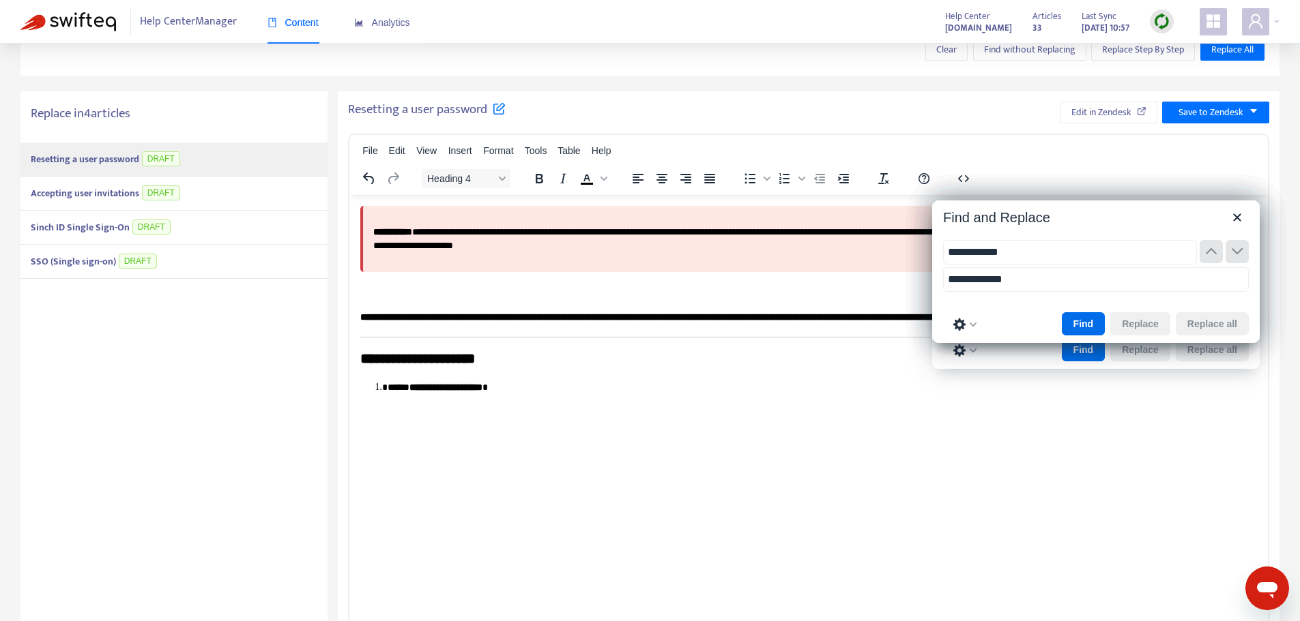
type input "**********"
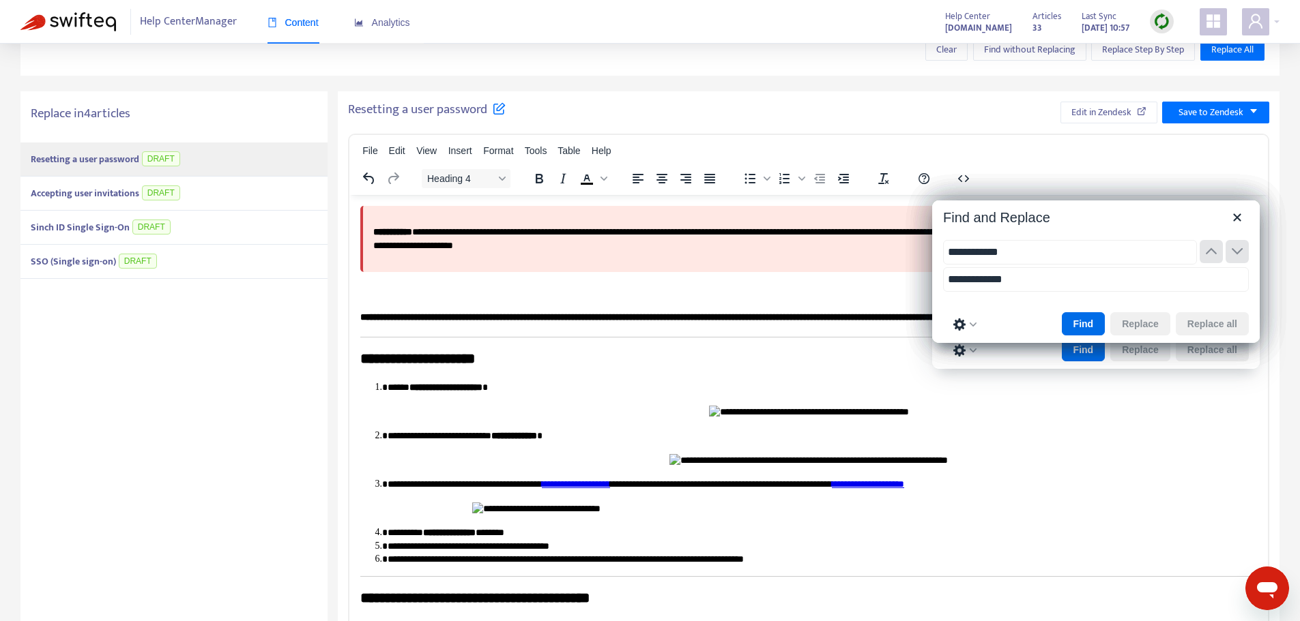
type input "**********"
click at [201, 164] on div "Resetting a user password DRAFT" at bounding box center [173, 160] width 307 height 34
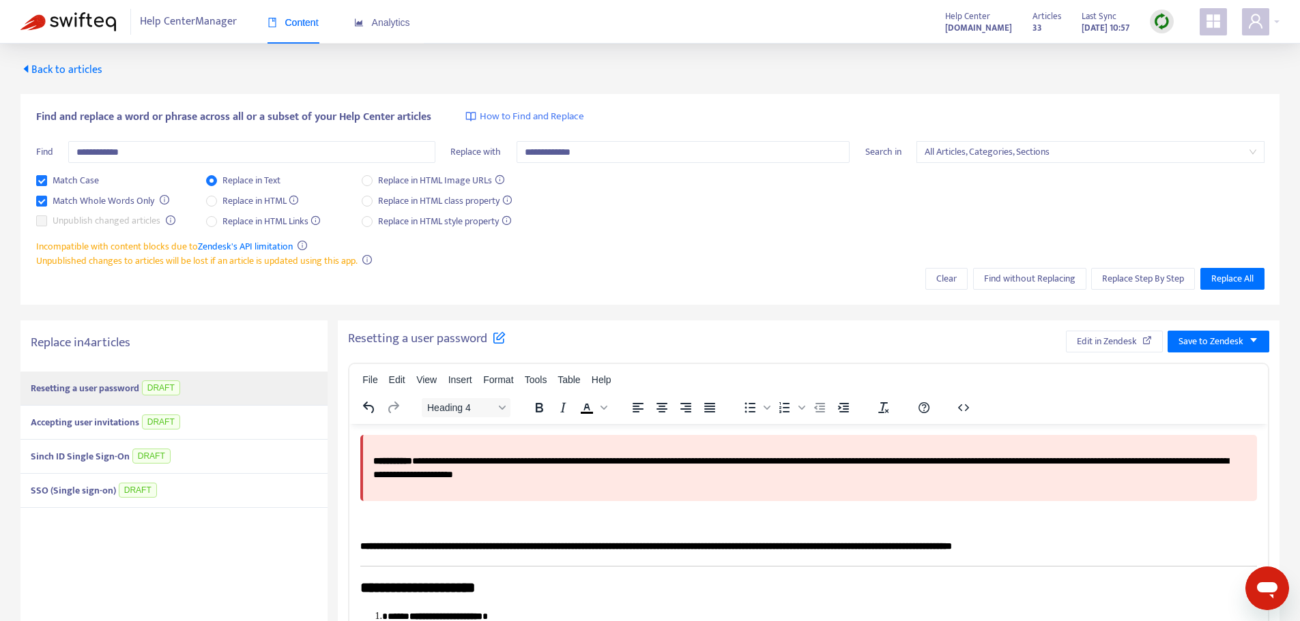
scroll to position [0, 0]
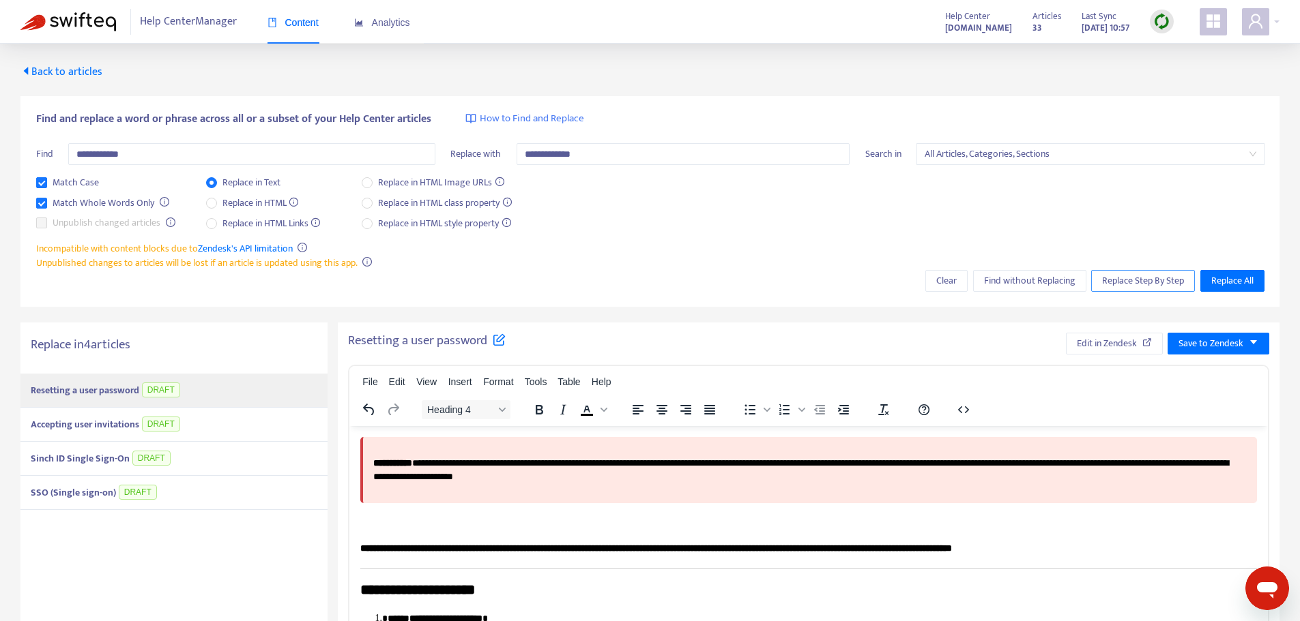
click at [1117, 280] on span "Replace Step By Step" at bounding box center [1143, 281] width 82 height 15
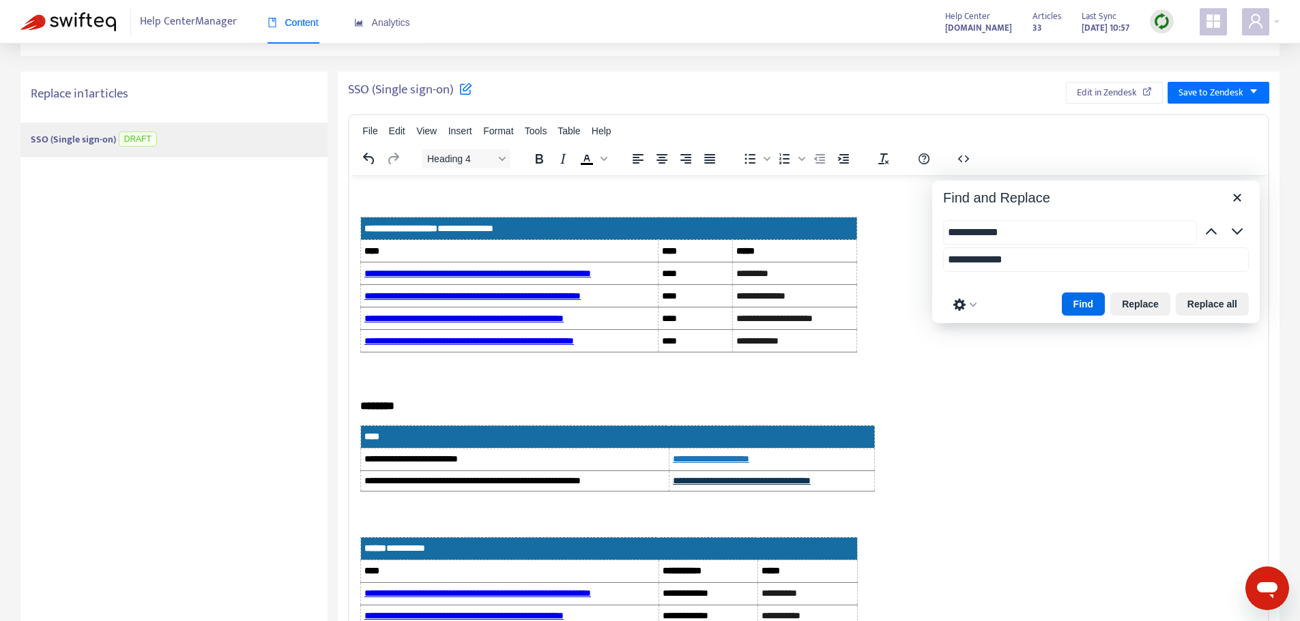
scroll to position [260, 0]
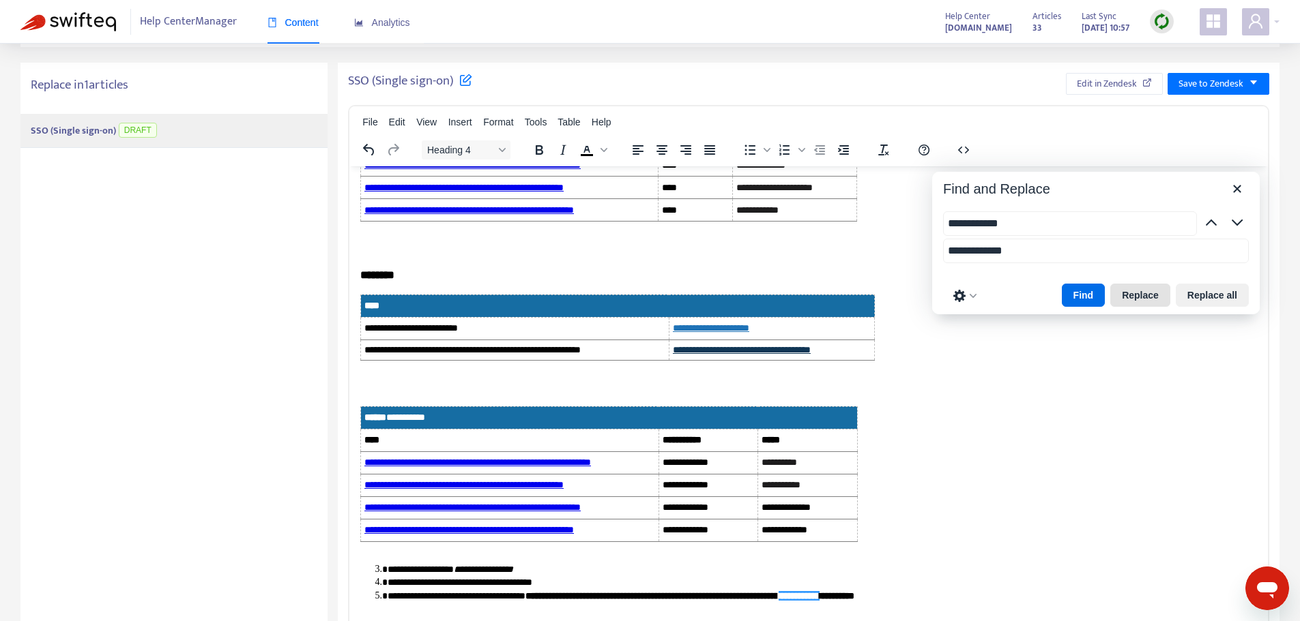
click at [1137, 291] on button "Replace" at bounding box center [1140, 295] width 60 height 23
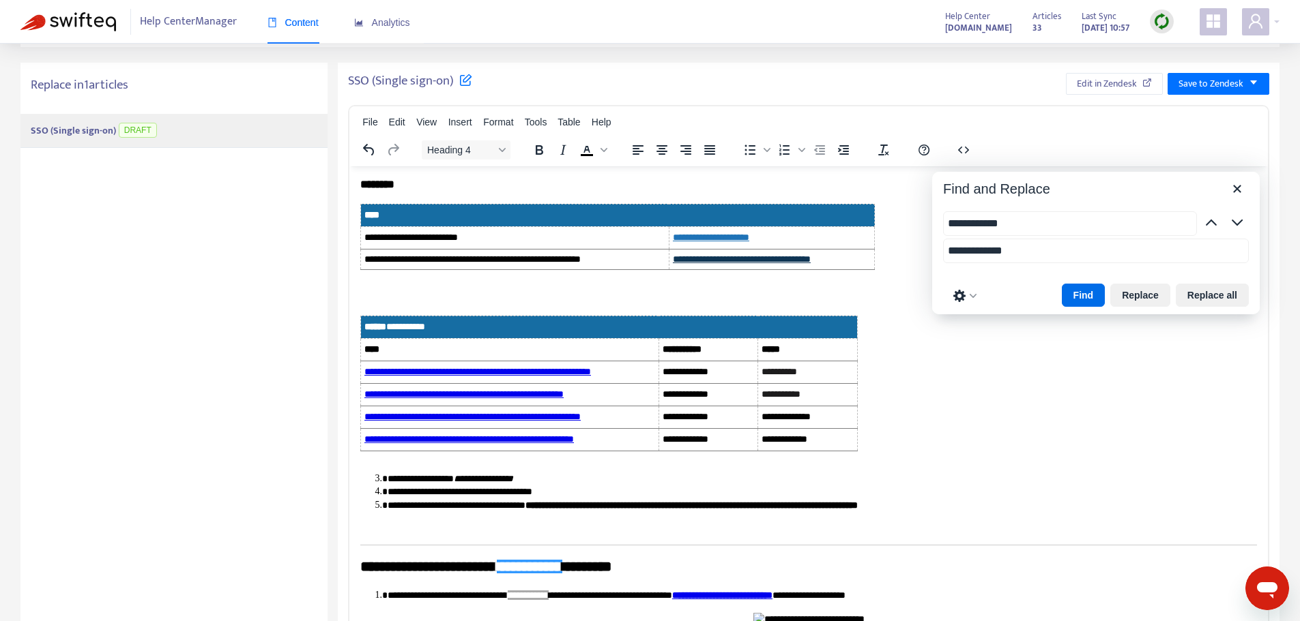
scroll to position [1710, 0]
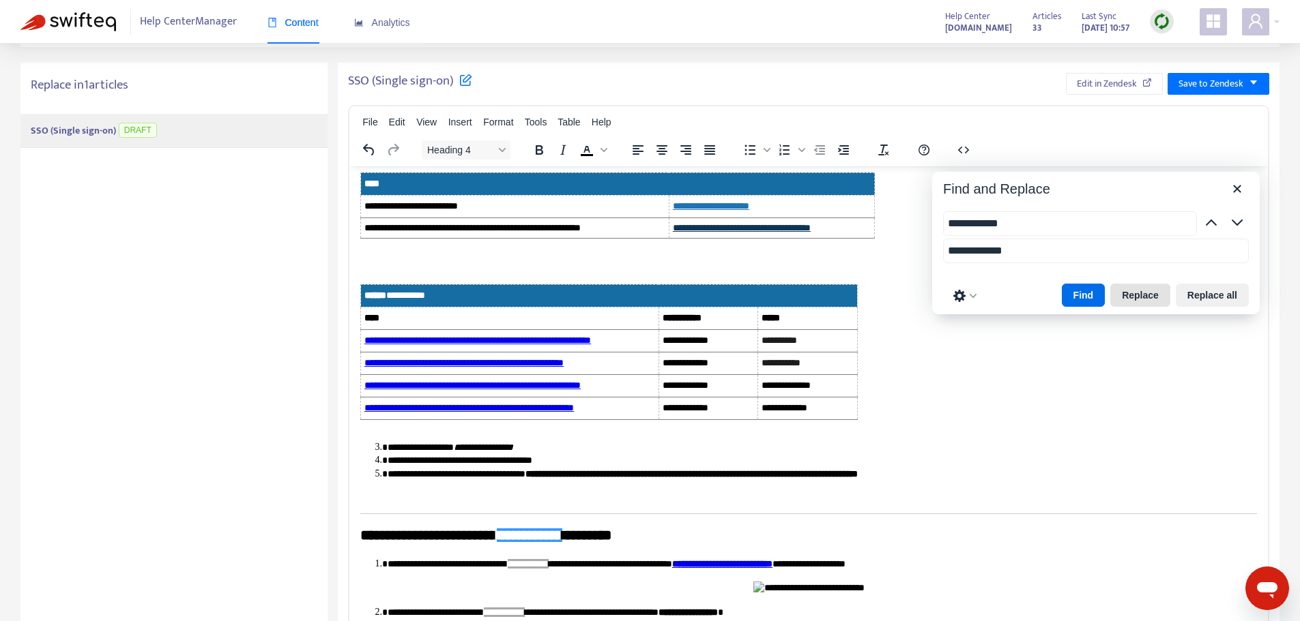
click at [1152, 297] on button "Replace" at bounding box center [1140, 295] width 60 height 23
click at [1141, 302] on button "Replace" at bounding box center [1140, 295] width 60 height 23
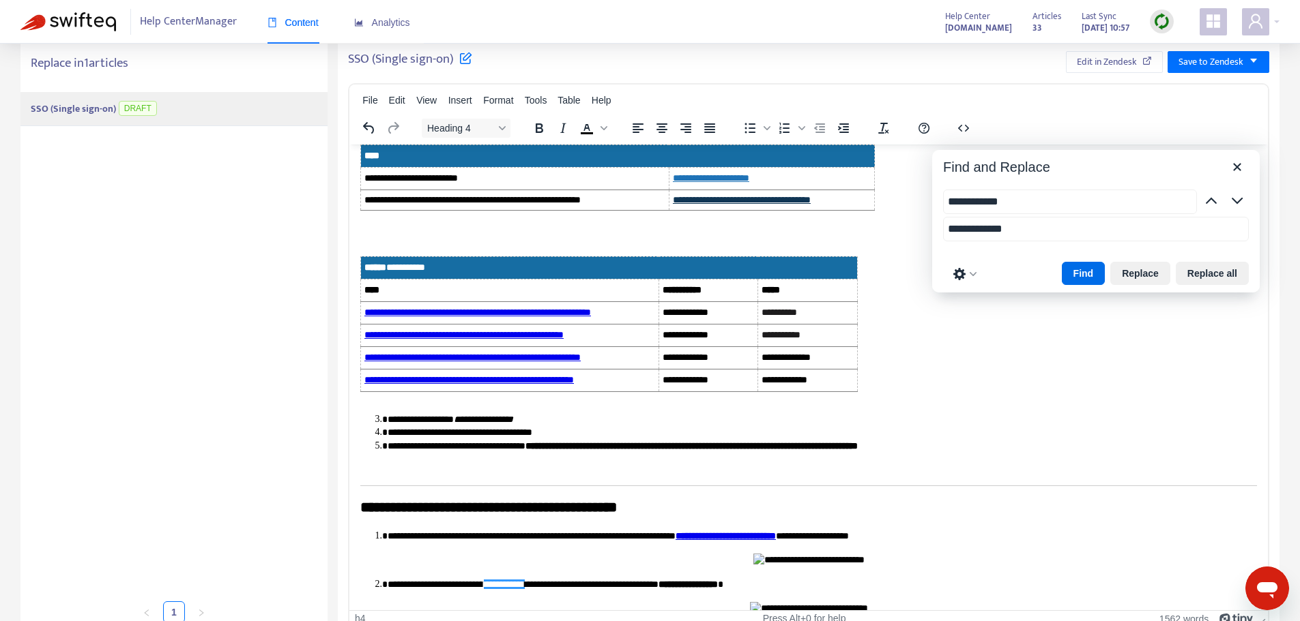
scroll to position [299, 0]
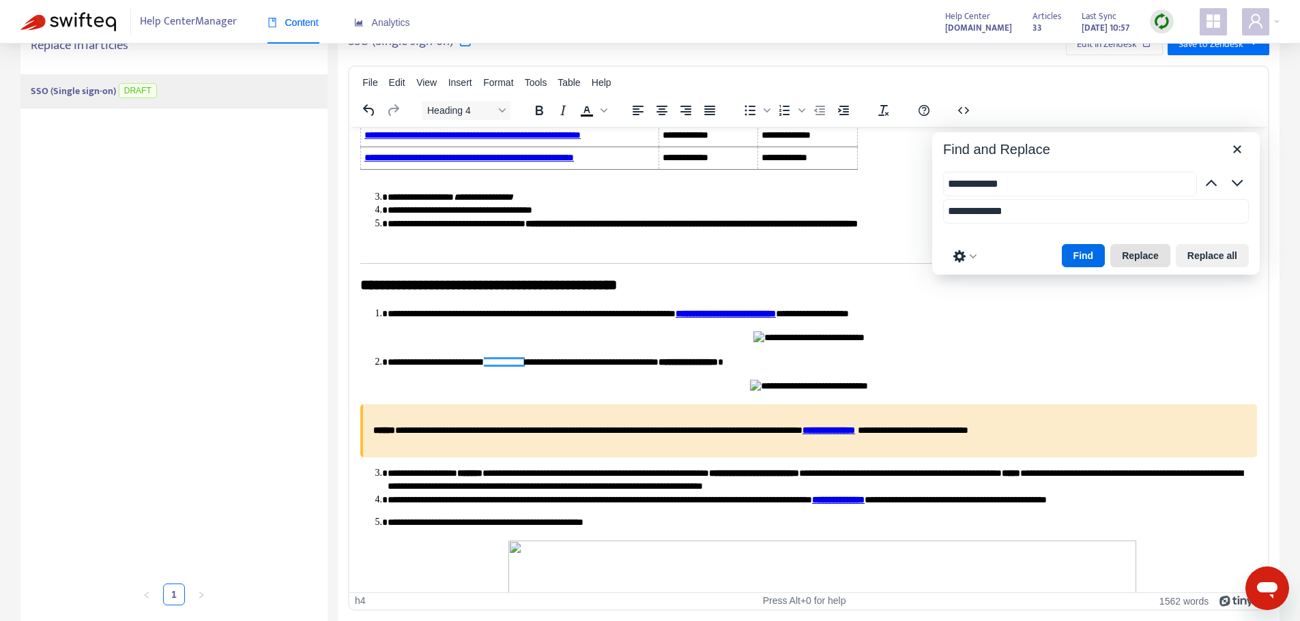
click at [1141, 258] on button "Replace" at bounding box center [1140, 255] width 60 height 23
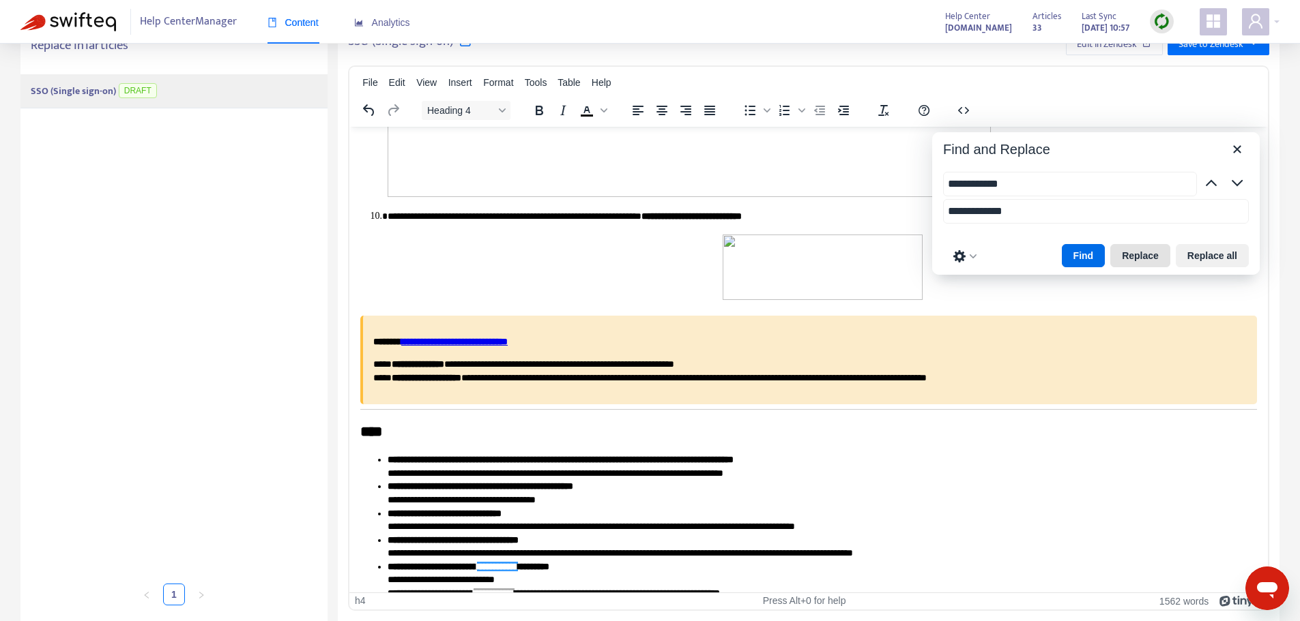
click at [1141, 258] on button "Replace" at bounding box center [1140, 255] width 60 height 23
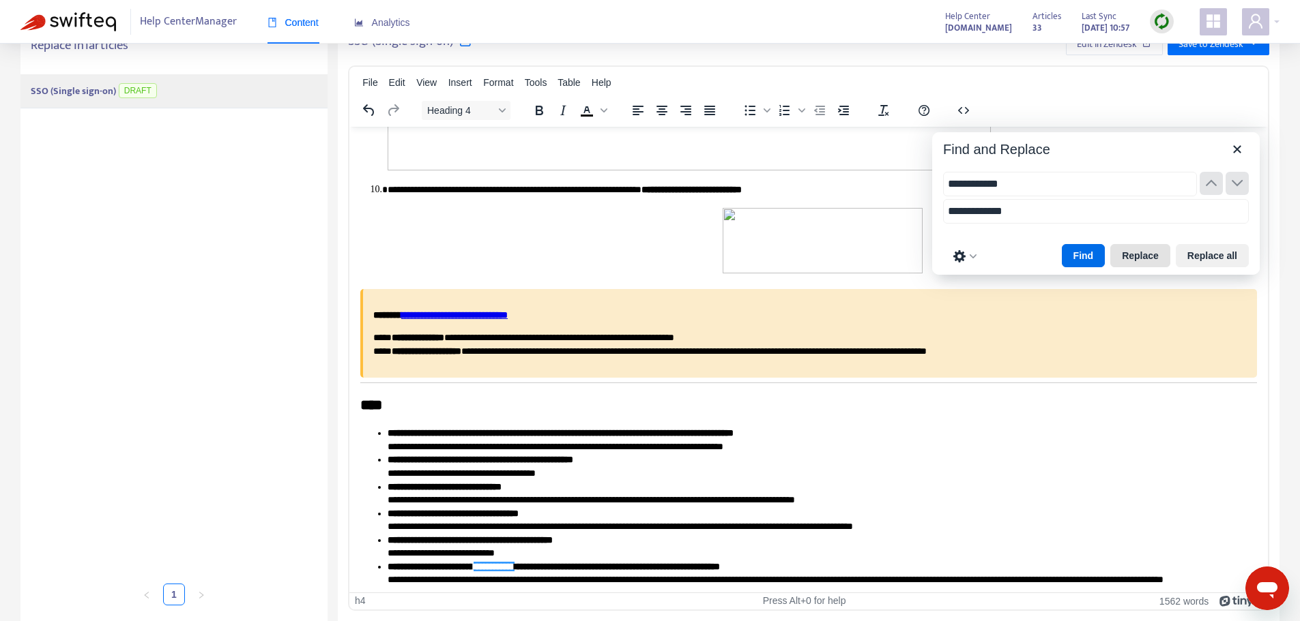
click at [1141, 258] on button "Replace" at bounding box center [1140, 255] width 60 height 23
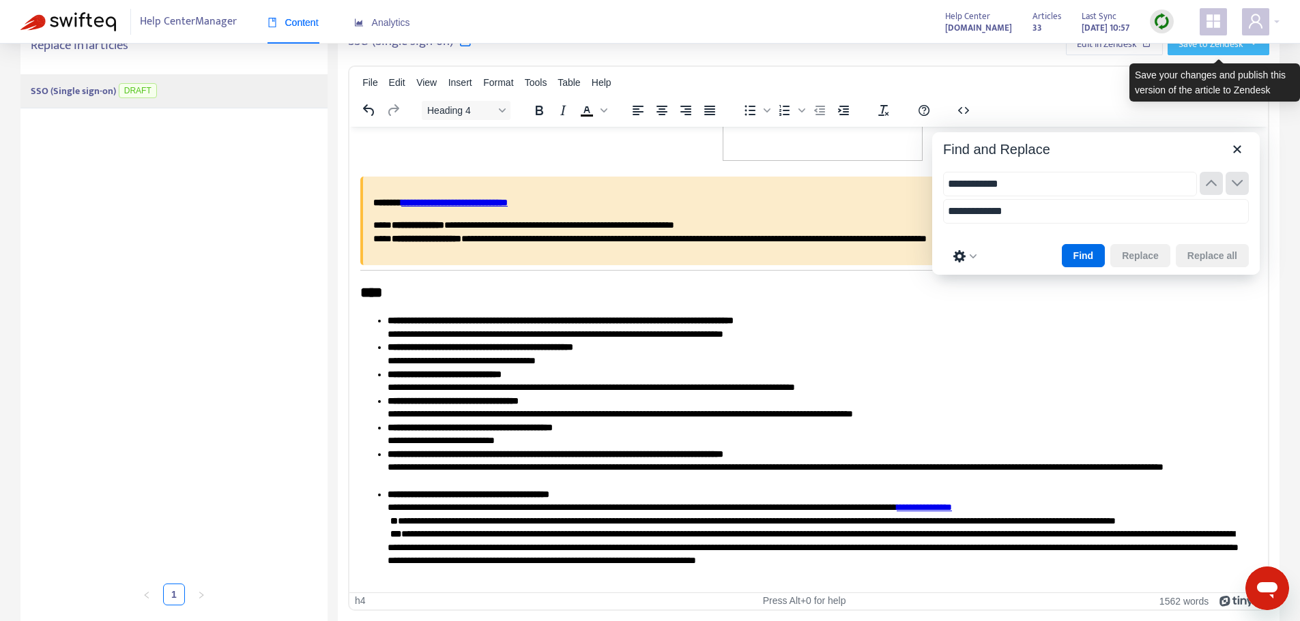
scroll to position [0, 0]
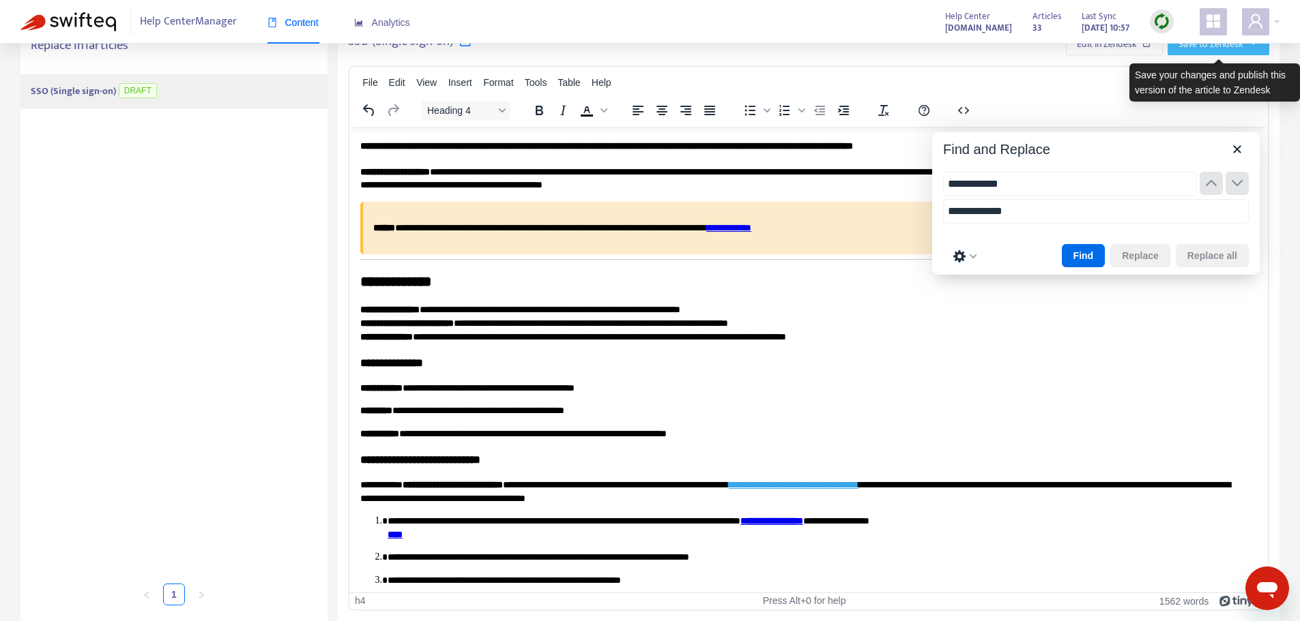
click at [1201, 47] on span "Save to Zendesk" at bounding box center [1210, 44] width 65 height 15
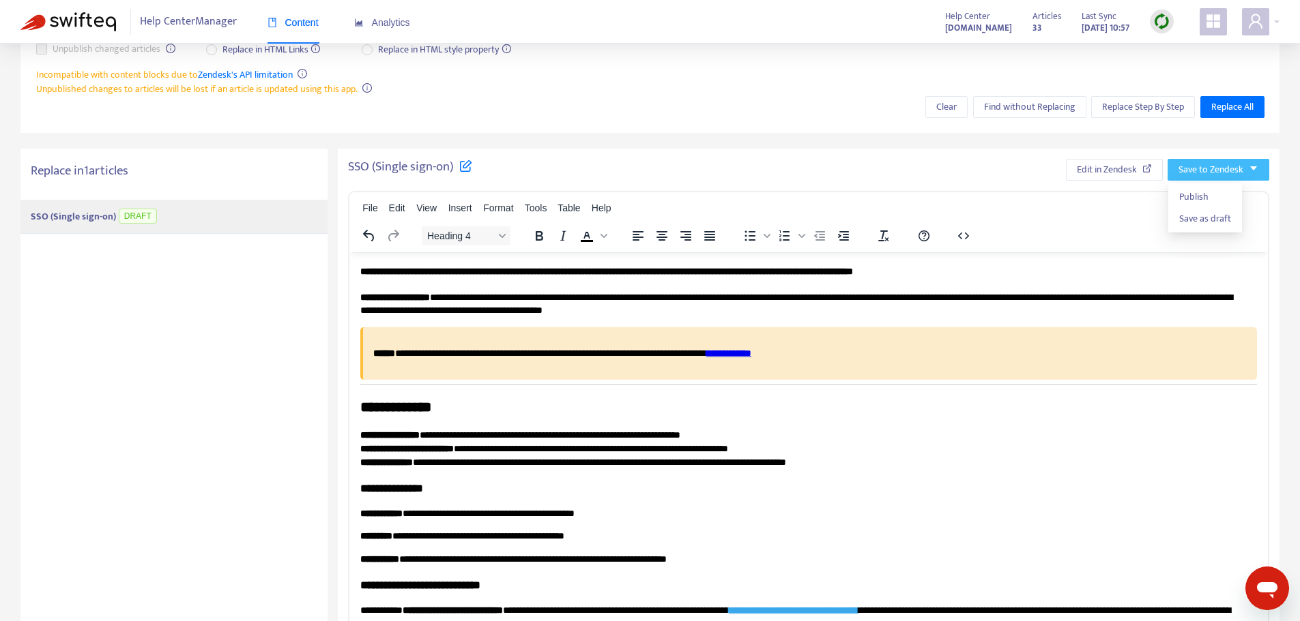
scroll to position [163, 0]
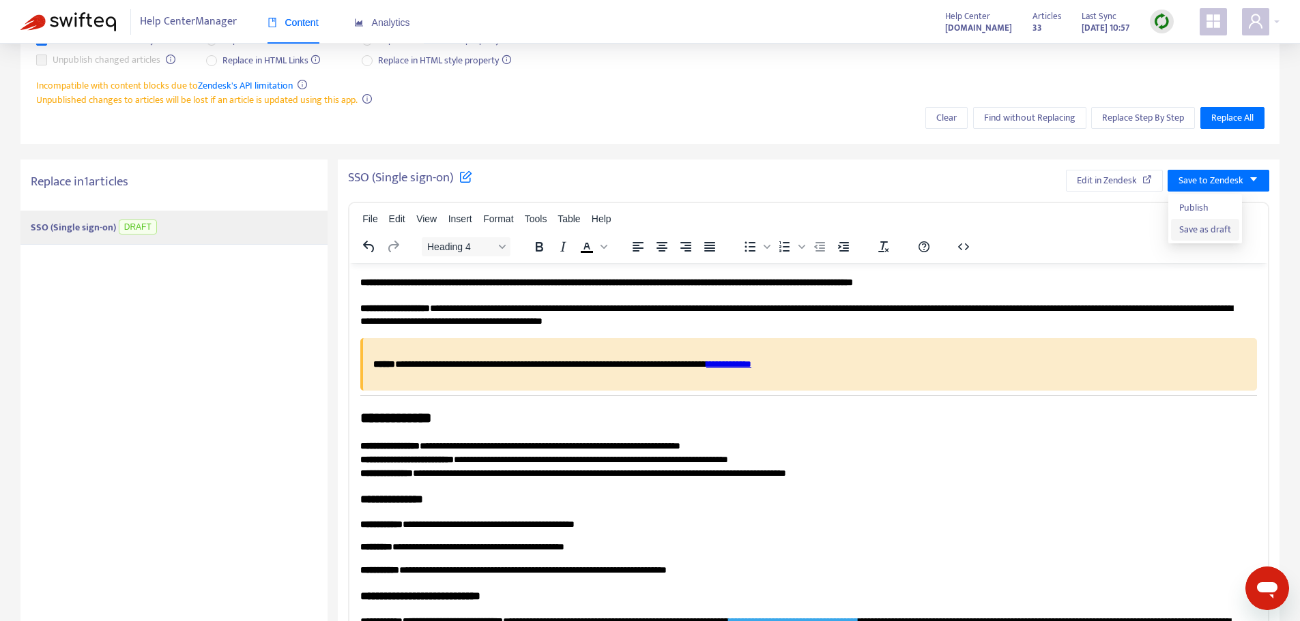
click at [1224, 232] on span "Save as draft" at bounding box center [1205, 229] width 52 height 15
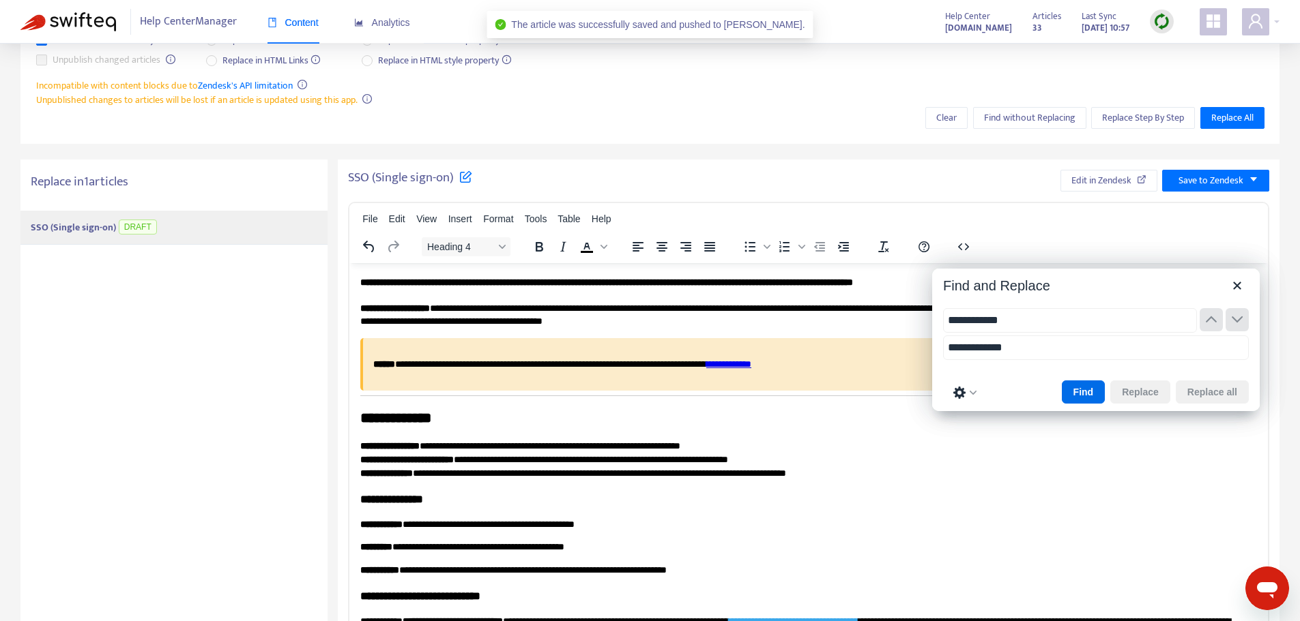
type input "**********"
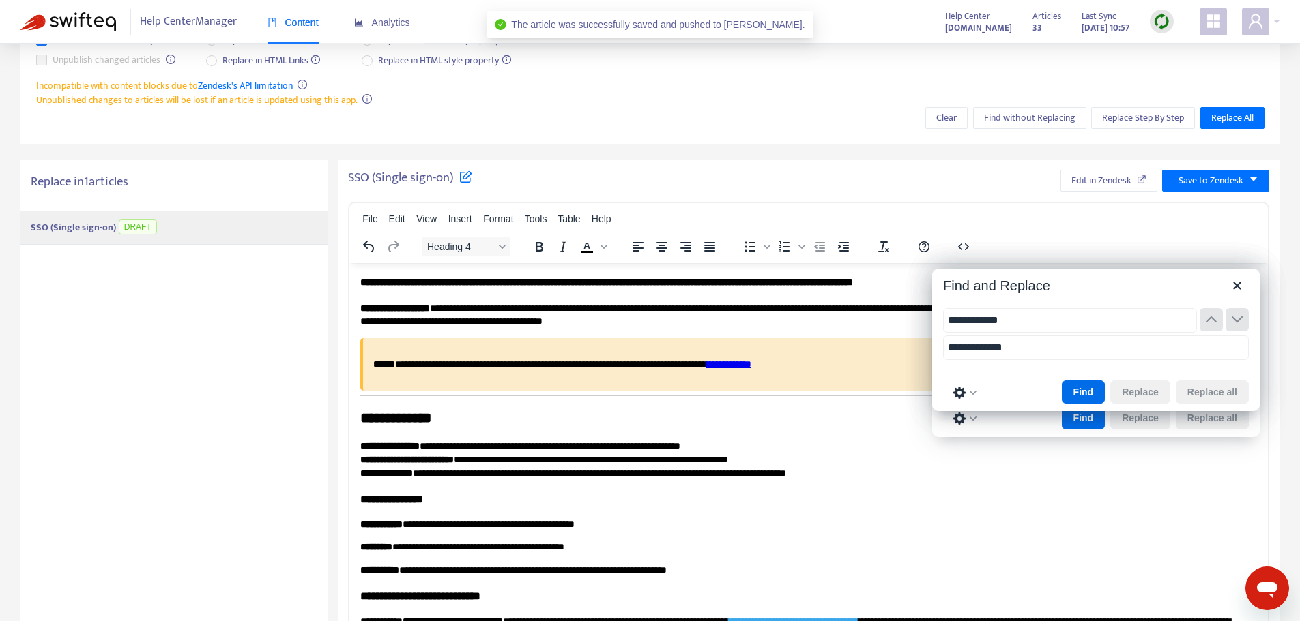
type input "**********"
click at [1232, 282] on icon "Close" at bounding box center [1237, 286] width 16 height 16
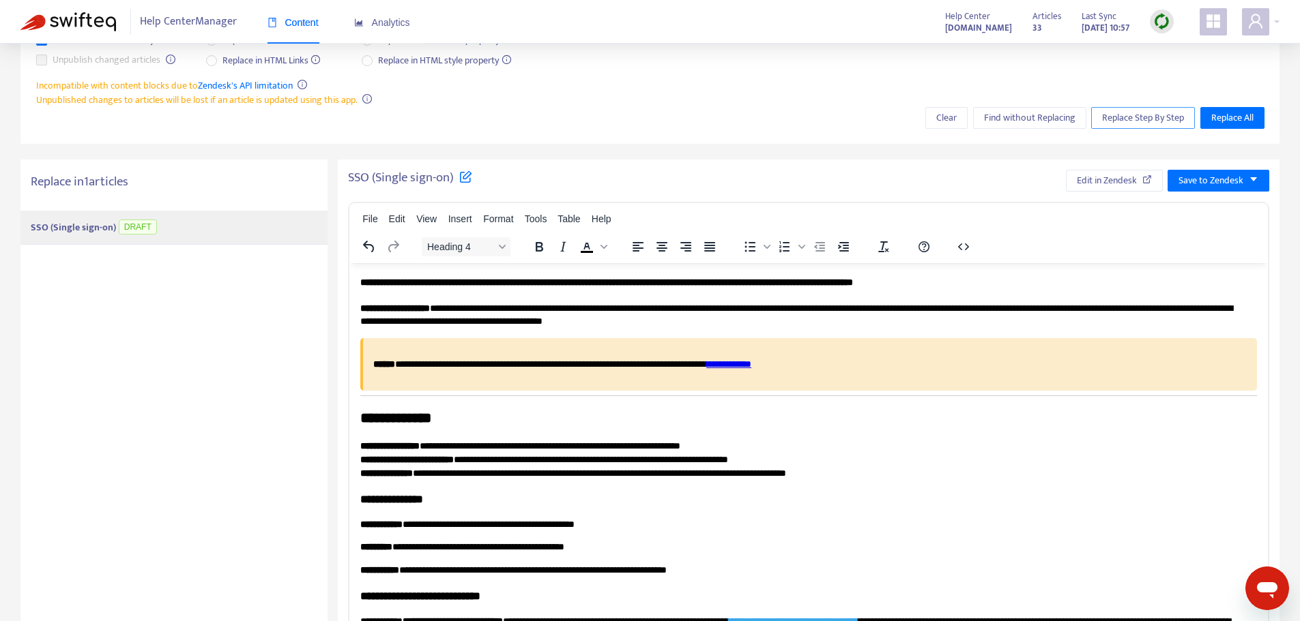
click at [1117, 117] on span "Replace Step By Step" at bounding box center [1143, 118] width 82 height 15
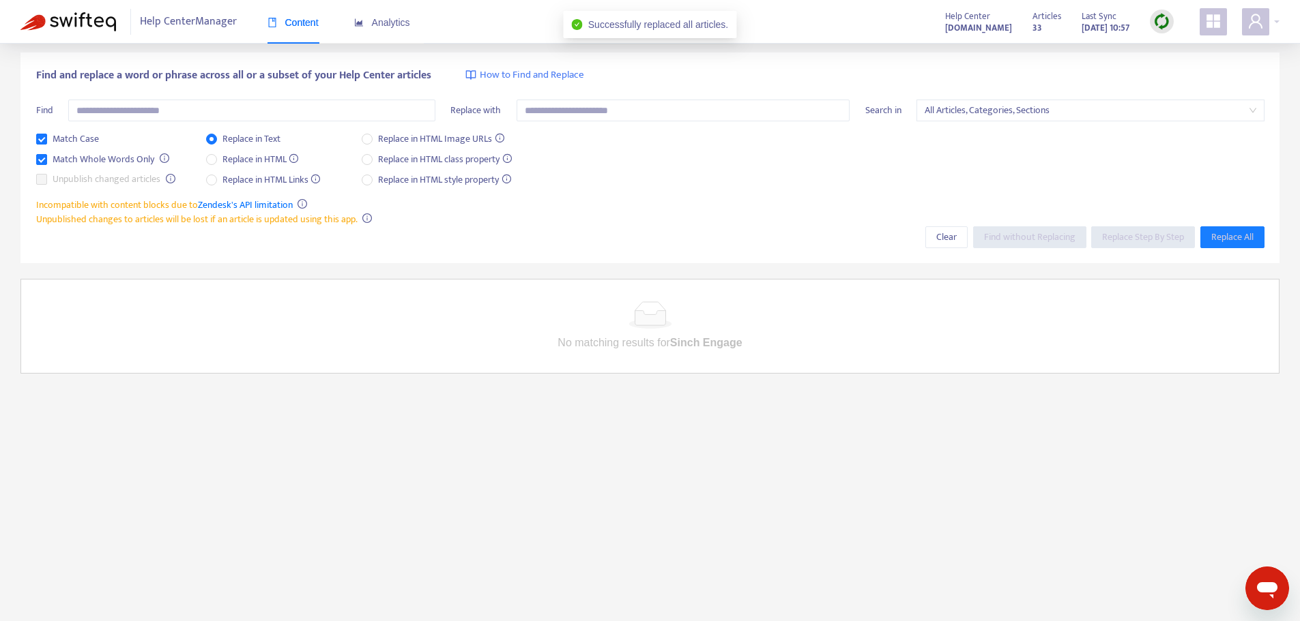
scroll to position [0, 0]
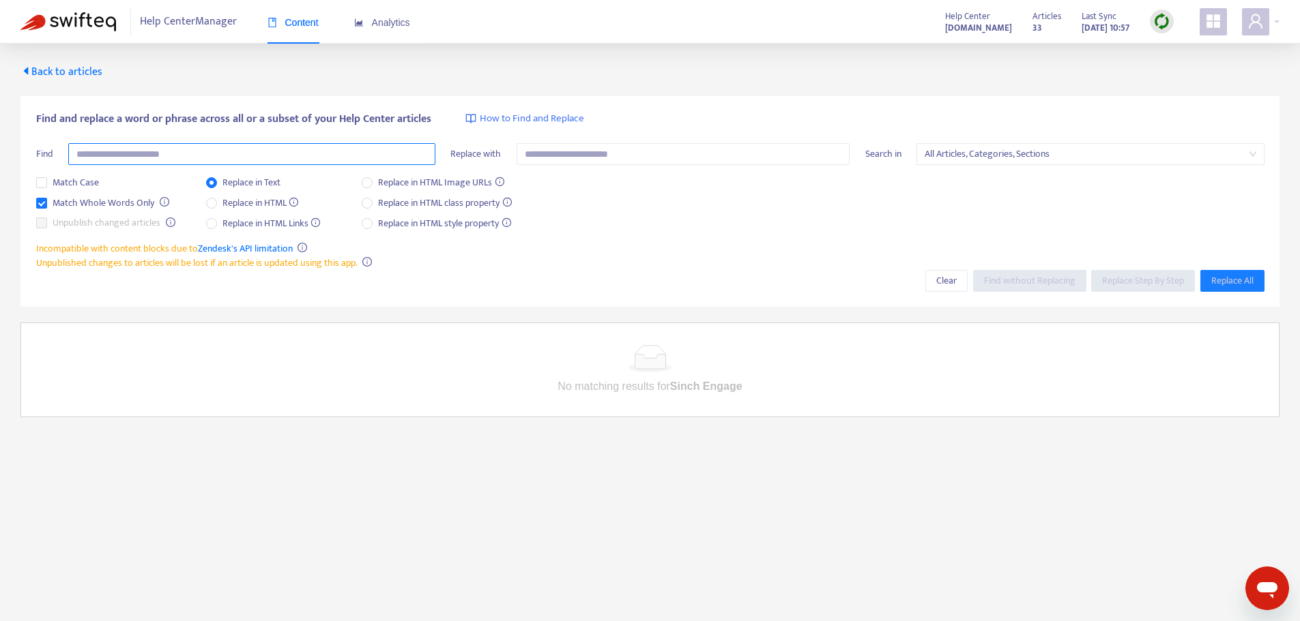
click at [123, 156] on input "text" at bounding box center [251, 154] width 367 height 22
type input "**********"
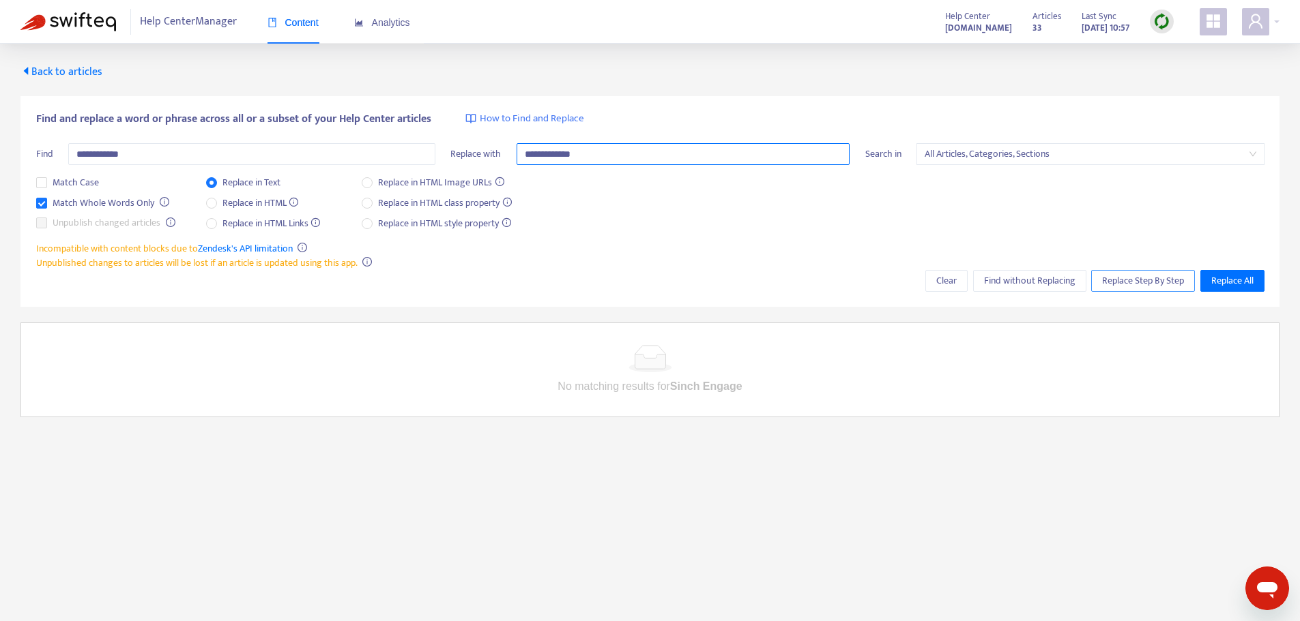
type input "**********"
click at [1117, 276] on span "Replace Step By Step" at bounding box center [1143, 281] width 82 height 15
click at [1109, 282] on span "Replace Step By Step" at bounding box center [1143, 281] width 82 height 15
click at [86, 202] on span "Match Whole Words Only" at bounding box center [103, 203] width 113 height 15
click at [1104, 276] on span "Replace Step By Step" at bounding box center [1143, 281] width 82 height 15
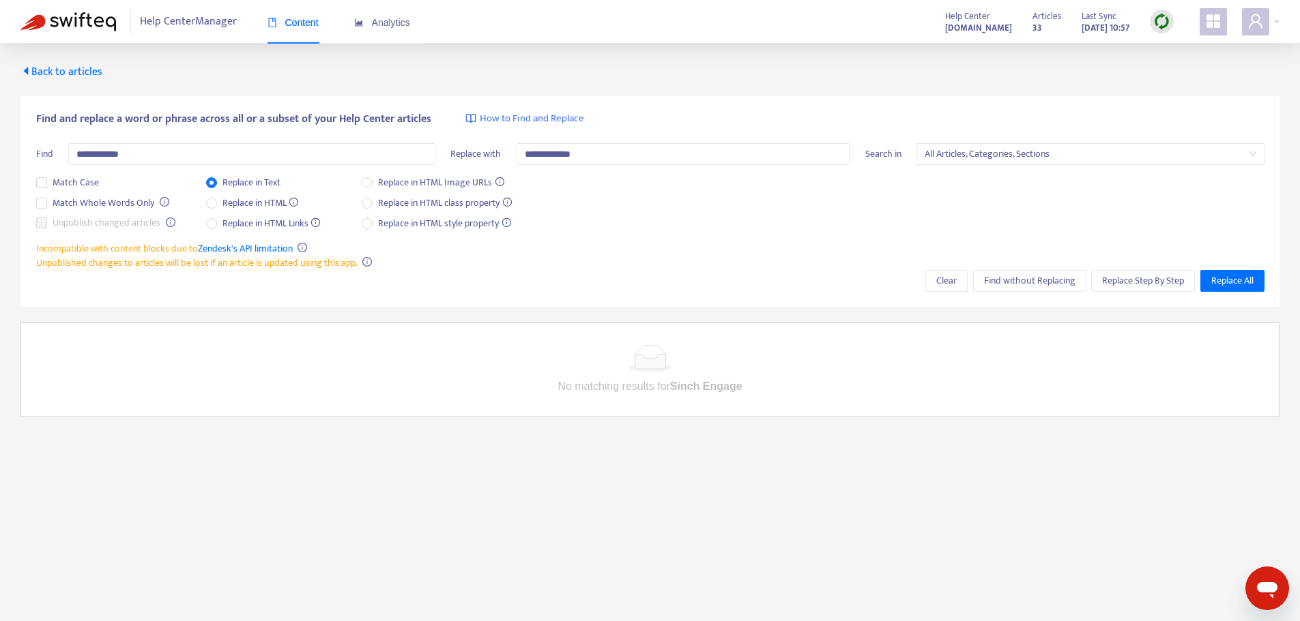
click at [59, 67] on span "Back to articles" at bounding box center [61, 72] width 82 height 18
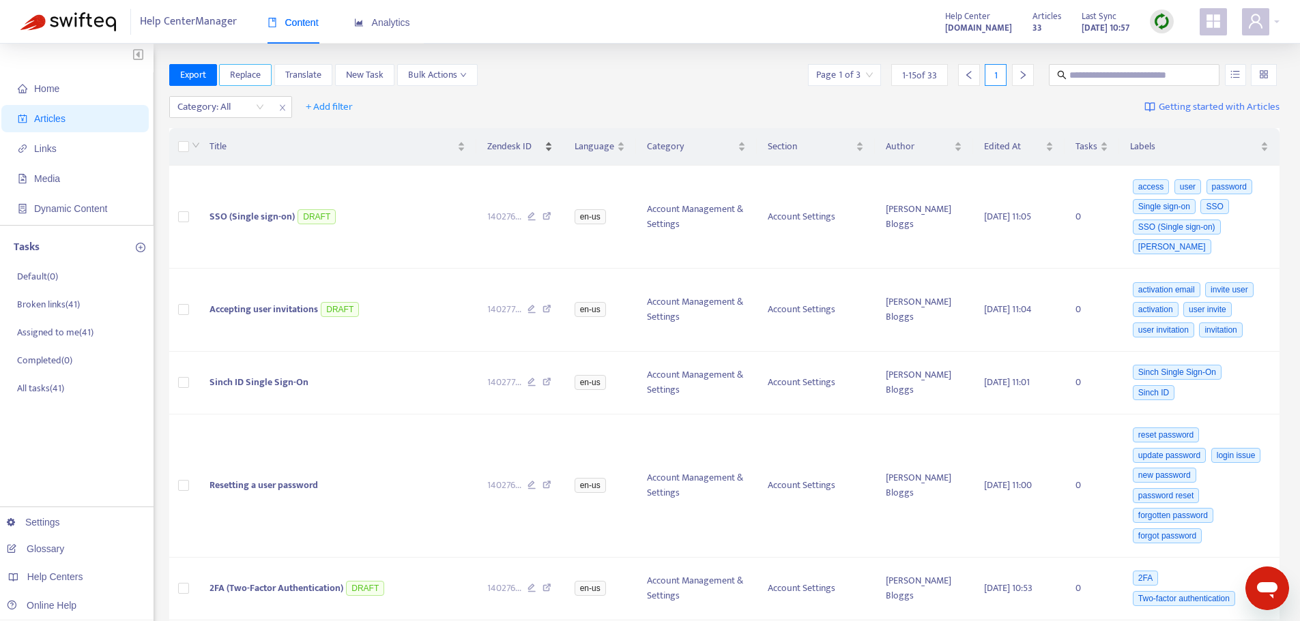
drag, startPoint x: 246, startPoint y: 76, endPoint x: 538, endPoint y: 132, distance: 297.2
